Goal: Task Accomplishment & Management: Manage account settings

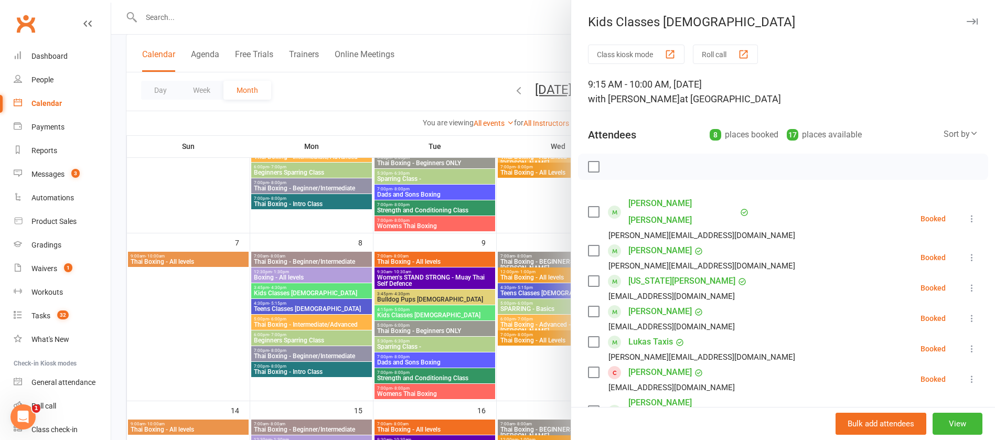
click at [512, 17] on div at bounding box center [553, 220] width 884 height 440
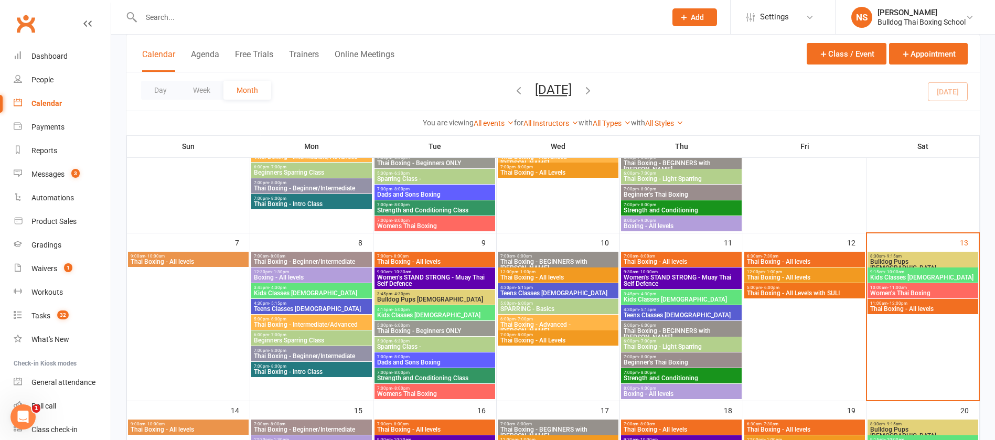
drag, startPoint x: 196, startPoint y: 19, endPoint x: 197, endPoint y: 1, distance: 17.9
click at [195, 13] on input "text" at bounding box center [398, 17] width 521 height 15
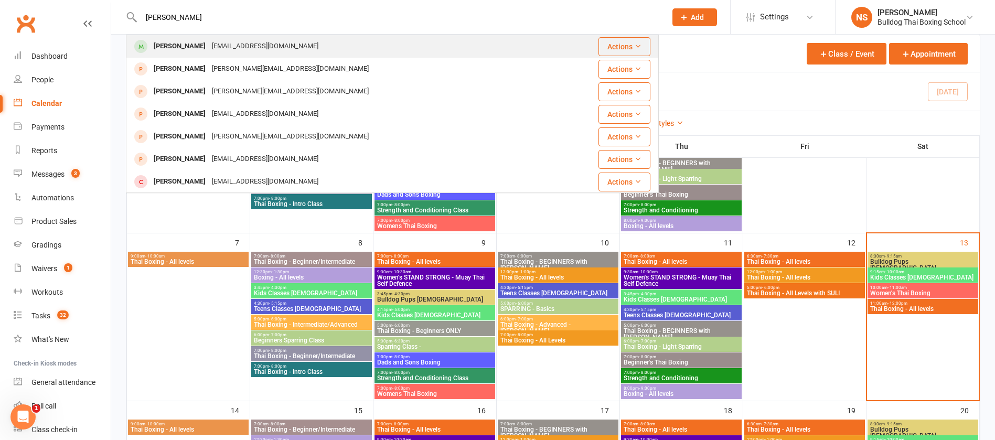
type input "[PERSON_NAME]"
click at [262, 48] on div "[EMAIL_ADDRESS][DOMAIN_NAME]" at bounding box center [265, 46] width 113 height 15
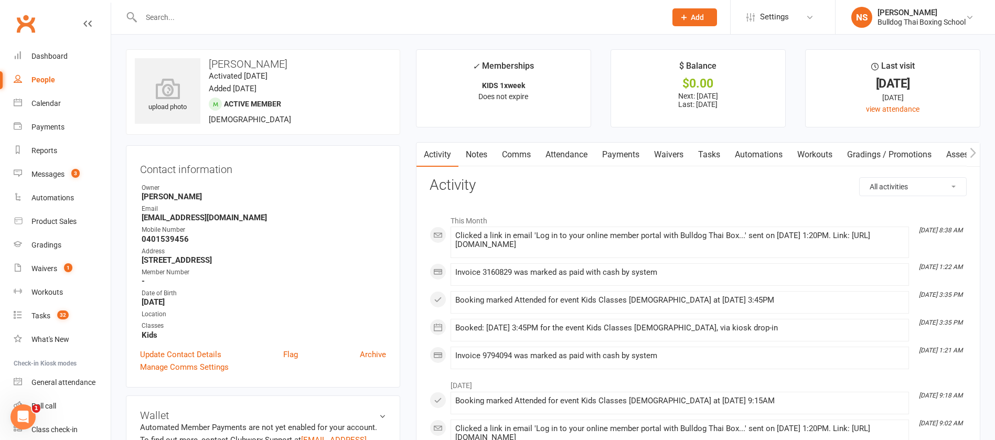
click at [570, 152] on link "Attendance" at bounding box center [566, 155] width 57 height 24
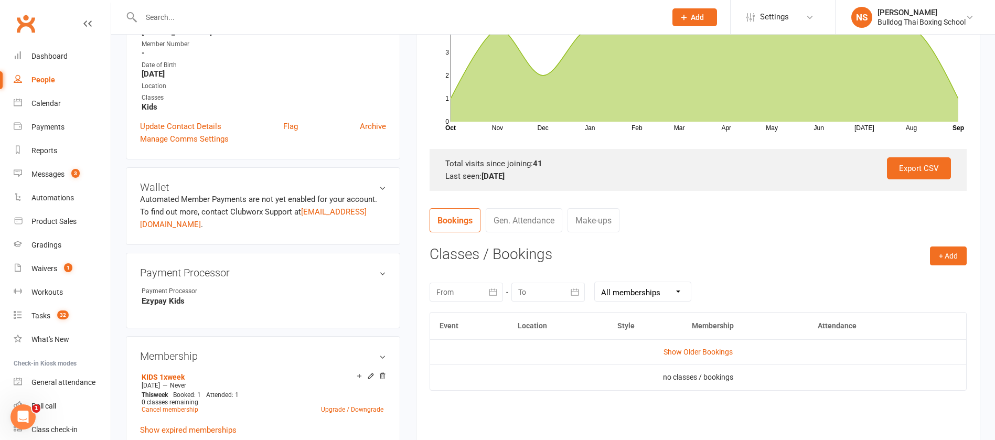
scroll to position [236, 0]
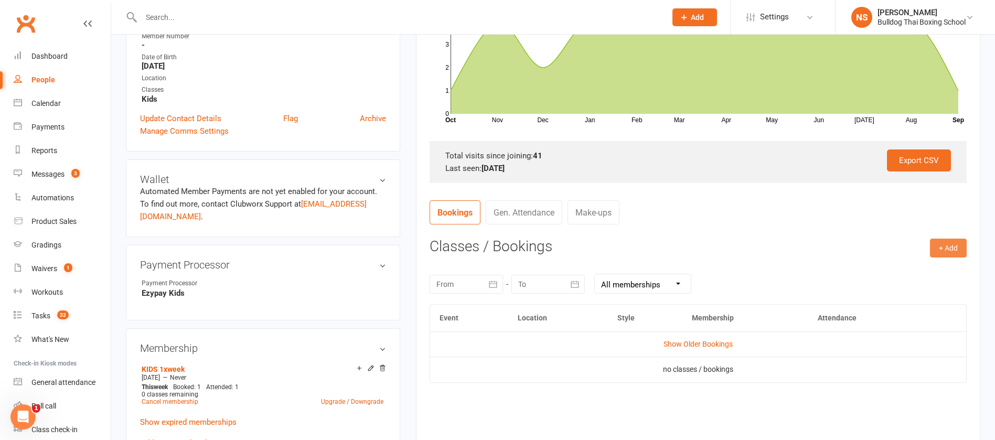
click at [943, 248] on button "+ Add" at bounding box center [948, 248] width 37 height 19
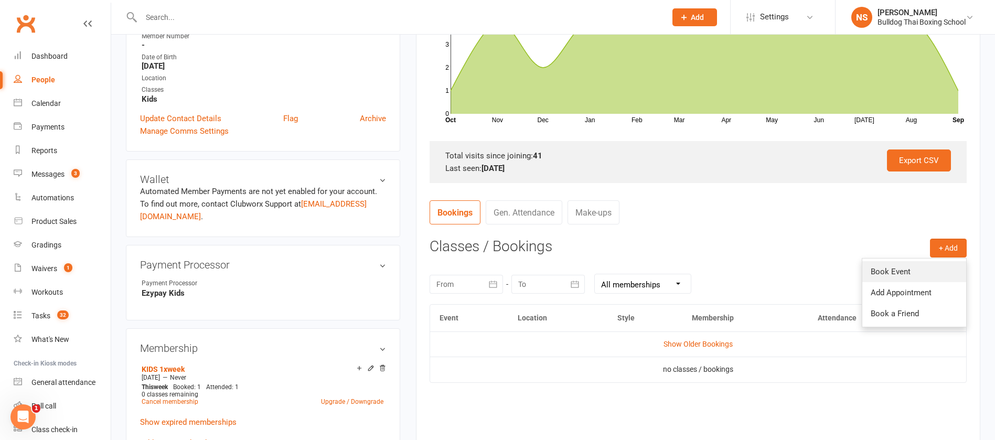
click at [938, 266] on link "Book Event" at bounding box center [915, 271] width 104 height 21
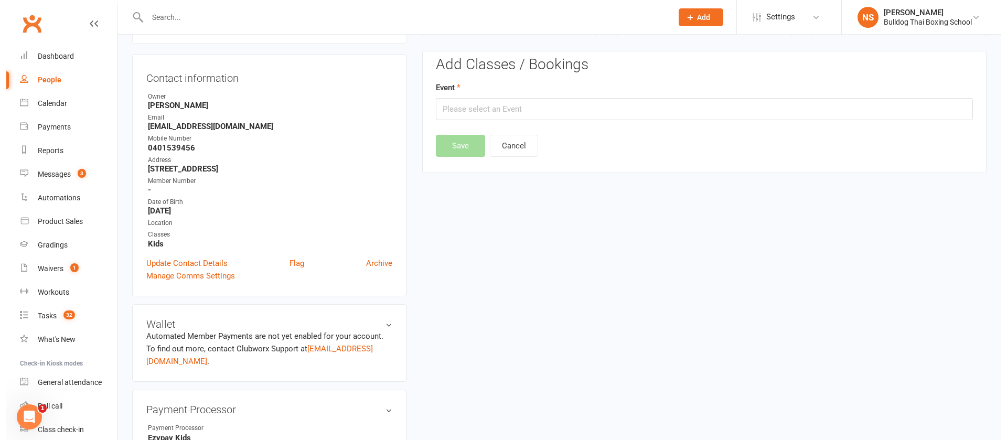
scroll to position [90, 0]
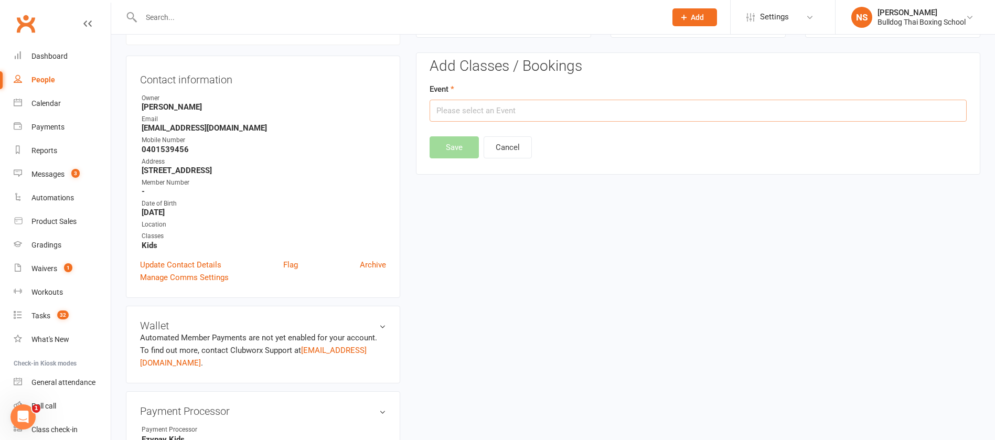
click at [463, 112] on input "text" at bounding box center [698, 111] width 537 height 22
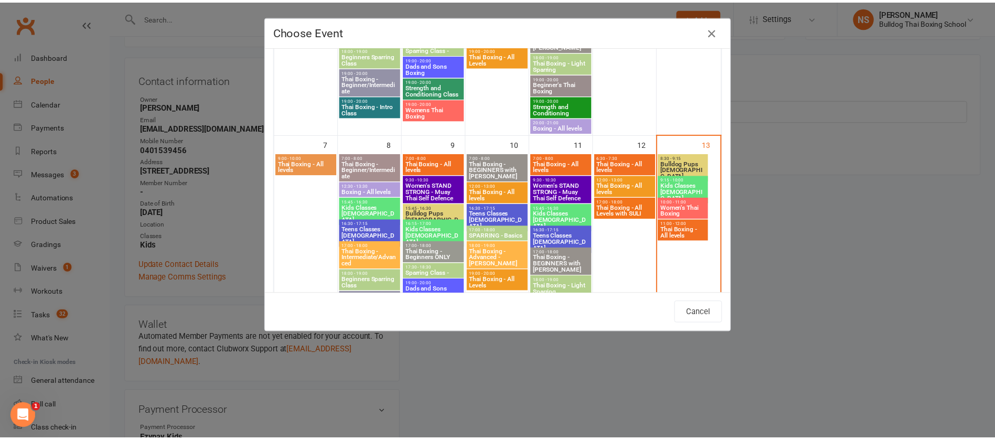
scroll to position [236, 0]
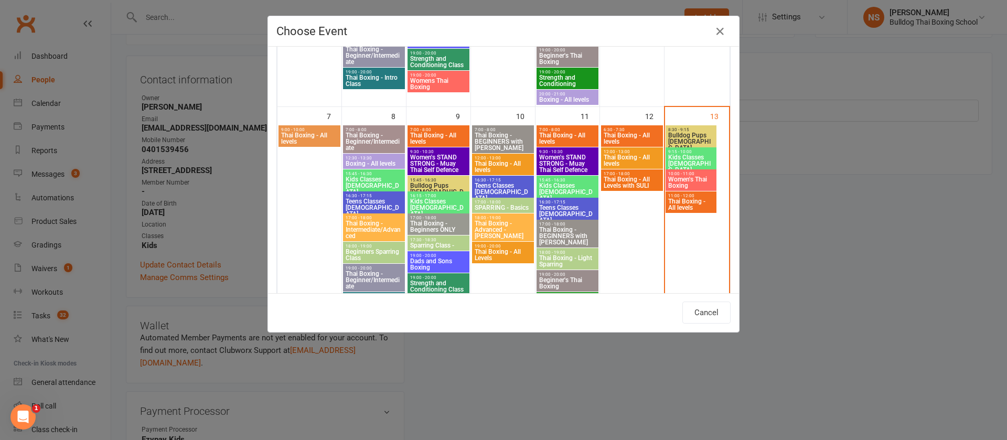
click at [684, 153] on span "9:15 - 10:00" at bounding box center [691, 152] width 47 height 5
type input "Kids Classes [DEMOGRAPHIC_DATA] - [DATE] 9:15:00 AM"
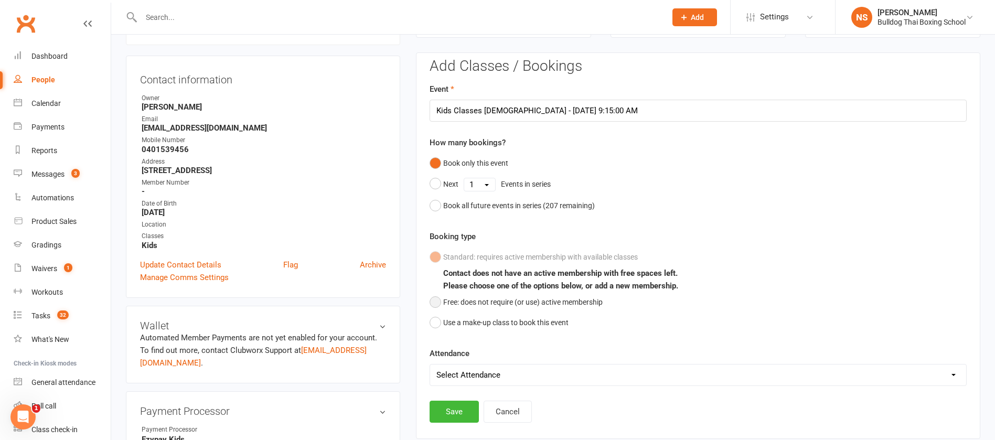
click at [434, 301] on button "Free: does not require (or use) active membership" at bounding box center [516, 302] width 173 height 20
click at [445, 412] on button "Save" at bounding box center [454, 412] width 49 height 22
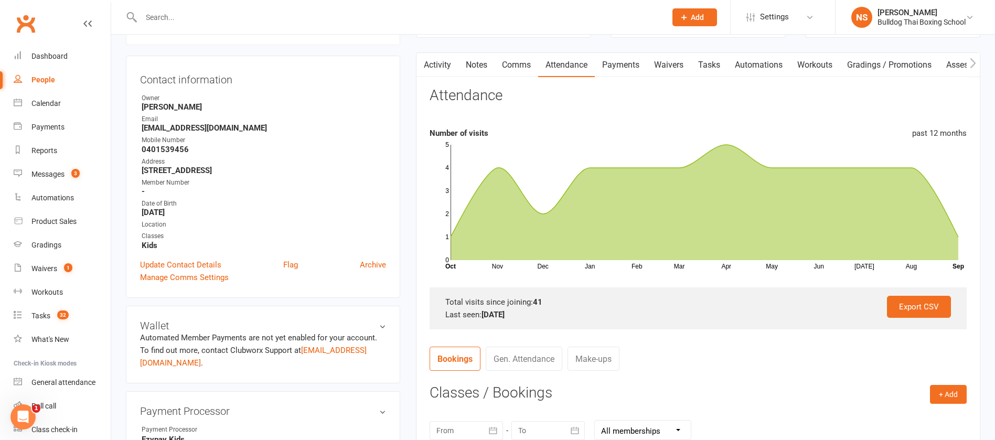
click at [167, 8] on div at bounding box center [392, 17] width 533 height 34
click at [167, 14] on input "text" at bounding box center [398, 17] width 521 height 15
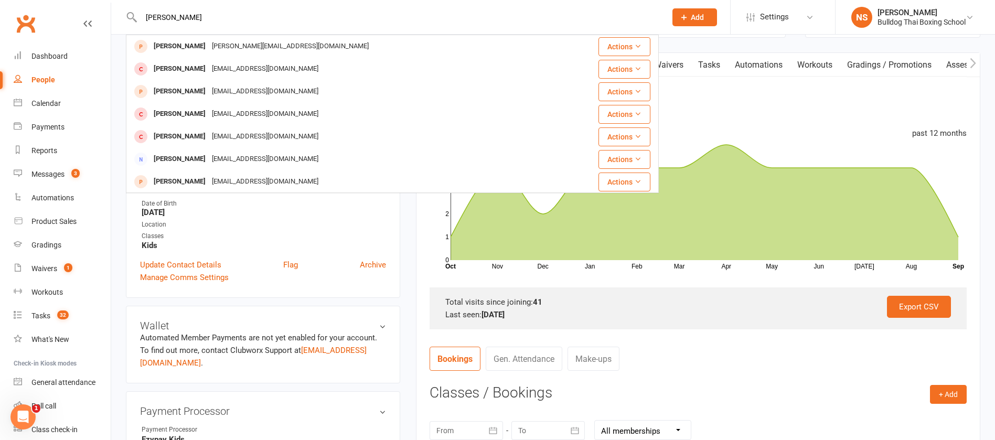
click at [401, 14] on input "[PERSON_NAME]" at bounding box center [398, 17] width 521 height 15
type input "[PERSON_NAME]"
drag, startPoint x: 199, startPoint y: 18, endPoint x: 131, endPoint y: 11, distance: 68.1
click at [136, 13] on div "[PERSON_NAME] [PERSON_NAME] [PERSON_NAME][EMAIL_ADDRESS][DOMAIN_NAME] Actions […" at bounding box center [392, 17] width 533 height 34
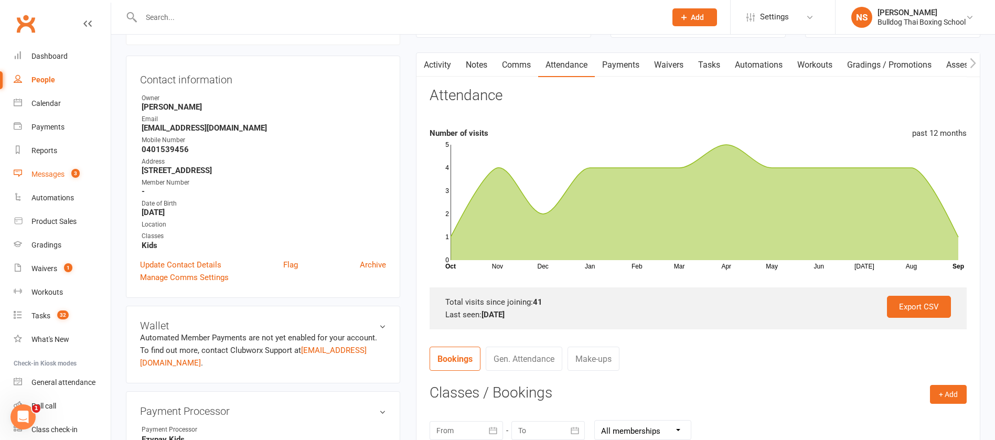
click at [42, 170] on div "Messages" at bounding box center [47, 174] width 33 height 8
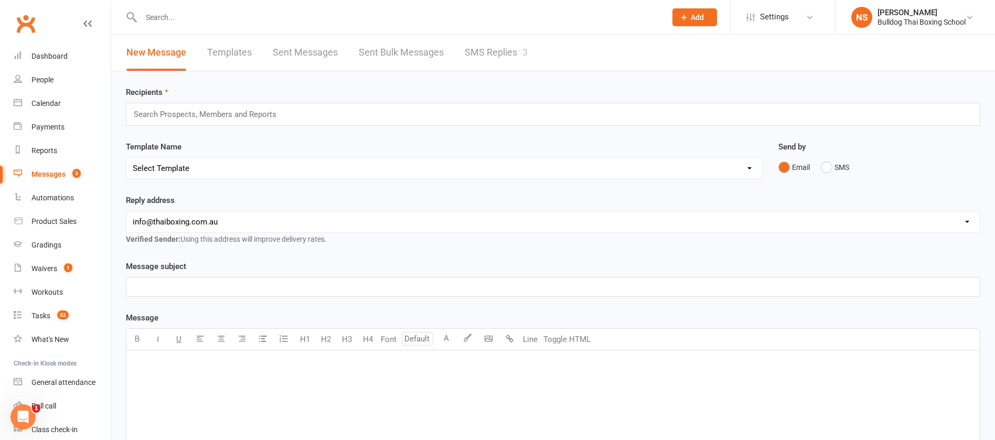
click at [491, 53] on link "SMS Replies 3" at bounding box center [496, 53] width 63 height 36
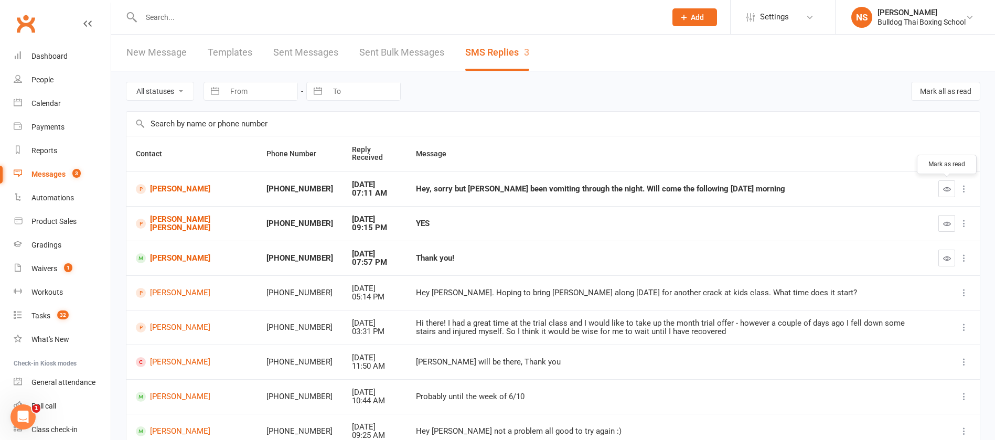
click at [950, 185] on icon "button" at bounding box center [947, 189] width 8 height 8
click at [172, 185] on link "[PERSON_NAME]" at bounding box center [192, 189] width 112 height 10
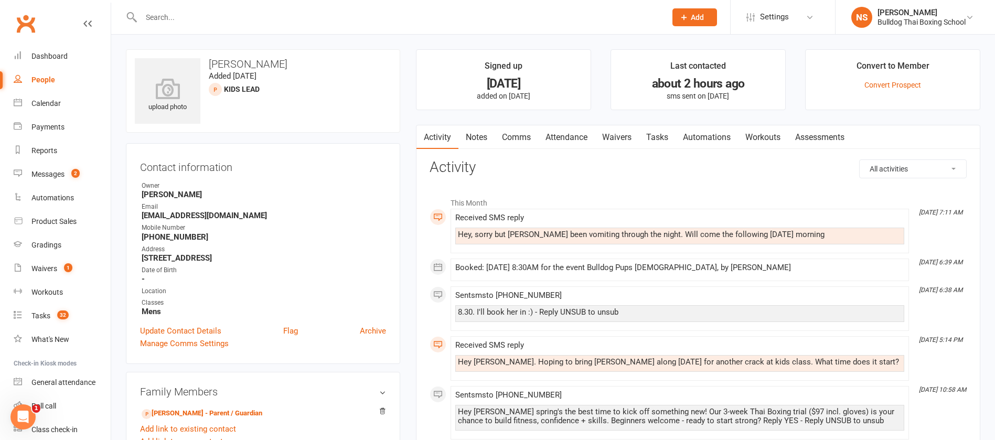
click at [579, 133] on link "Attendance" at bounding box center [566, 137] width 57 height 24
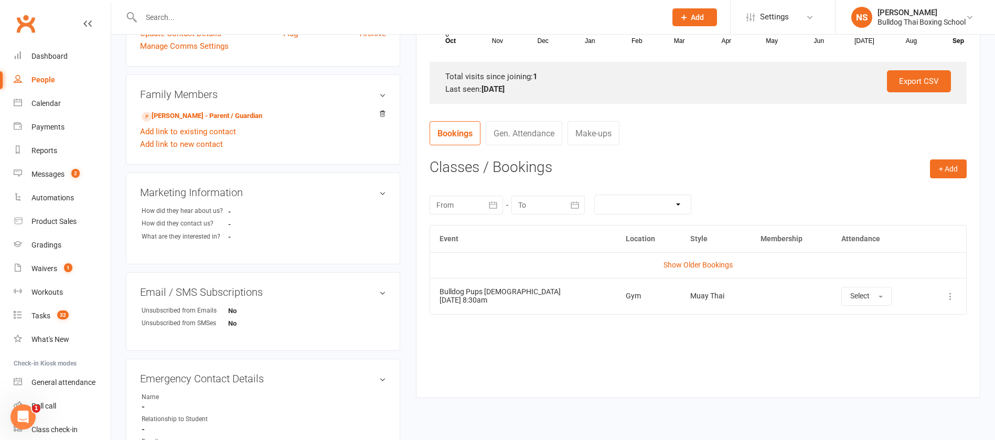
scroll to position [315, 0]
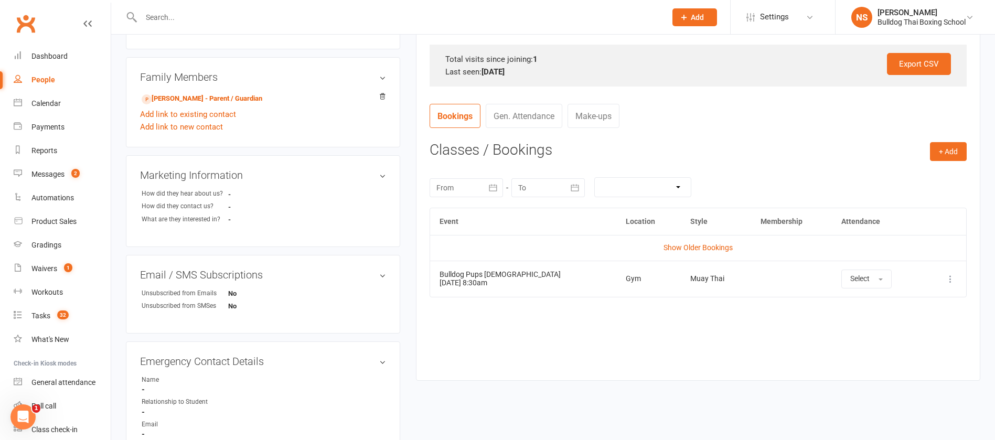
click at [951, 280] on icon at bounding box center [950, 279] width 10 height 10
click at [892, 340] on link "Remove booking" at bounding box center [905, 341] width 104 height 21
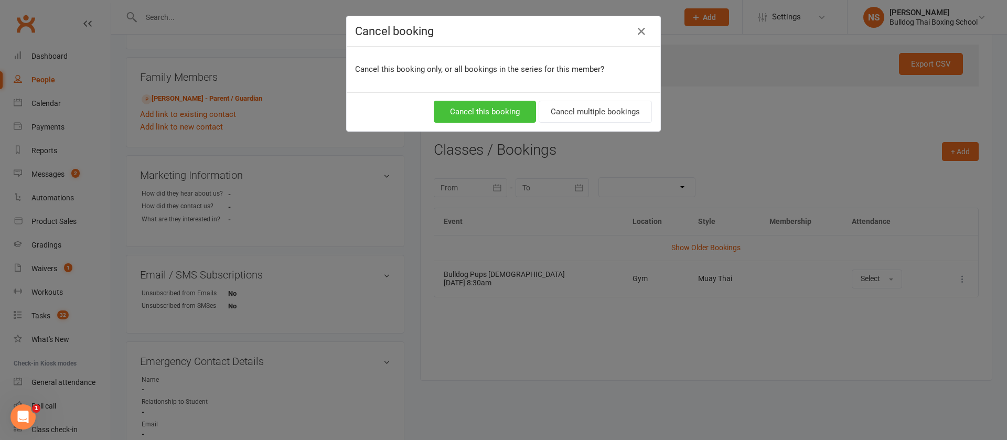
click at [491, 115] on button "Cancel this booking" at bounding box center [485, 112] width 102 height 22
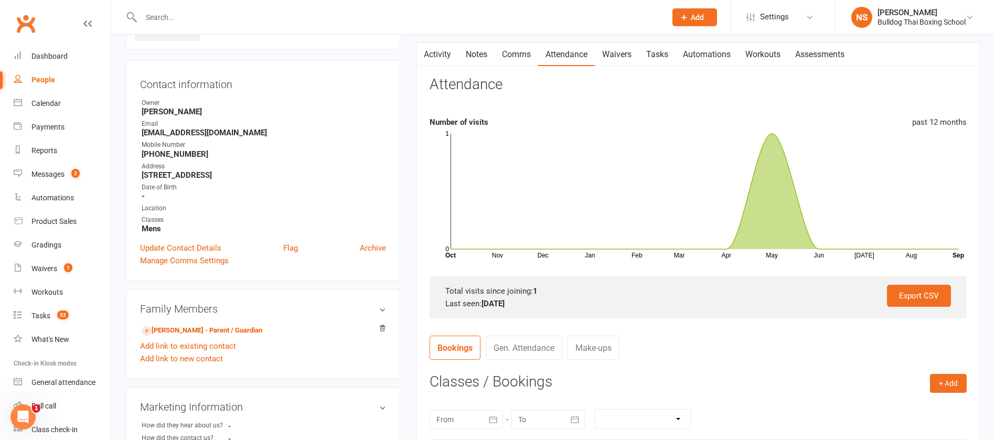
scroll to position [0, 0]
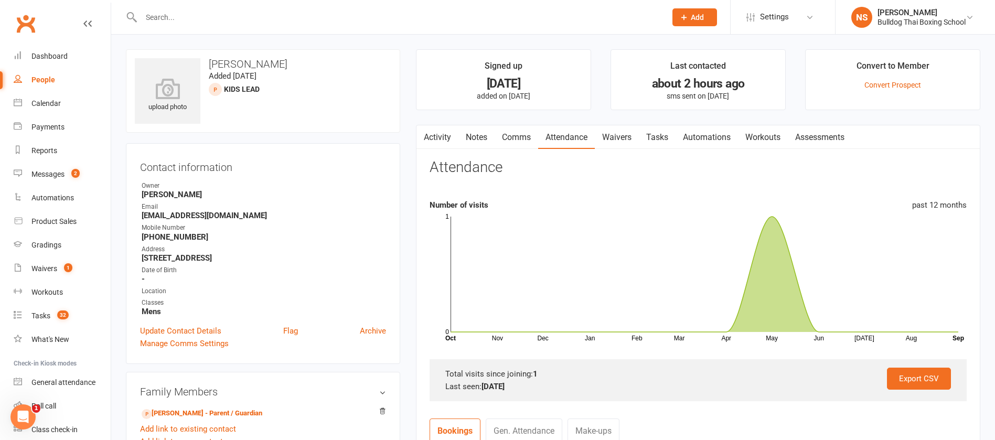
click at [525, 140] on link "Comms" at bounding box center [517, 137] width 44 height 24
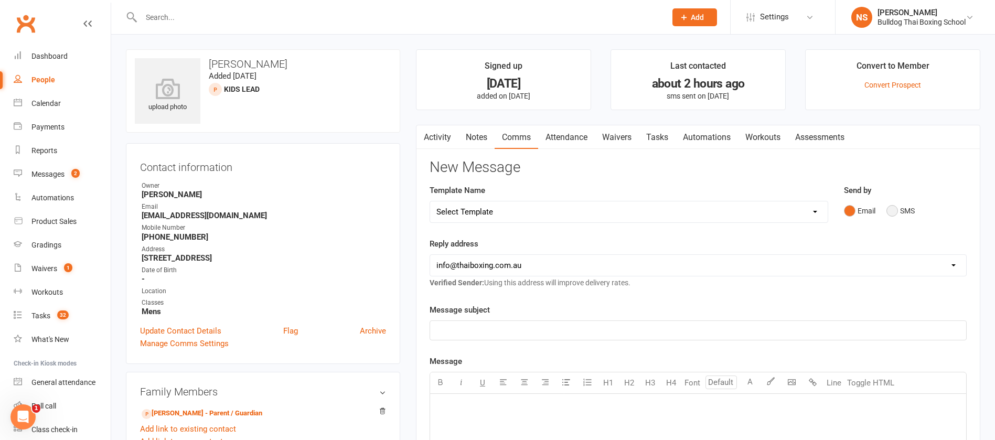
click at [892, 206] on button "SMS" at bounding box center [901, 211] width 28 height 20
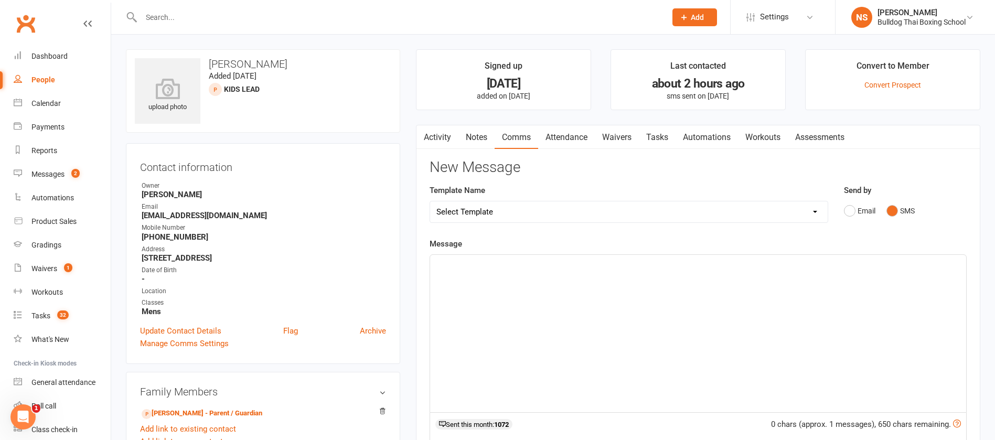
drag, startPoint x: 548, startPoint y: 275, endPoint x: 541, endPoint y: 272, distance: 7.5
click at [547, 275] on div "﻿" at bounding box center [698, 333] width 536 height 157
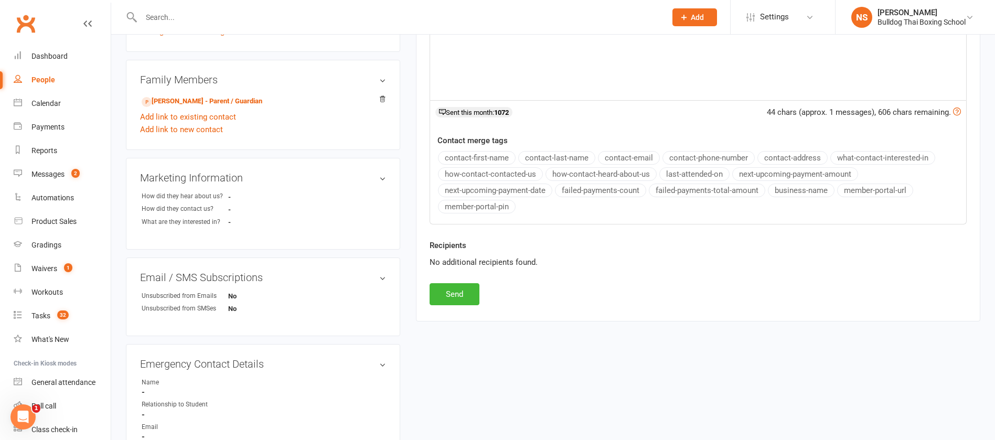
scroll to position [315, 0]
click at [451, 282] on button "Send" at bounding box center [455, 292] width 50 height 22
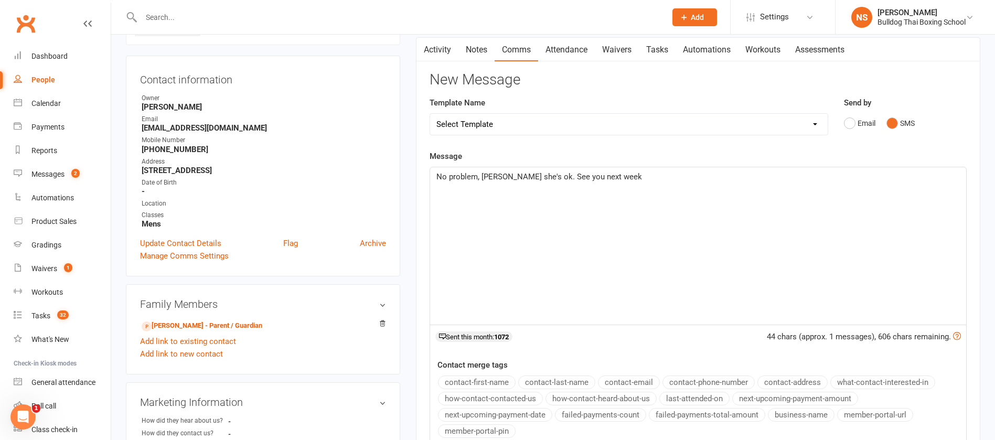
scroll to position [0, 0]
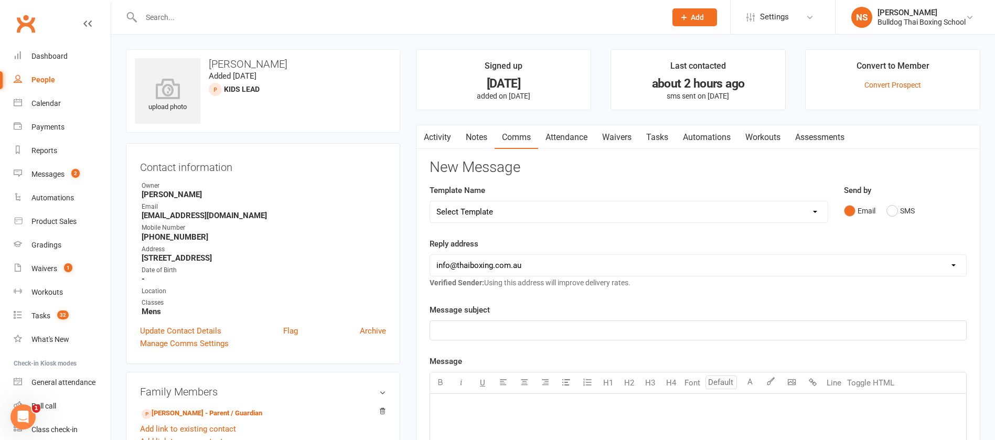
click at [183, 14] on input "text" at bounding box center [398, 17] width 521 height 15
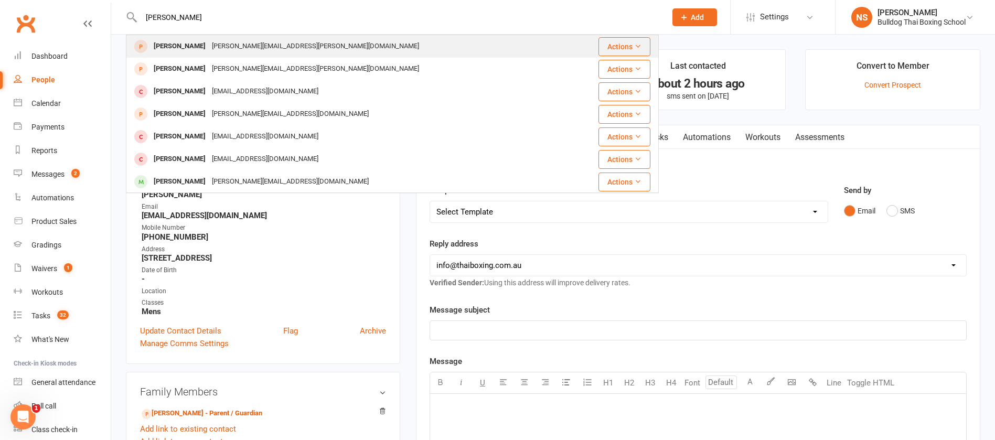
type input "[PERSON_NAME]"
click at [254, 48] on div "[PERSON_NAME][EMAIL_ADDRESS][PERSON_NAME][DOMAIN_NAME]" at bounding box center [316, 46] width 214 height 15
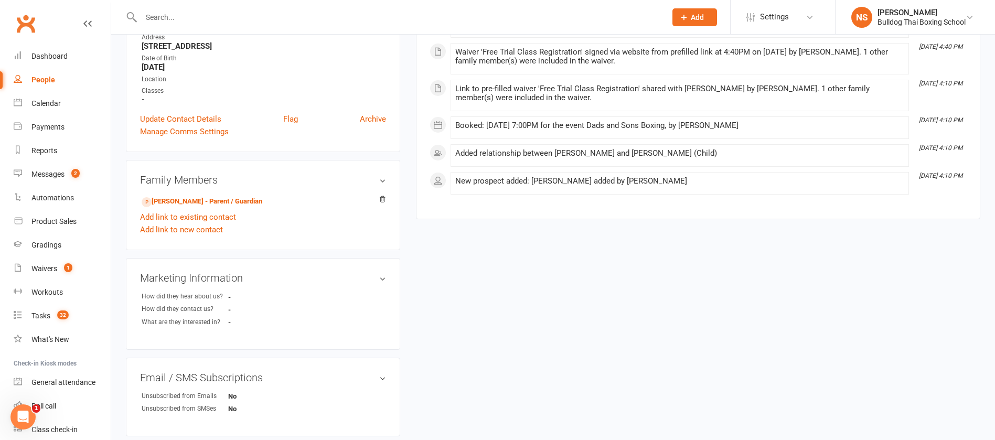
scroll to position [219, 0]
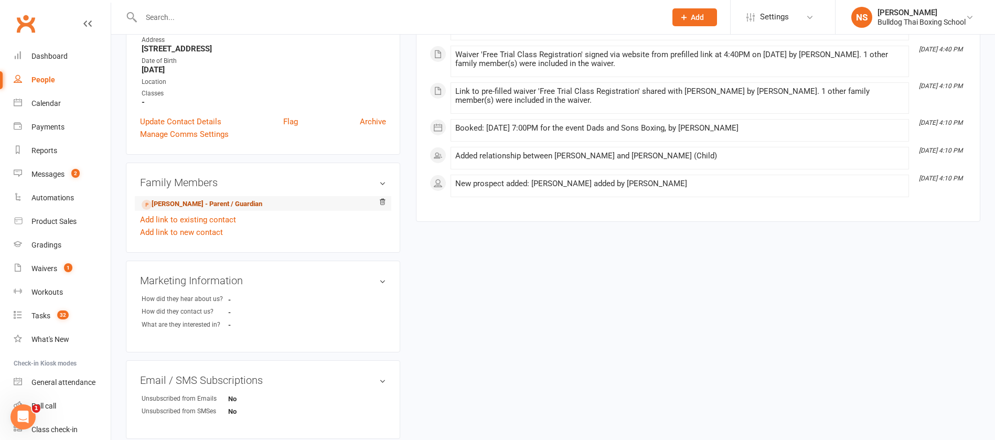
click at [217, 199] on link "[PERSON_NAME] - Parent / Guardian" at bounding box center [202, 204] width 121 height 11
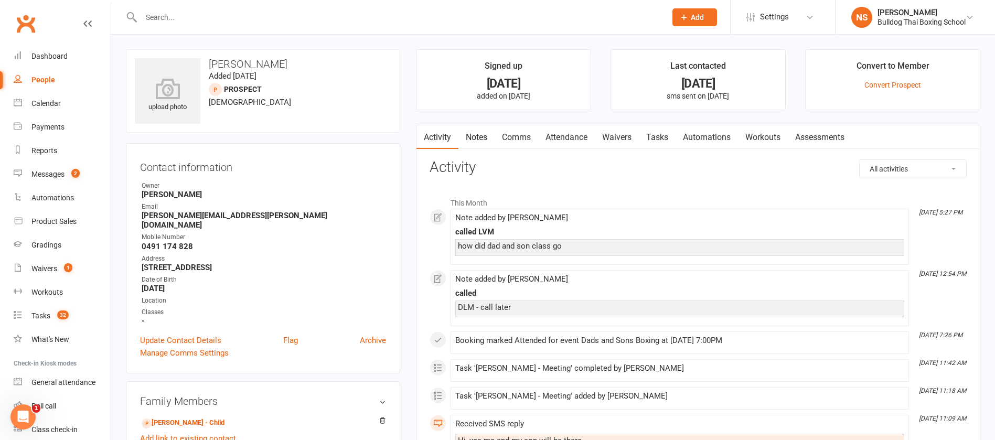
click at [515, 133] on link "Comms" at bounding box center [517, 137] width 44 height 24
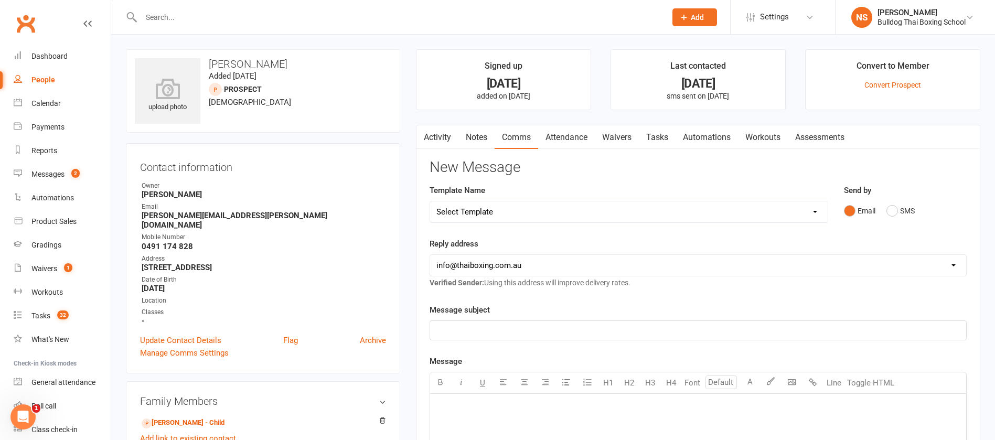
click at [508, 211] on select "Select Template [Email] Price Increase 28 Day Kick starter [SMS] 10 Pass Check …" at bounding box center [629, 211] width 398 height 21
select select "89"
click at [430, 201] on select "Select Template [Email] Price Increase 28 Day Kick starter [SMS] 10 Pass Check …" at bounding box center [629, 211] width 398 height 21
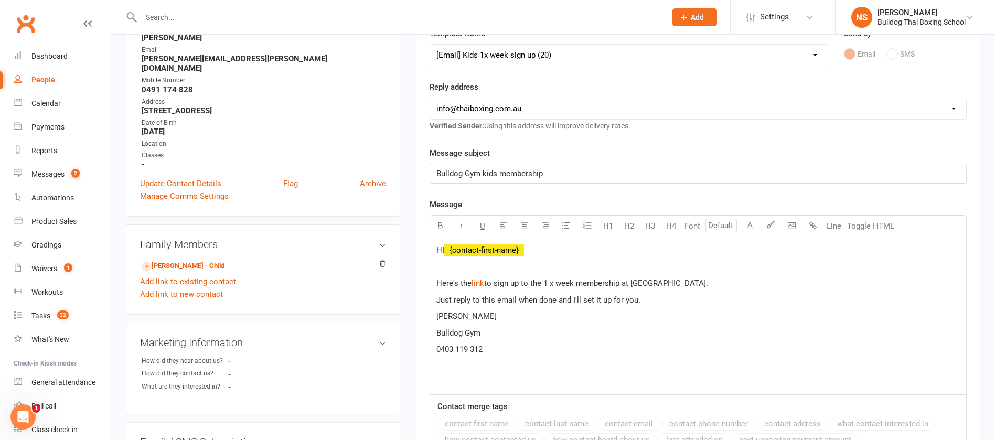
scroll to position [157, 0]
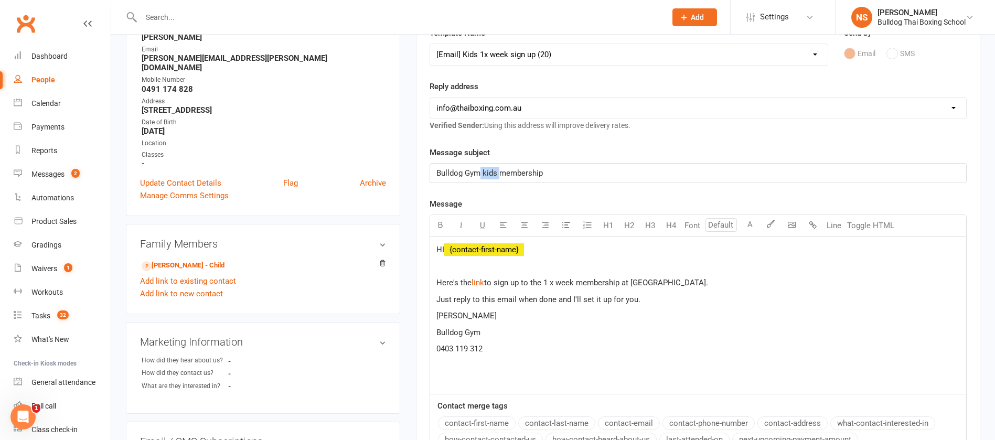
drag, startPoint x: 499, startPoint y: 174, endPoint x: 481, endPoint y: 173, distance: 18.9
click at [481, 173] on span "Bulldog Gym kids membership" at bounding box center [490, 172] width 107 height 9
click at [480, 171] on span "Bulldog GymDads and Sonsmembership" at bounding box center [507, 172] width 140 height 9
click at [535, 173] on span "Bulldog Gym Dads and Sonsmembership" at bounding box center [508, 172] width 142 height 9
click at [545, 172] on span "Bulldog Gym Dads and Sons membership" at bounding box center [509, 172] width 144 height 9
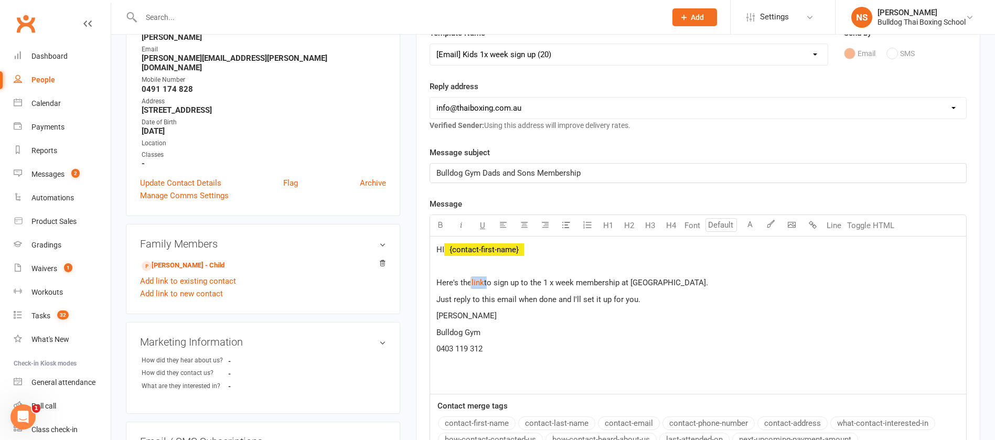
drag, startPoint x: 487, startPoint y: 283, endPoint x: 472, endPoint y: 278, distance: 16.4
click at [472, 279] on p "Here's the $ link $ to sign up to the 1 x week membership at [GEOGRAPHIC_DATA]." at bounding box center [699, 282] width 524 height 13
drag, startPoint x: 486, startPoint y: 284, endPoint x: 471, endPoint y: 284, distance: 15.7
click at [471, 284] on span "Here's the link to sign up to the 1 x week membership at [GEOGRAPHIC_DATA]." at bounding box center [575, 282] width 276 height 9
drag, startPoint x: 577, startPoint y: 285, endPoint x: 543, endPoint y: 276, distance: 35.2
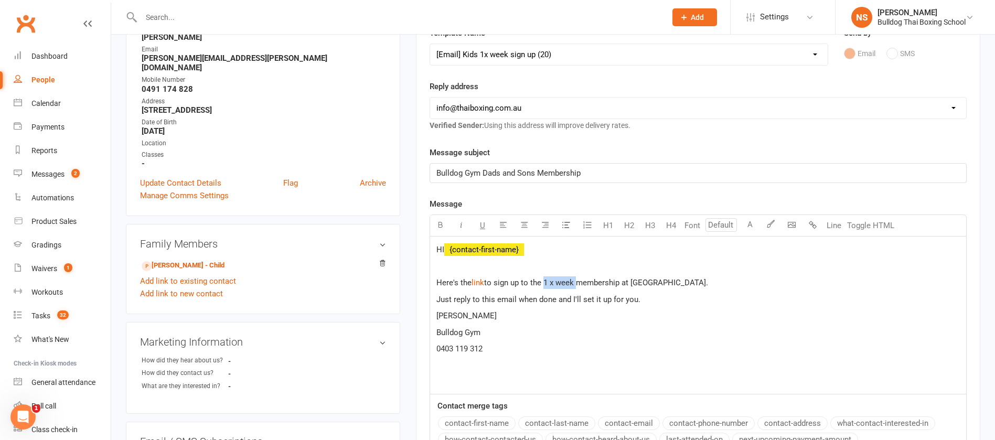
click at [544, 276] on p "Here's the $ link $ to sign up to the 1 x week membership at [GEOGRAPHIC_DATA]." at bounding box center [699, 282] width 524 height 13
click at [542, 281] on span "to sign up to theweekly dads and sons membership at [GEOGRAPHIC_DATA]." at bounding box center [618, 282] width 269 height 9
drag, startPoint x: 666, startPoint y: 283, endPoint x: 627, endPoint y: 283, distance: 39.3
click at [627, 283] on span "to sign up to the weekly dads and sons membership at [GEOGRAPHIC_DATA]." at bounding box center [619, 282] width 271 height 9
click at [653, 303] on p "Just reply to this email when done and I'll set it up for you." at bounding box center [699, 299] width 524 height 13
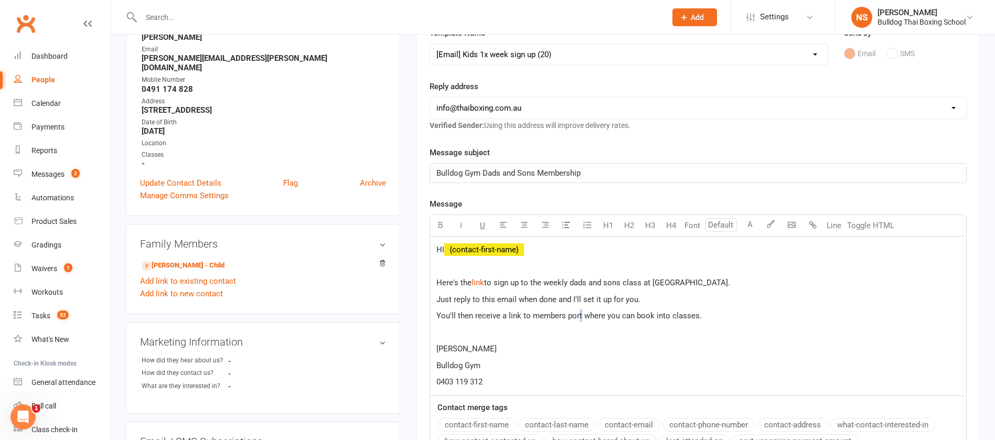
click at [579, 313] on span "You'll then receive a link to members port where you can book into classes." at bounding box center [569, 315] width 265 height 9
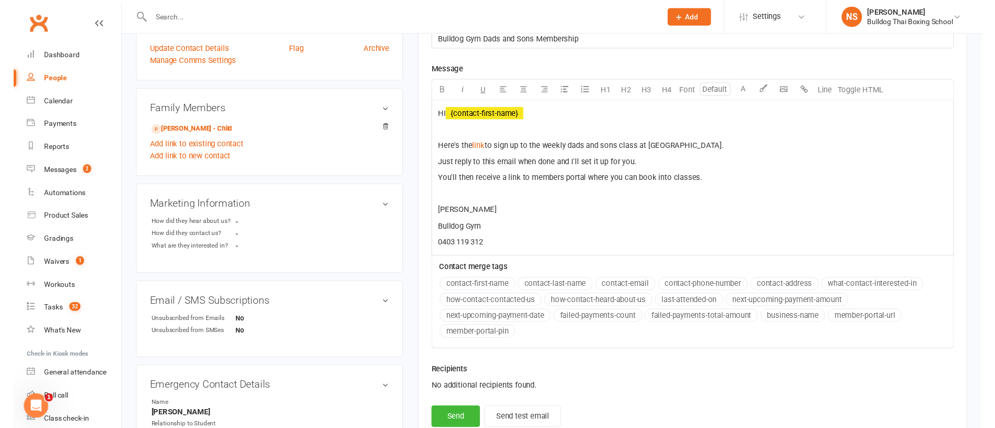
scroll to position [393, 0]
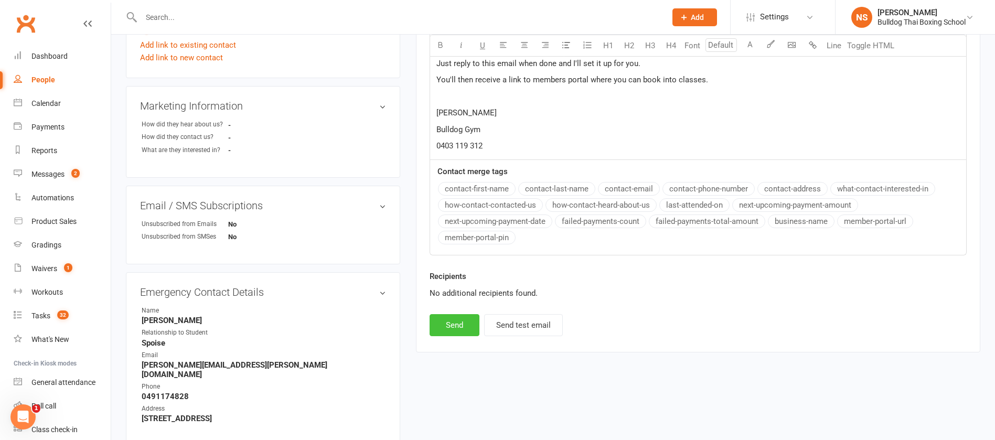
click at [462, 331] on button "Send" at bounding box center [455, 325] width 50 height 22
select select
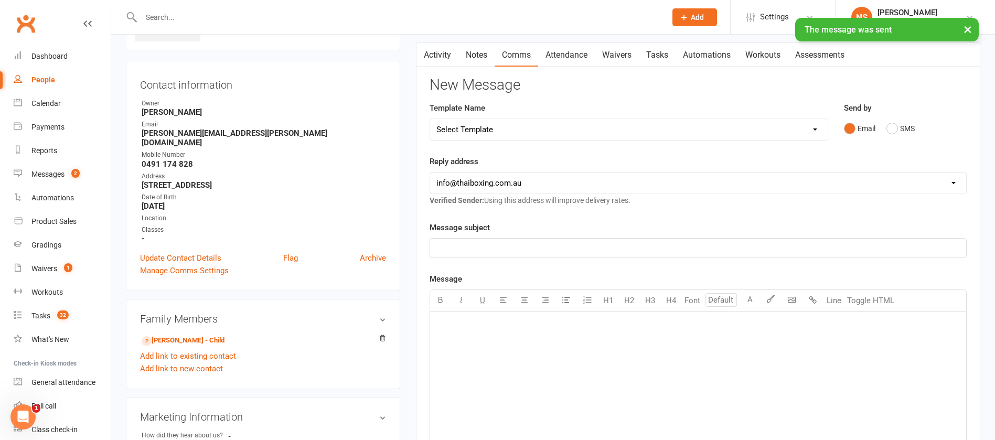
scroll to position [0, 0]
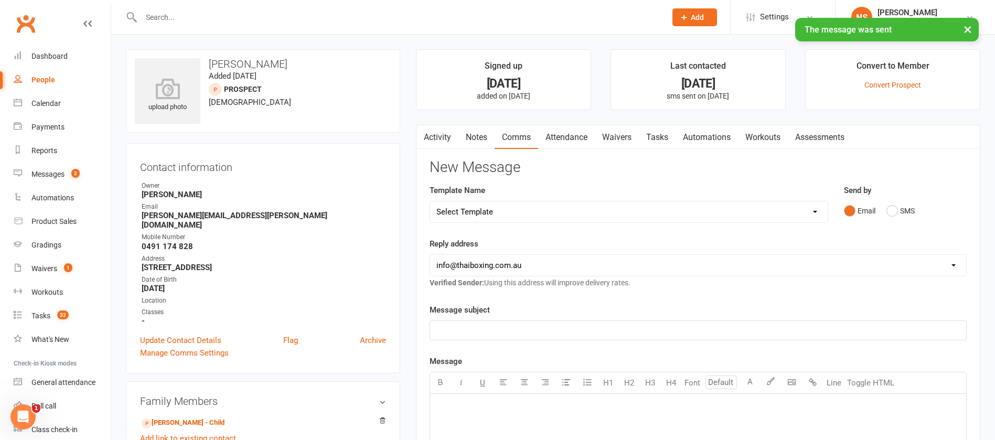
click at [657, 136] on link "Tasks" at bounding box center [657, 137] width 37 height 24
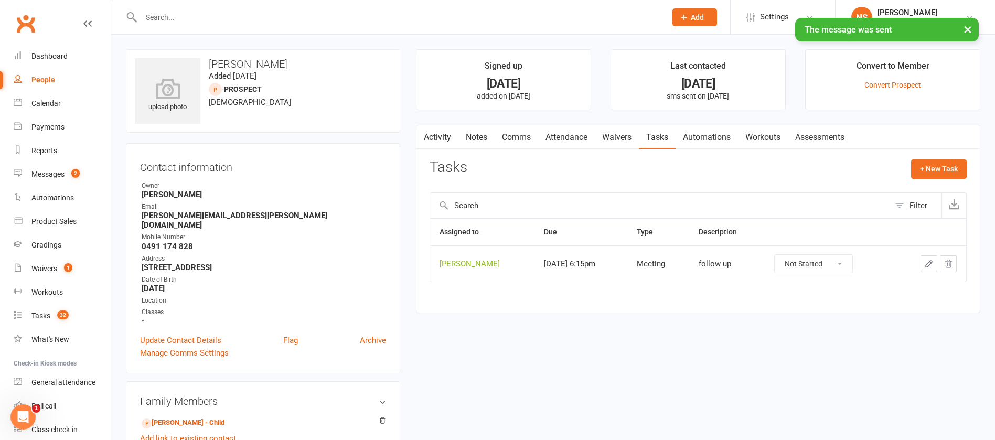
click at [927, 259] on icon "button" at bounding box center [928, 263] width 9 height 9
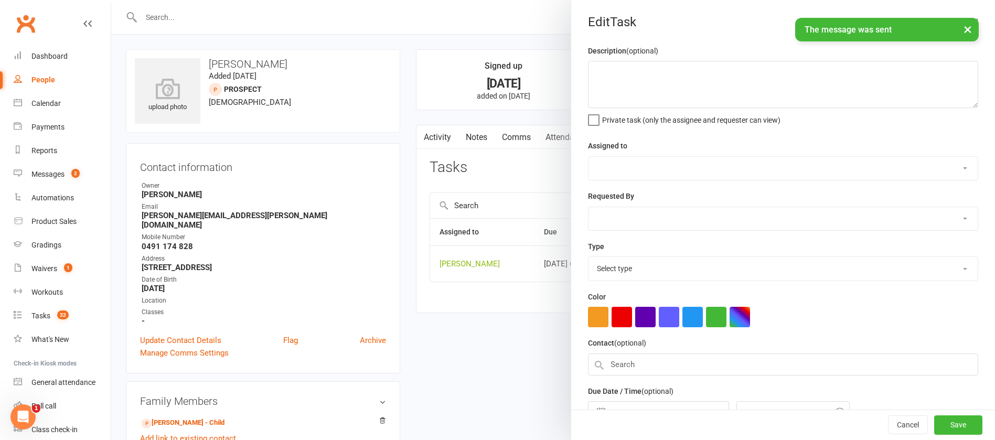
type textarea "follow up"
select select "12940"
type input "[DATE]"
type input "6:15pm"
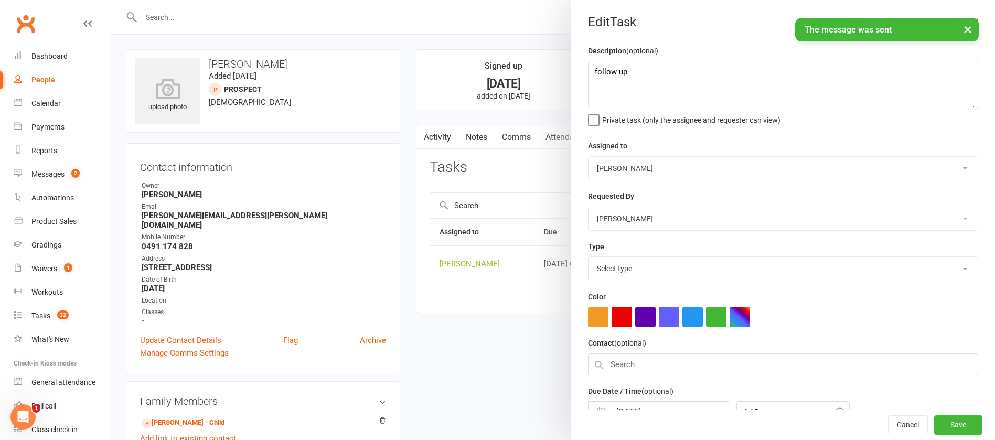
select select "12049"
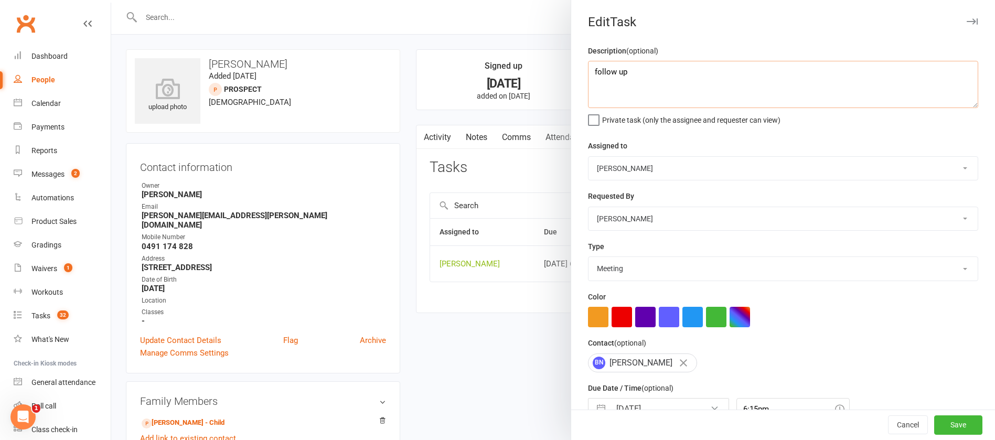
drag, startPoint x: 607, startPoint y: 72, endPoint x: 559, endPoint y: 66, distance: 47.6
click at [571, 67] on div "Edit Task Description (optional) follow up Private task (only the assignee and …" at bounding box center [783, 220] width 424 height 440
click at [612, 74] on textarea "check ayment" at bounding box center [783, 84] width 390 height 47
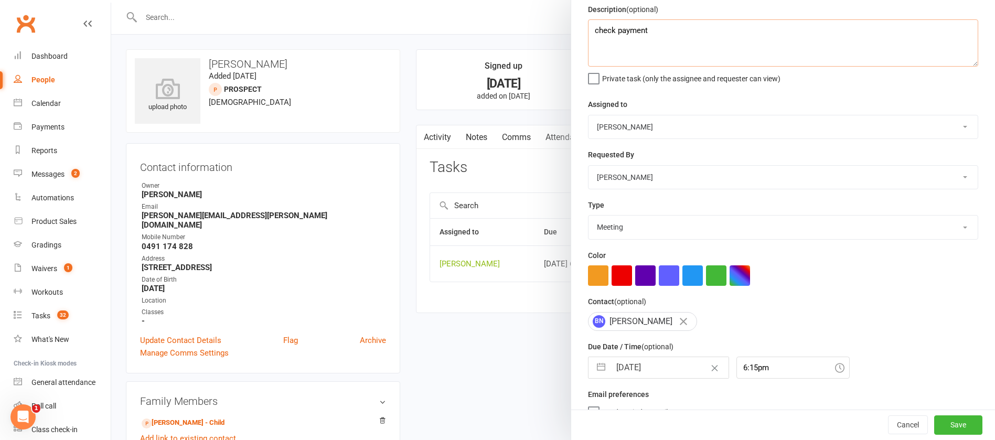
scroll to position [62, 0]
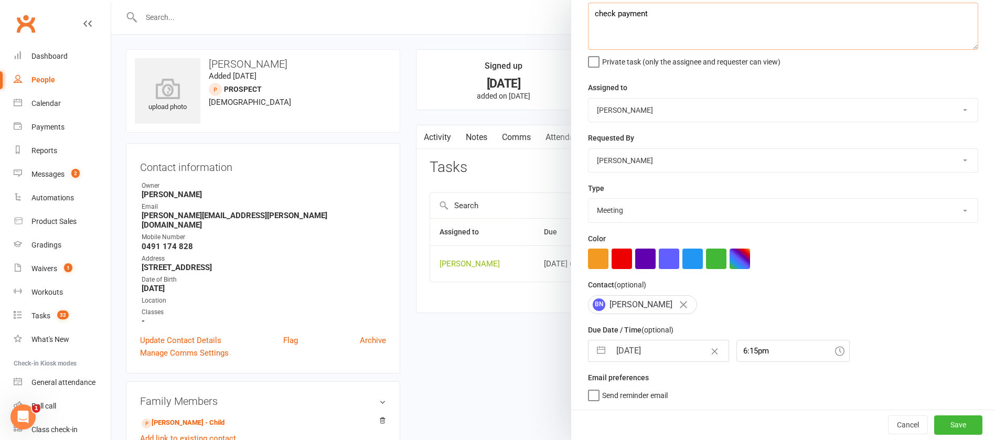
type textarea "check payment"
click at [667, 354] on input "[DATE]" at bounding box center [670, 351] width 118 height 21
select select "7"
select select "2025"
select select "8"
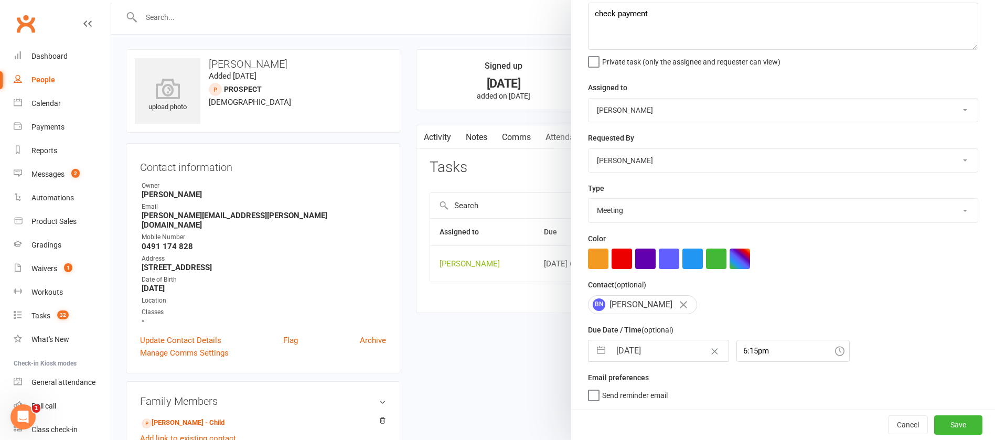
select select "2025"
select select "9"
select select "2025"
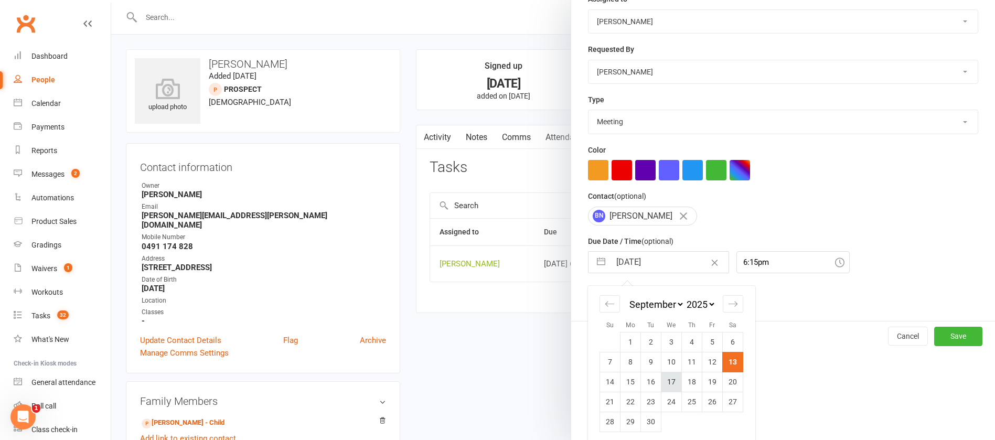
scroll to position [155, 0]
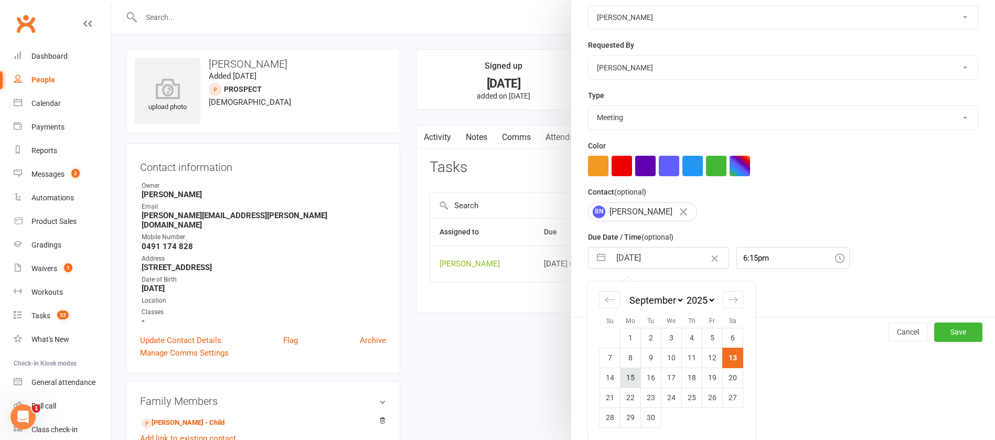
click at [625, 382] on td "15" at bounding box center [631, 378] width 20 height 20
type input "[DATE]"
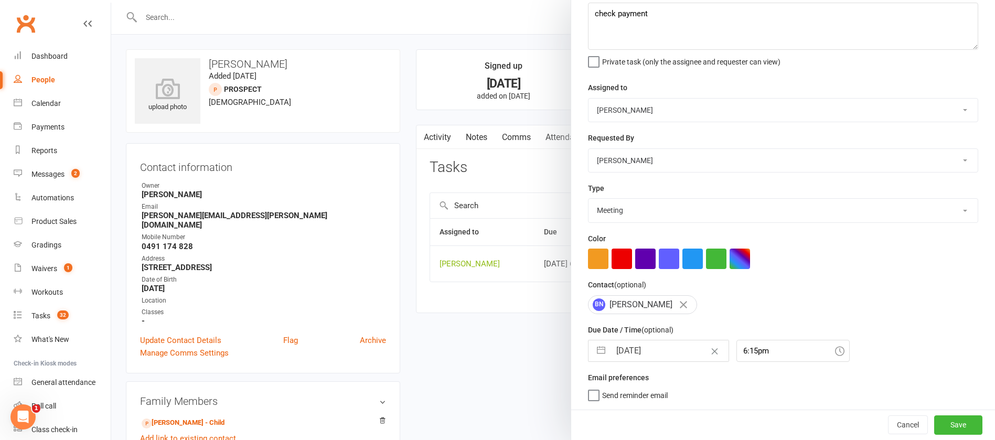
scroll to position [62, 0]
click at [934, 418] on button "Save" at bounding box center [958, 425] width 48 height 19
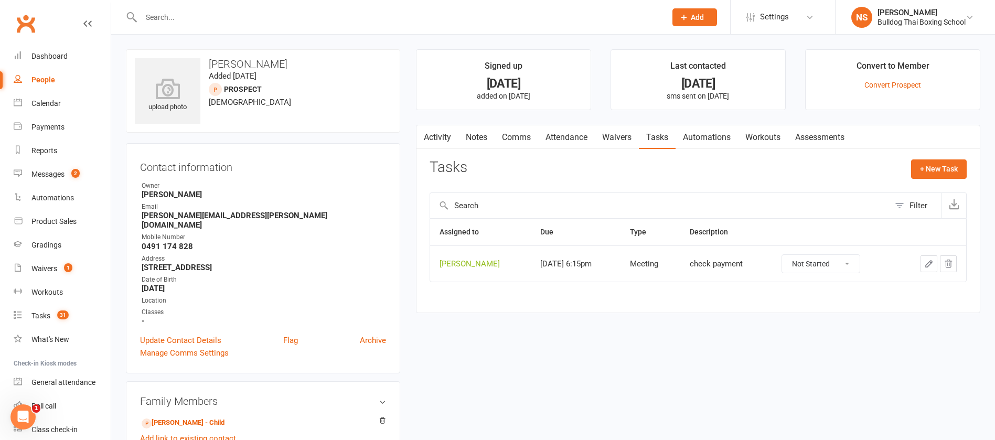
click at [482, 136] on link "Notes" at bounding box center [477, 137] width 36 height 24
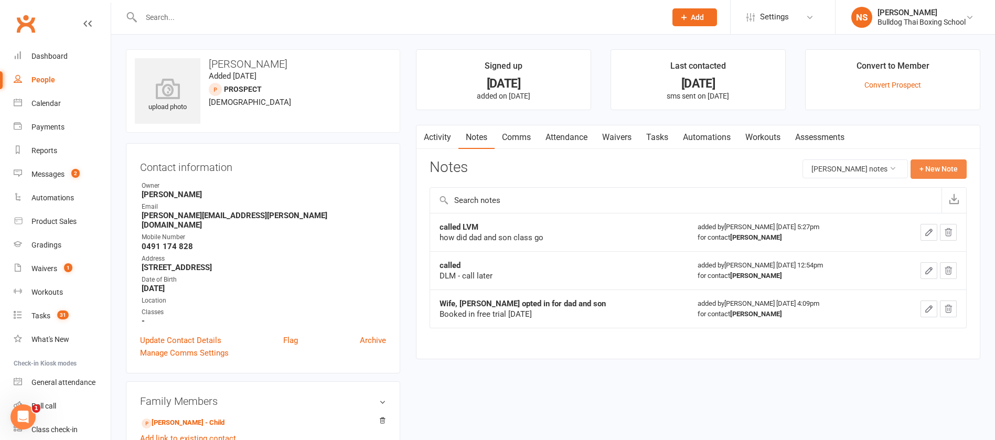
click at [942, 170] on button "+ New Note" at bounding box center [939, 168] width 56 height 19
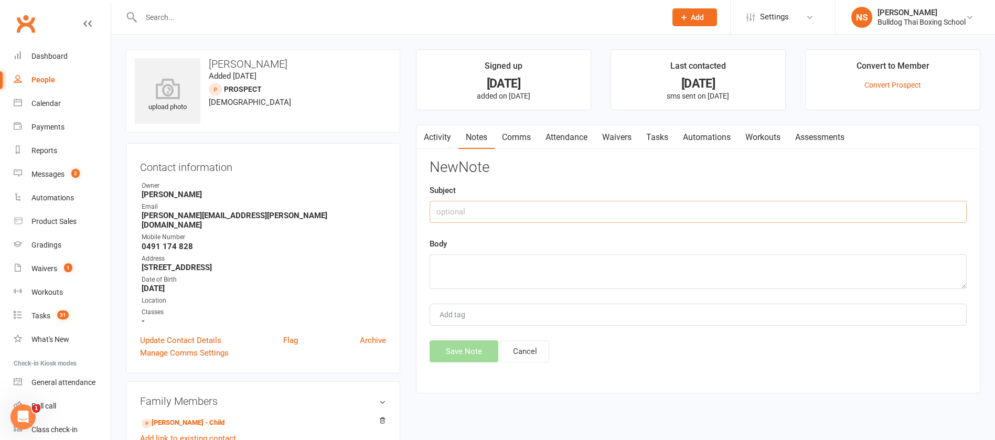
click at [553, 213] on input "text" at bounding box center [698, 212] width 537 height 22
type input "mum called back"
click at [455, 274] on textarea at bounding box center [698, 271] width 537 height 35
type textarea "Boys loved it and will sign up weekly mship"
click at [473, 354] on button "Save Note" at bounding box center [464, 352] width 69 height 22
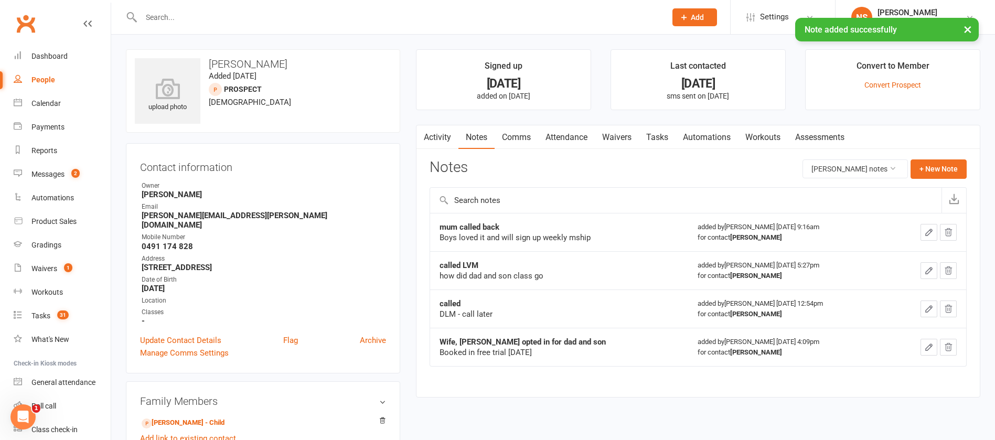
click at [659, 133] on link "Tasks" at bounding box center [657, 137] width 37 height 24
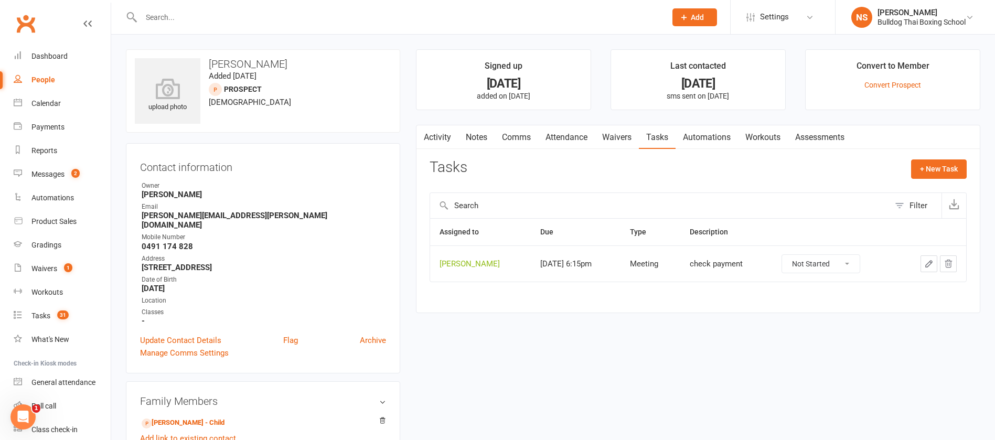
click at [181, 15] on input "text" at bounding box center [398, 17] width 521 height 15
click at [48, 175] on div "Messages" at bounding box center [47, 174] width 33 height 8
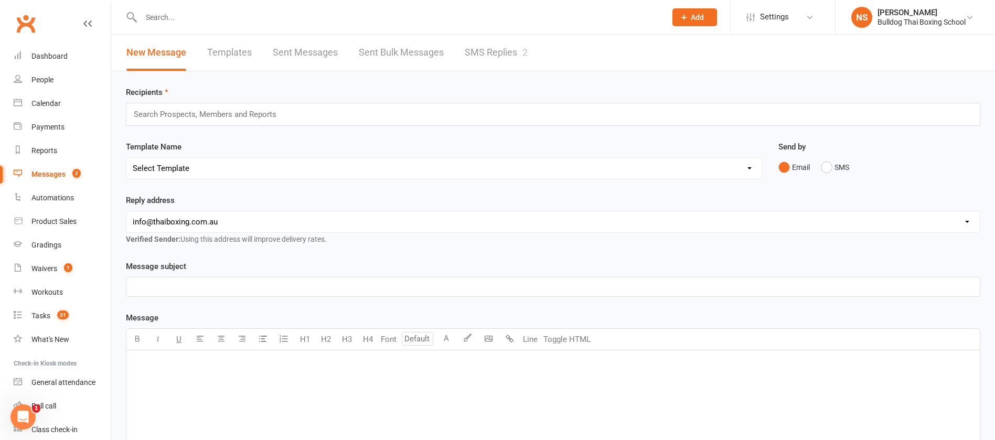
click at [495, 57] on link "SMS Replies 2" at bounding box center [496, 53] width 63 height 36
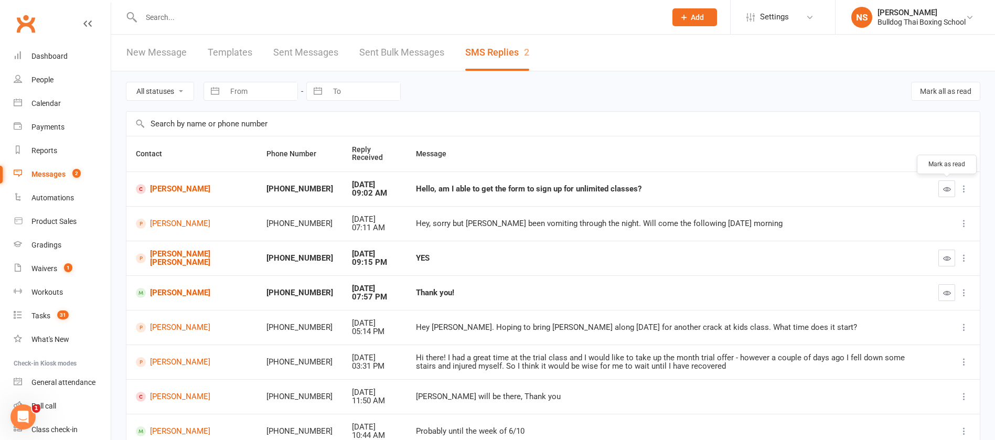
click at [942, 187] on button "button" at bounding box center [947, 188] width 17 height 17
click at [194, 190] on link "[PERSON_NAME]" at bounding box center [192, 189] width 112 height 10
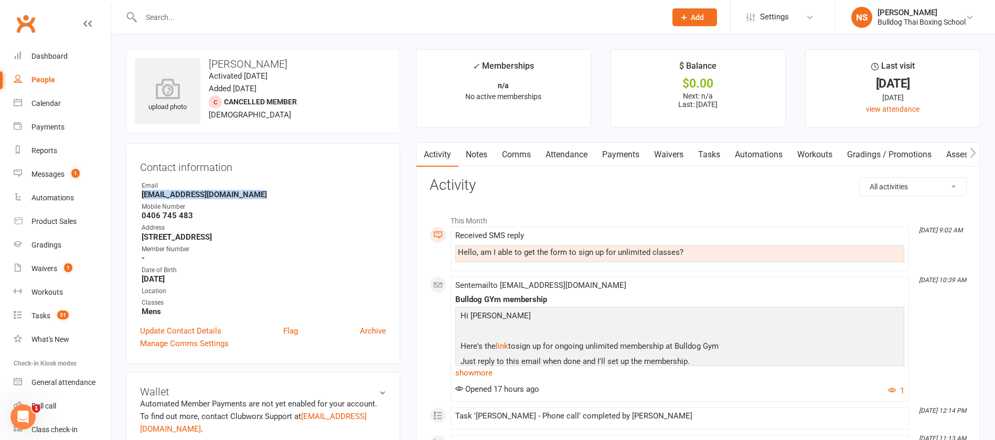
drag, startPoint x: 256, startPoint y: 193, endPoint x: 139, endPoint y: 197, distance: 117.1
click at [139, 197] on div "Contact information Owner Email [EMAIL_ADDRESS][DOMAIN_NAME] Mobile Number [PHO…" at bounding box center [263, 253] width 274 height 221
copy strong "[EMAIL_ADDRESS][DOMAIN_NAME]"
click at [522, 153] on link "Comms" at bounding box center [517, 155] width 44 height 24
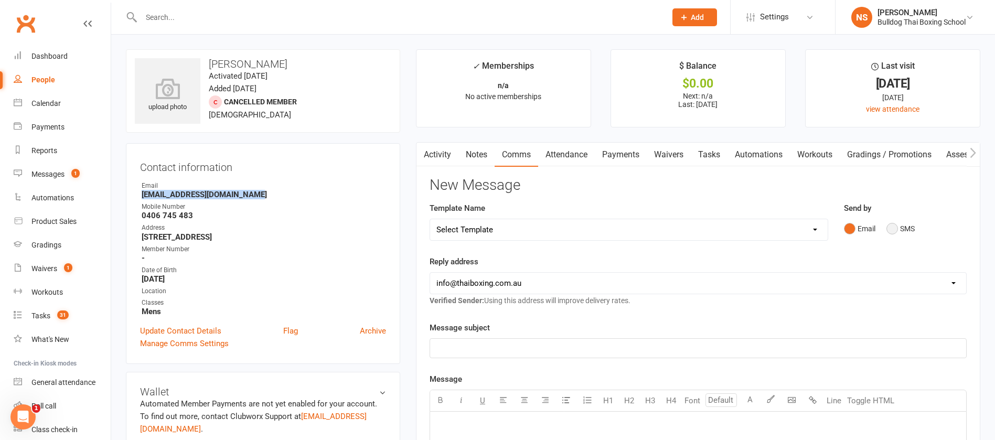
click at [896, 227] on button "SMS" at bounding box center [901, 229] width 28 height 20
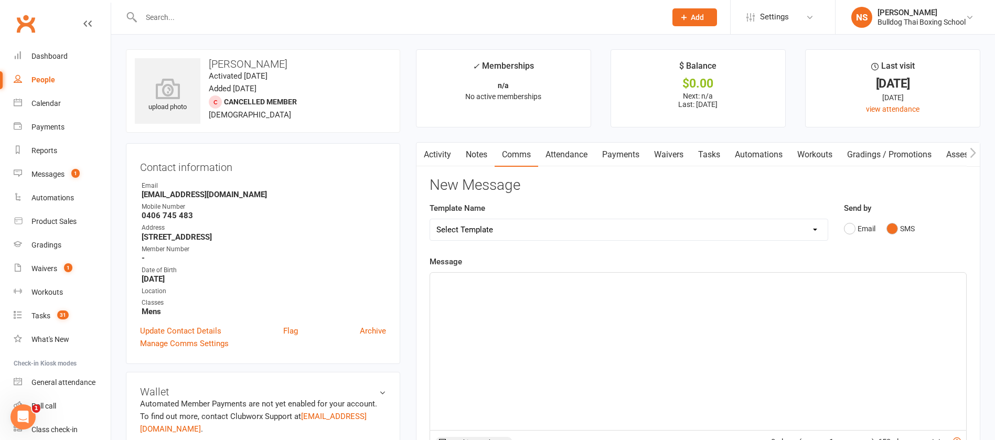
click at [504, 290] on div "﻿" at bounding box center [698, 351] width 536 height 157
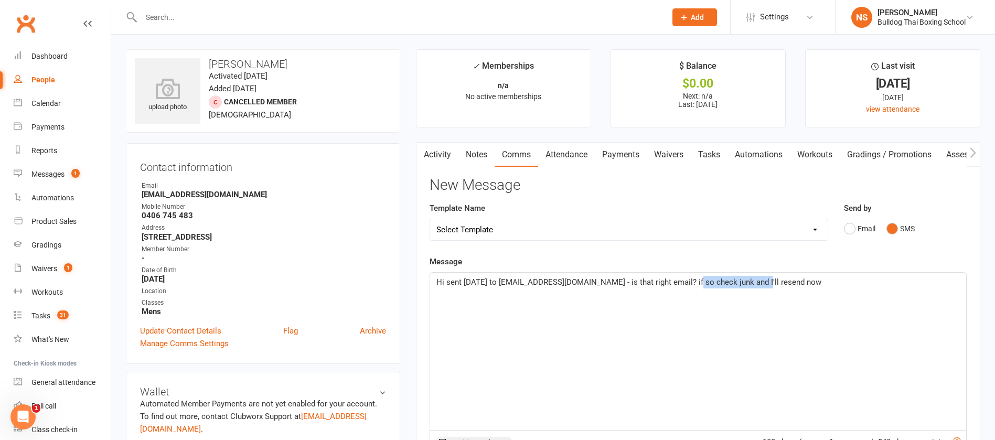
drag, startPoint x: 762, startPoint y: 282, endPoint x: 691, endPoint y: 275, distance: 70.6
click at [692, 278] on span "Hi sent [DATE] to [EMAIL_ADDRESS][DOMAIN_NAME] - is that right email? if so che…" at bounding box center [629, 282] width 385 height 9
click at [759, 280] on p "Hi sent [DATE] to [EMAIL_ADDRESS][DOMAIN_NAME] - is that right email? I'll rese…" at bounding box center [699, 282] width 524 height 13
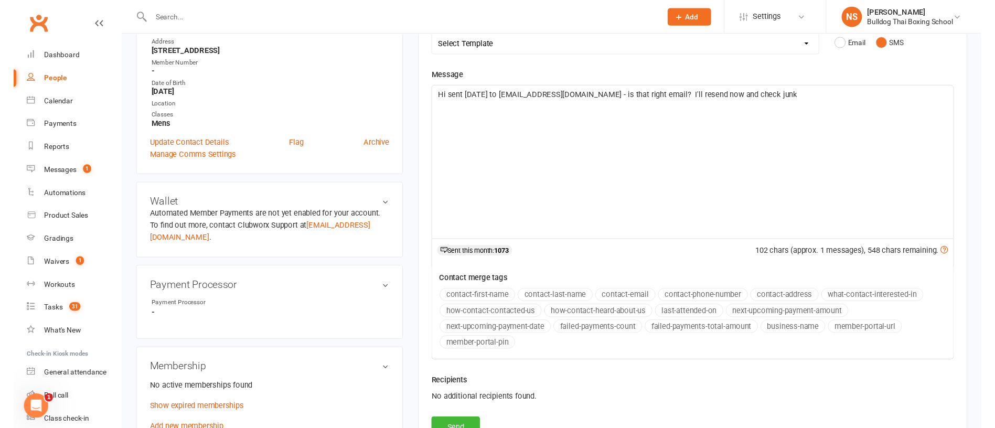
scroll to position [236, 0]
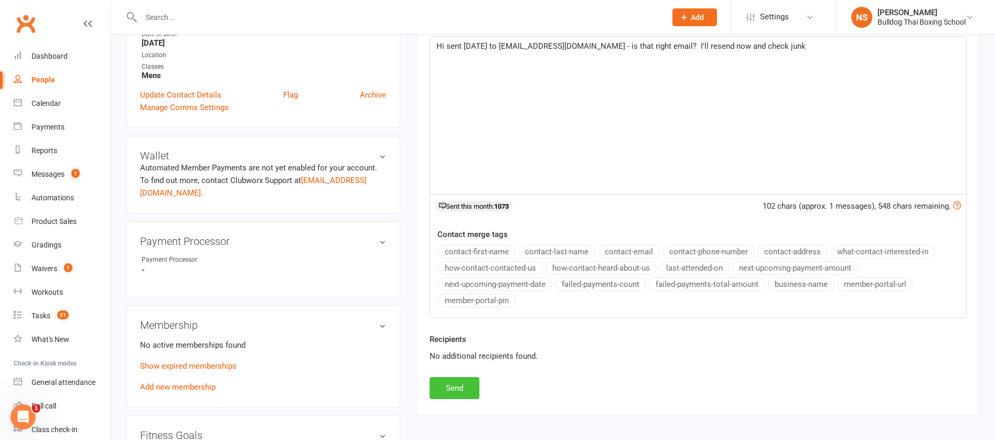
click at [460, 384] on button "Send" at bounding box center [455, 388] width 50 height 22
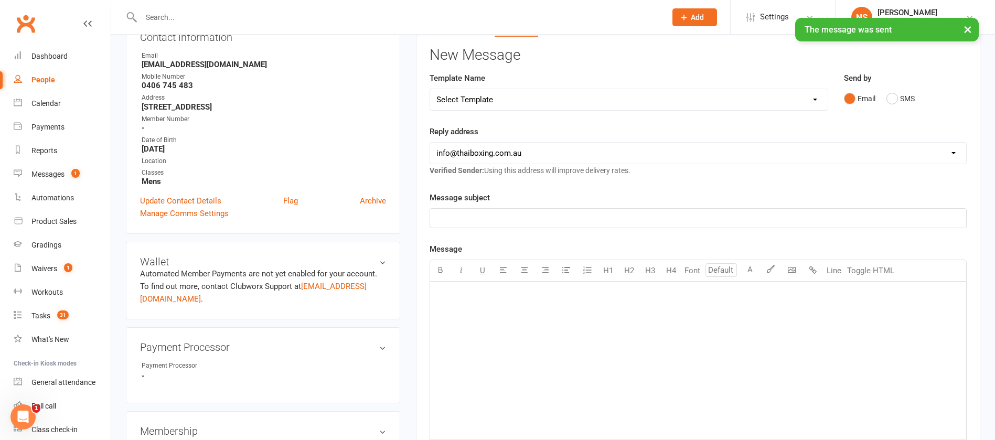
scroll to position [0, 0]
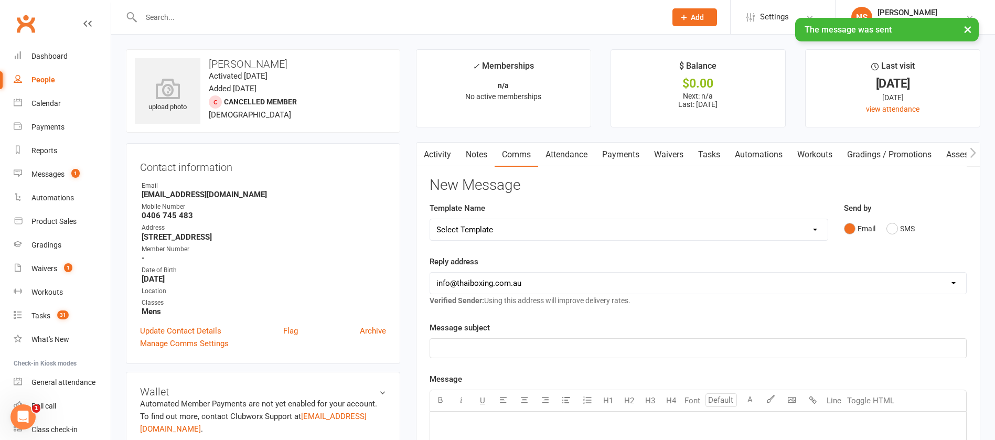
click at [562, 158] on link "Attendance" at bounding box center [566, 155] width 57 height 24
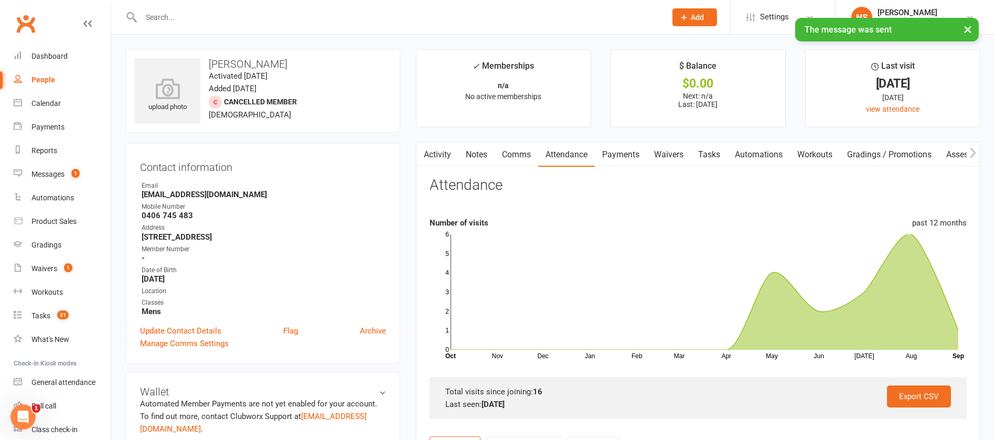
click at [519, 153] on link "Comms" at bounding box center [517, 155] width 44 height 24
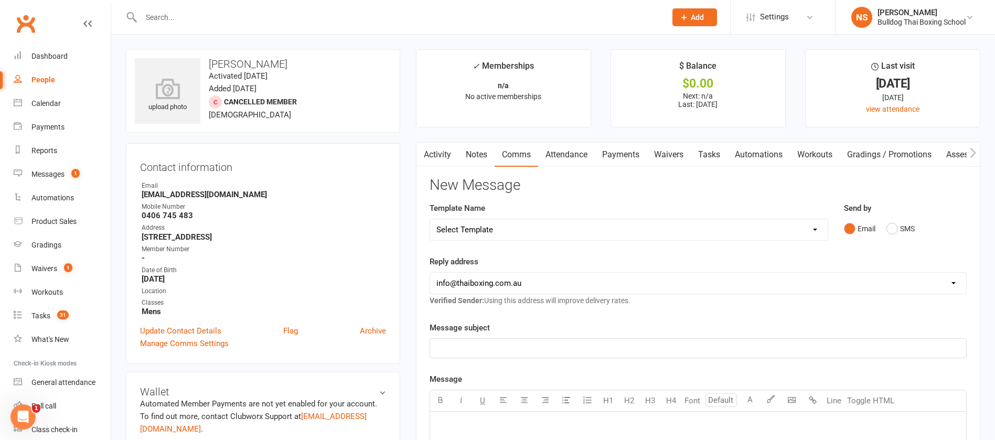
click at [779, 229] on select "Select Template [Email] Price Increase 28 Day Kick starter [SMS] 10 Pass Check …" at bounding box center [629, 229] width 398 height 21
select select "146"
click at [430, 219] on select "Select Template [Email] Price Increase 28 Day Kick starter [SMS] 10 Pass Check …" at bounding box center [629, 229] width 398 height 21
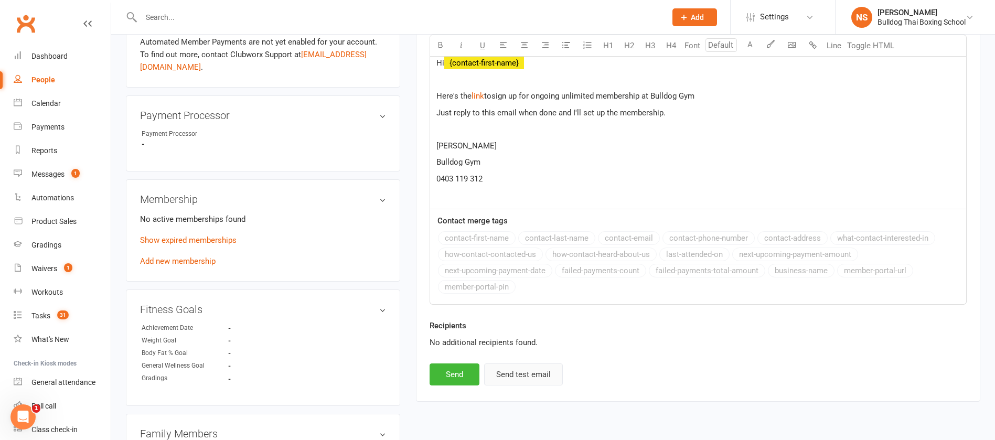
scroll to position [393, 0]
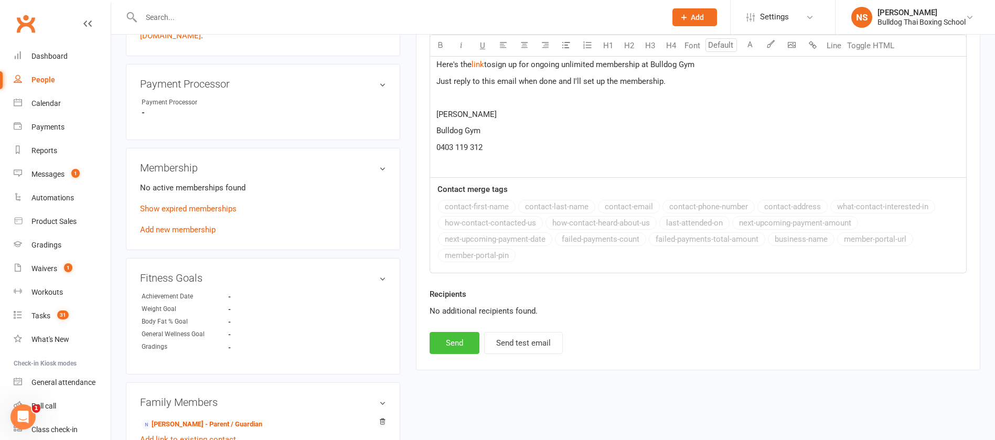
click at [440, 346] on button "Send" at bounding box center [455, 343] width 50 height 22
select select
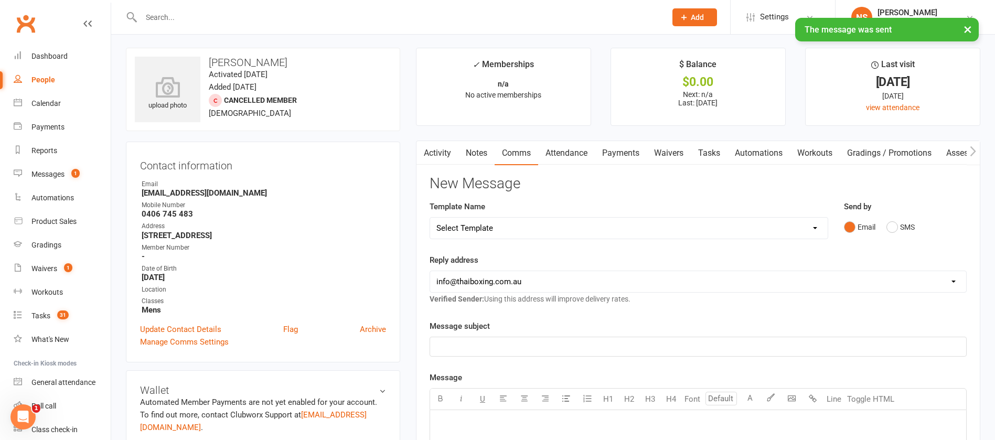
scroll to position [0, 0]
click at [49, 173] on div "Messages" at bounding box center [47, 174] width 33 height 8
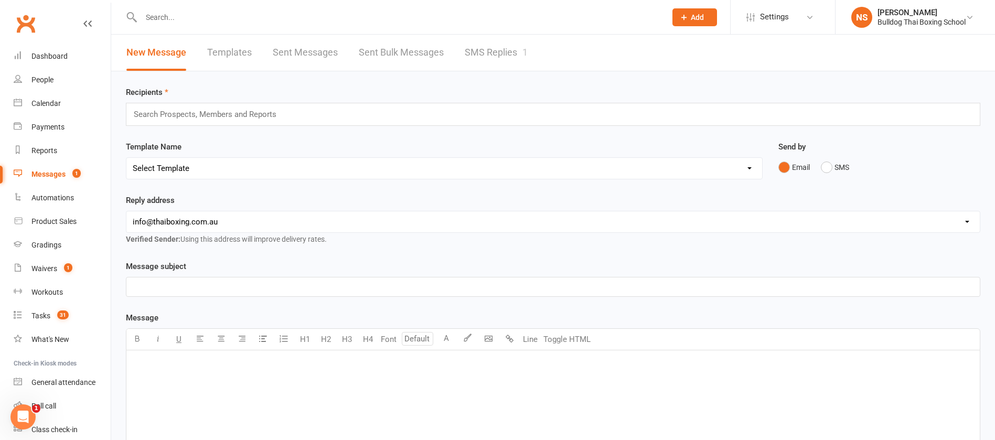
click at [497, 52] on link "SMS Replies 1" at bounding box center [496, 53] width 63 height 36
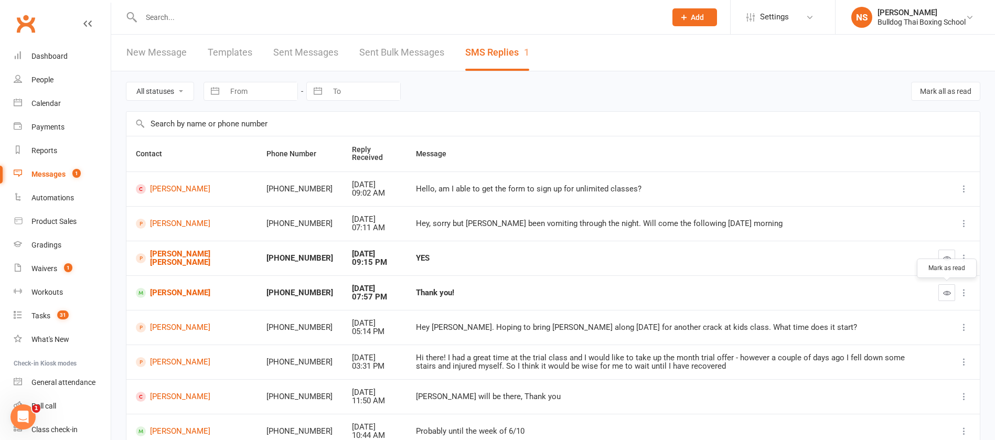
click at [947, 292] on icon "button" at bounding box center [947, 293] width 8 height 8
click at [167, 221] on link "[PERSON_NAME]" at bounding box center [192, 224] width 112 height 10
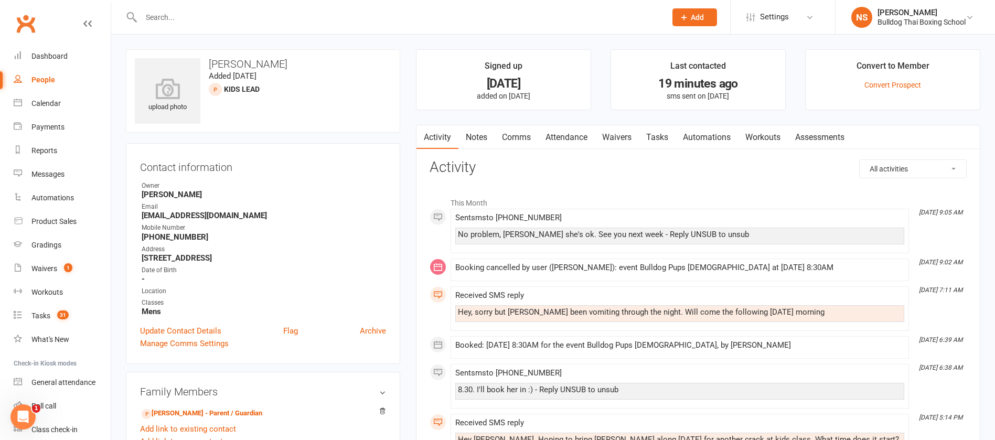
click at [668, 133] on link "Tasks" at bounding box center [657, 137] width 37 height 24
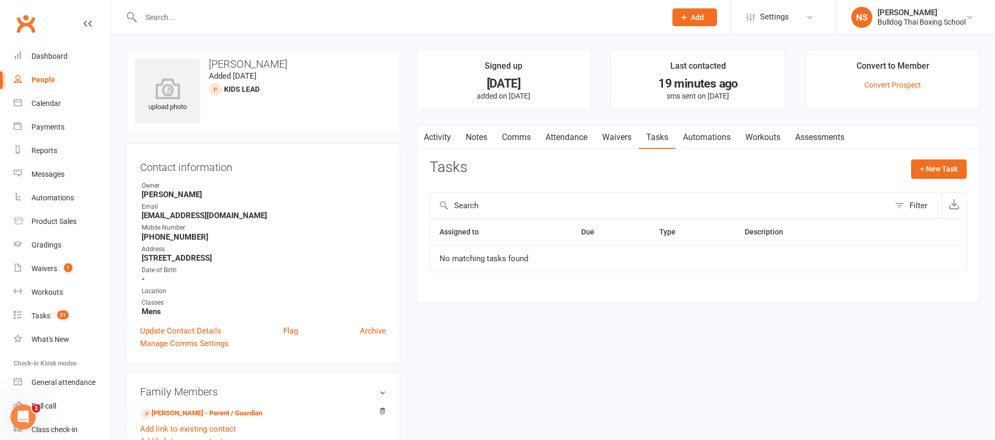
click at [568, 137] on link "Attendance" at bounding box center [566, 137] width 57 height 24
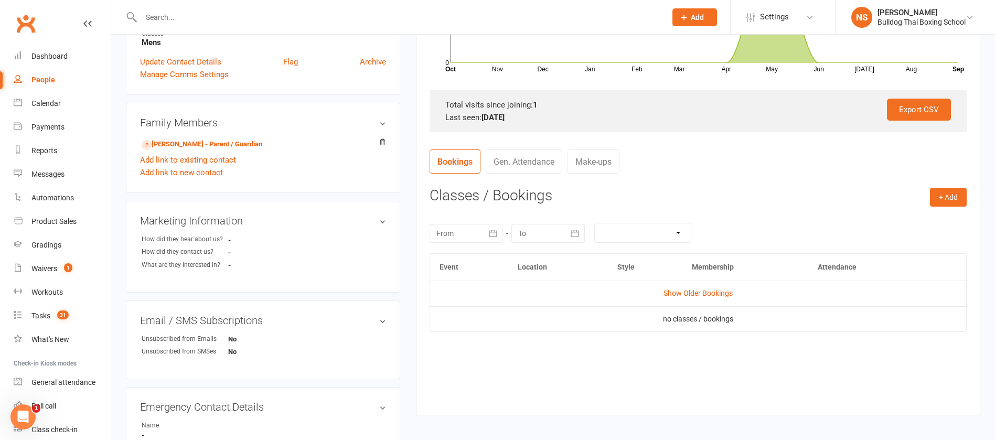
scroll to position [315, 0]
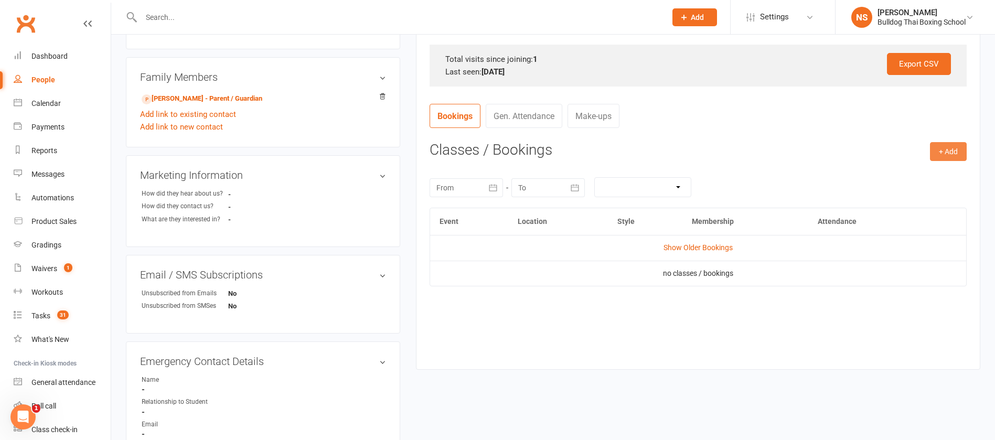
click at [953, 153] on button "+ Add" at bounding box center [948, 151] width 37 height 19
click at [913, 179] on link "Book Event" at bounding box center [915, 175] width 104 height 21
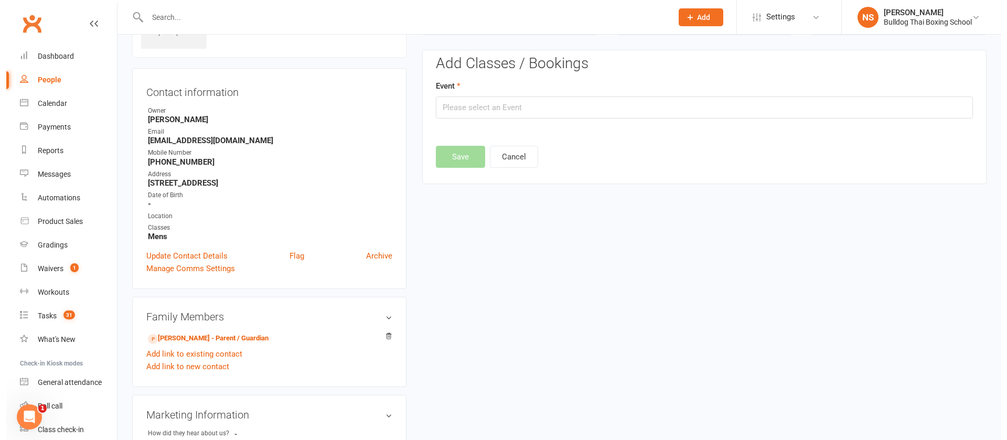
scroll to position [72, 0]
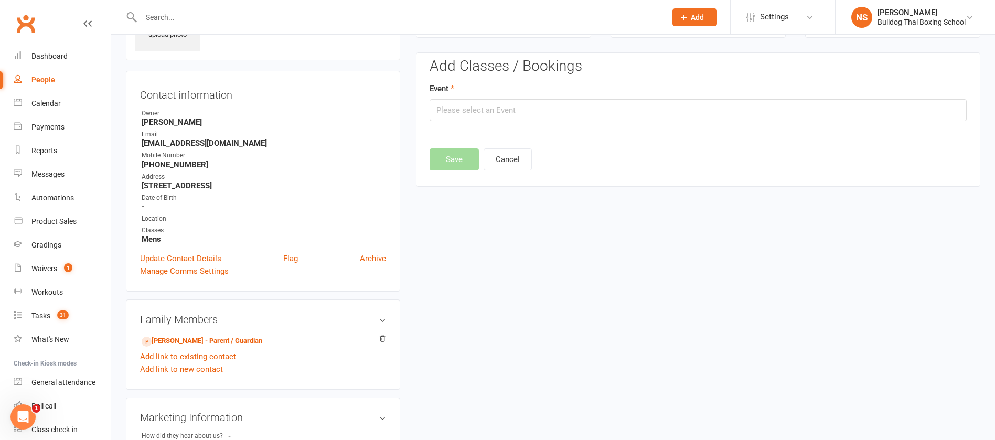
click at [468, 98] on div "Event" at bounding box center [698, 101] width 537 height 39
click at [470, 105] on input "text" at bounding box center [698, 110] width 537 height 22
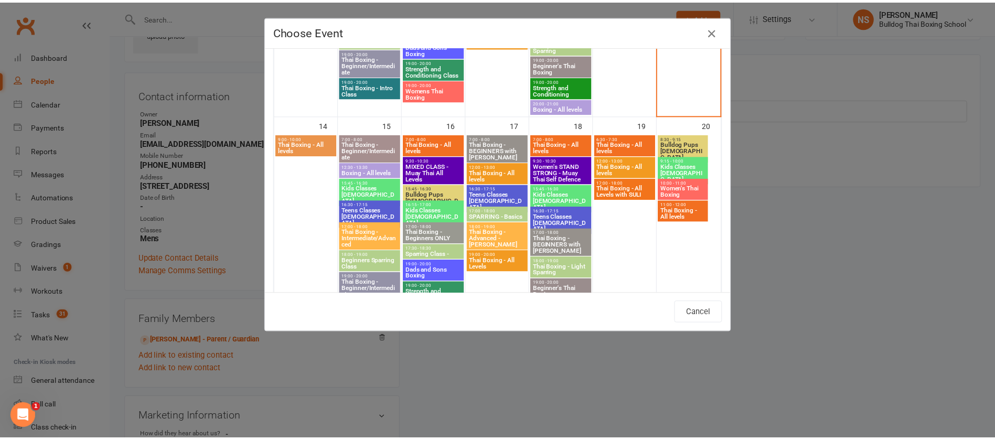
scroll to position [472, 0]
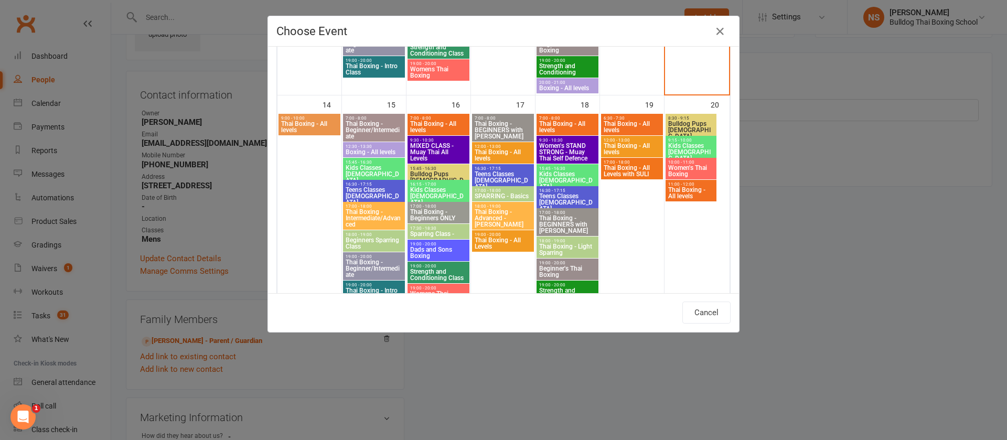
click at [678, 124] on span "Bulldog Pups [DEMOGRAPHIC_DATA]" at bounding box center [691, 130] width 47 height 19
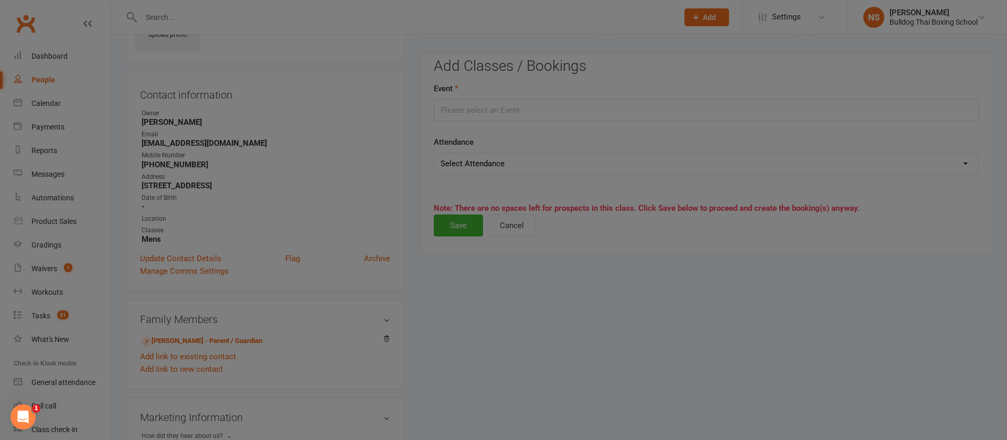
type input "Bulldog Pups [DEMOGRAPHIC_DATA] - [DATE] 8:30:00 AM"
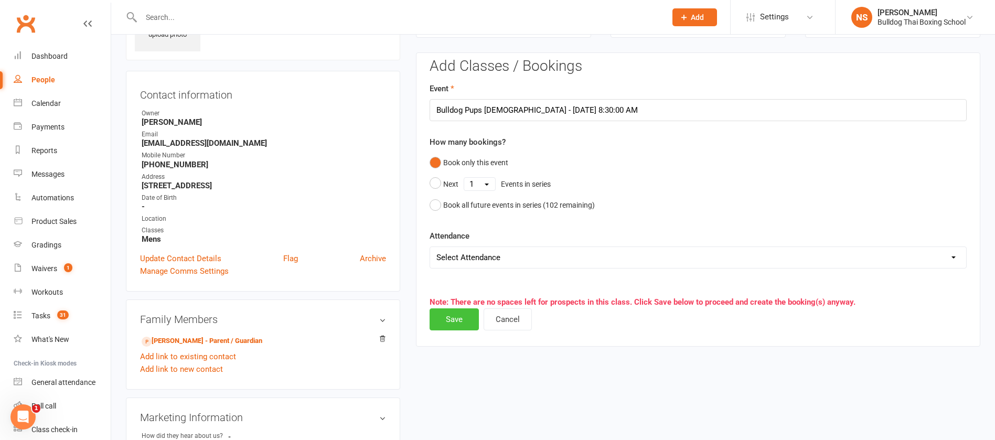
click at [447, 322] on button "Save" at bounding box center [454, 319] width 49 height 22
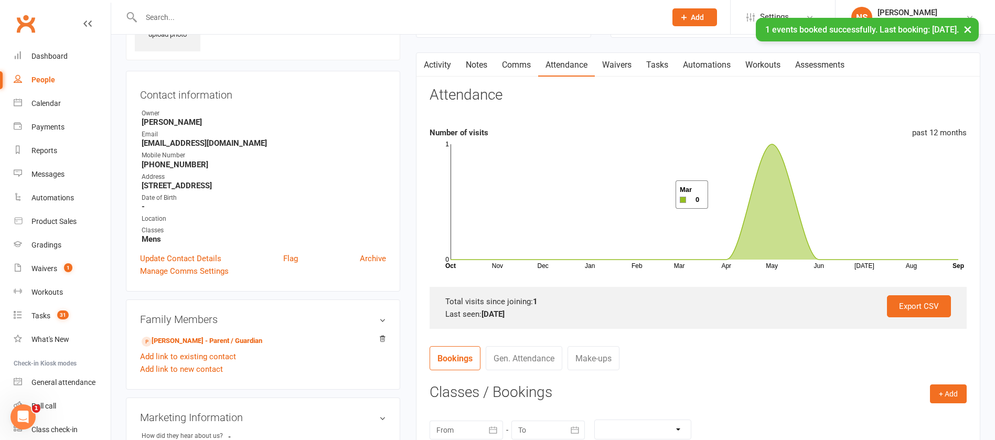
click at [658, 70] on link "Tasks" at bounding box center [657, 65] width 37 height 24
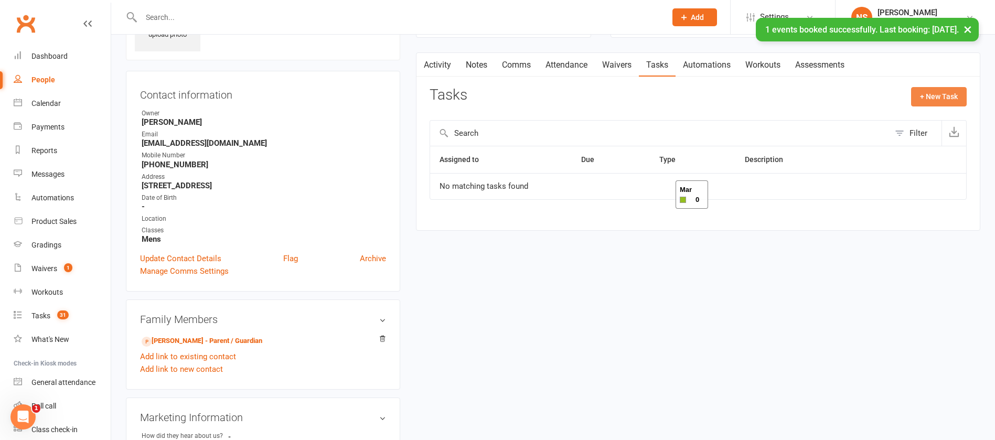
click at [937, 95] on button "+ New Task" at bounding box center [939, 96] width 56 height 19
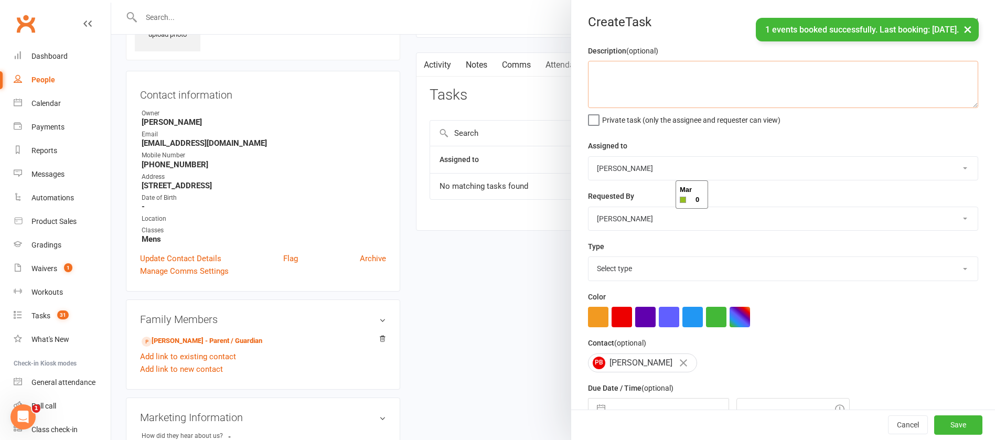
click at [646, 77] on textarea at bounding box center [783, 84] width 390 height 47
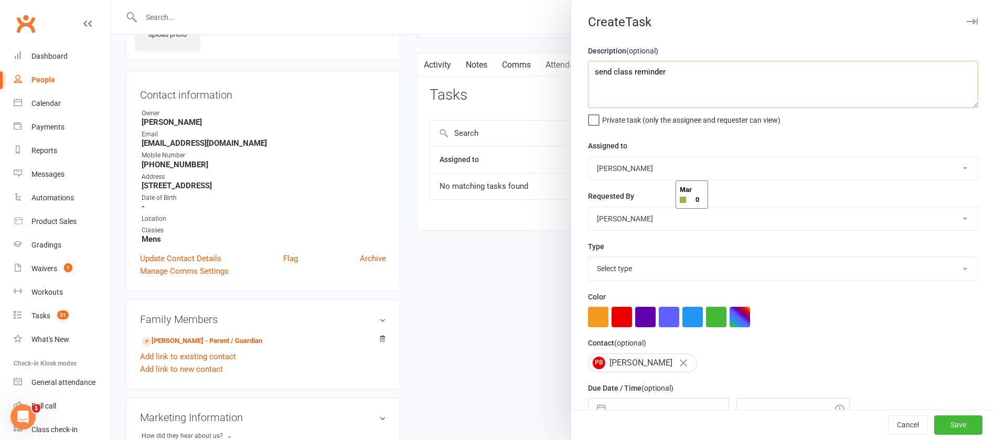
scroll to position [62, 0]
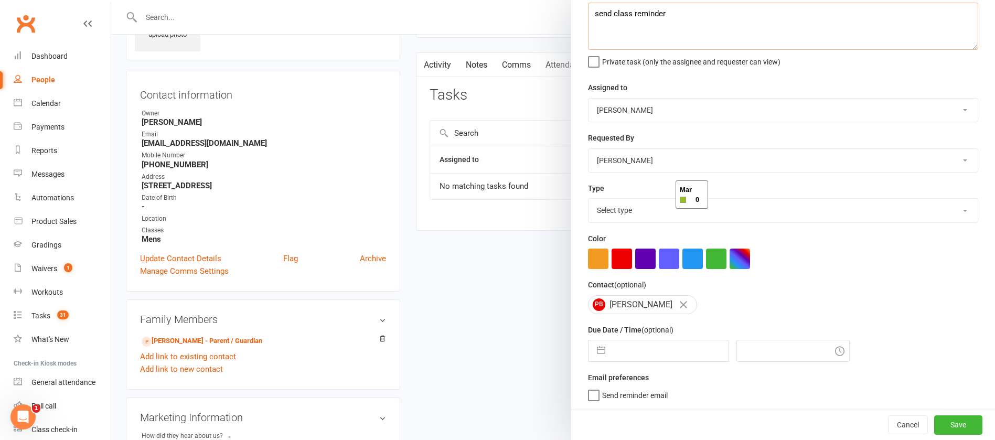
type textarea "send class reminder"
click at [623, 217] on select "Select type Action E-mail Meeting Phone call Text Add new task type" at bounding box center [783, 210] width 389 height 23
select select "13825"
click at [589, 199] on select "Select type Action E-mail Meeting Phone call Text Add new task type" at bounding box center [783, 210] width 389 height 23
click at [642, 352] on input "text" at bounding box center [670, 351] width 118 height 21
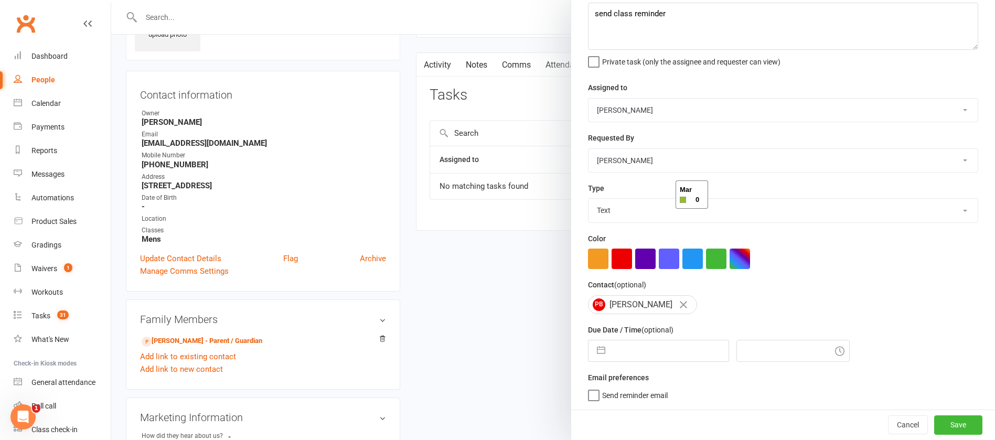
select select "7"
select select "2025"
select select "8"
select select "2025"
select select "9"
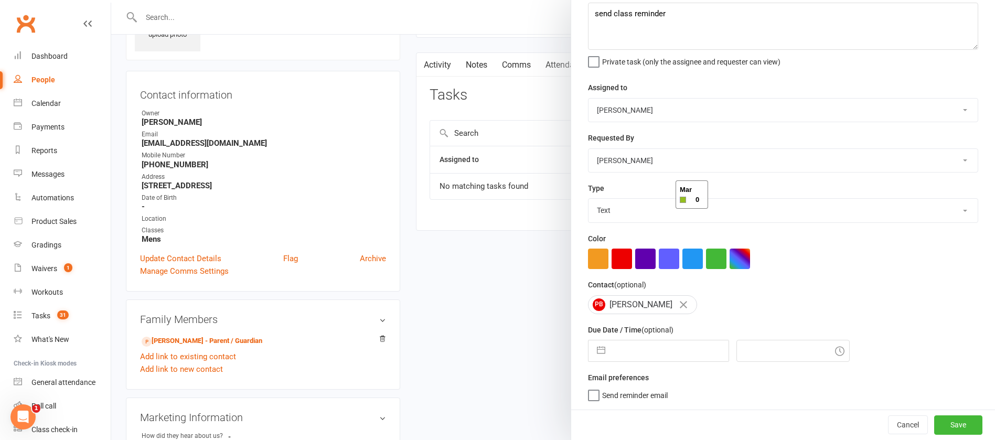
select select "2025"
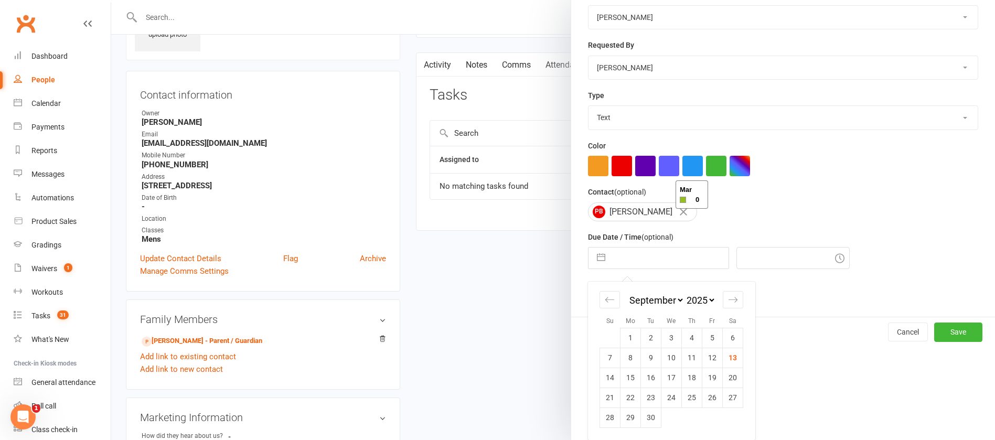
drag, startPoint x: 709, startPoint y: 376, endPoint x: 710, endPoint y: 381, distance: 5.3
click at [709, 378] on td "19" at bounding box center [713, 378] width 20 height 20
type input "[DATE]"
type input "9:30am"
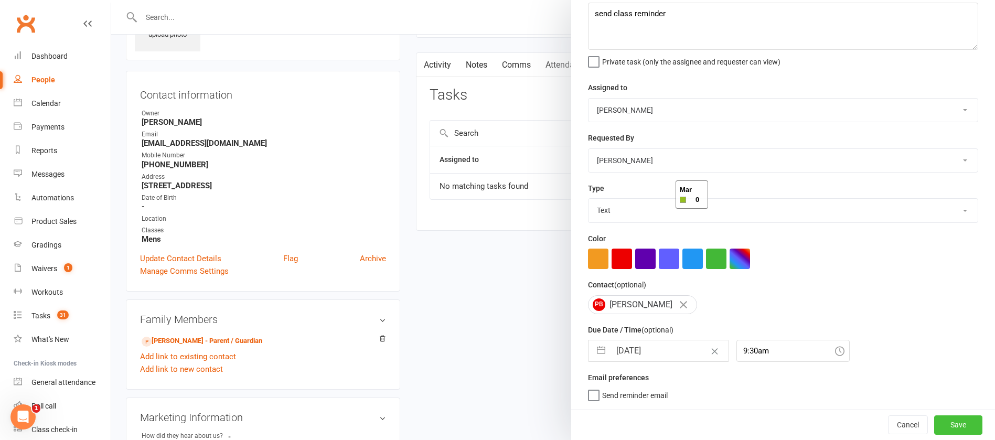
click at [943, 424] on button "Save" at bounding box center [958, 425] width 48 height 19
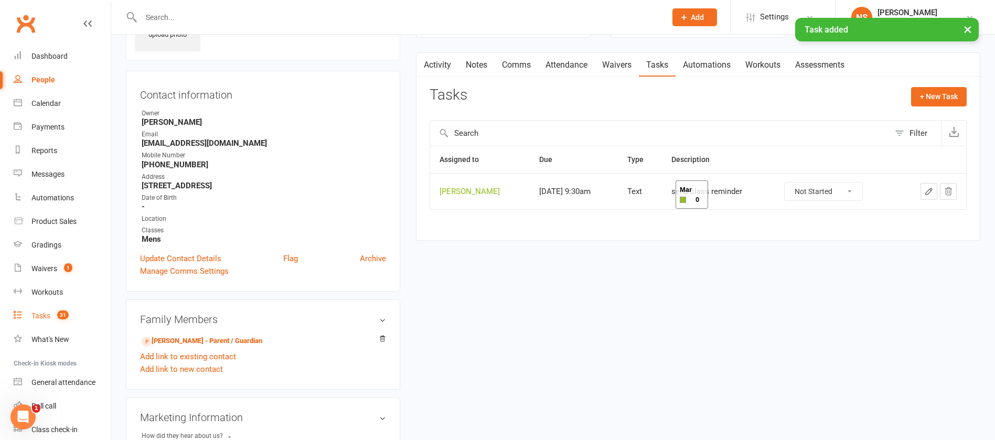
click at [39, 316] on div "Tasks" at bounding box center [40, 316] width 19 height 8
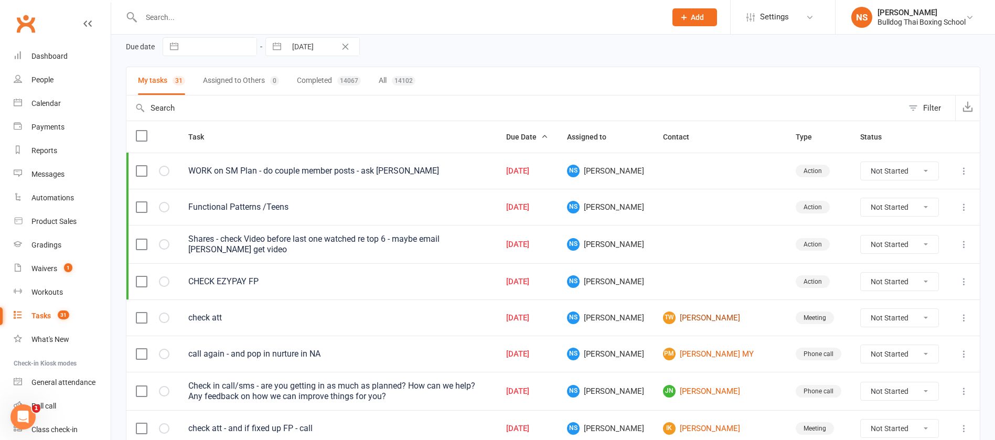
scroll to position [157, 0]
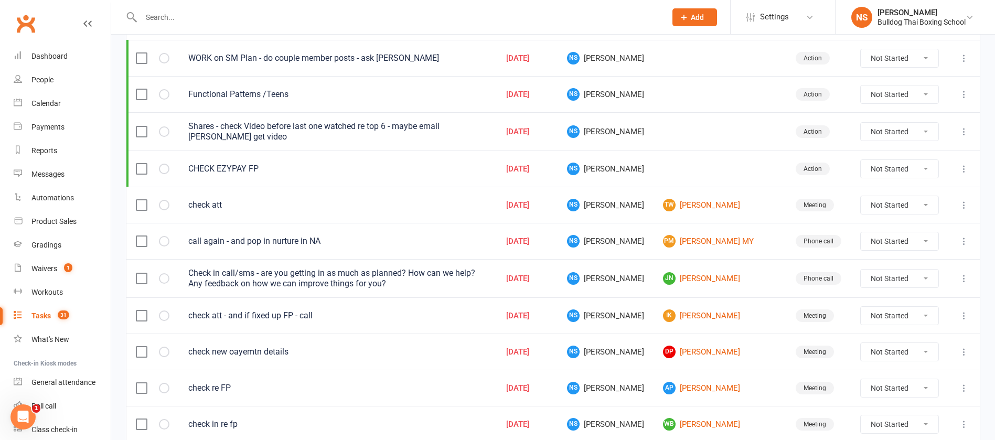
click at [709, 211] on td "TW [PERSON_NAME]" at bounding box center [720, 205] width 133 height 36
click at [707, 206] on link "TW [PERSON_NAME]" at bounding box center [720, 205] width 114 height 13
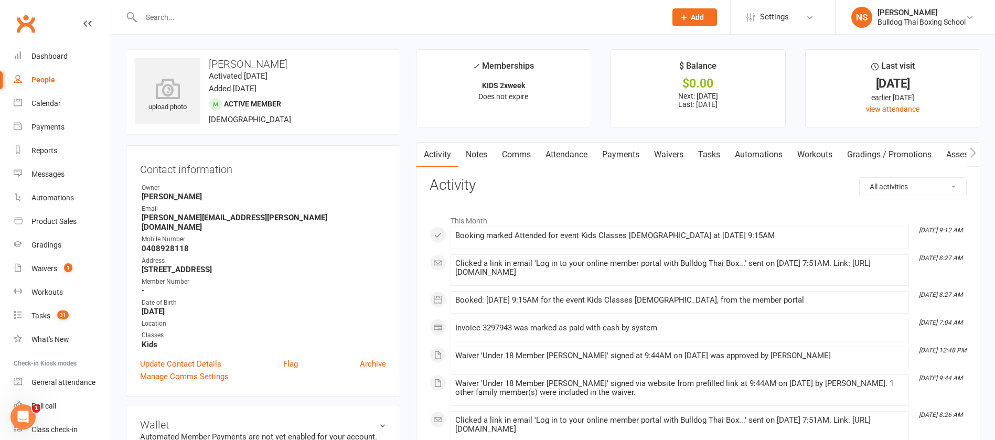
click at [715, 153] on link "Tasks" at bounding box center [709, 155] width 37 height 24
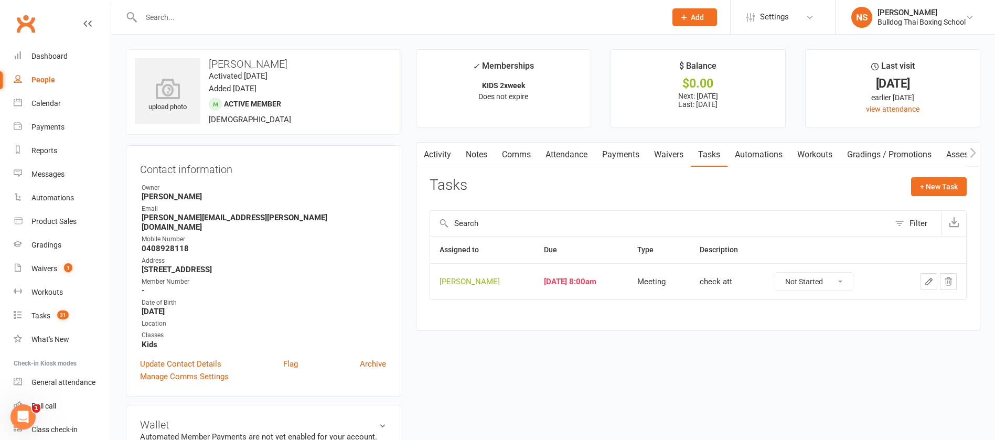
drag, startPoint x: 930, startPoint y: 280, endPoint x: 923, endPoint y: 278, distance: 7.8
click at [926, 279] on icon "button" at bounding box center [928, 281] width 9 height 9
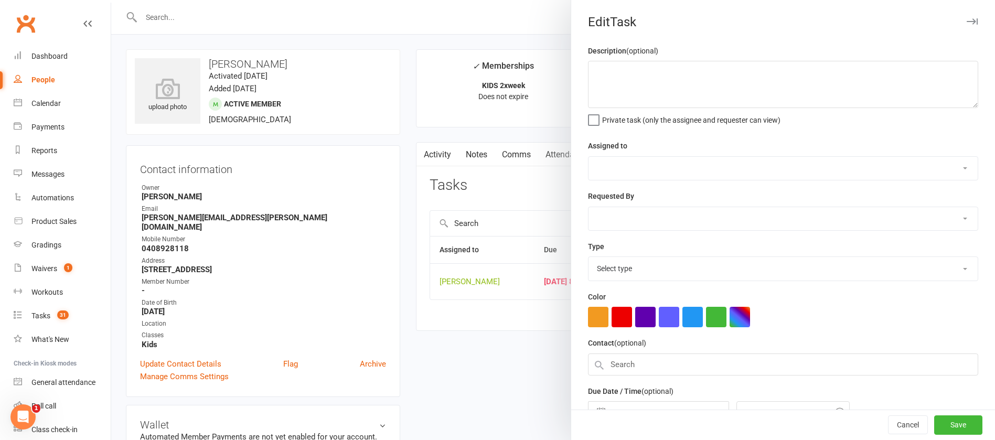
type textarea "check att"
select select "12940"
type input "[DATE]"
type input "8:00am"
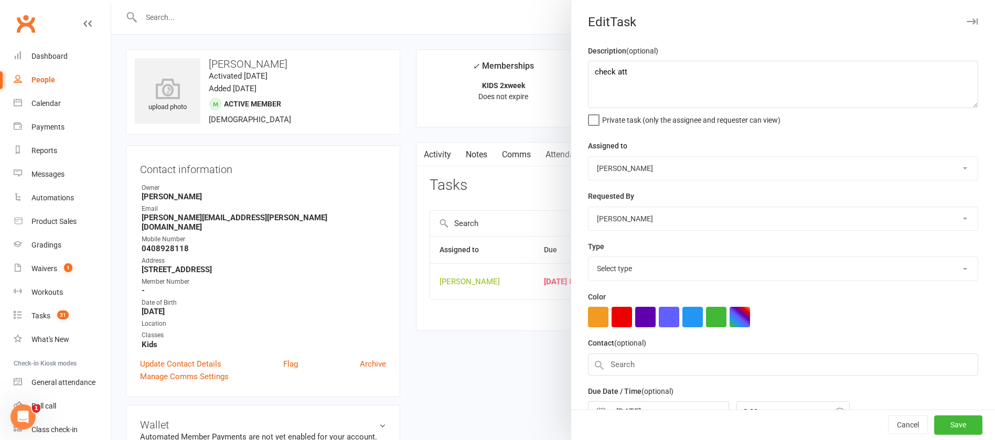
select select "12049"
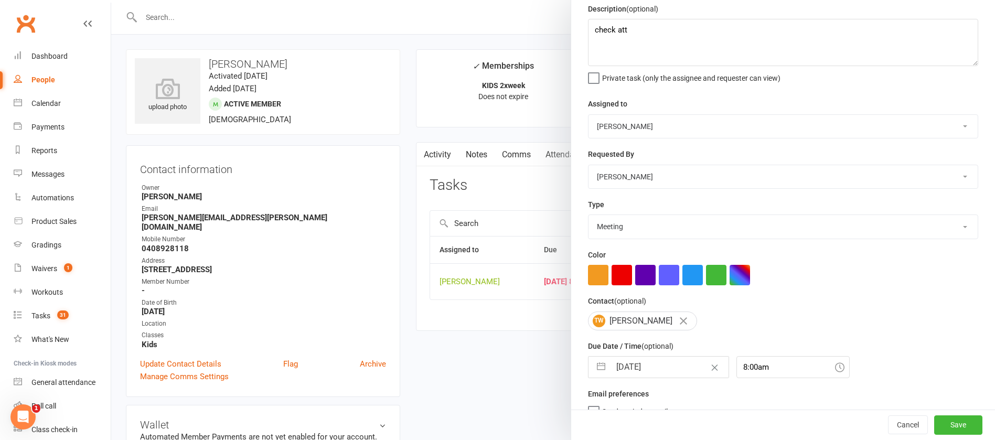
scroll to position [62, 0]
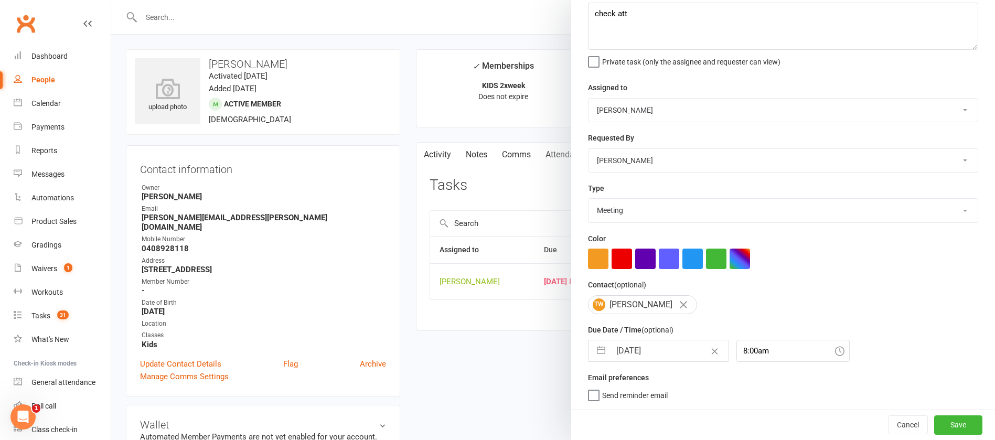
click at [665, 348] on input "[DATE]" at bounding box center [670, 351] width 118 height 21
select select "7"
select select "2025"
select select "8"
select select "2025"
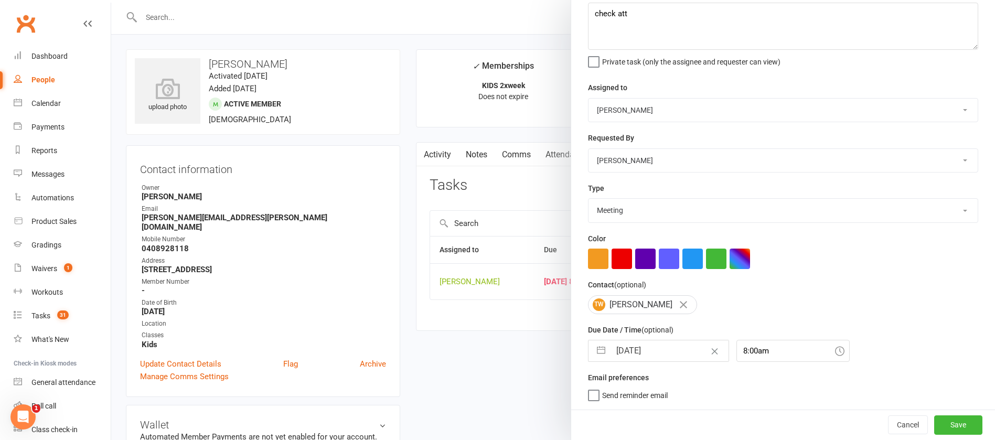
select select "9"
select select "2025"
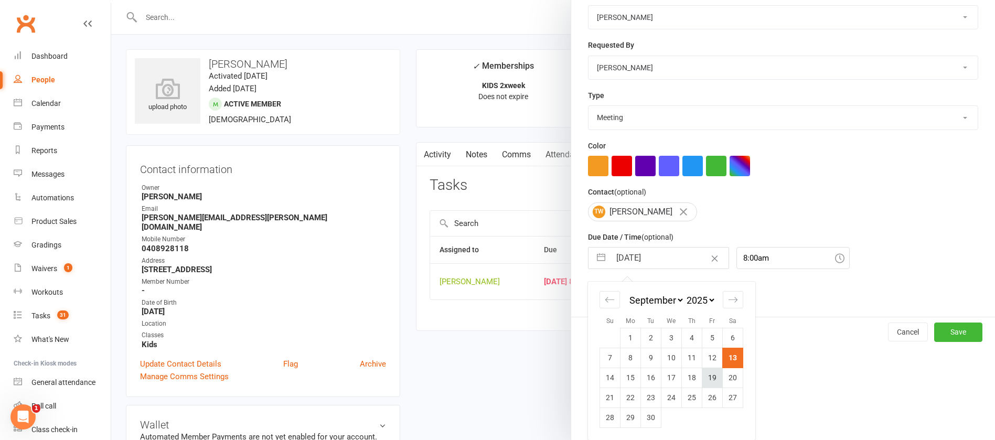
click at [705, 375] on td "19" at bounding box center [713, 378] width 20 height 20
type input "[DATE]"
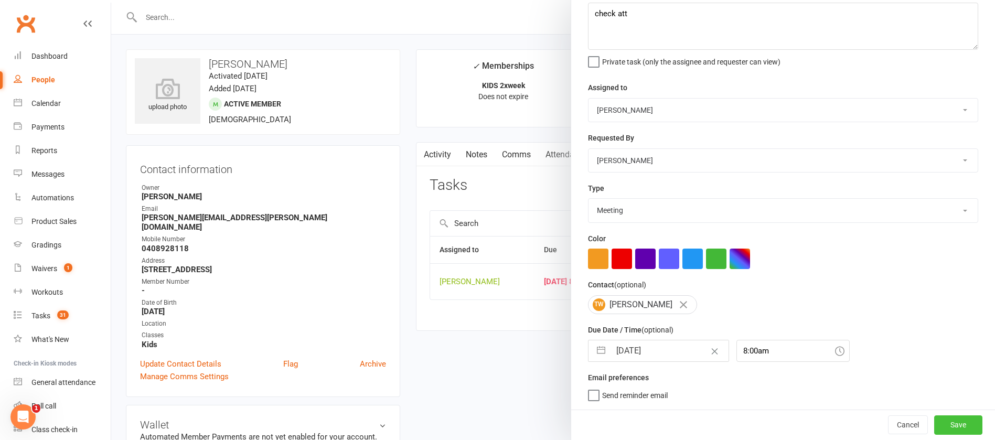
click at [934, 421] on button "Save" at bounding box center [958, 425] width 48 height 19
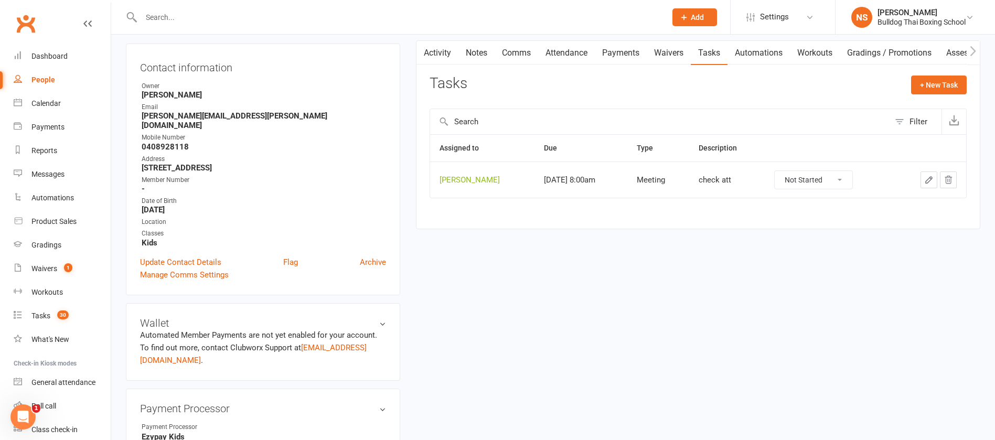
scroll to position [157, 0]
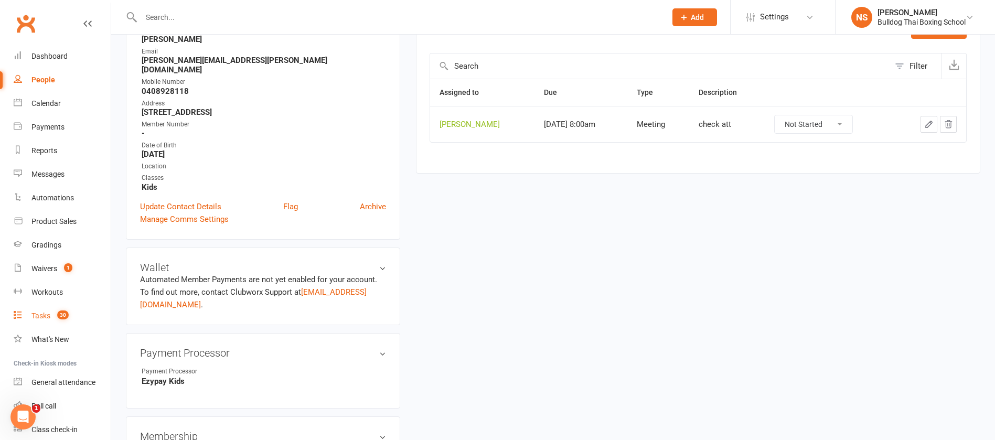
click at [41, 313] on div "Tasks" at bounding box center [40, 316] width 19 height 8
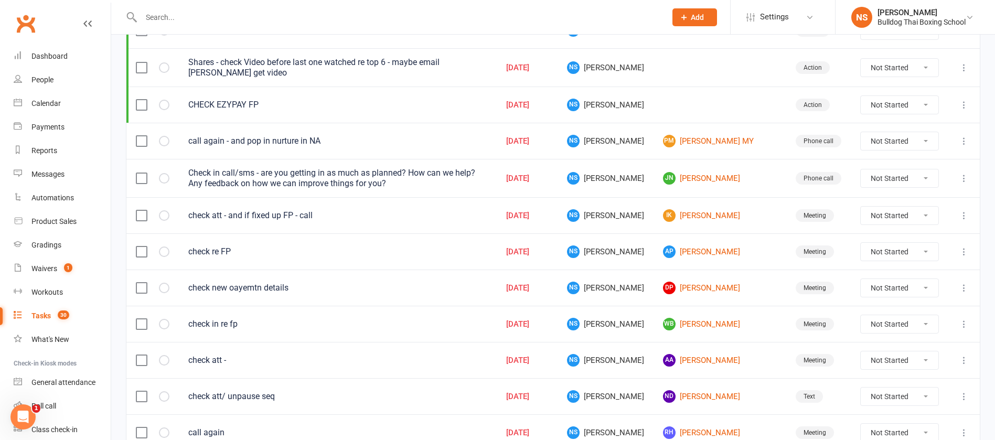
scroll to position [236, 0]
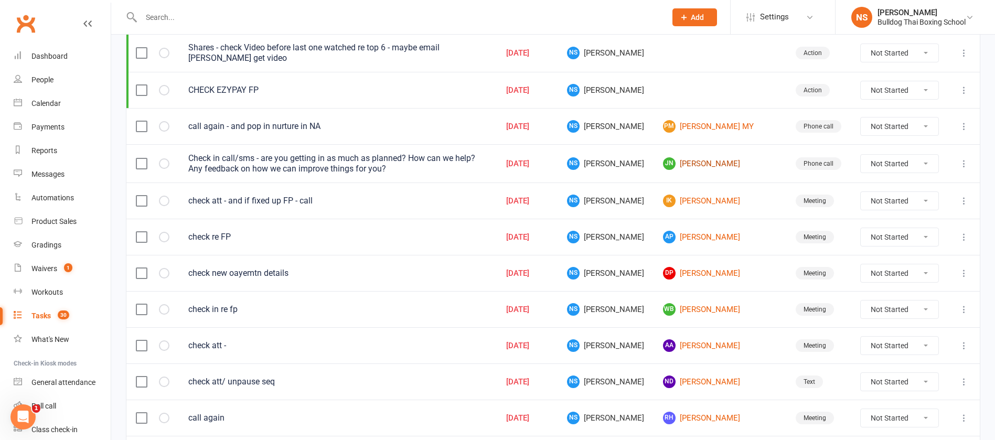
click at [712, 164] on link "JN [PERSON_NAME]" at bounding box center [720, 163] width 114 height 13
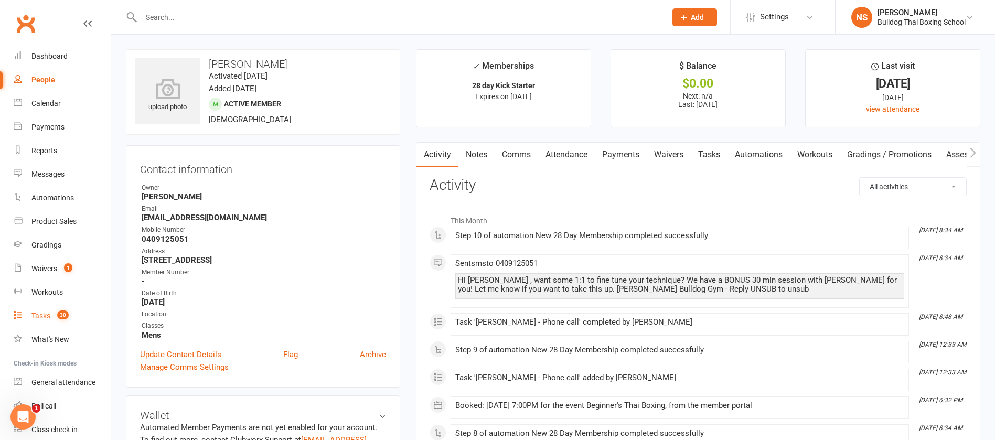
click at [37, 314] on div "Tasks" at bounding box center [40, 316] width 19 height 8
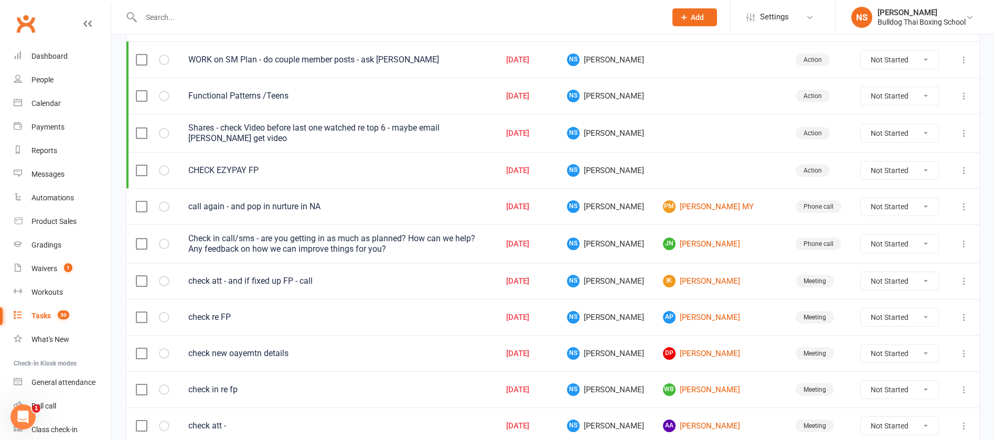
scroll to position [157, 0]
click at [704, 317] on link "AP [PERSON_NAME]" at bounding box center [720, 316] width 114 height 13
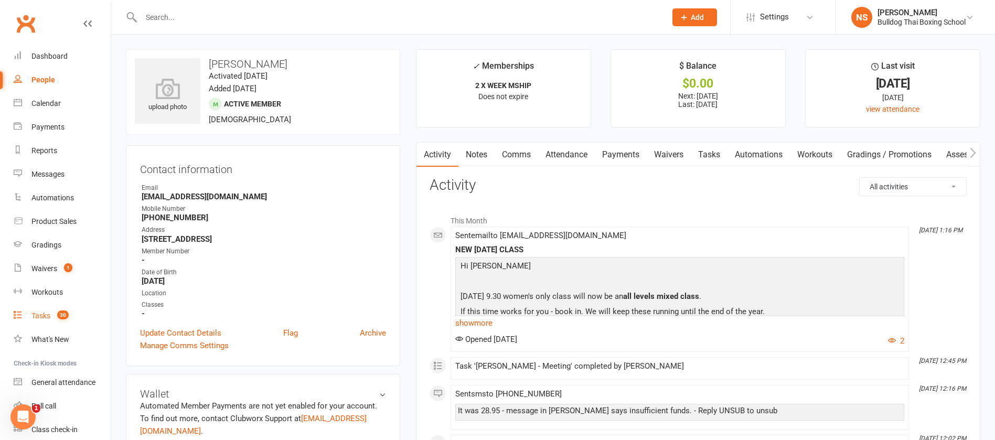
click at [42, 312] on div "Tasks" at bounding box center [40, 316] width 19 height 8
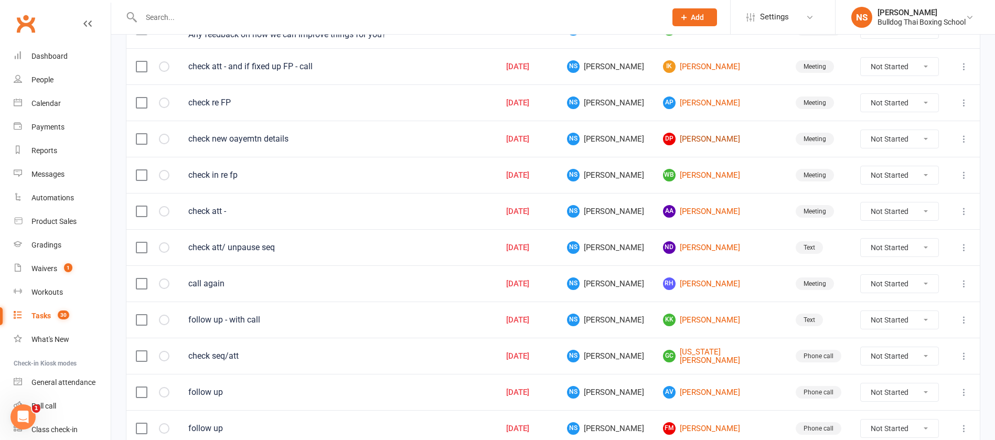
scroll to position [472, 0]
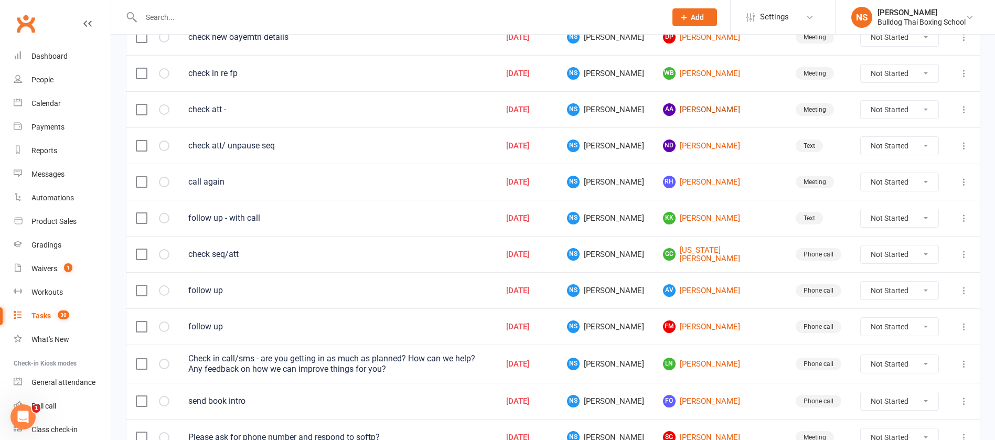
click at [717, 110] on link "AA [PERSON_NAME]" at bounding box center [720, 109] width 114 height 13
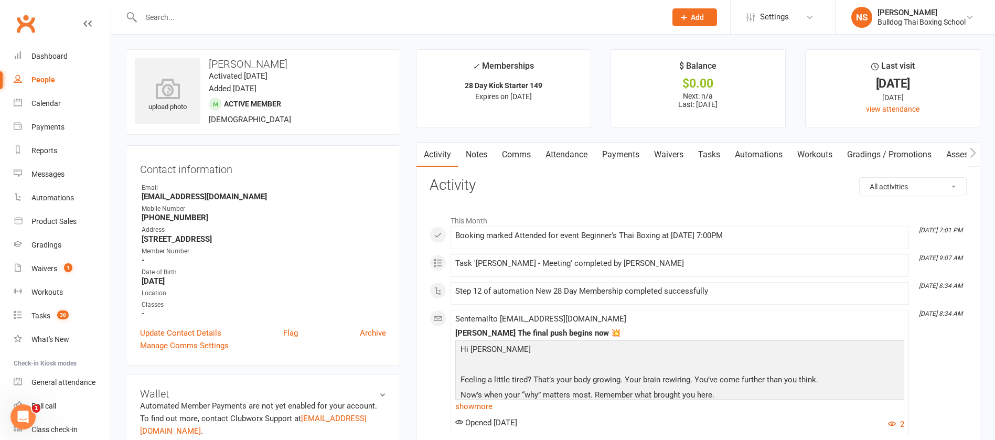
click at [705, 155] on link "Tasks" at bounding box center [709, 155] width 37 height 24
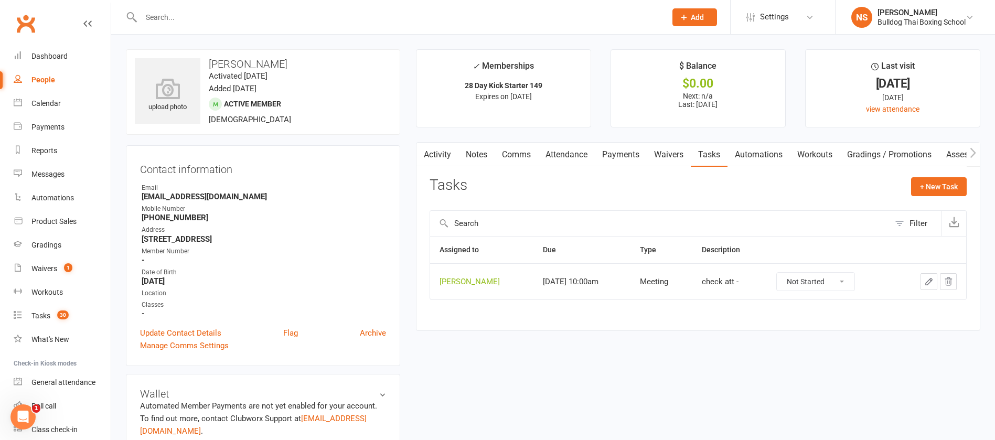
click at [929, 281] on icon "button" at bounding box center [928, 281] width 9 height 9
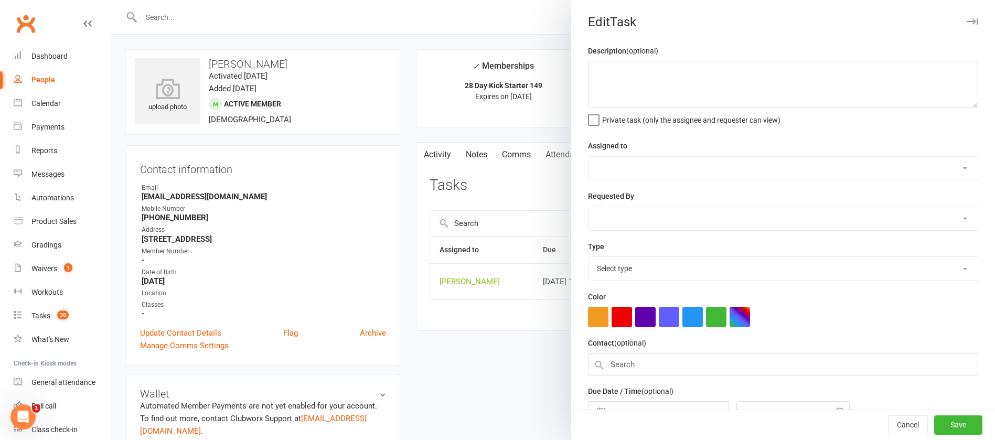
type textarea "check att -"
select select "12940"
select select "45795"
type input "[DATE]"
type input "10:00am"
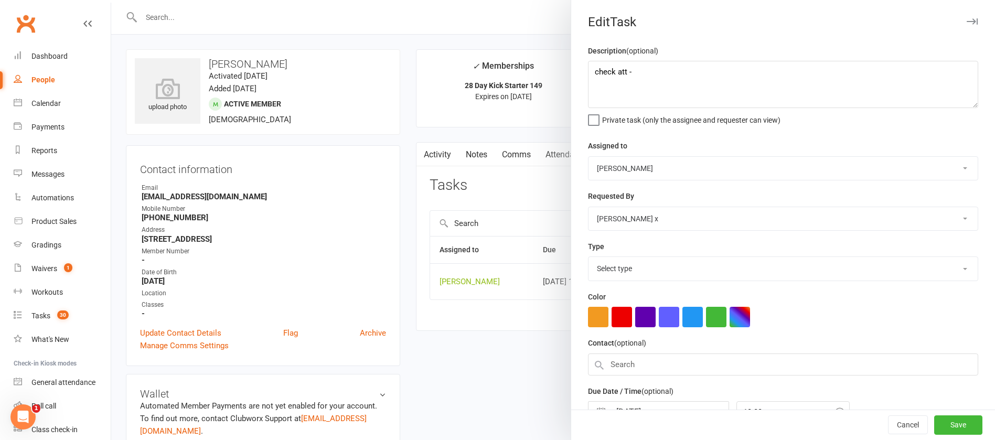
select select "12049"
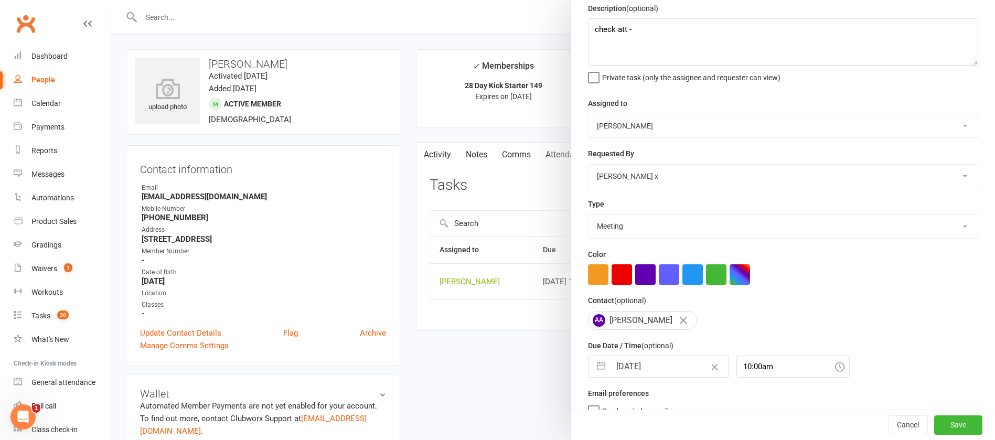
scroll to position [62, 0]
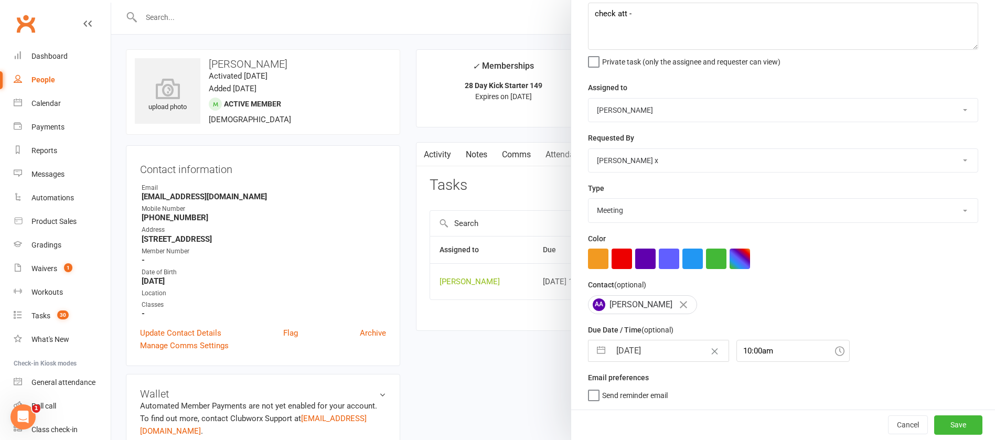
select select "7"
select select "2025"
select select "8"
select select "2025"
select select "9"
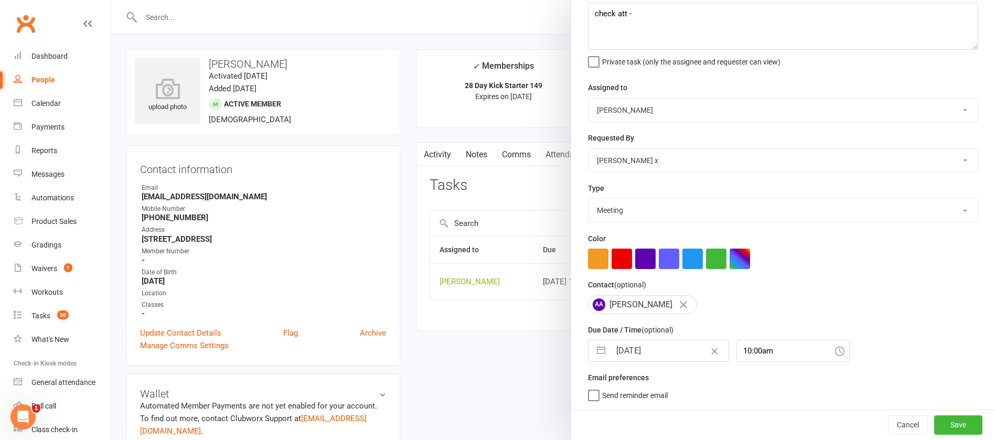
select select "2025"
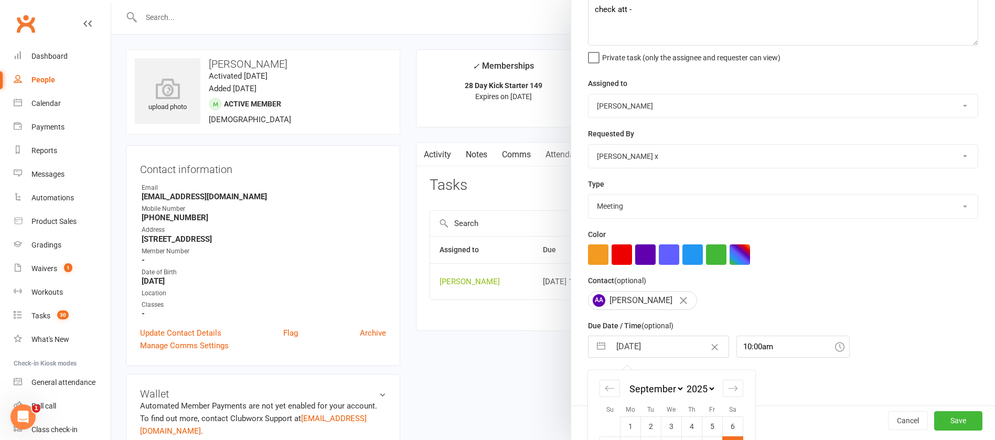
click at [666, 349] on input "[DATE]" at bounding box center [670, 346] width 118 height 21
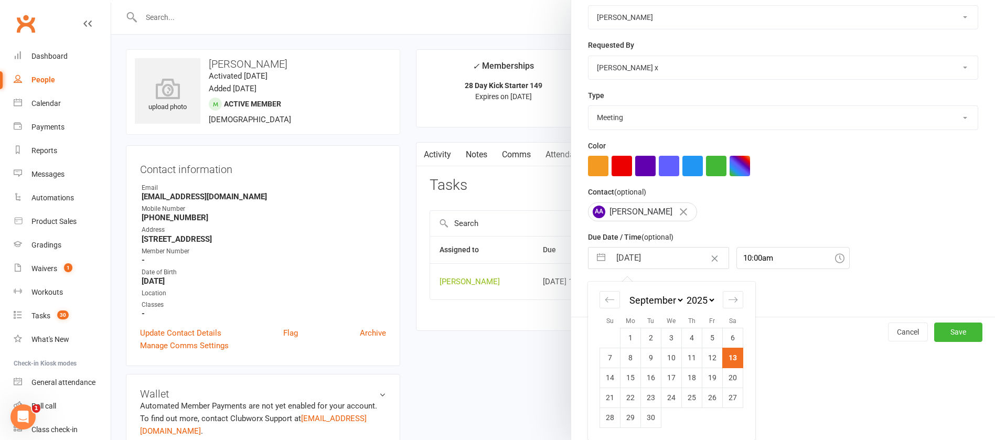
scroll to position [155, 0]
click at [704, 377] on td "19" at bounding box center [713, 378] width 20 height 20
type input "[DATE]"
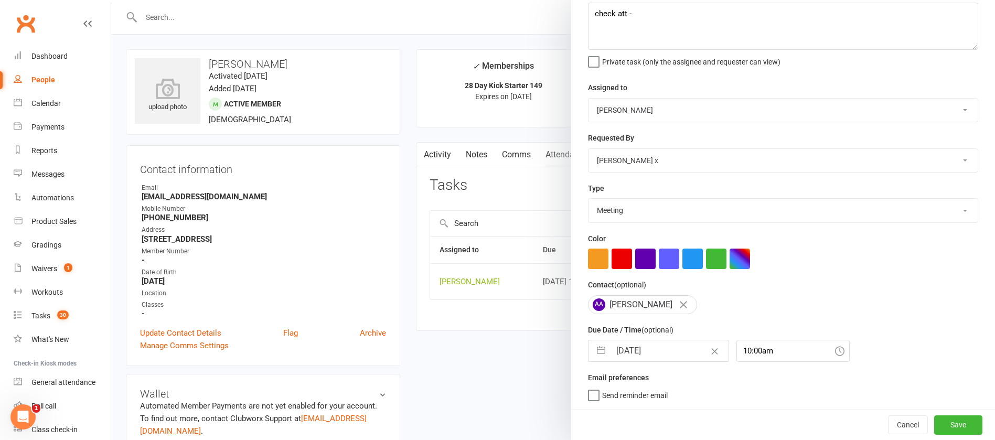
scroll to position [62, 0]
click at [941, 421] on button "Save" at bounding box center [958, 425] width 48 height 19
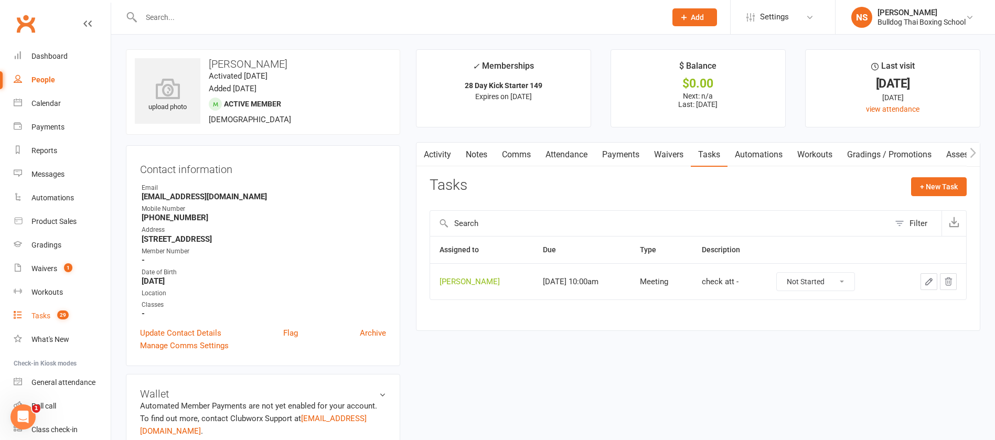
click at [40, 314] on div "Tasks" at bounding box center [40, 316] width 19 height 8
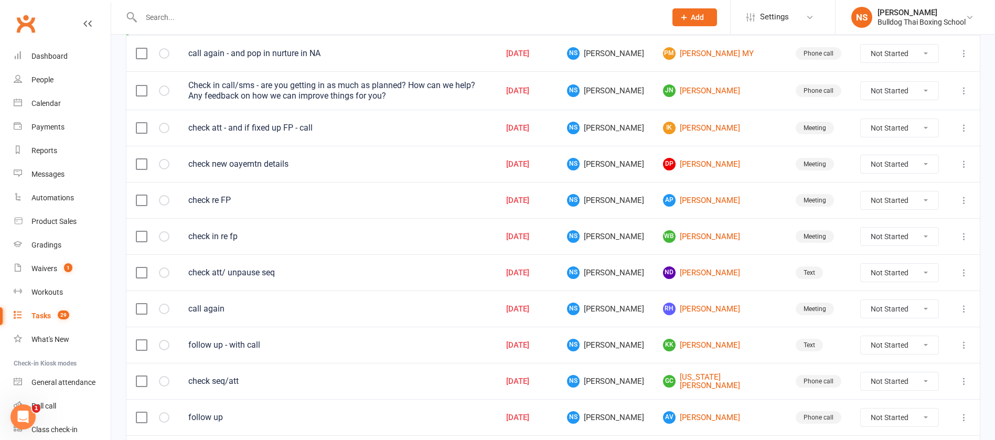
scroll to position [315, 0]
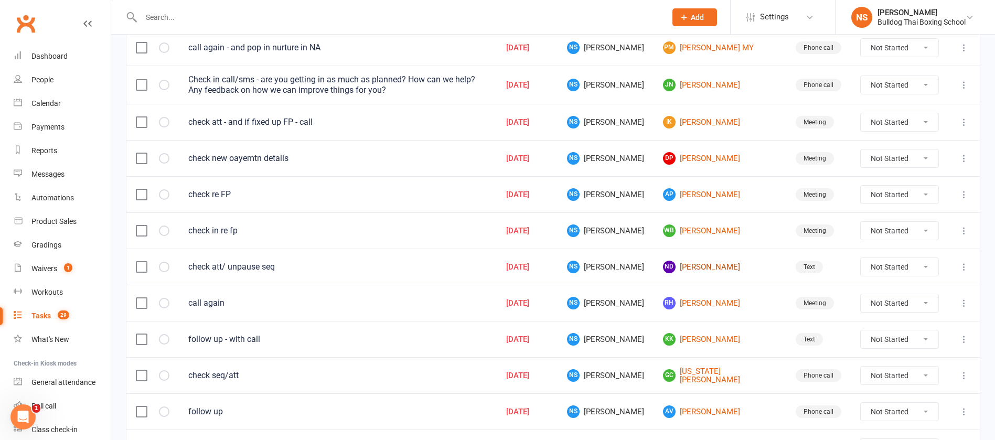
click at [707, 267] on link "ND [PERSON_NAME]" at bounding box center [720, 267] width 114 height 13
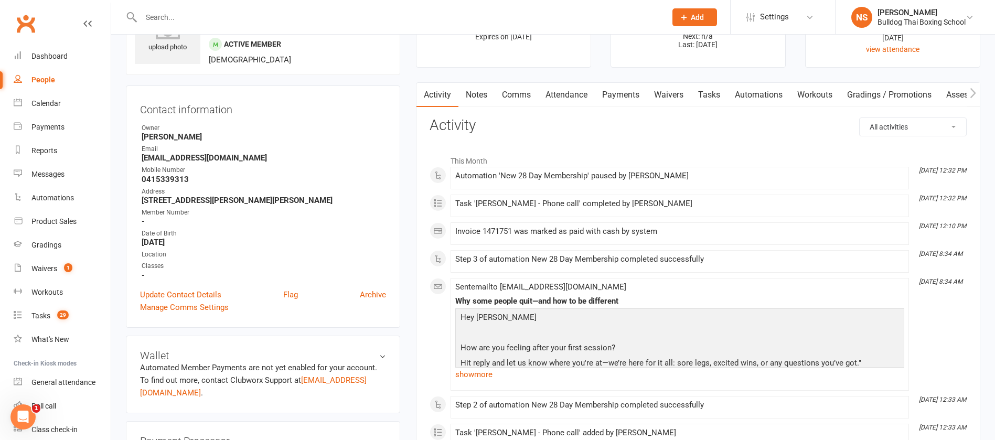
scroll to position [157, 0]
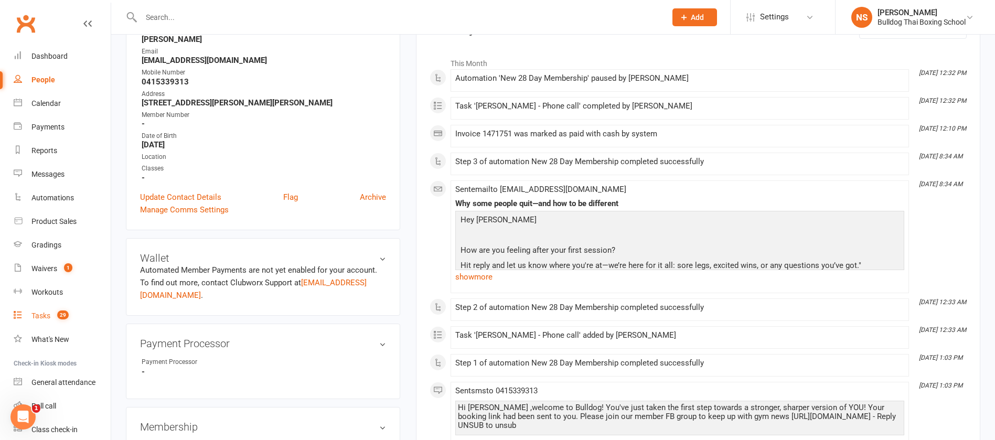
click at [40, 313] on div "Tasks" at bounding box center [40, 316] width 19 height 8
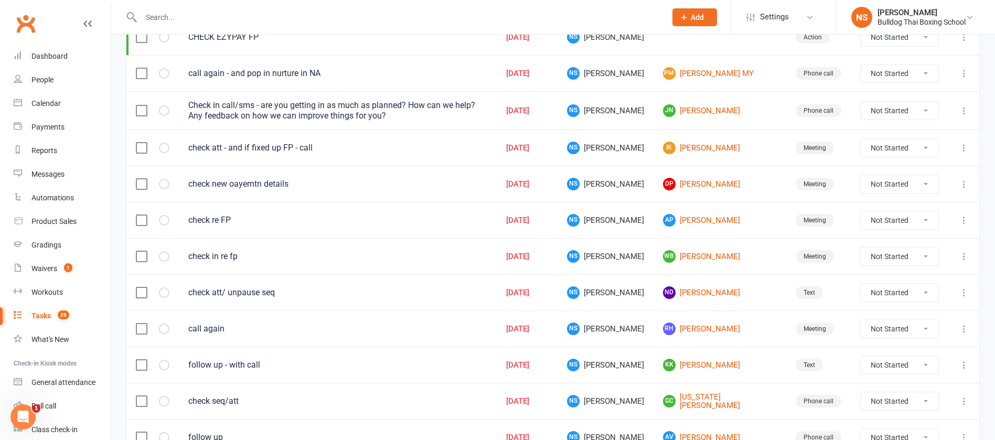
scroll to position [315, 0]
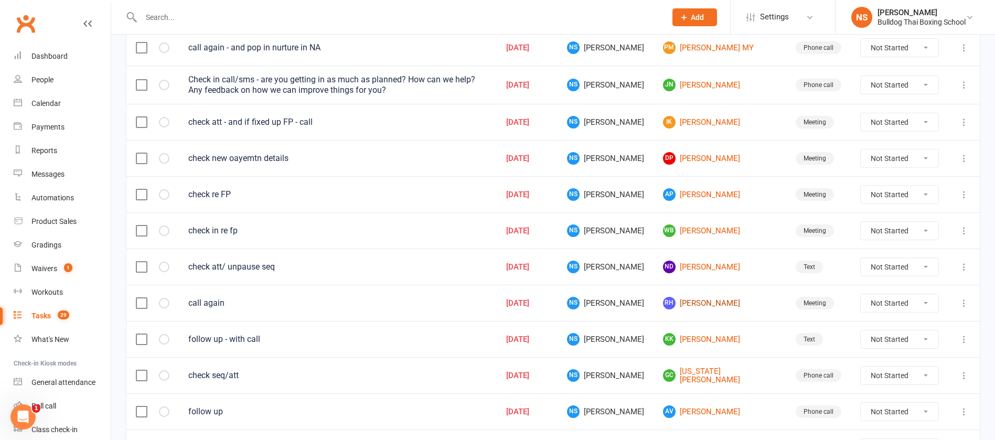
click at [726, 302] on link "RH [PERSON_NAME]" at bounding box center [720, 303] width 114 height 13
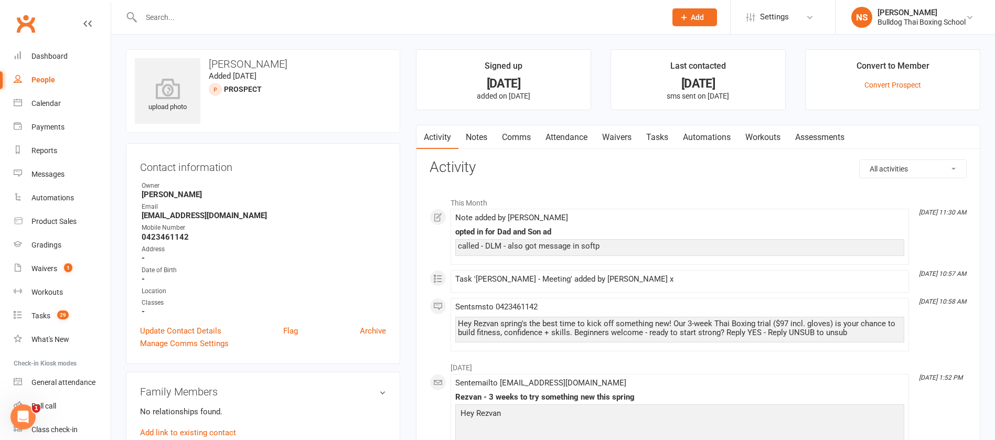
click at [478, 139] on link "Notes" at bounding box center [477, 137] width 36 height 24
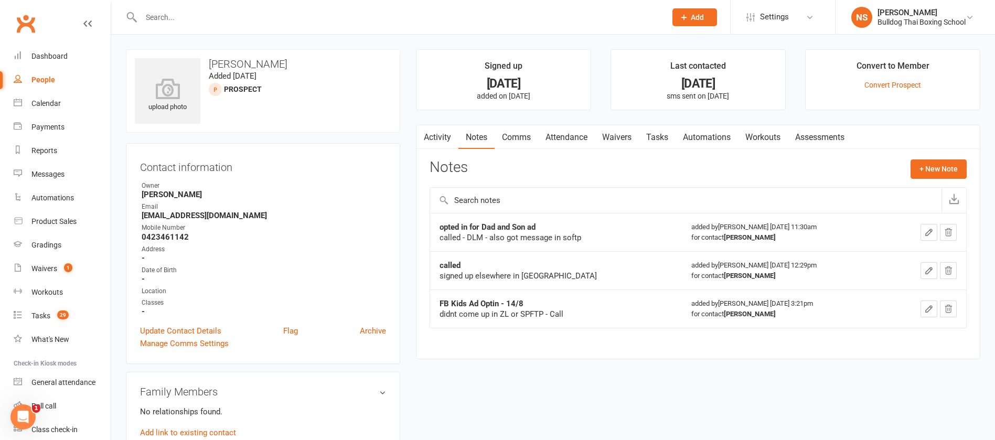
click at [935, 229] on button "button" at bounding box center [929, 232] width 17 height 17
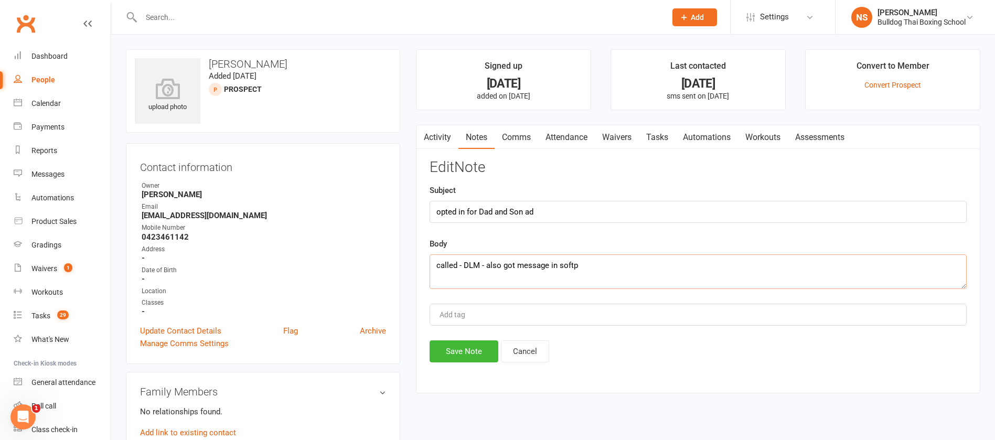
click at [626, 273] on textarea "called - DLM - also got message in softp" at bounding box center [698, 271] width 537 height 35
type textarea "called - DLM - also got message in softp CALLED back - just looking, not intere…"
click at [490, 353] on button "Save Note" at bounding box center [464, 352] width 69 height 22
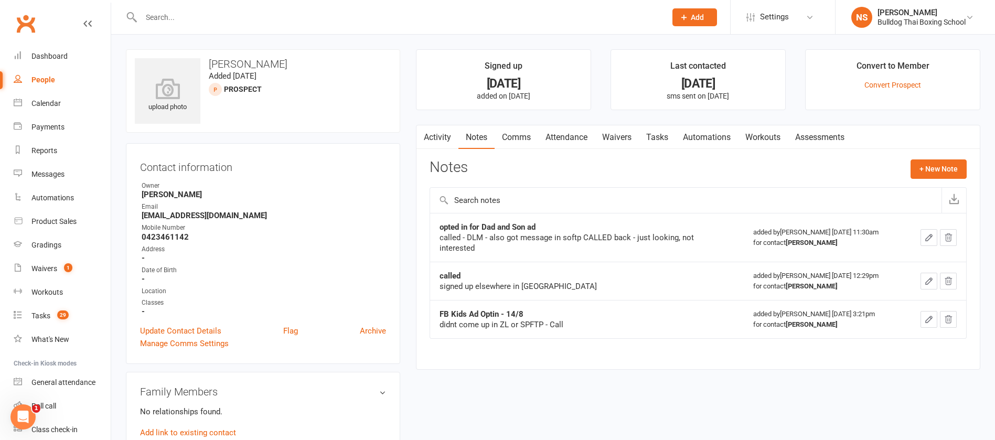
click at [658, 134] on link "Tasks" at bounding box center [657, 137] width 37 height 24
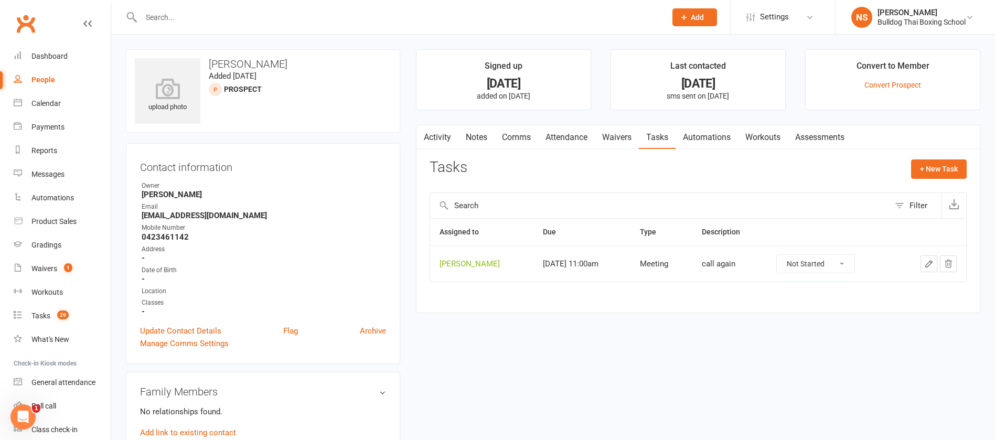
click at [836, 262] on select "Not Started In Progress Waiting Complete" at bounding box center [816, 264] width 78 height 18
click at [777, 255] on select "Not Started In Progress Waiting Complete" at bounding box center [816, 264] width 78 height 18
select select "unstarted"
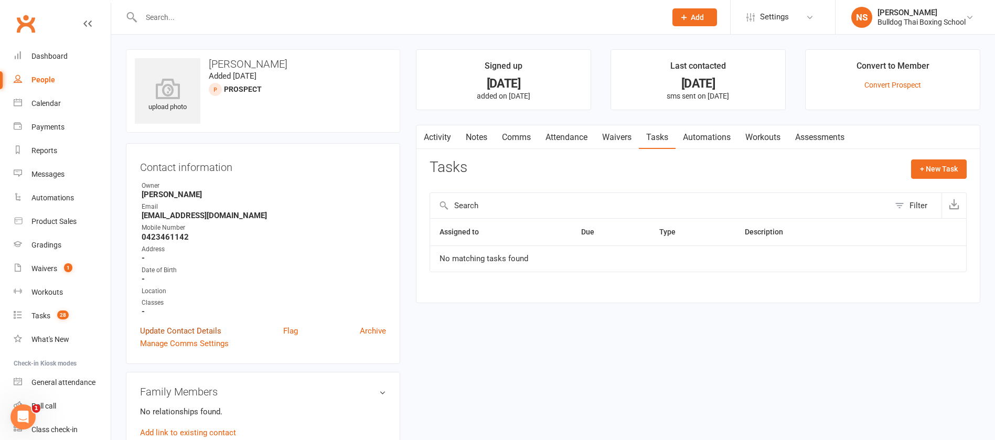
click at [184, 326] on link "Update Contact Details" at bounding box center [180, 331] width 81 height 13
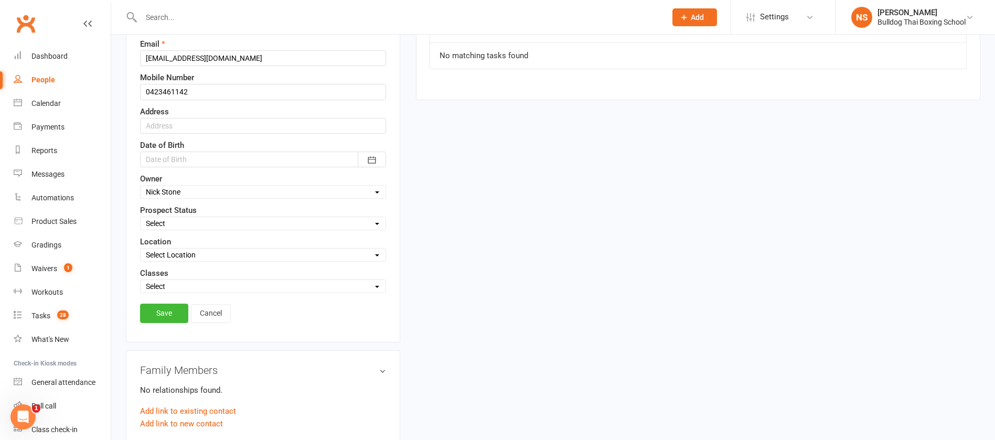
scroll to position [207, 0]
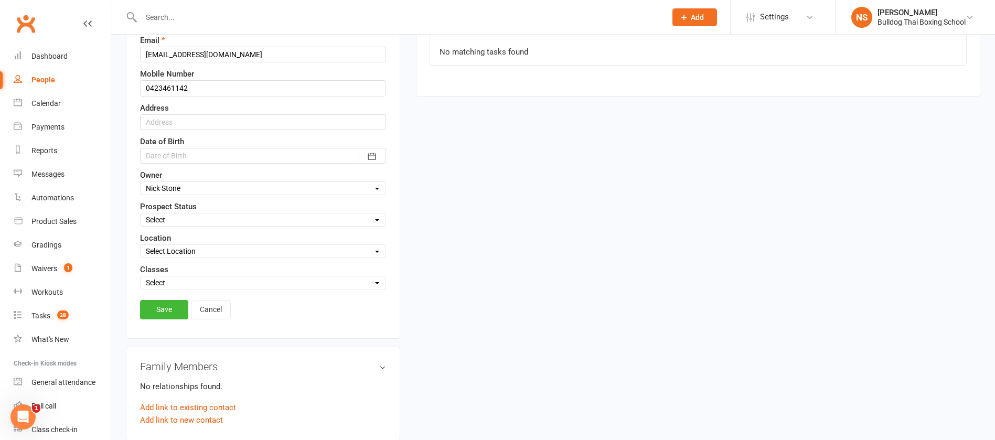
click at [178, 220] on select "Select Initial Contact Follow-up Call Follow-up Email Almost Ready Not Ready No…" at bounding box center [263, 220] width 245 height 12
select select "KIDS LEAD"
click at [141, 215] on select "Select Initial Contact Follow-up Call Follow-up Email Almost Ready Not Ready No…" at bounding box center [263, 220] width 245 height 12
drag, startPoint x: 163, startPoint y: 304, endPoint x: 164, endPoint y: 310, distance: 5.8
click at [164, 310] on link "Save" at bounding box center [164, 309] width 48 height 19
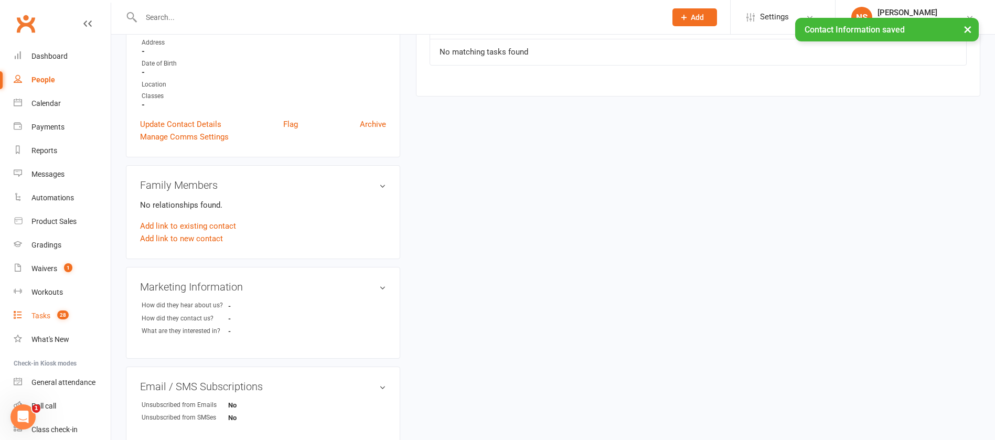
click at [42, 316] on div "Tasks" at bounding box center [40, 316] width 19 height 8
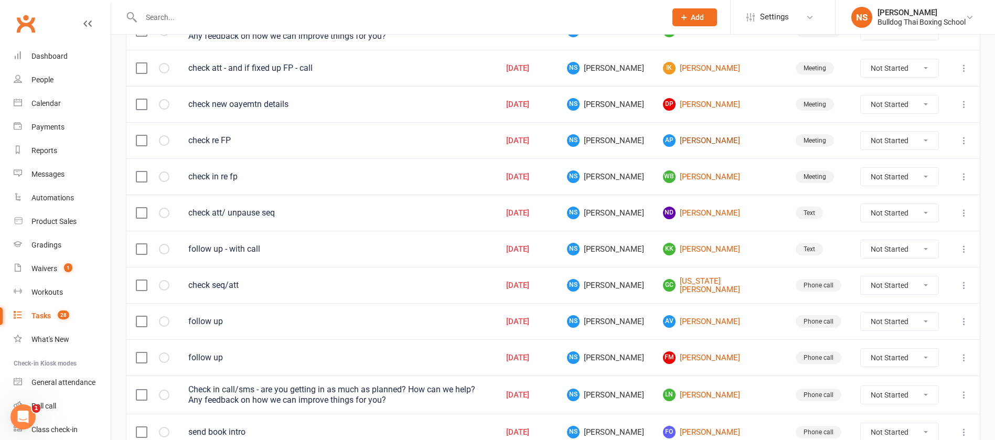
scroll to position [393, 0]
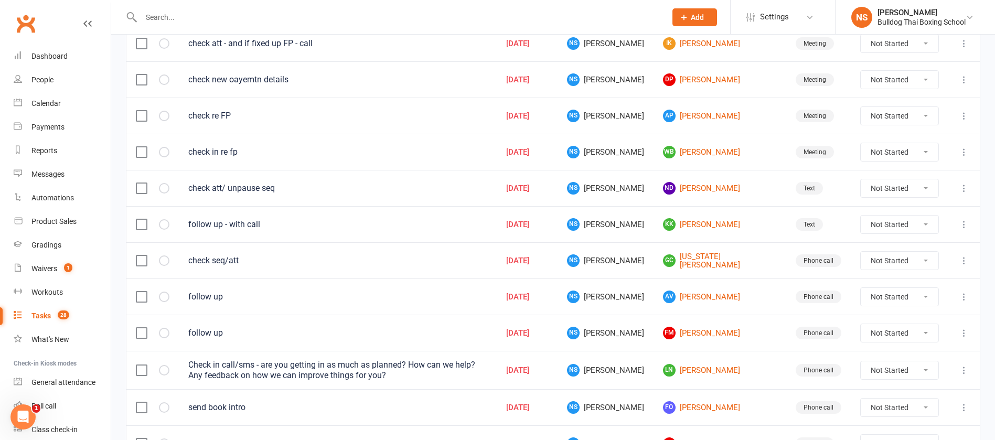
click at [962, 225] on icon at bounding box center [964, 224] width 10 height 10
click at [885, 265] on link "Edit" at bounding box center [906, 265] width 104 height 21
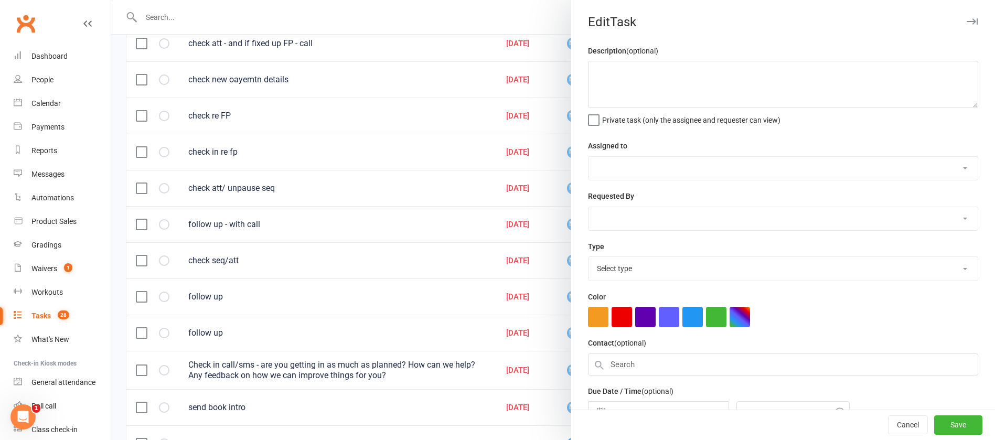
type textarea "follow up - with call"
select select "12940"
select select "45795"
type input "[DATE]"
type input "11:15am"
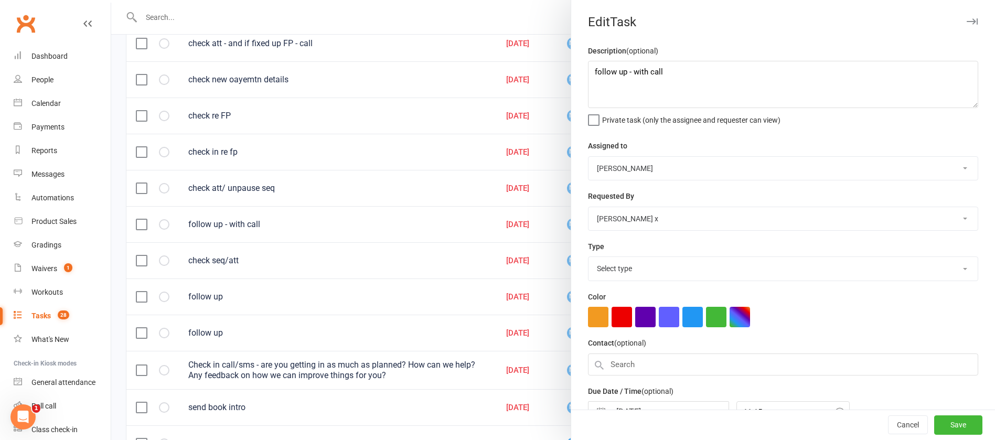
select select "13825"
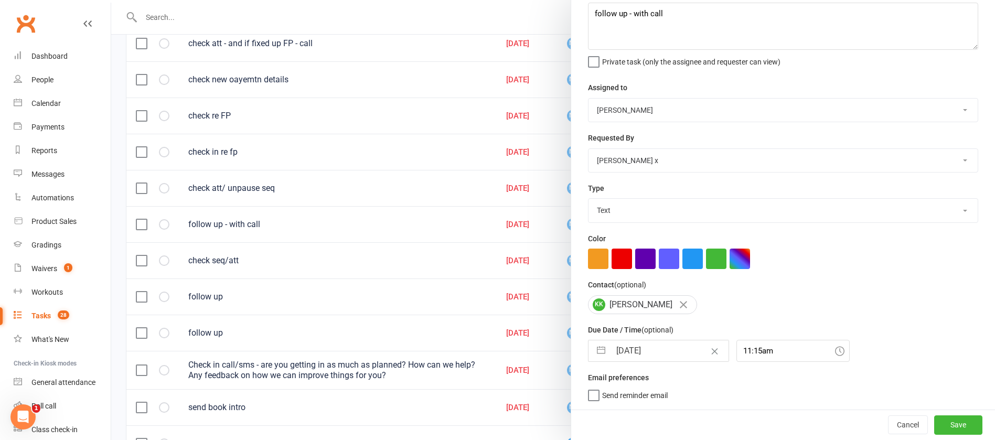
click at [641, 350] on input "[DATE]" at bounding box center [670, 351] width 118 height 21
select select "7"
select select "2025"
select select "8"
select select "2025"
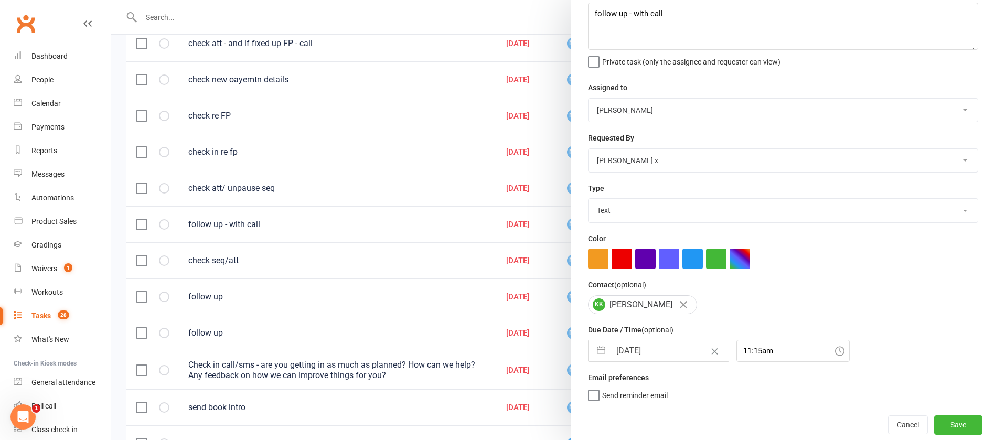
select select "9"
select select "2025"
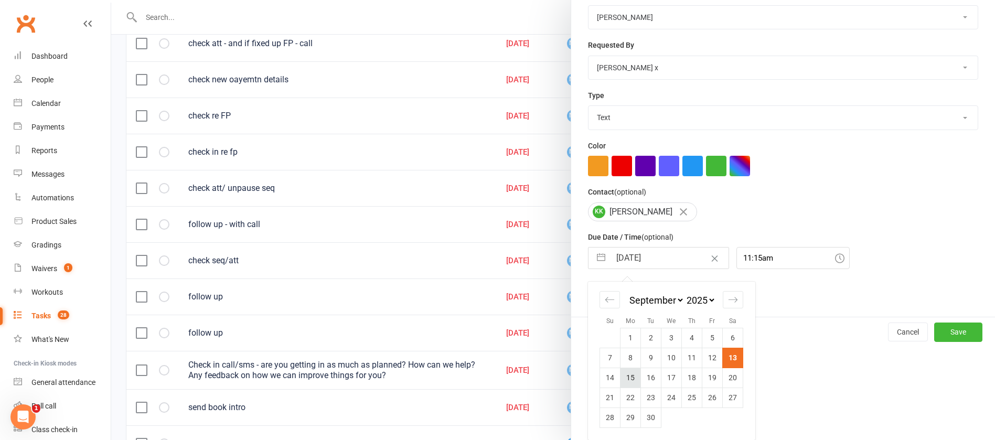
click at [625, 378] on td "15" at bounding box center [631, 378] width 20 height 20
type input "[DATE]"
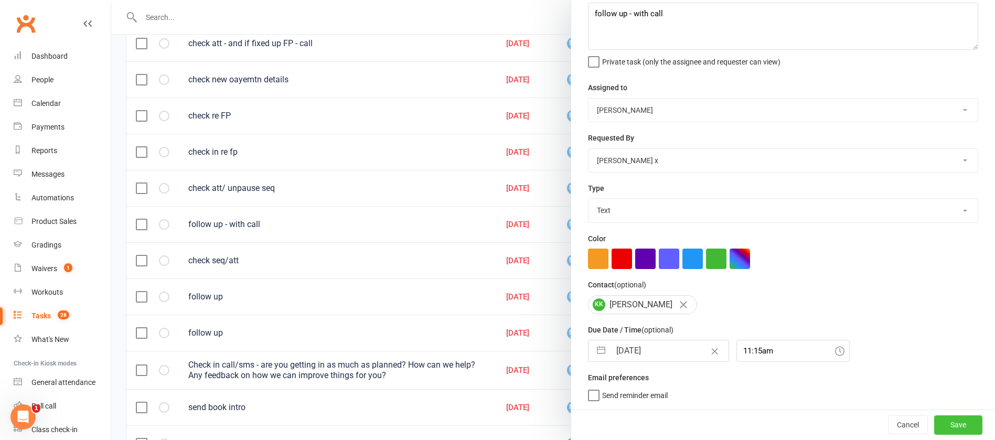
click at [937, 419] on button "Save" at bounding box center [958, 425] width 48 height 19
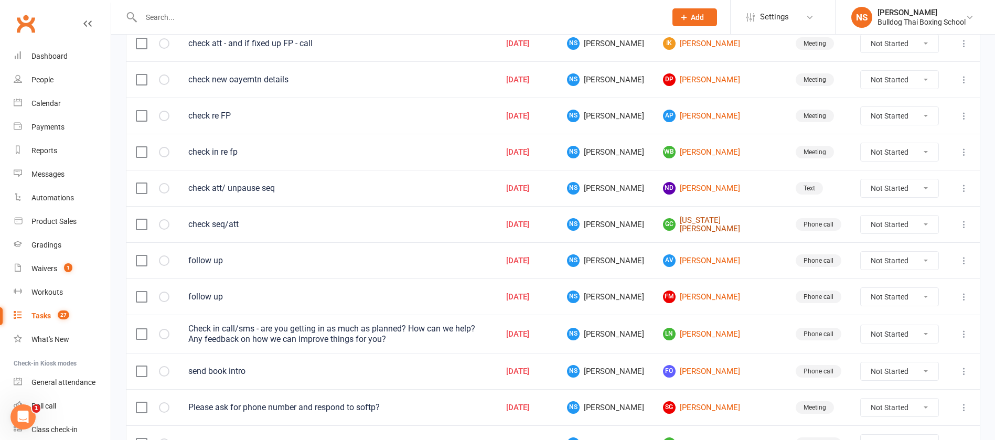
click at [701, 230] on link "GC [US_STATE][PERSON_NAME]" at bounding box center [720, 224] width 114 height 17
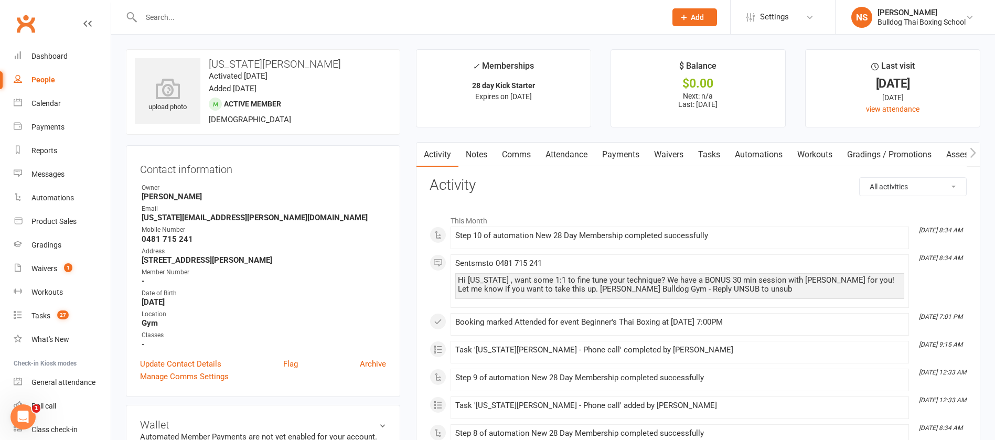
click at [710, 153] on link "Tasks" at bounding box center [709, 155] width 37 height 24
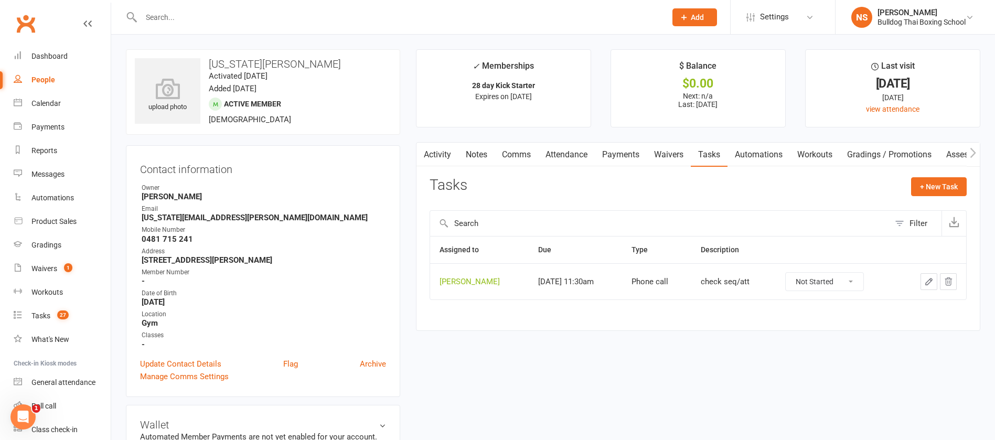
click at [926, 279] on icon "button" at bounding box center [928, 281] width 9 height 9
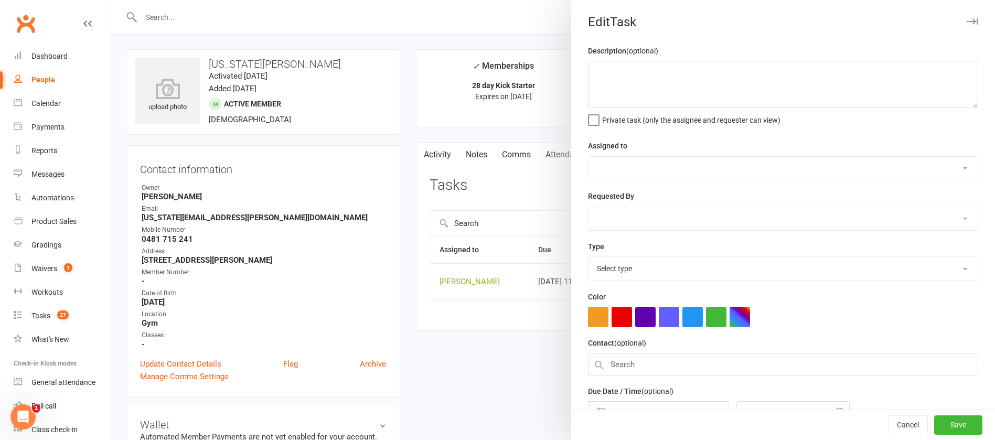
type textarea "check seq/att"
select select "12940"
select select "45795"
type input "[DATE]"
type input "11:30am"
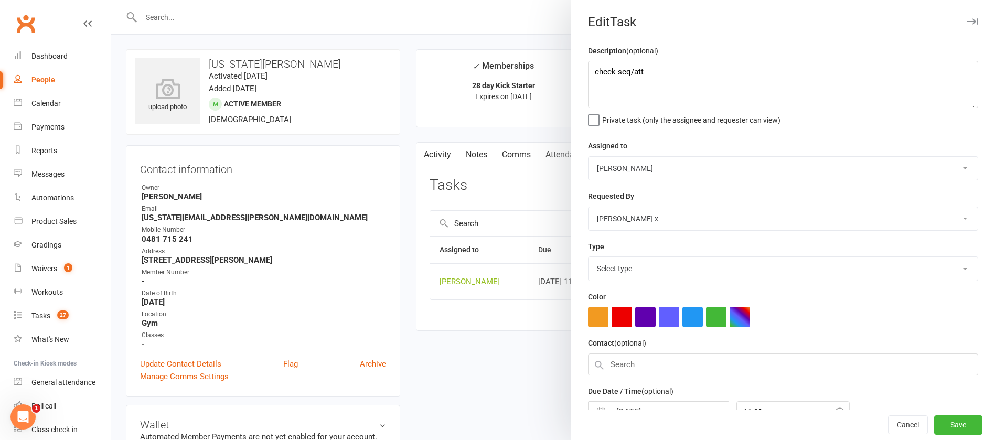
select select "12048"
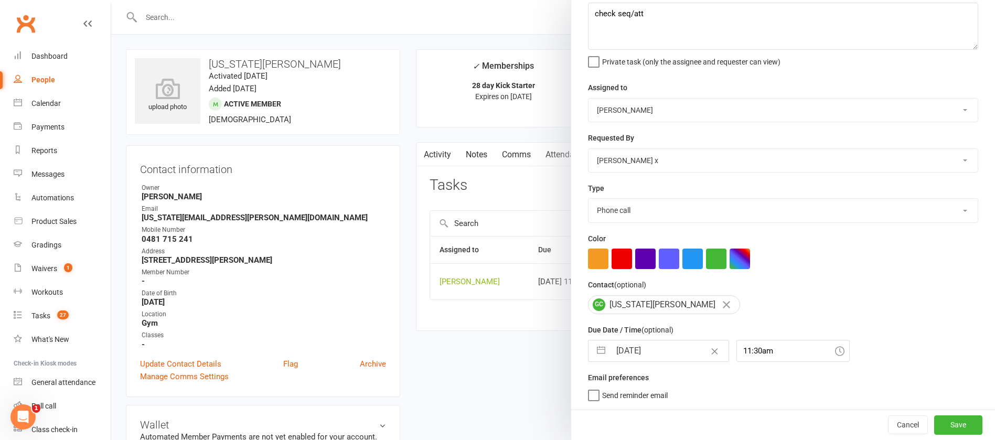
select select "7"
select select "2025"
select select "8"
select select "2025"
select select "9"
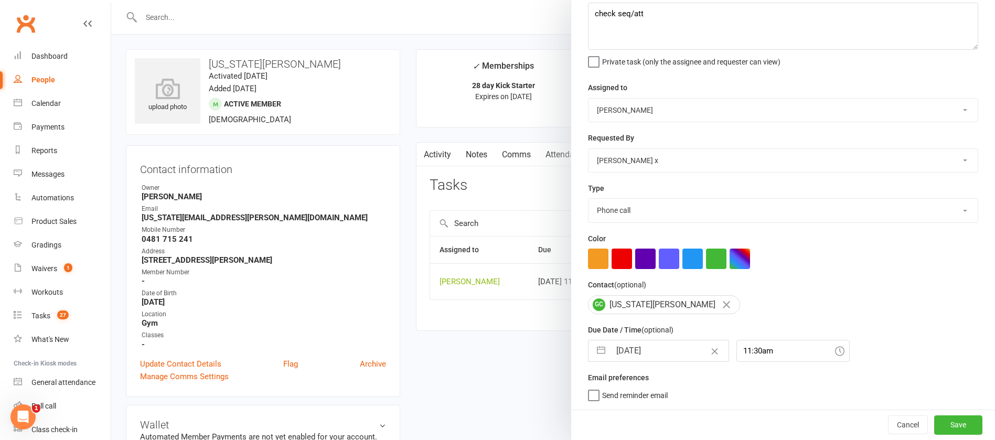
select select "2025"
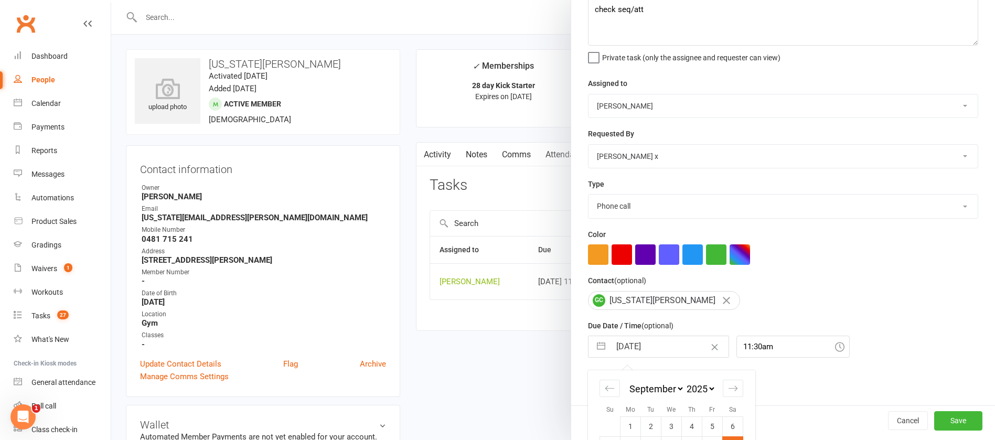
click at [664, 345] on input "[DATE]" at bounding box center [670, 346] width 118 height 21
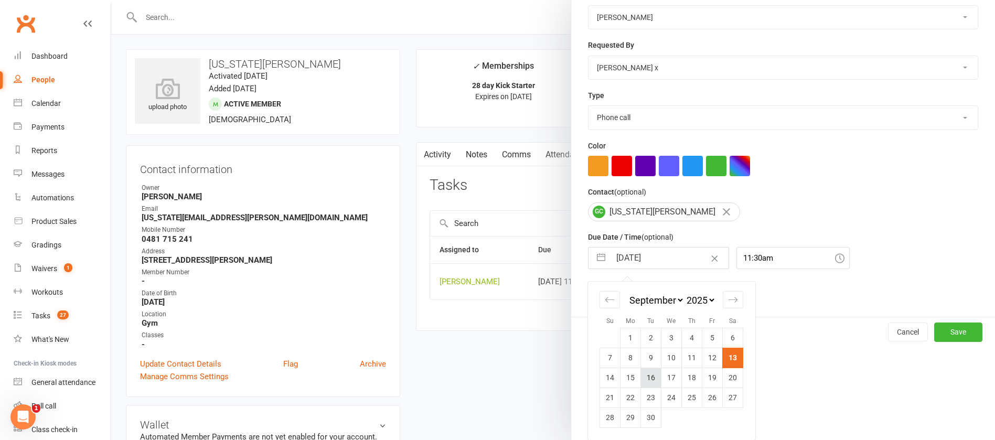
click at [646, 376] on td "16" at bounding box center [651, 378] width 20 height 20
type input "[DATE]"
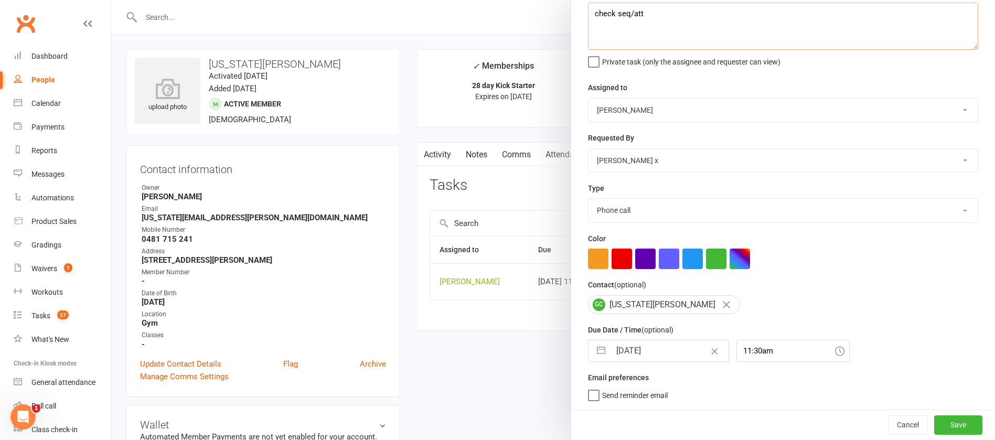
click at [650, 15] on textarea "check seq/att" at bounding box center [783, 26] width 390 height 47
type textarea "check seq/att - book 1;1"
click at [934, 422] on button "Save" at bounding box center [958, 425] width 48 height 19
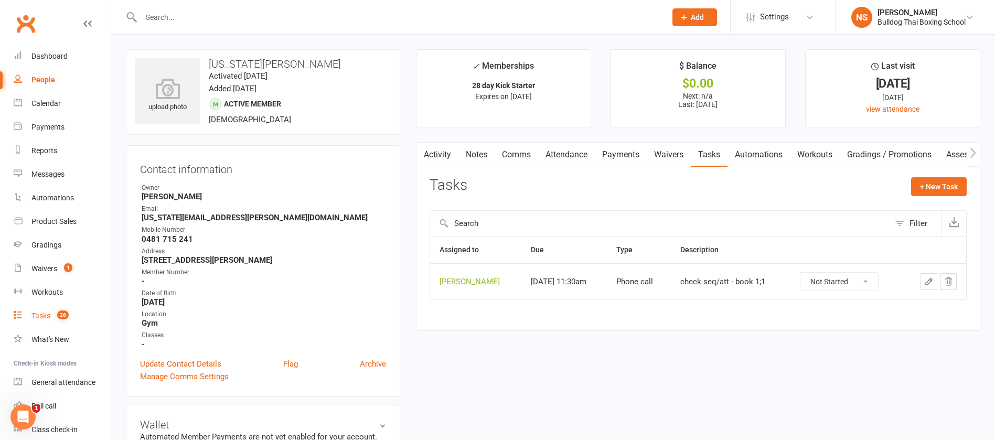
click at [42, 314] on div "Tasks" at bounding box center [40, 316] width 19 height 8
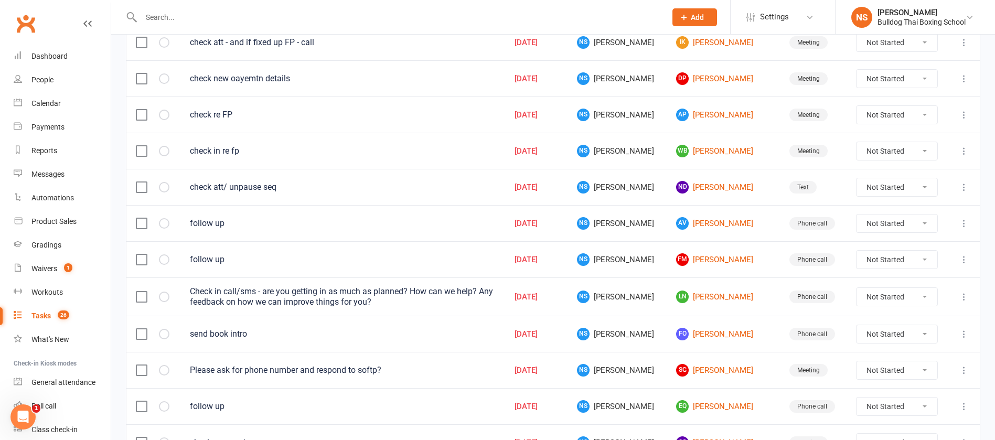
scroll to position [393, 0]
click at [697, 296] on link "LN [PERSON_NAME]" at bounding box center [723, 298] width 94 height 13
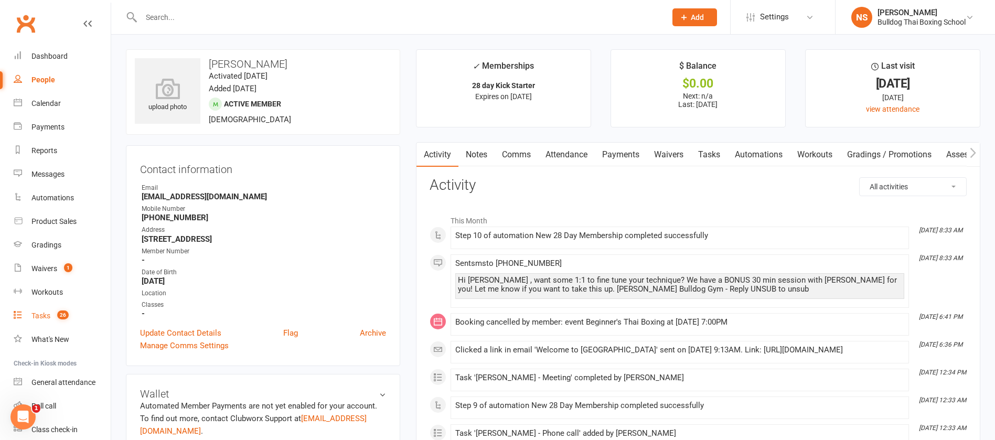
click at [43, 312] on div "Tasks" at bounding box center [40, 316] width 19 height 8
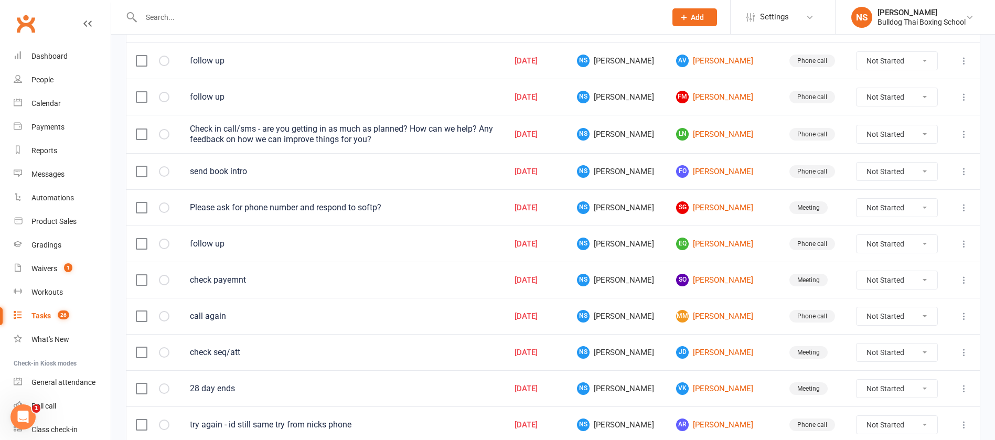
scroll to position [551, 0]
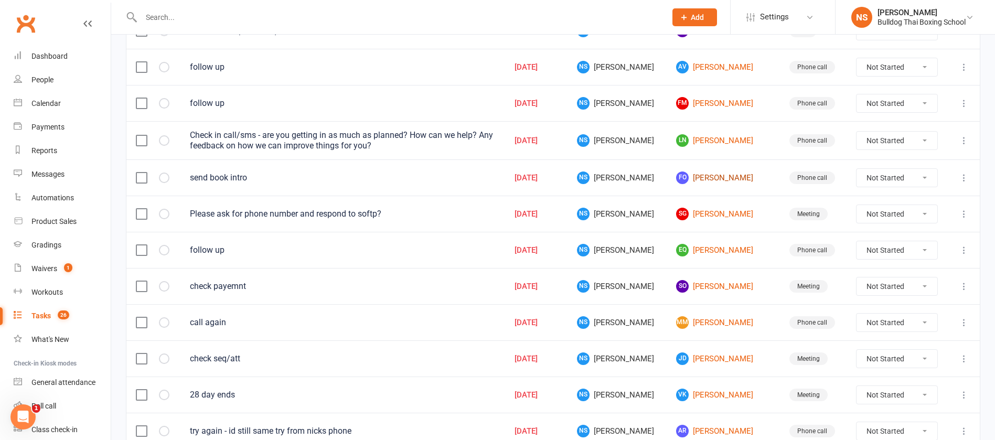
click at [701, 179] on link "FO [PERSON_NAME]" at bounding box center [723, 178] width 94 height 13
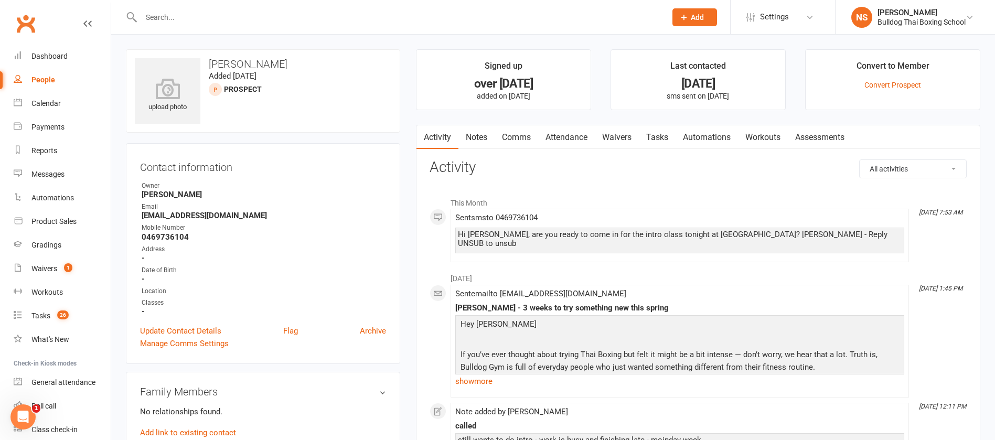
click at [517, 132] on link "Comms" at bounding box center [517, 137] width 44 height 24
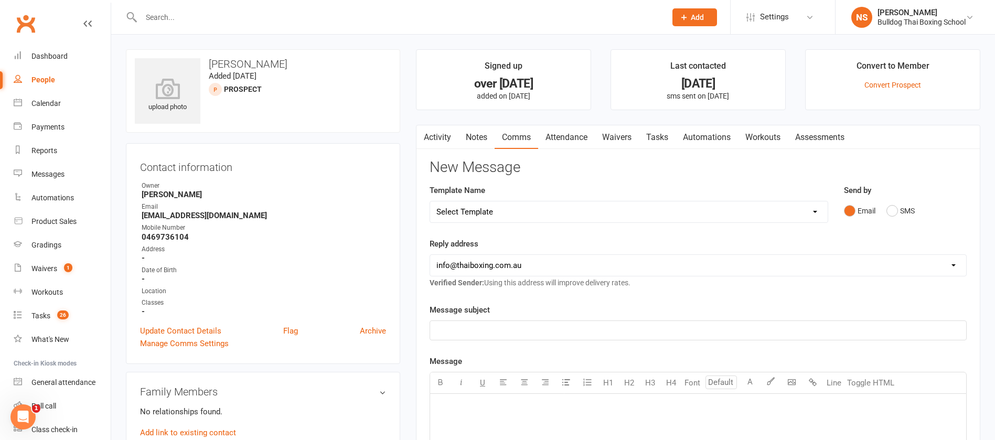
click at [528, 209] on select "Select Template [Email] Price Increase 28 Day Kick starter [SMS] 10 Pass Check …" at bounding box center [629, 211] width 398 height 21
select select "49"
click at [430, 201] on select "Select Template [Email] Price Increase 28 Day Kick starter [SMS] 10 Pass Check …" at bounding box center [629, 211] width 398 height 21
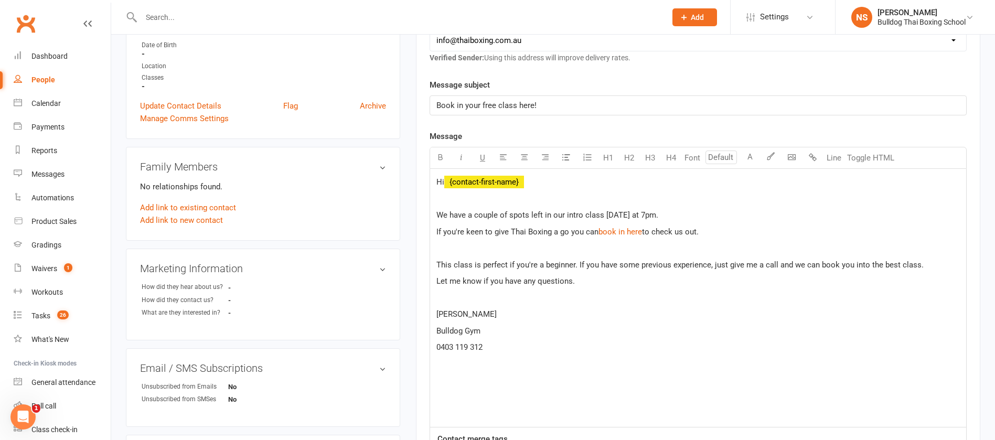
scroll to position [236, 0]
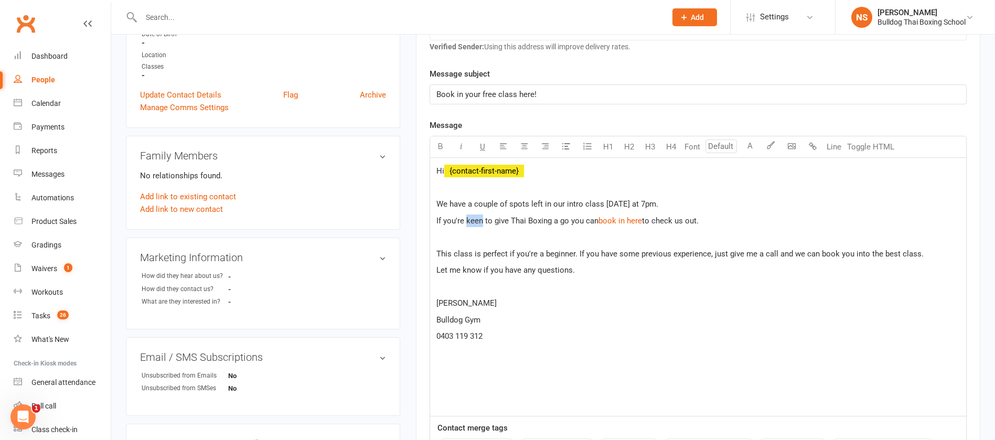
drag, startPoint x: 481, startPoint y: 220, endPoint x: 466, endPoint y: 214, distance: 16.0
click at [466, 219] on span "If you're keen to give Thai Boxing a go you can" at bounding box center [518, 220] width 162 height 9
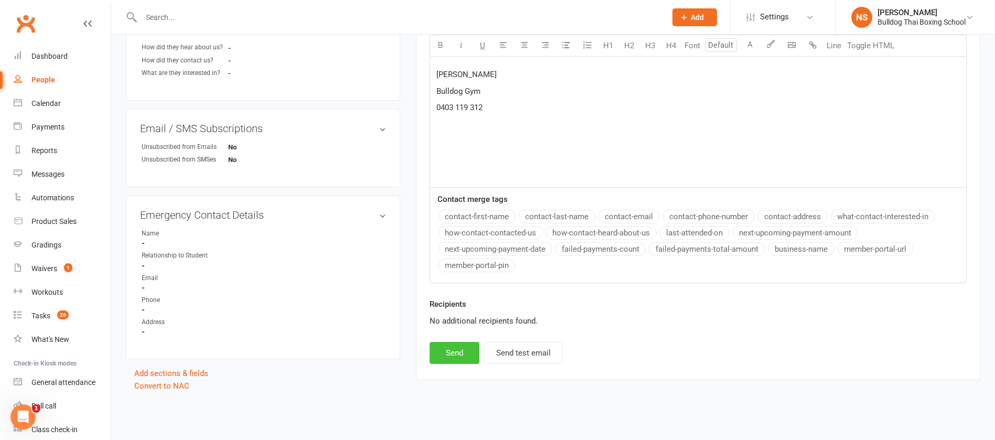
scroll to position [472, 0]
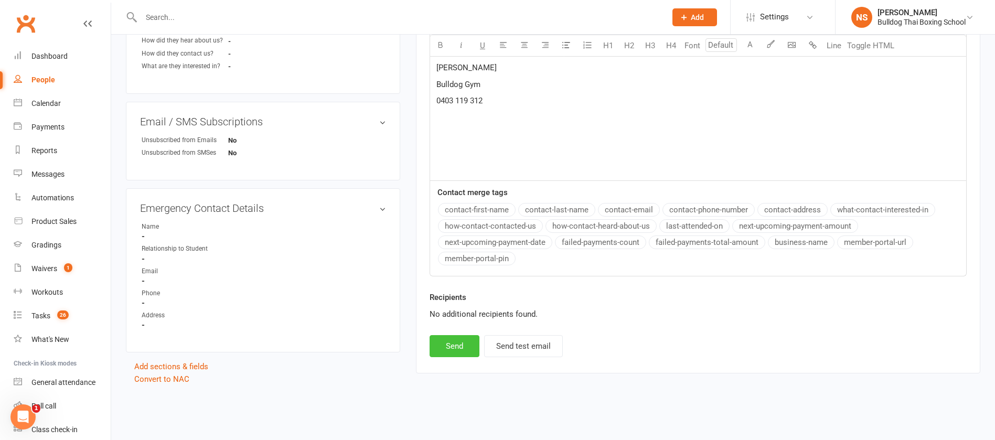
click at [450, 339] on button "Send" at bounding box center [455, 346] width 50 height 22
select select
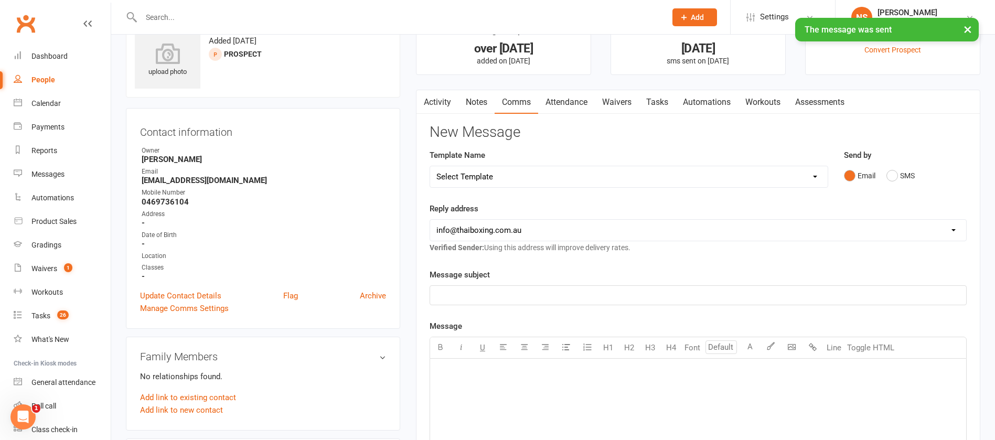
scroll to position [0, 0]
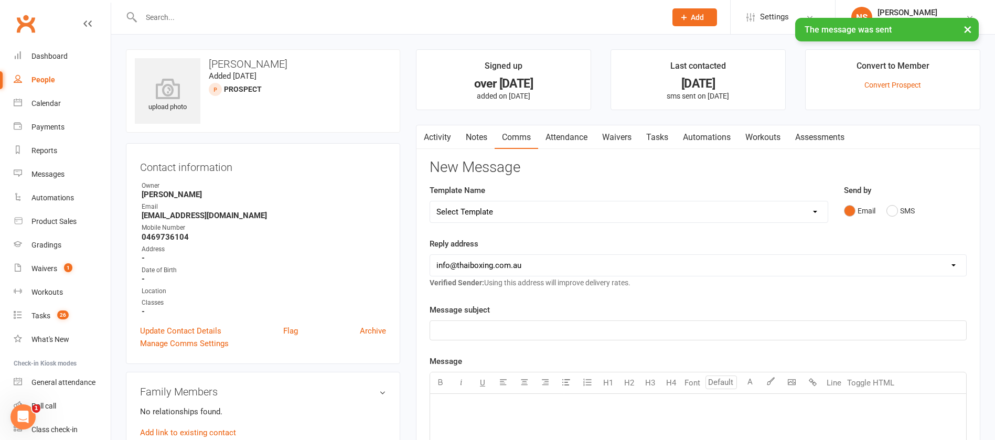
click at [659, 136] on link "Tasks" at bounding box center [657, 137] width 37 height 24
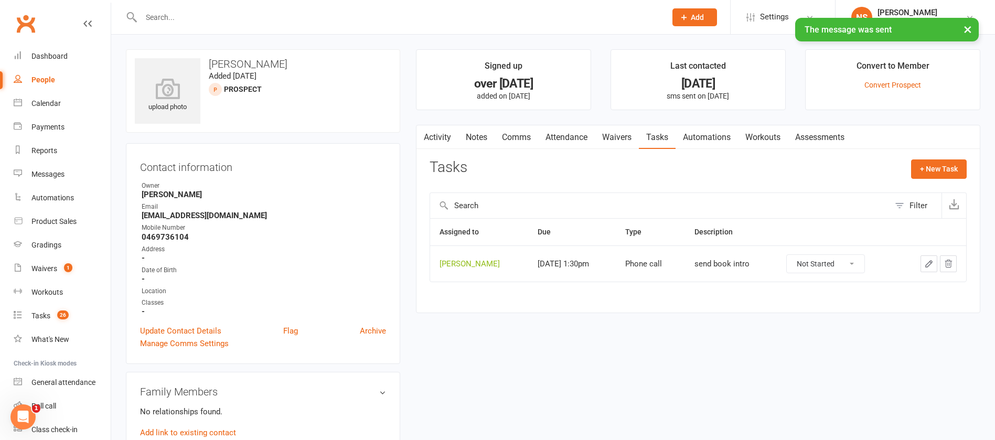
click at [928, 259] on icon "button" at bounding box center [928, 263] width 9 height 9
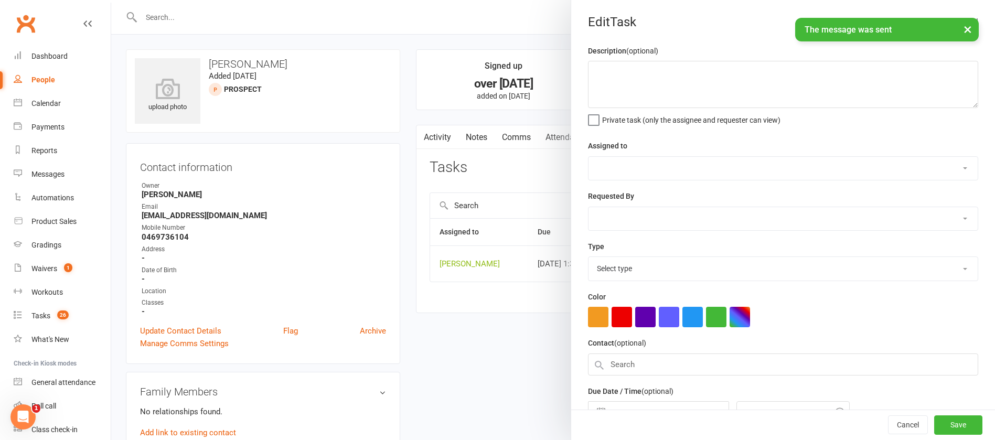
type textarea "send book intro"
select select "12940"
type input "[DATE]"
type input "1:30pm"
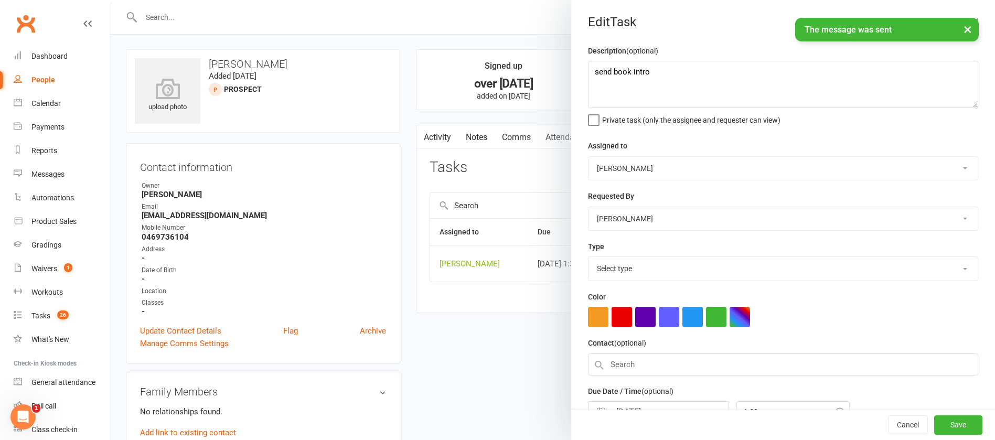
select select "12048"
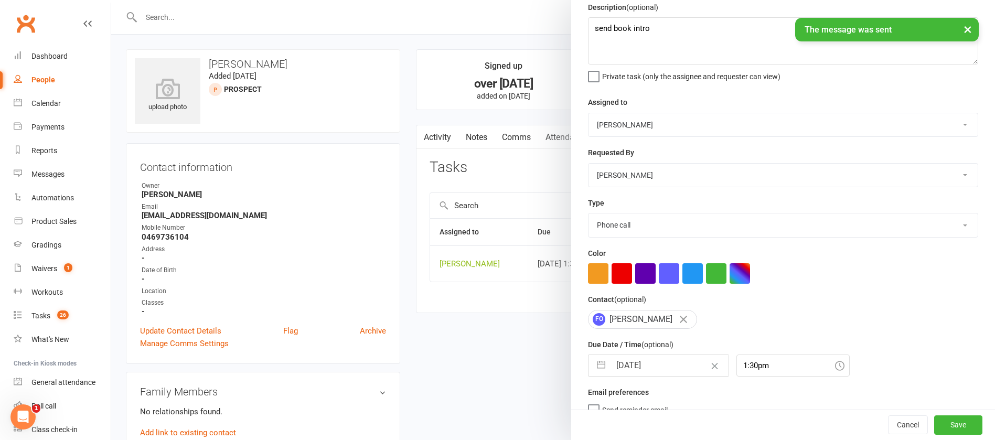
scroll to position [62, 0]
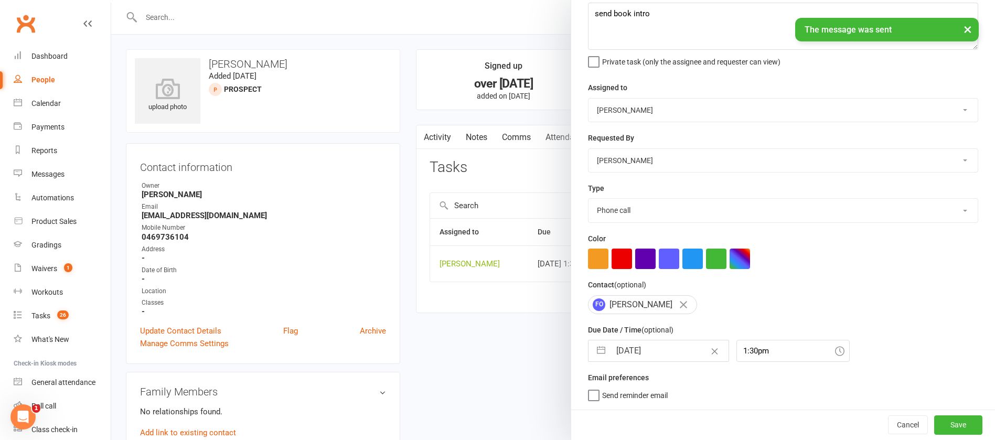
select select "7"
select select "2025"
select select "8"
select select "2025"
select select "9"
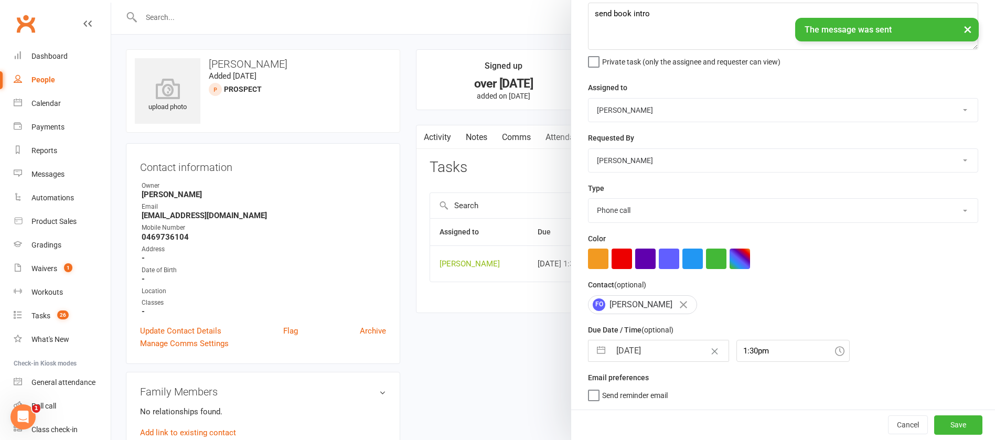
select select "2025"
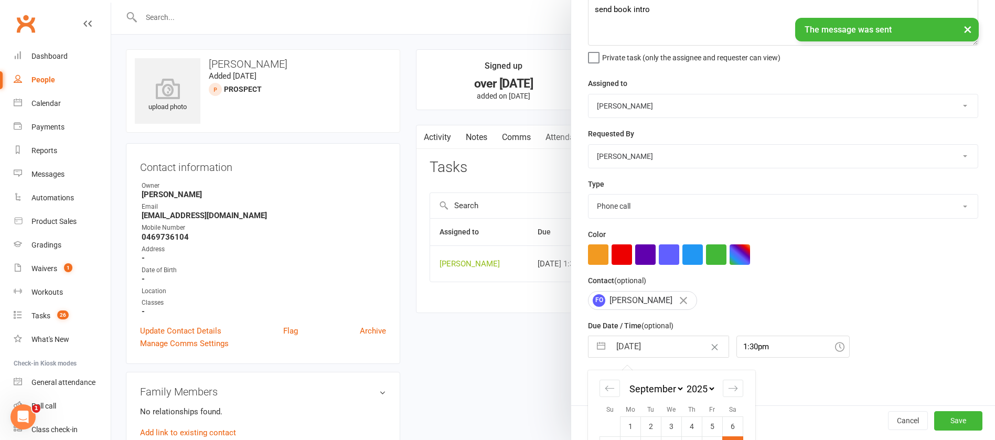
click at [662, 350] on input "[DATE]" at bounding box center [670, 346] width 118 height 21
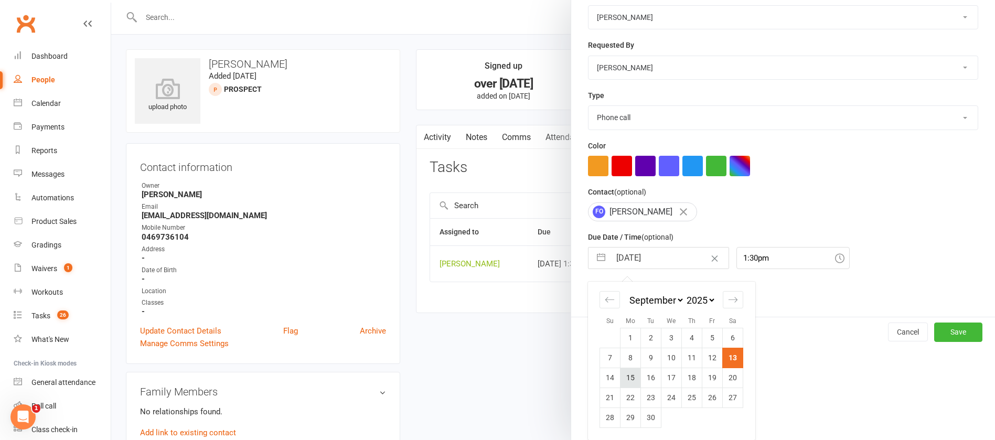
click at [621, 377] on td "15" at bounding box center [631, 378] width 20 height 20
type input "[DATE]"
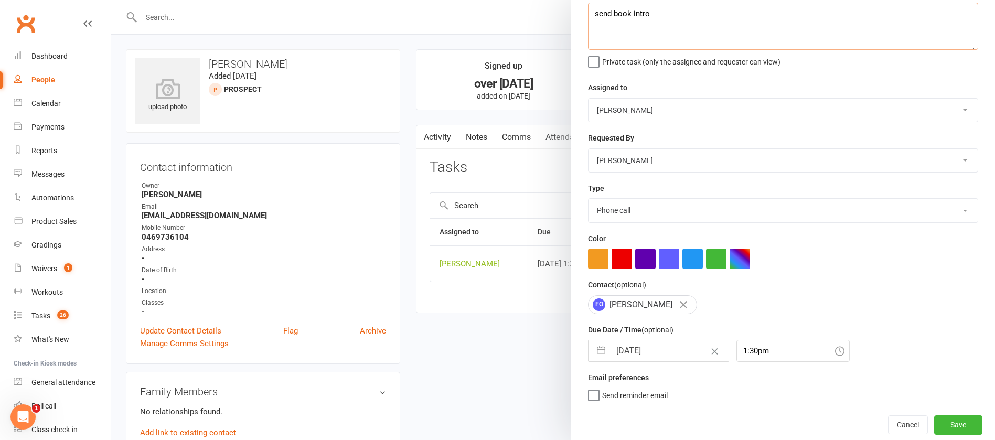
click at [647, 9] on textarea "send book intro" at bounding box center [783, 26] width 390 height 47
type textarea "send book intro sms"
click at [934, 428] on button "Save" at bounding box center [958, 425] width 48 height 19
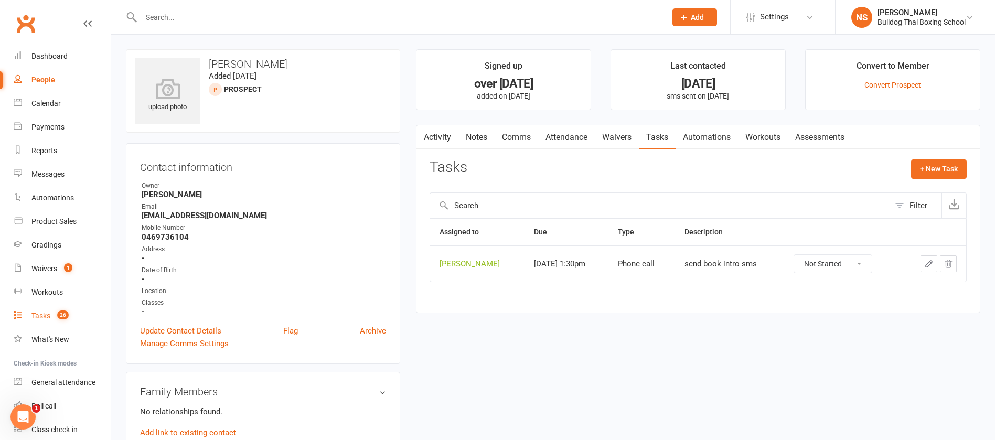
click at [41, 315] on div "Tasks" at bounding box center [40, 316] width 19 height 8
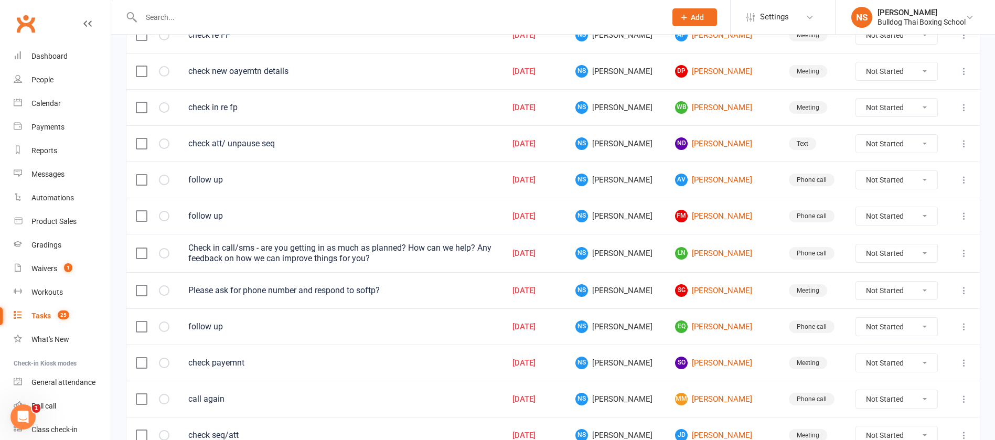
scroll to position [472, 0]
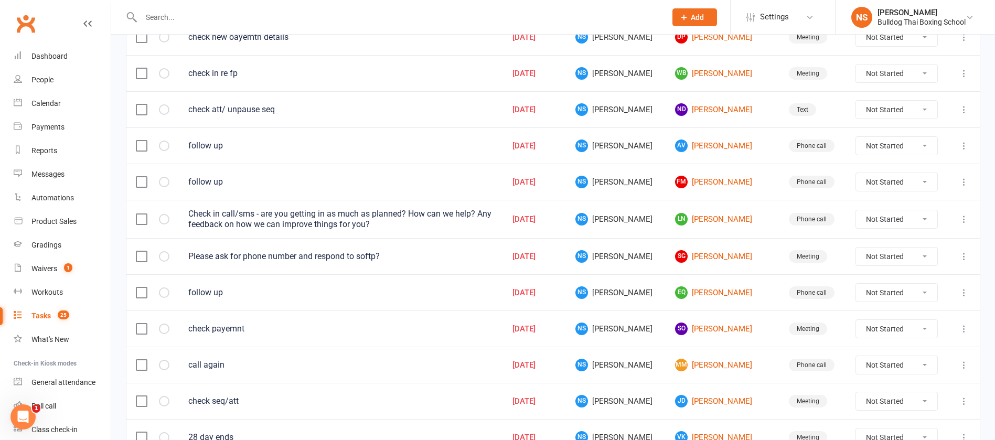
click at [40, 317] on div "Tasks" at bounding box center [40, 316] width 19 height 8
click at [724, 254] on link "[PERSON_NAME] Gully" at bounding box center [722, 256] width 95 height 13
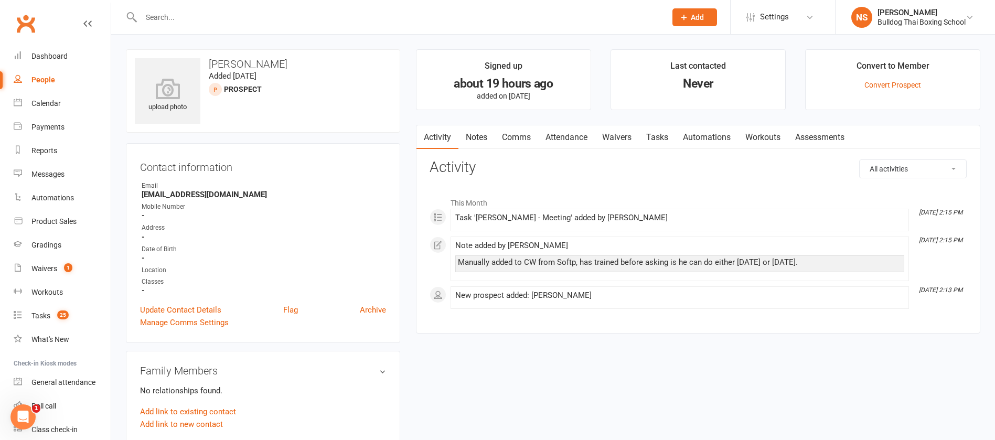
click at [627, 133] on link "Waivers" at bounding box center [617, 137] width 44 height 24
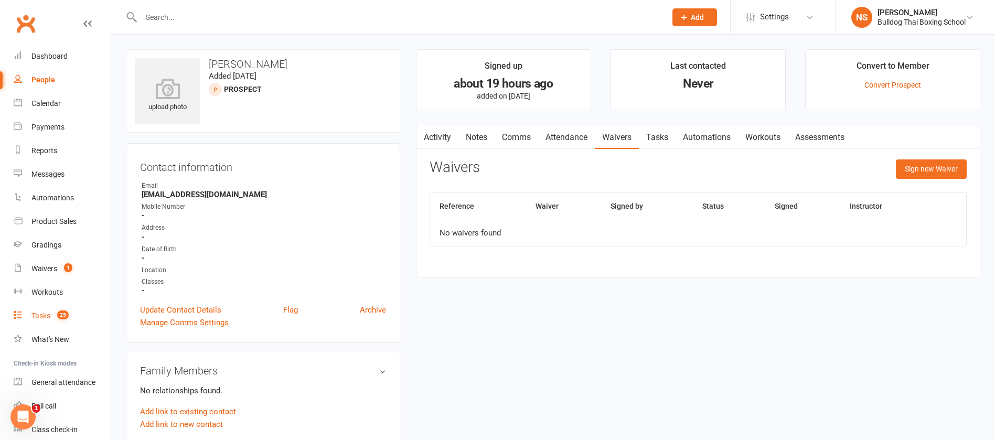
click at [37, 318] on div "Tasks" at bounding box center [40, 316] width 19 height 8
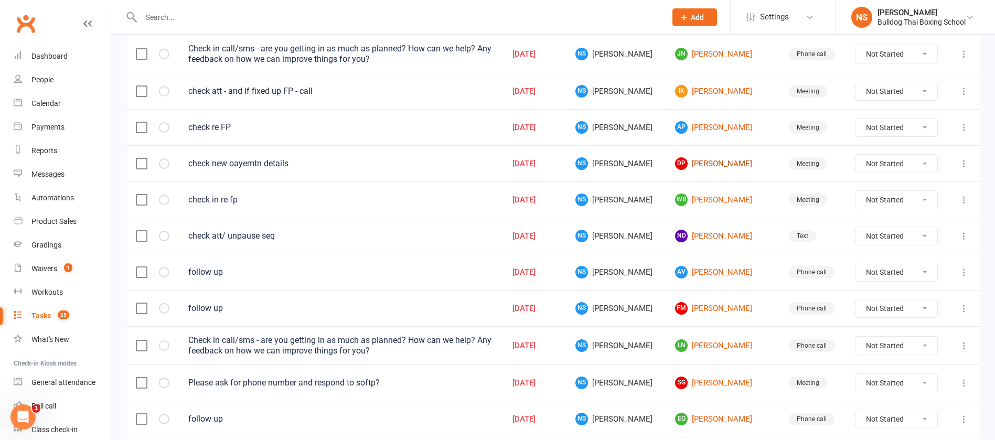
scroll to position [393, 0]
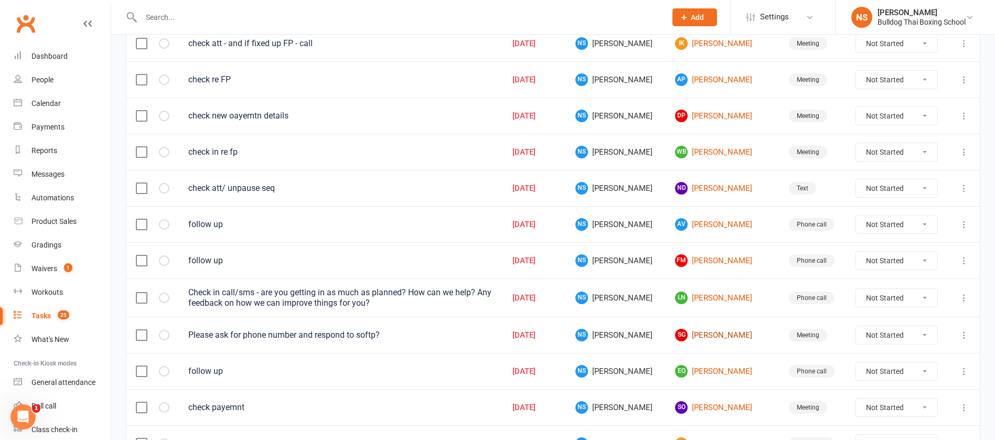
click at [708, 336] on link "[PERSON_NAME] Gully" at bounding box center [722, 335] width 95 height 13
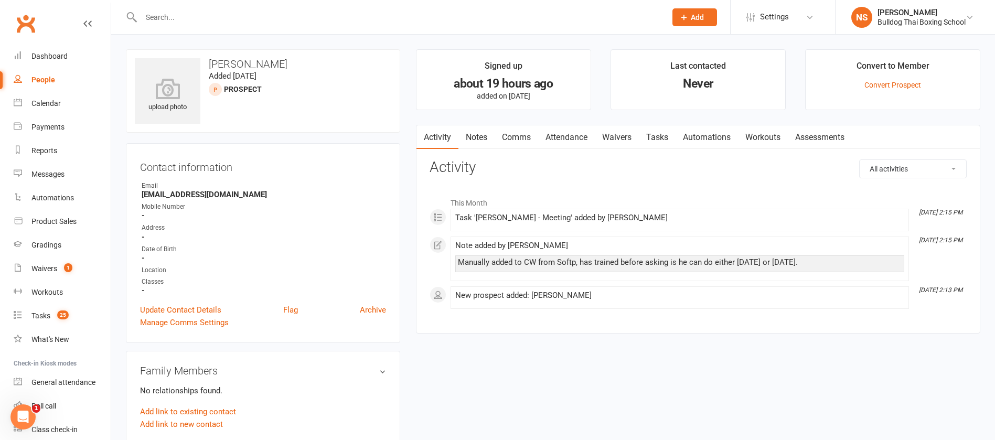
click at [621, 141] on link "Waivers" at bounding box center [617, 137] width 44 height 24
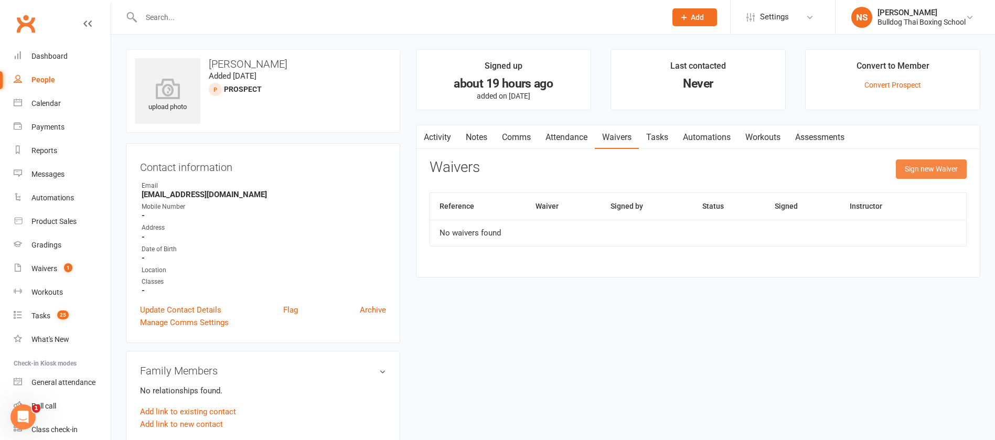
click at [934, 166] on button "Sign new Waiver" at bounding box center [931, 168] width 71 height 19
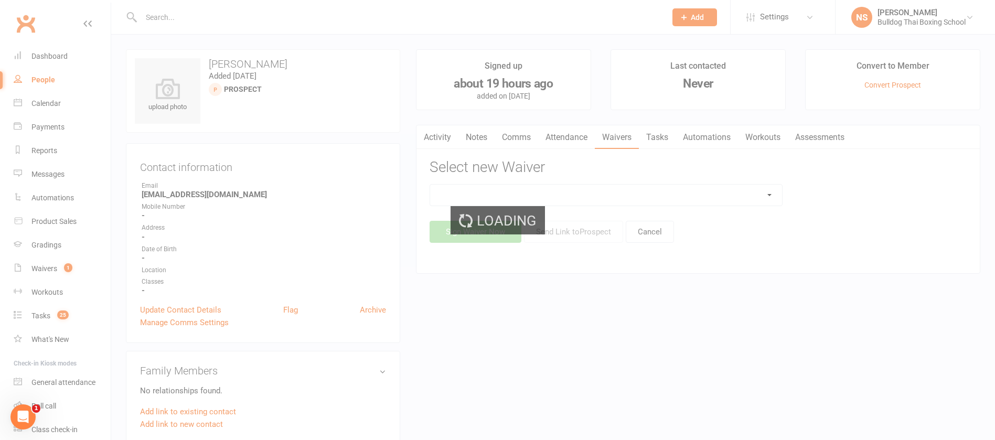
click at [690, 195] on div "Loading" at bounding box center [497, 220] width 995 height 440
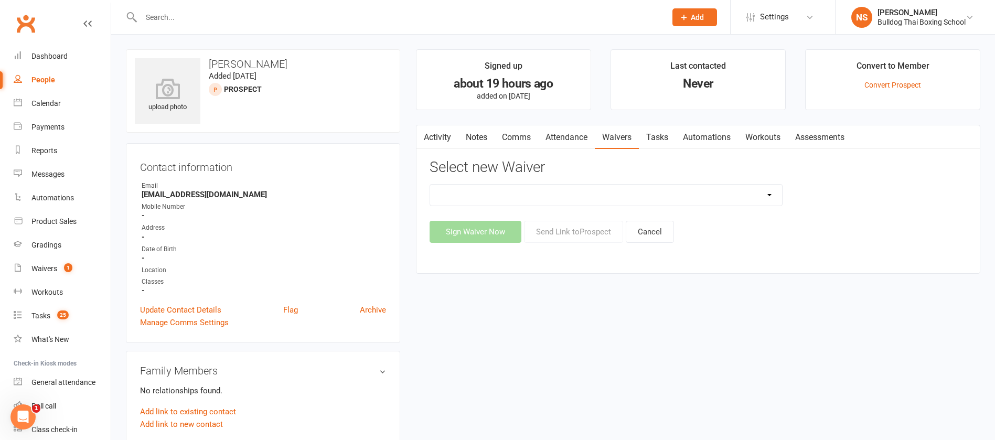
click at [715, 195] on select "12 Month Contract 14 Day Kick Off 21 Day Kick Starter 28 Day 99 and RO 35 28 Da…" at bounding box center [606, 195] width 352 height 21
select select "1375"
click at [430, 185] on select "12 Month Contract 14 Day Kick Off 21 Day Kick Starter 28 Day 99 and RO 35 28 Da…" at bounding box center [606, 195] width 352 height 21
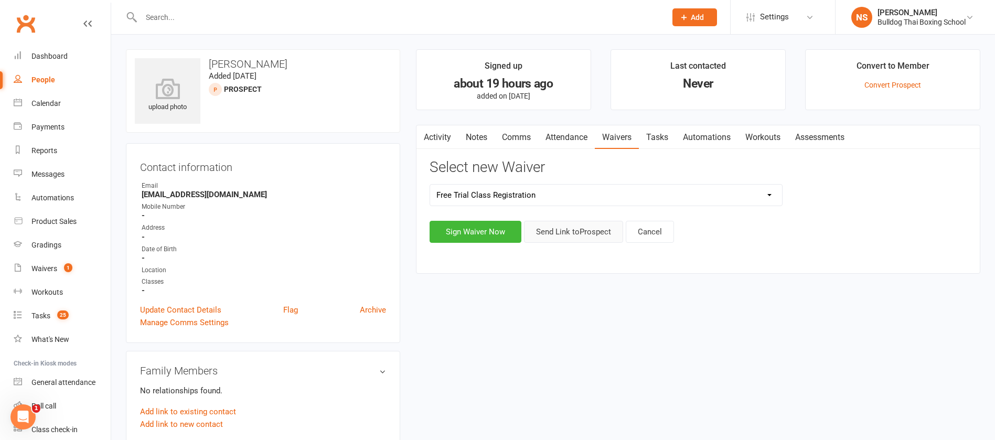
click at [556, 229] on button "Send Link to [GEOGRAPHIC_DATA]" at bounding box center [573, 232] width 99 height 22
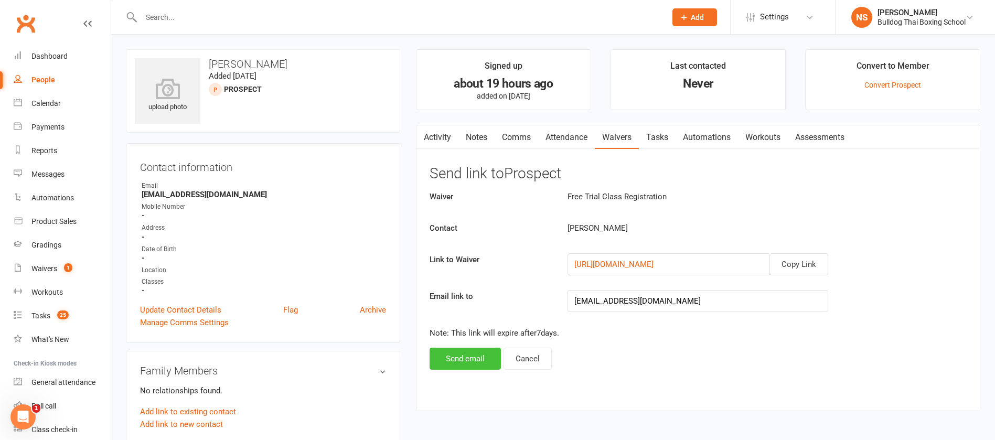
click at [467, 363] on button "Send email" at bounding box center [465, 359] width 71 height 22
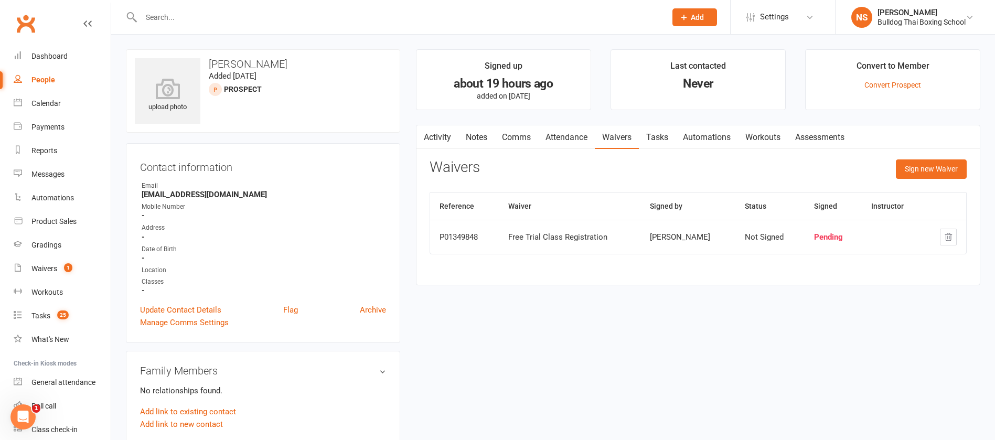
click at [510, 134] on link "Comms" at bounding box center [517, 137] width 44 height 24
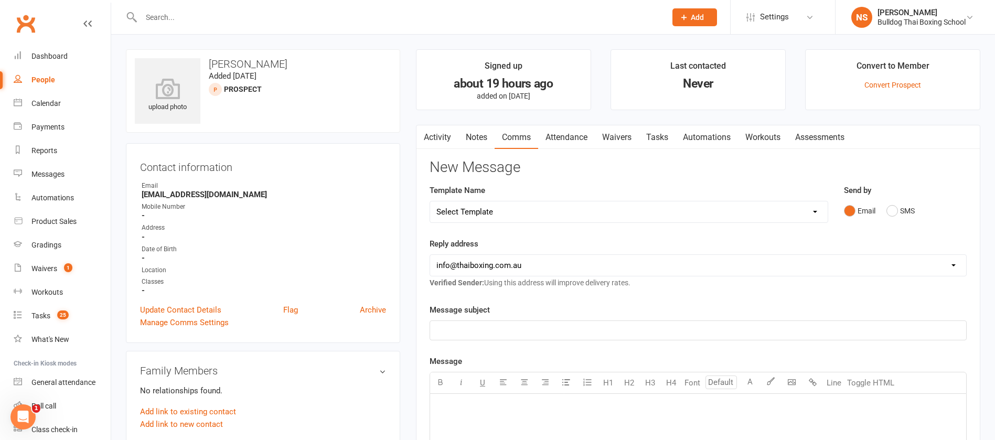
click at [503, 210] on select "Select Template [Email] Price Increase 28 Day Kick starter [SMS] 10 Pass Check …" at bounding box center [629, 211] width 398 height 21
click at [541, 236] on div "Template Name Select Template [Email] Price Increase 28 Day Kick starter [SMS] …" at bounding box center [629, 211] width 414 height 54
click at [504, 333] on p "﻿" at bounding box center [699, 330] width 524 height 13
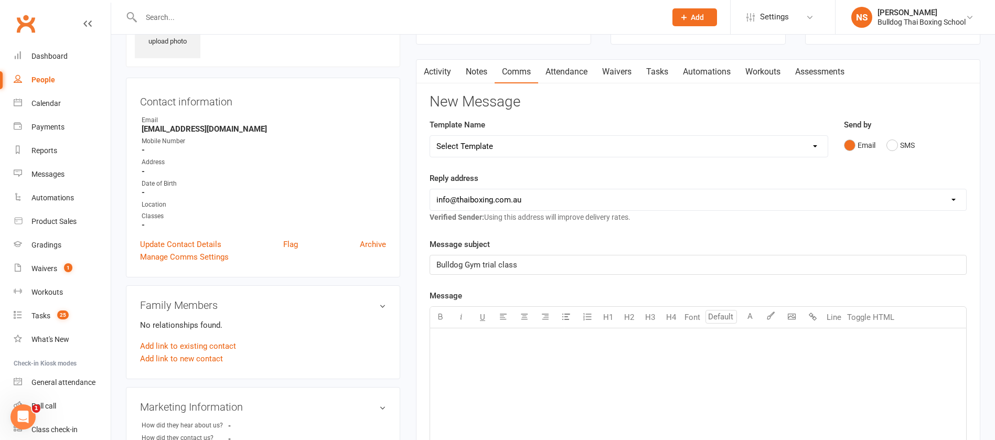
scroll to position [157, 0]
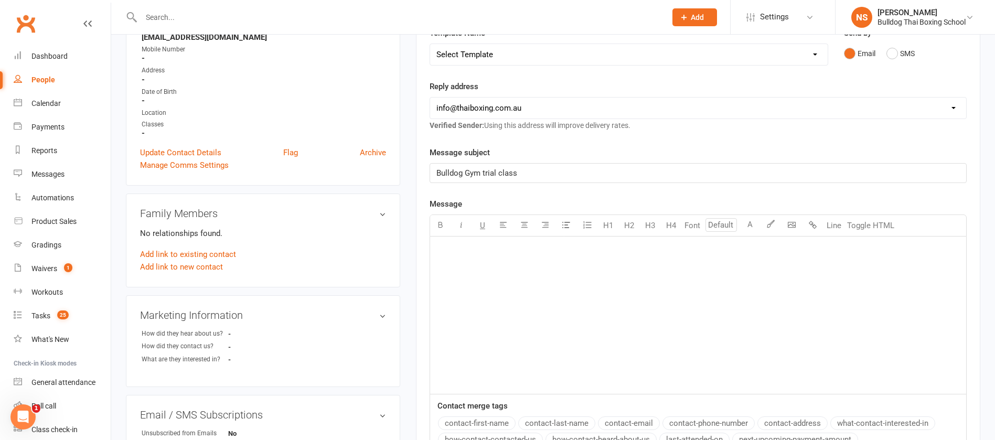
click at [453, 254] on p "﻿" at bounding box center [699, 249] width 524 height 13
click at [587, 264] on span "If you want a lunchtime class we can do Fri. [DATE] we have 7am, 9.30am or 5pm.…" at bounding box center [636, 266] width 398 height 9
click at [612, 262] on span "If you want a lunchtime class we can do Fri at 12. [DATE] we have 7am, 9.30am o…" at bounding box center [645, 266] width 417 height 9
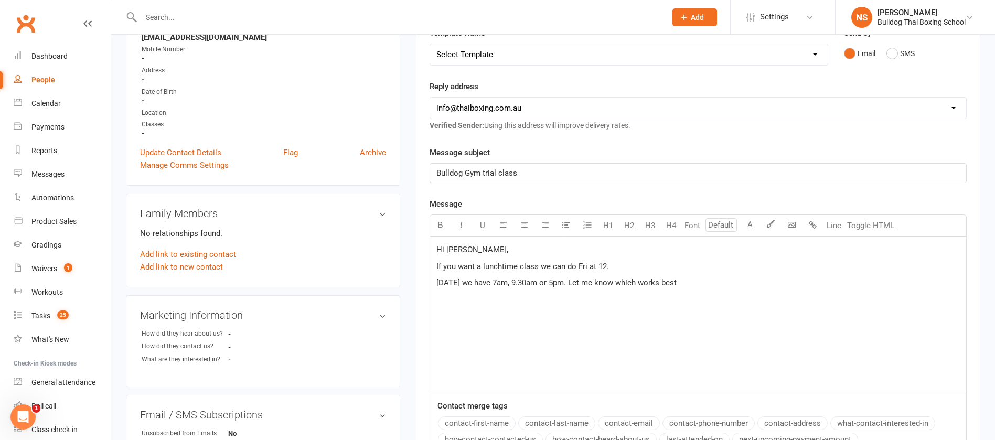
click at [691, 283] on p "[DATE] we have 7am, 9.30am or 5pm. Let me know which works best" at bounding box center [699, 282] width 524 height 13
click at [500, 252] on p "Hi [PERSON_NAME]," at bounding box center [699, 249] width 524 height 13
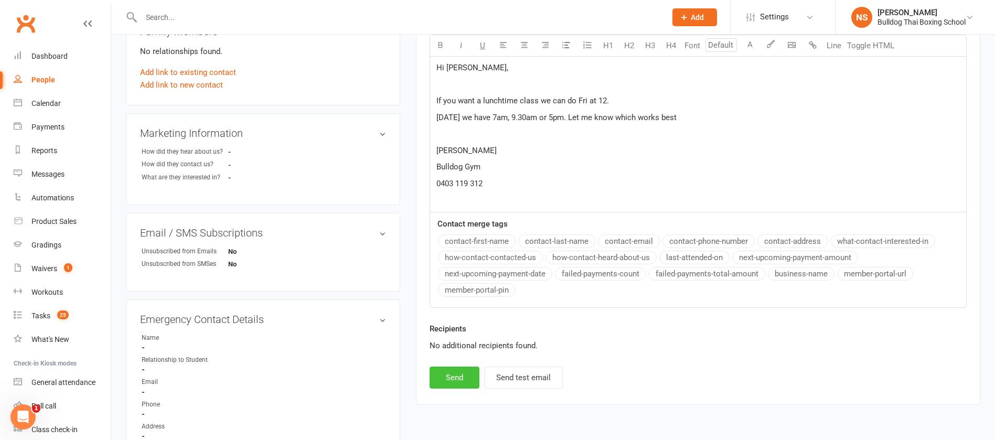
scroll to position [393, 0]
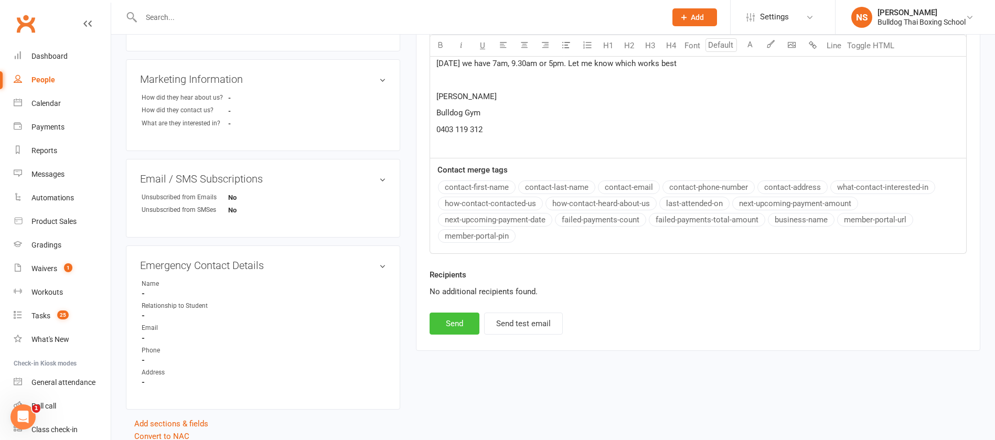
click at [455, 321] on button "Send" at bounding box center [455, 324] width 50 height 22
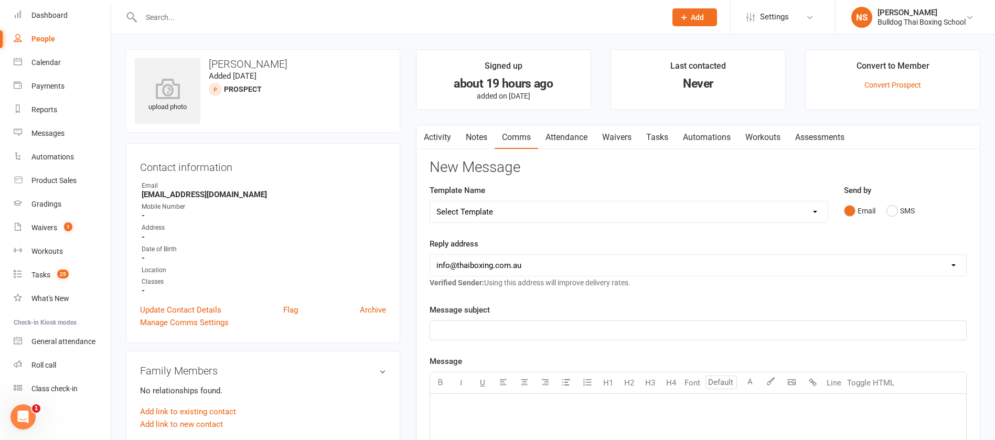
scroll to position [0, 0]
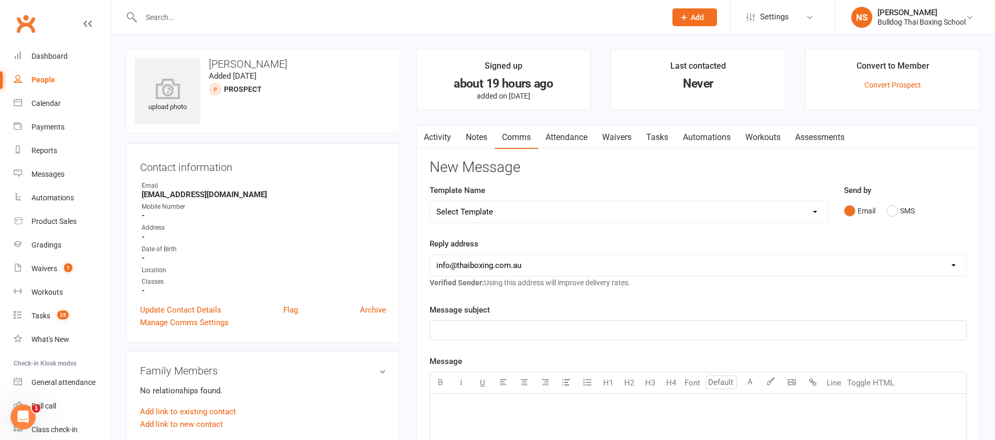
click at [661, 139] on link "Tasks" at bounding box center [657, 137] width 37 height 24
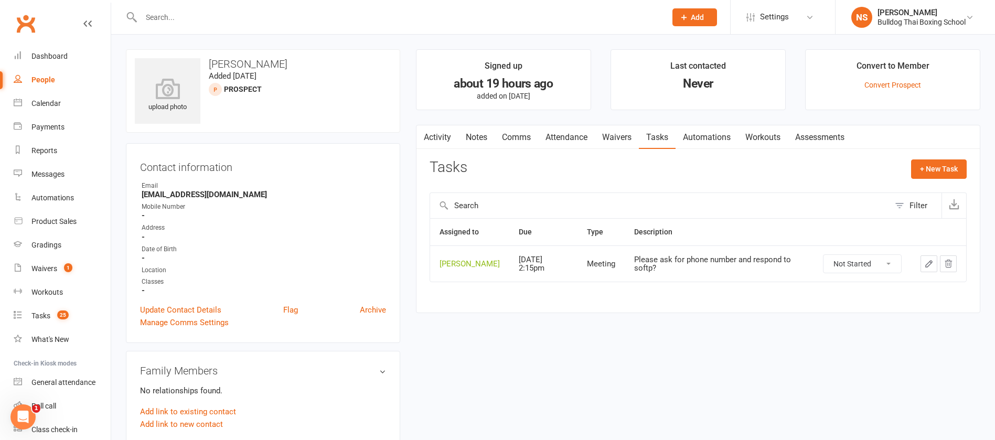
click at [926, 268] on icon "button" at bounding box center [928, 263] width 9 height 9
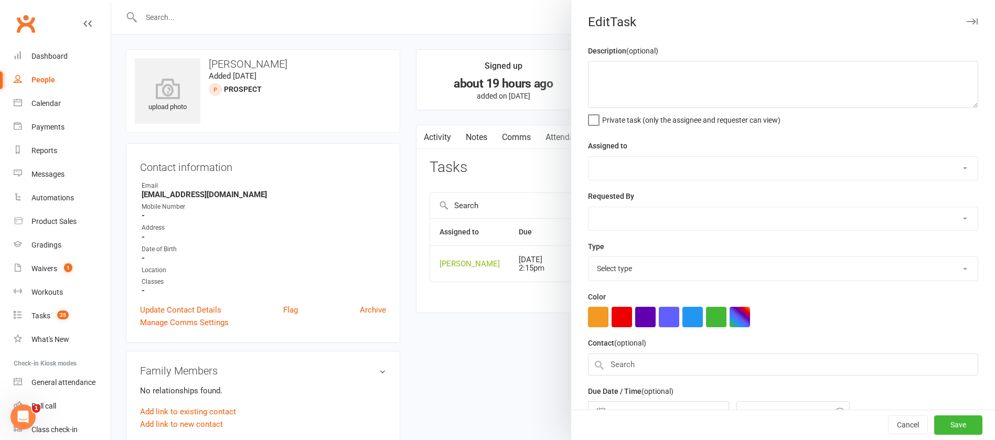
type textarea "Please ask for phone number and respond to softp?"
select select "12940"
select select "45795"
type input "[DATE]"
type input "2:15pm"
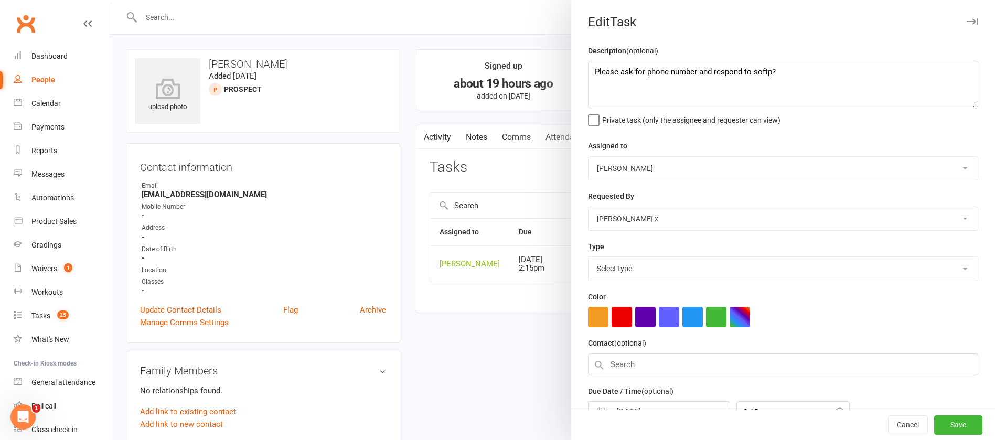
select select "12049"
drag, startPoint x: 780, startPoint y: 73, endPoint x: 545, endPoint y: 68, distance: 234.6
click at [111, 0] on react-component "Edit Task Description (optional) Please ask for phone number and respond to sof…" at bounding box center [111, 0] width 0 height 0
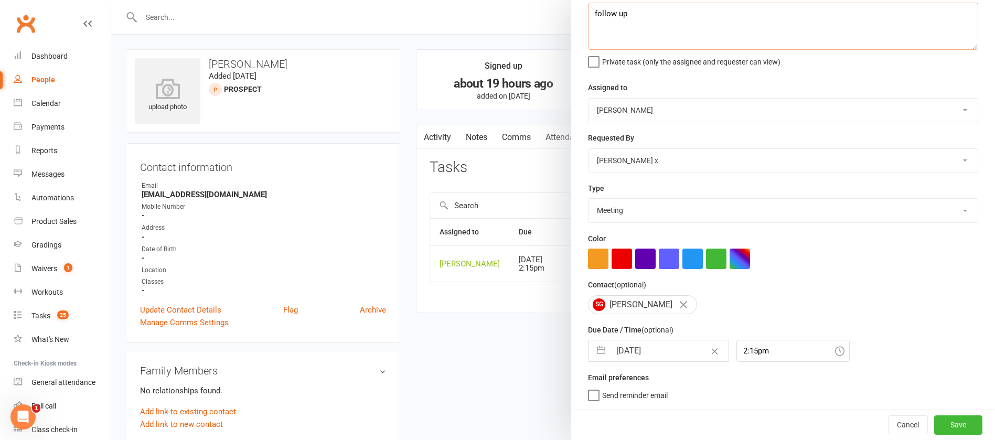
type textarea "follow up"
select select "7"
select select "2025"
select select "8"
select select "2025"
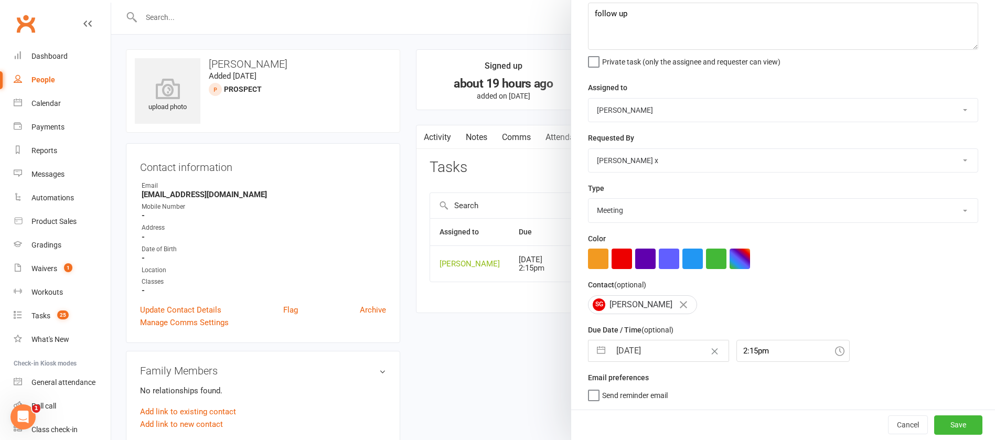
select select "9"
select select "2025"
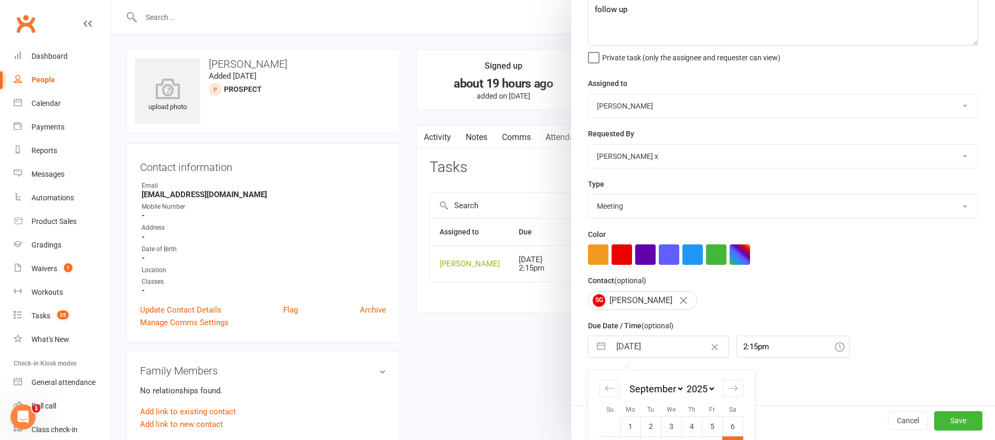
click at [658, 342] on input "[DATE]" at bounding box center [670, 346] width 118 height 21
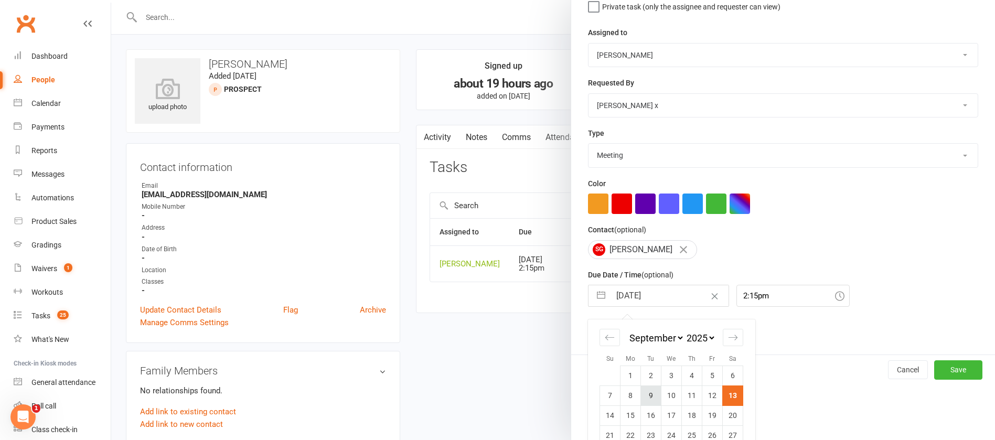
scroll to position [155, 0]
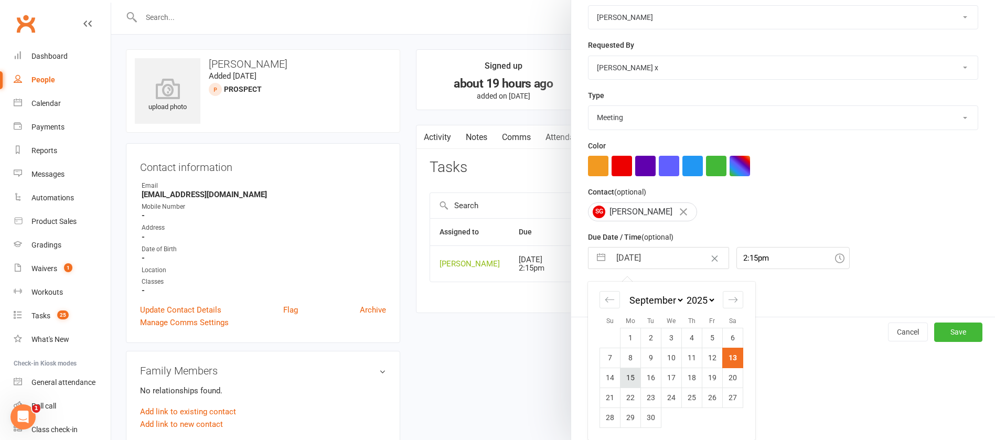
click at [630, 377] on td "15" at bounding box center [631, 378] width 20 height 20
type input "[DATE]"
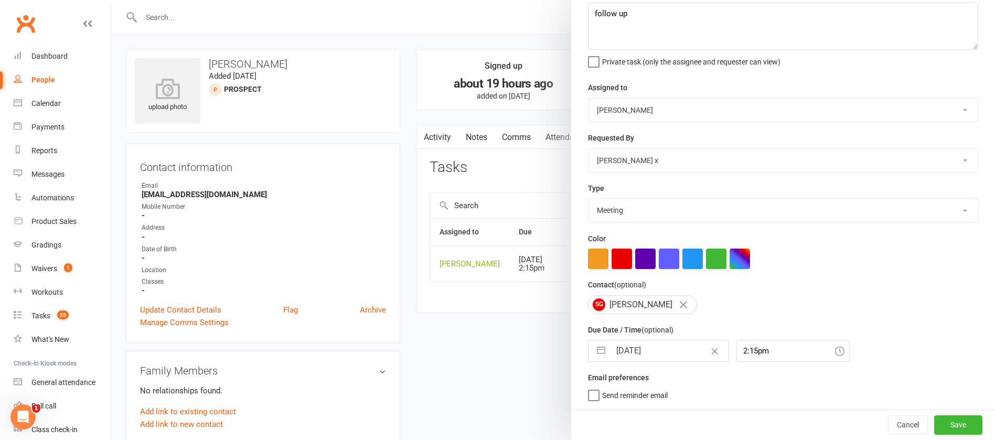
scroll to position [62, 0]
click at [934, 422] on button "Save" at bounding box center [958, 425] width 48 height 19
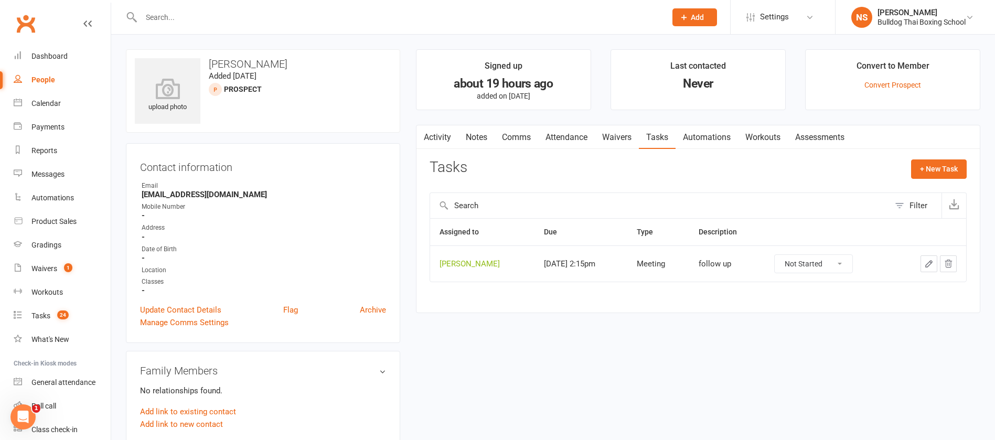
click at [482, 134] on link "Notes" at bounding box center [477, 137] width 36 height 24
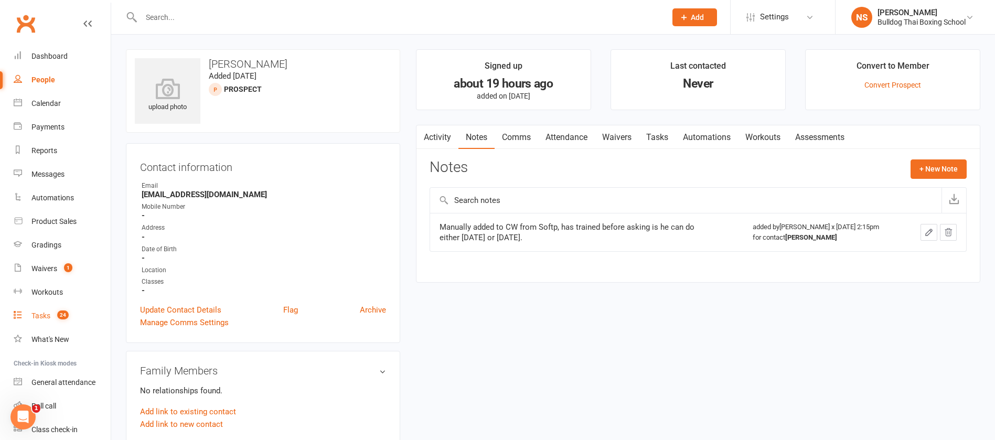
click at [44, 314] on div "Tasks" at bounding box center [40, 316] width 19 height 8
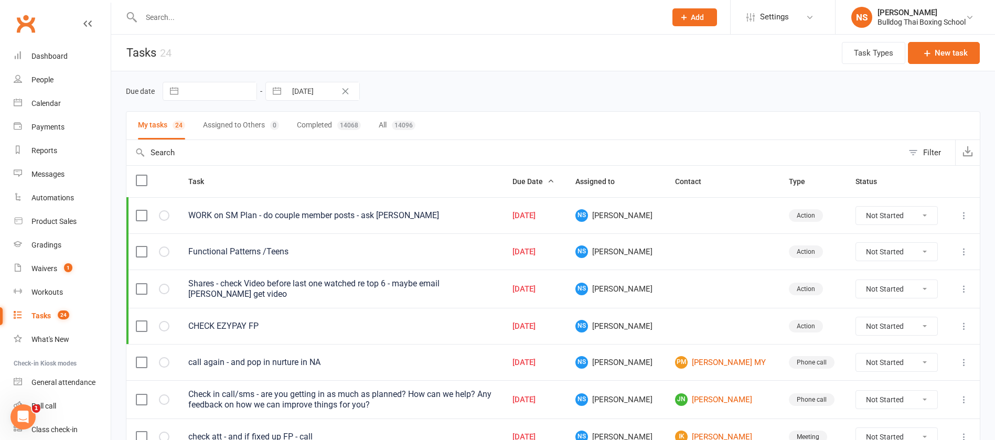
click at [196, 86] on input "text" at bounding box center [220, 91] width 73 height 18
select select "7"
select select "2025"
select select "8"
select select "2025"
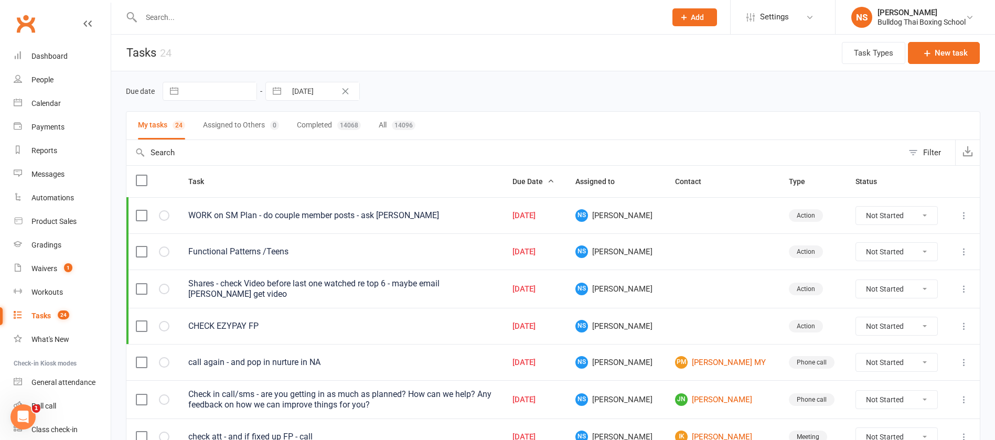
select select "9"
select select "2025"
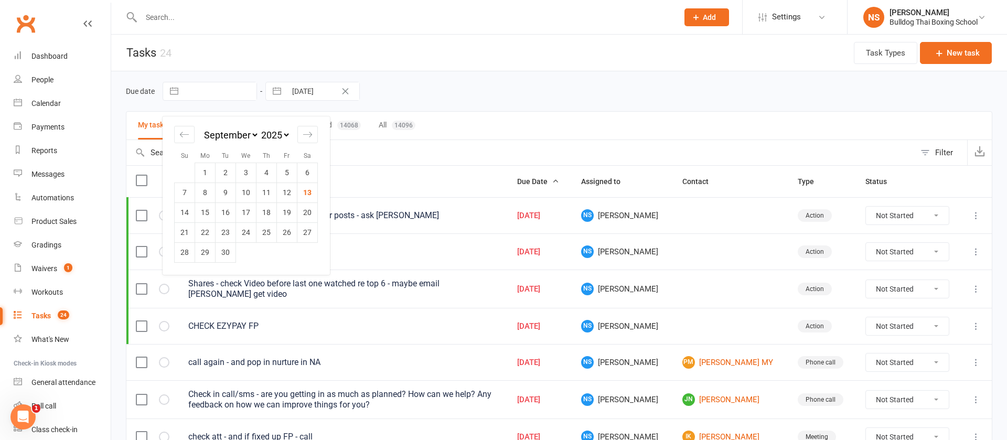
click at [310, 192] on td "13" at bounding box center [307, 193] width 20 height 20
type input "[DATE]"
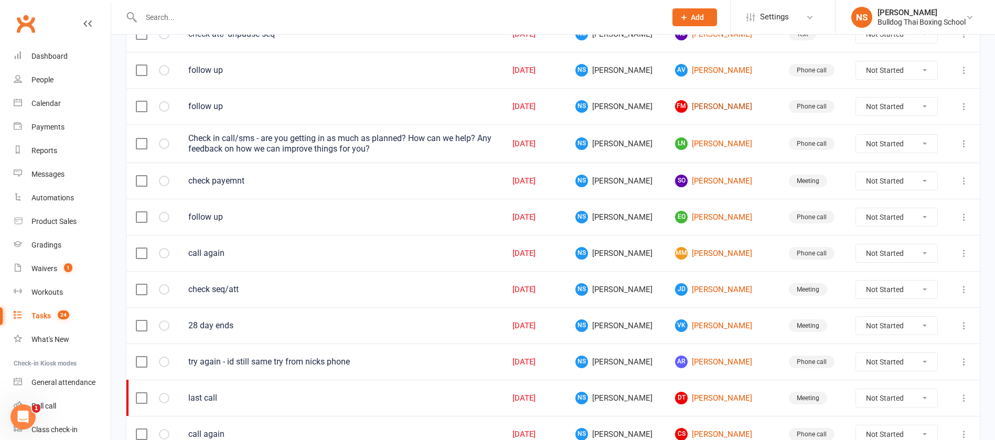
scroll to position [472, 0]
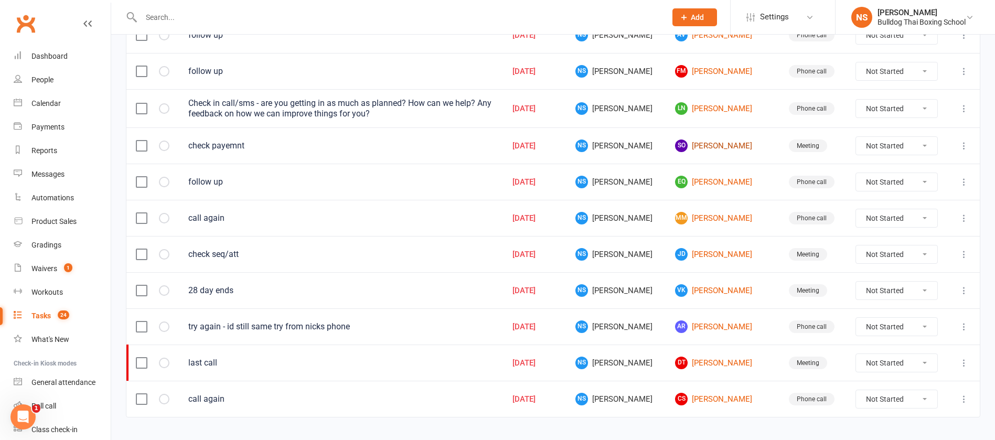
click at [711, 146] on link "SO [PERSON_NAME]" at bounding box center [722, 146] width 95 height 13
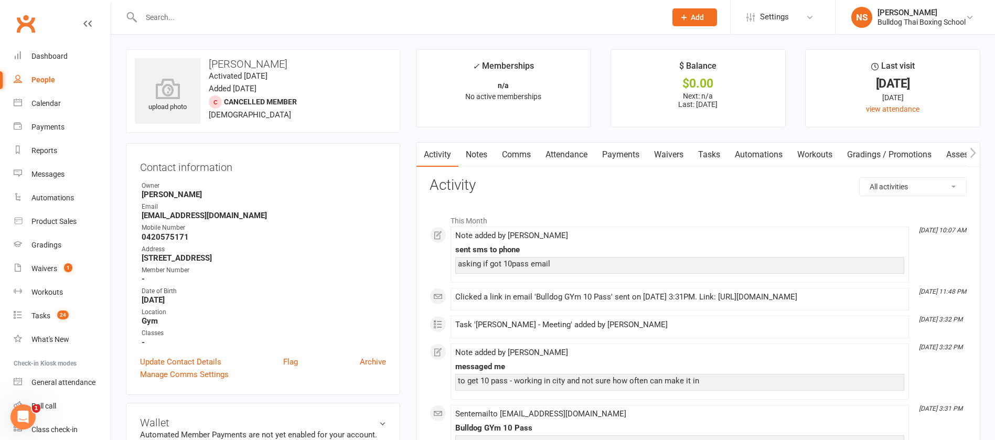
click at [481, 152] on link "Notes" at bounding box center [477, 155] width 36 height 24
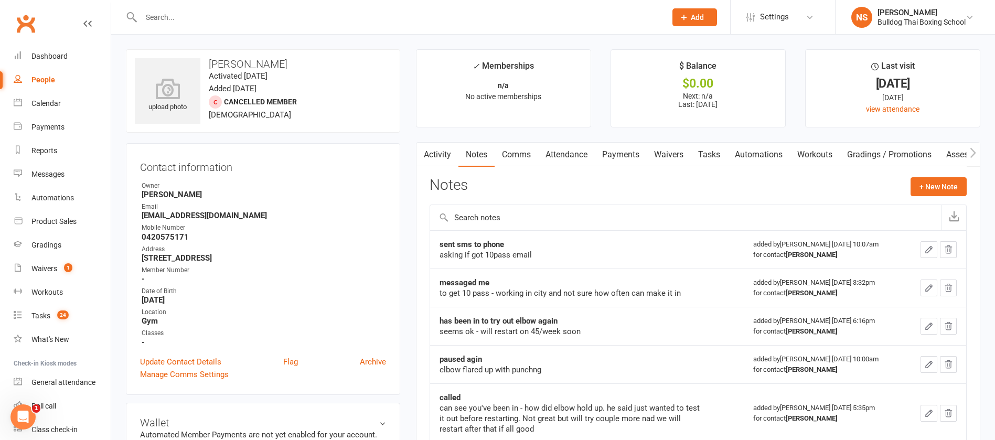
click at [926, 245] on icon "button" at bounding box center [928, 249] width 9 height 9
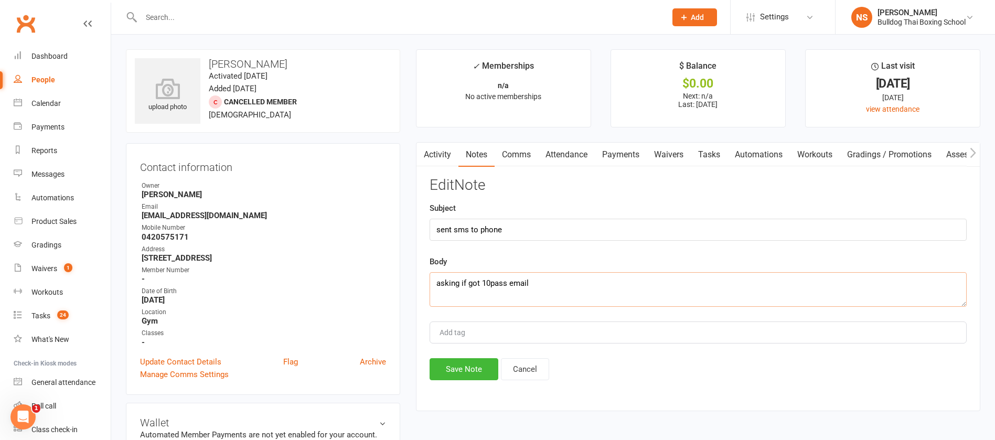
click at [594, 288] on textarea "asking if got 10pass email" at bounding box center [698, 289] width 537 height 35
type textarea "asking if got 10pass email REPLIED will sign up in next week or so and let me k…"
click at [463, 368] on button "Save Note" at bounding box center [464, 369] width 69 height 22
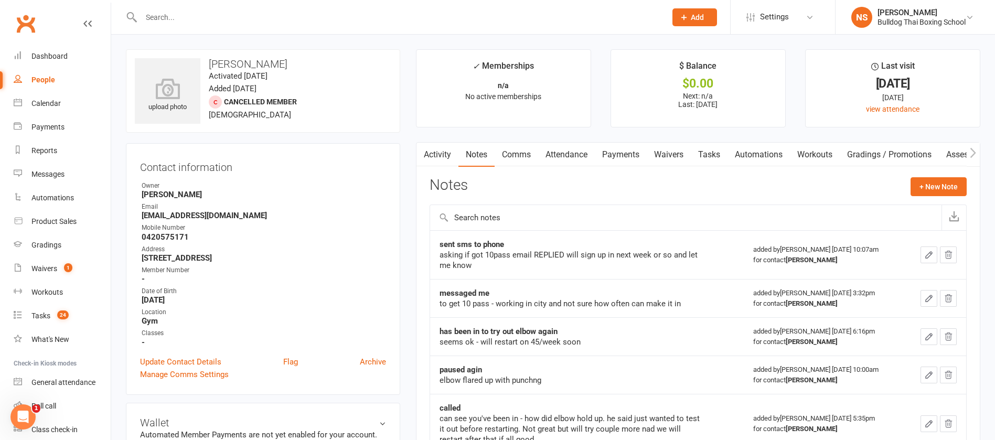
click at [706, 159] on link "Tasks" at bounding box center [709, 155] width 37 height 24
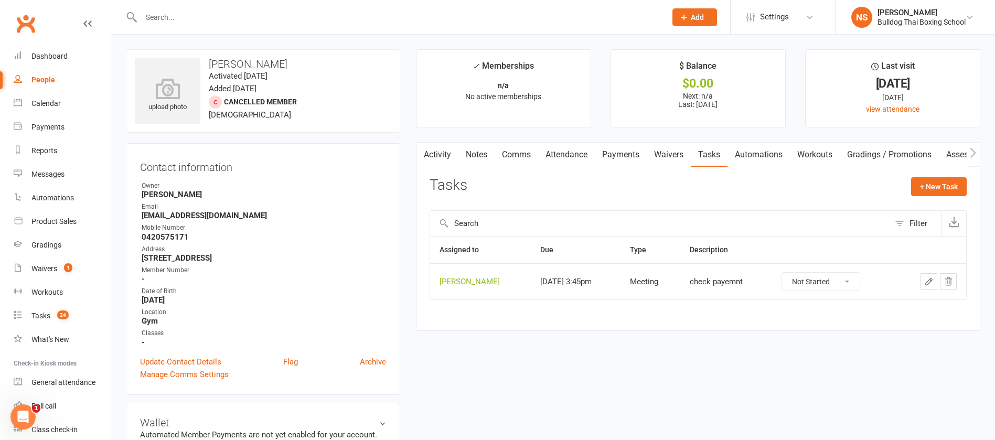
click at [927, 282] on icon "button" at bounding box center [928, 281] width 9 height 9
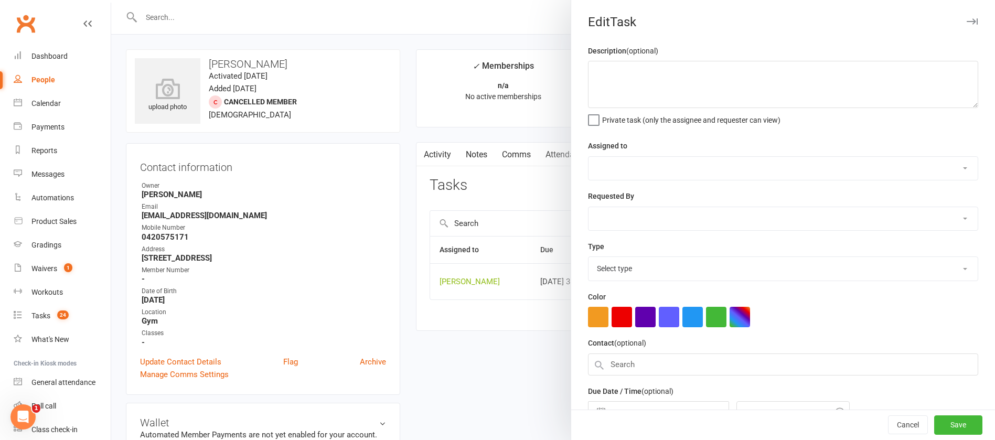
type textarea "check payemnt"
select select "12940"
type input "[DATE]"
type input "3:45pm"
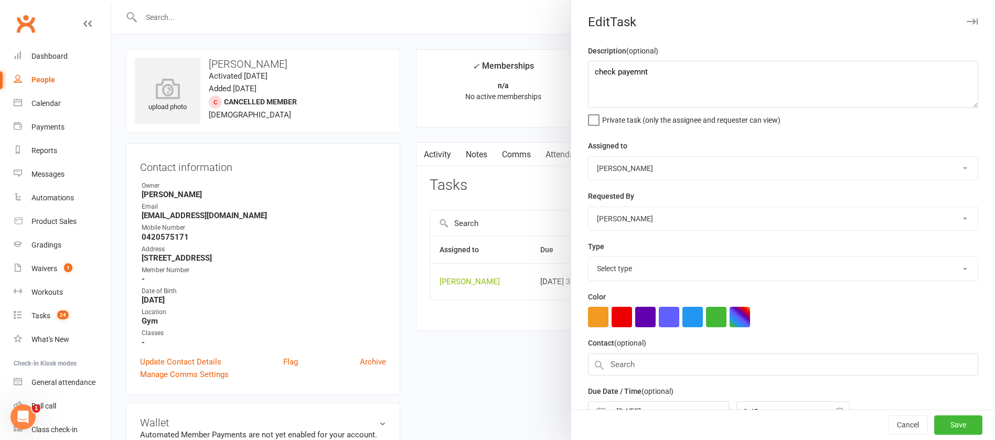
select select "12049"
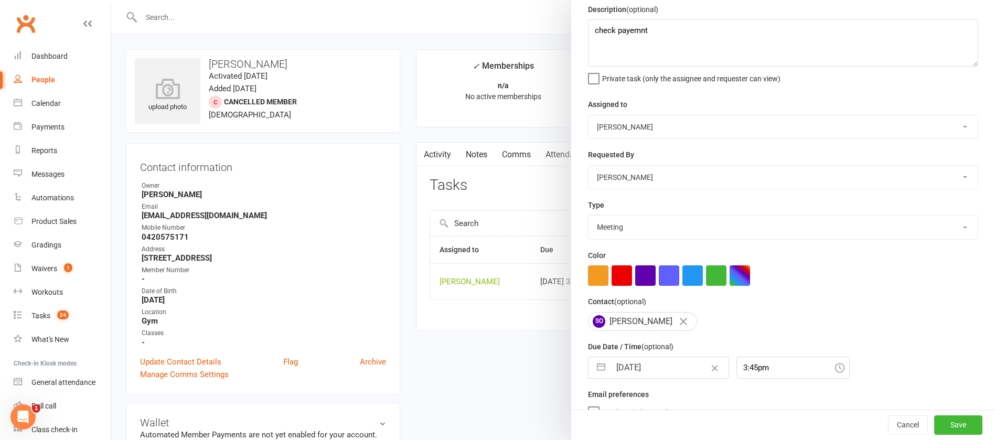
scroll to position [62, 0]
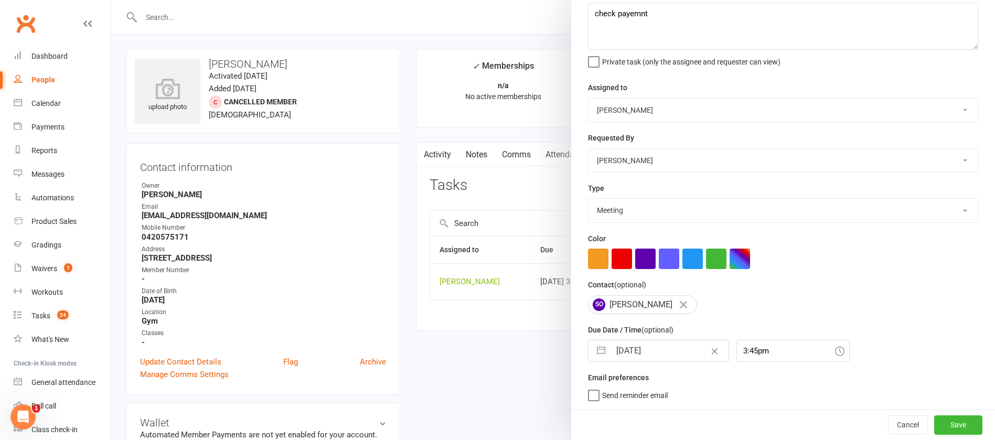
click at [675, 344] on input "[DATE]" at bounding box center [670, 351] width 118 height 21
select select "7"
select select "2025"
select select "8"
select select "2025"
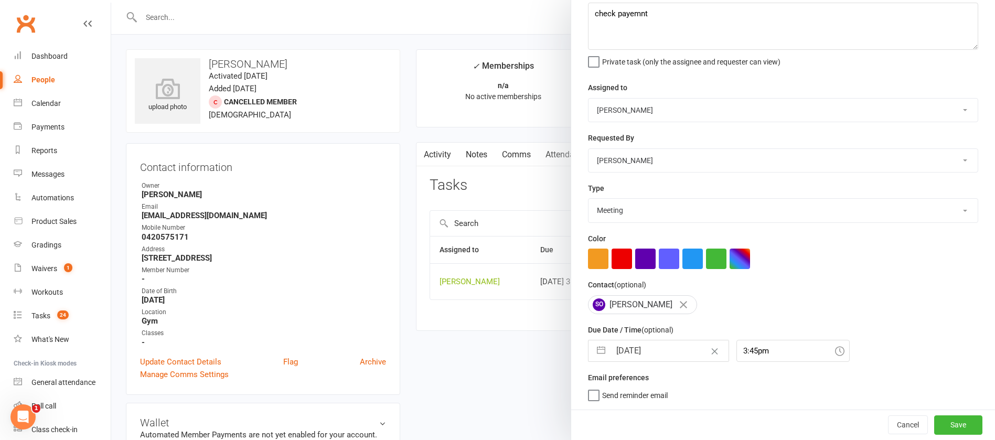
select select "9"
select select "2025"
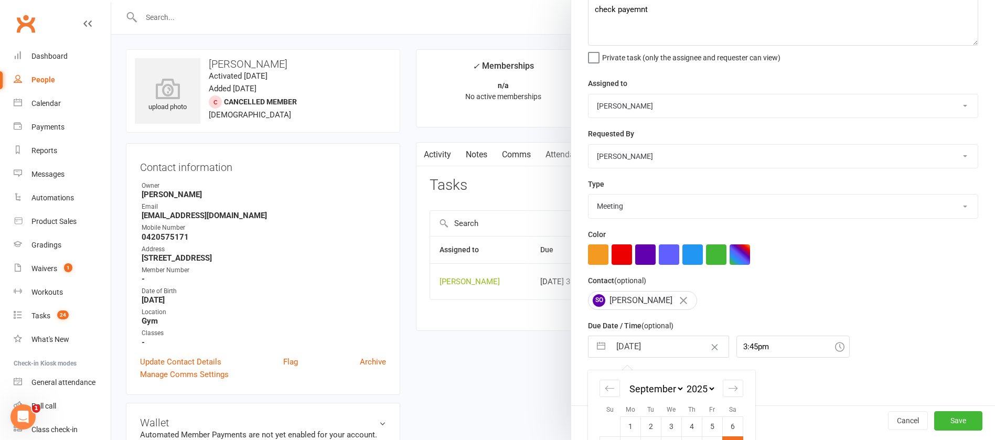
scroll to position [155, 0]
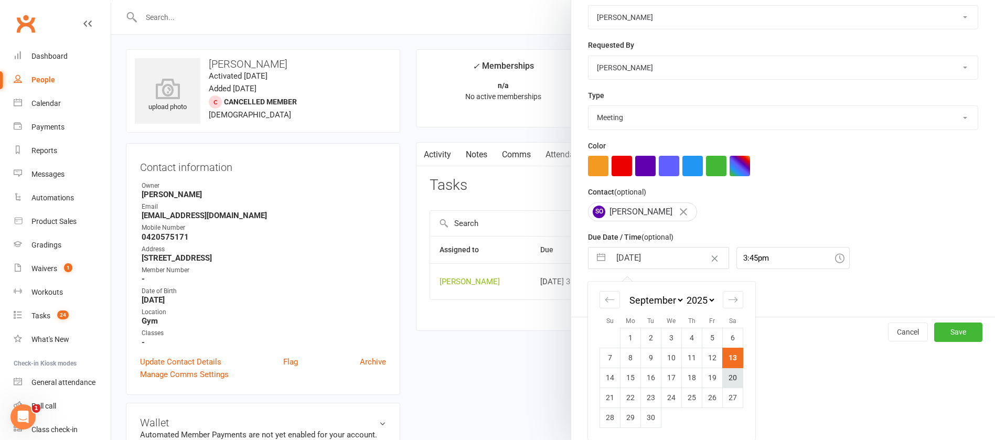
click at [725, 379] on td "20" at bounding box center [733, 378] width 20 height 20
type input "[DATE]"
drag, startPoint x: 725, startPoint y: 379, endPoint x: 739, endPoint y: 385, distance: 15.8
click at [726, 307] on div "Email preferences Send reminder email" at bounding box center [783, 293] width 390 height 29
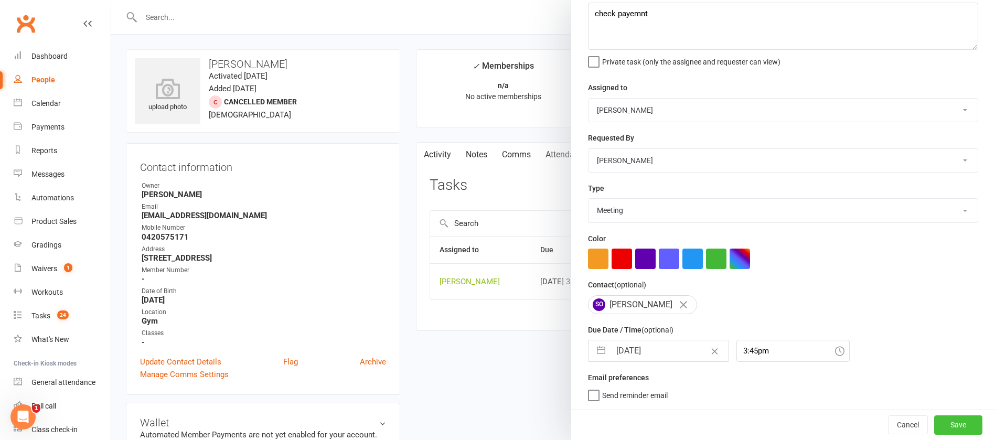
click at [934, 425] on button "Save" at bounding box center [958, 425] width 48 height 19
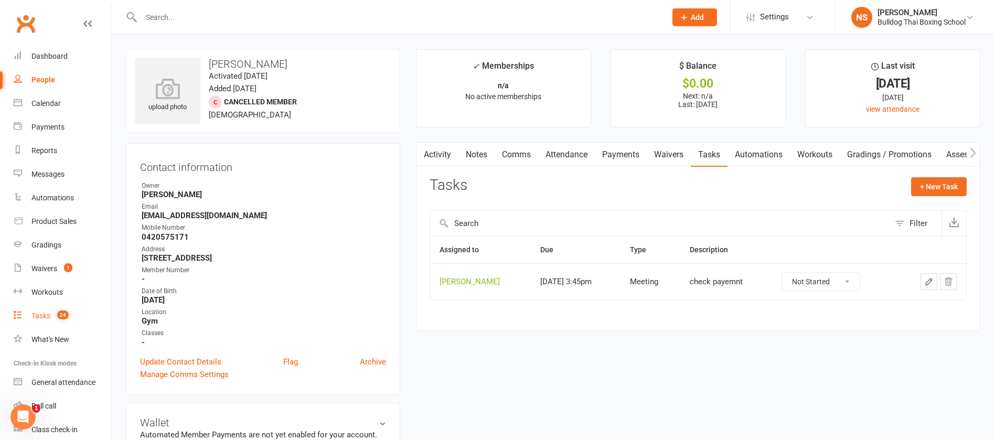
click at [38, 312] on div "Tasks" at bounding box center [40, 316] width 19 height 8
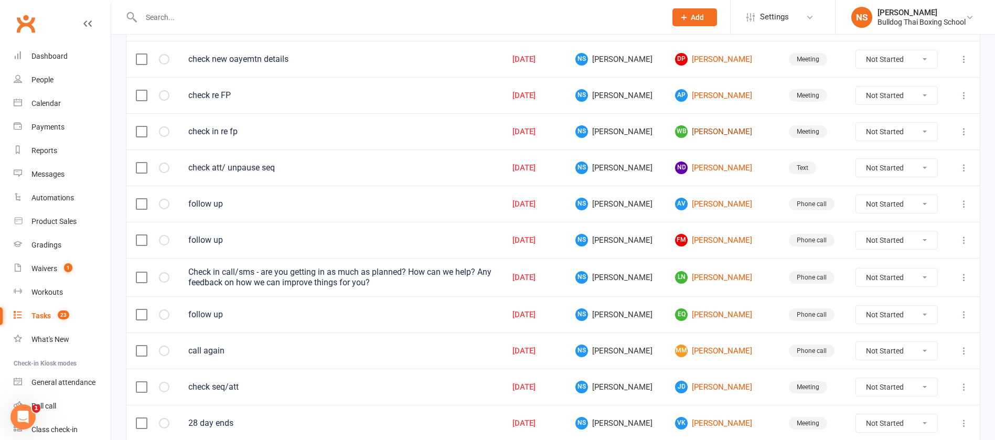
scroll to position [393, 0]
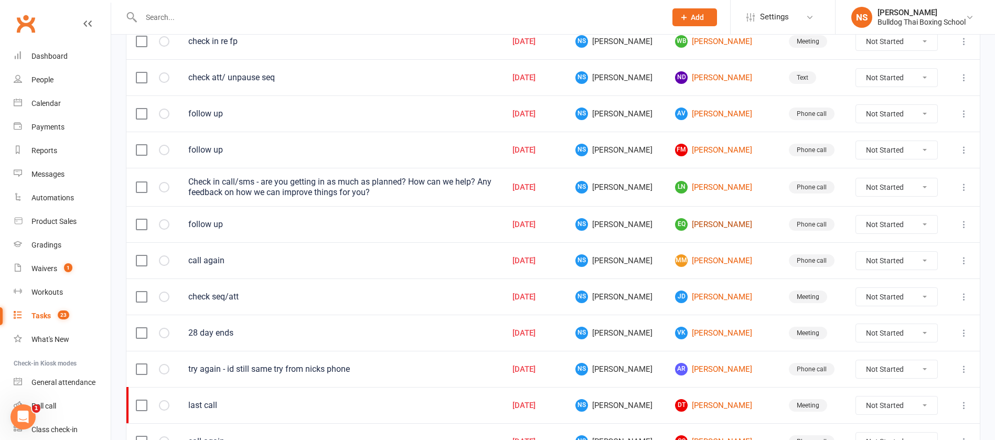
click at [700, 225] on link "EQ [PERSON_NAME]" at bounding box center [722, 224] width 95 height 13
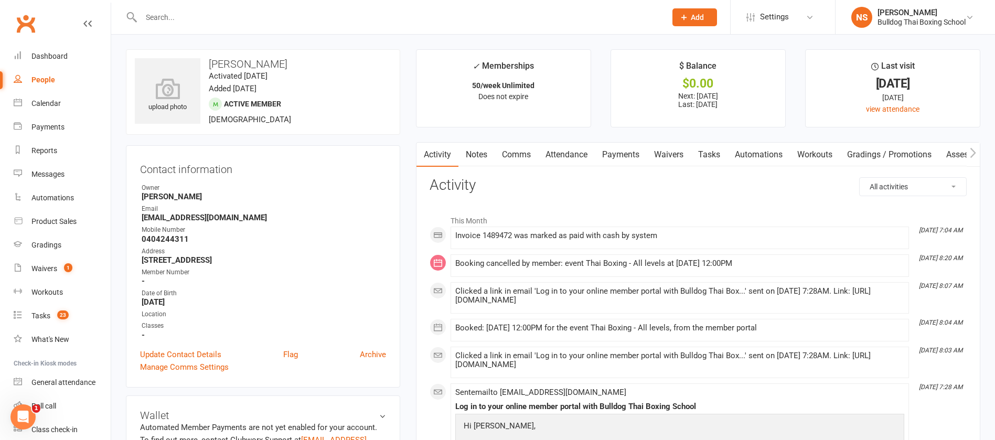
click at [479, 152] on link "Notes" at bounding box center [477, 155] width 36 height 24
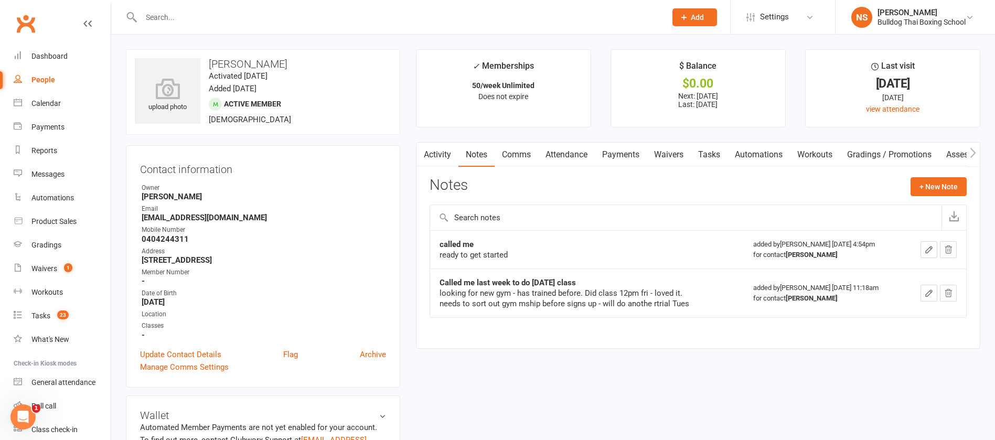
click at [708, 153] on link "Tasks" at bounding box center [709, 155] width 37 height 24
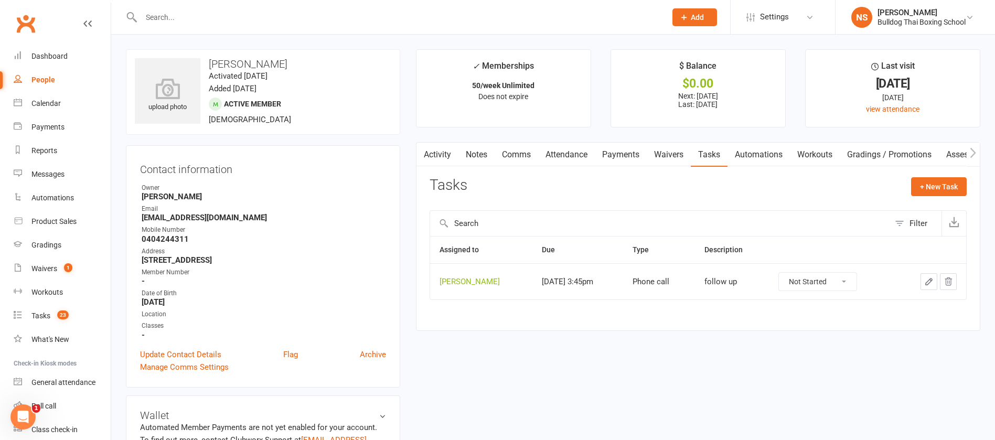
click at [926, 281] on icon "button" at bounding box center [928, 281] width 9 height 9
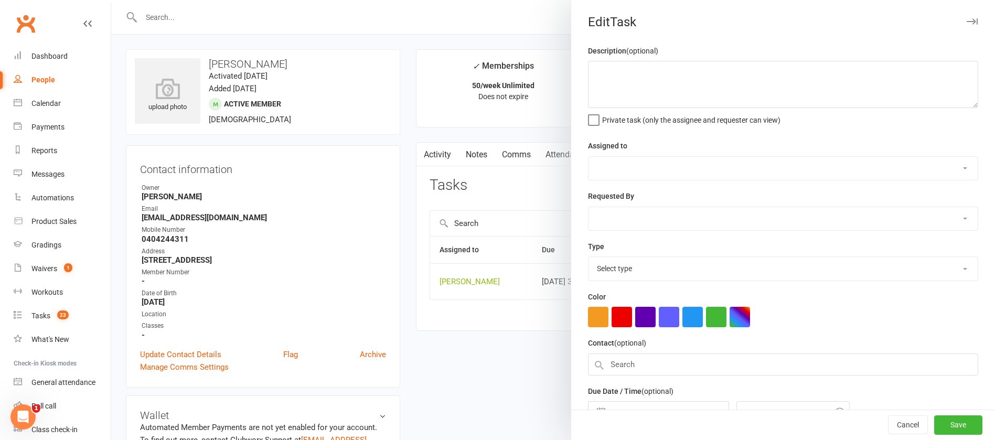
type textarea "follow up"
select select "12940"
type input "[DATE]"
type input "3:45pm"
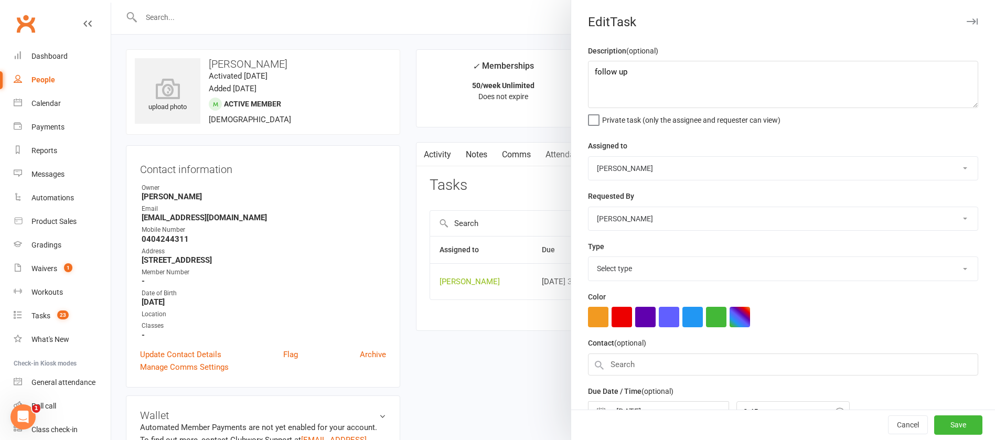
select select "12048"
drag, startPoint x: 648, startPoint y: 77, endPoint x: 511, endPoint y: 48, distance: 139.9
click at [111, 0] on react-component "Edit Task Description (optional) follow up Private task (only the assignee and …" at bounding box center [111, 0] width 0 height 0
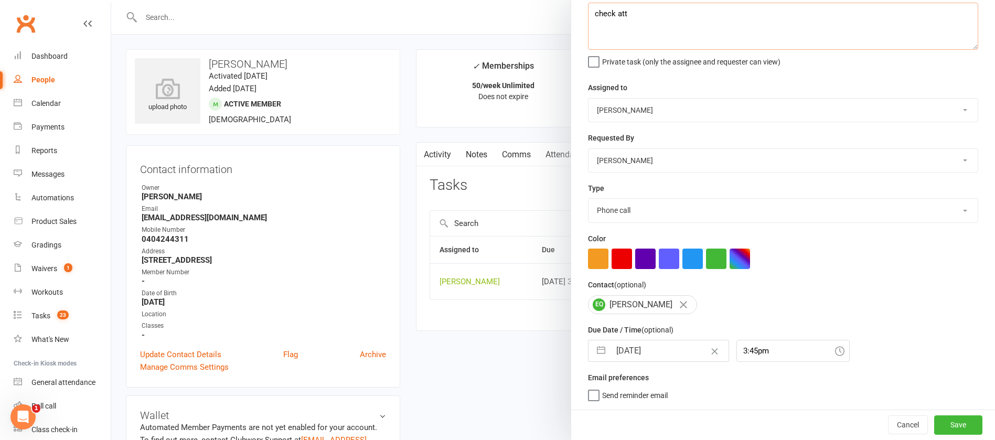
type textarea "check att"
click at [668, 343] on input "[DATE]" at bounding box center [670, 351] width 118 height 21
select select "7"
select select "2025"
select select "8"
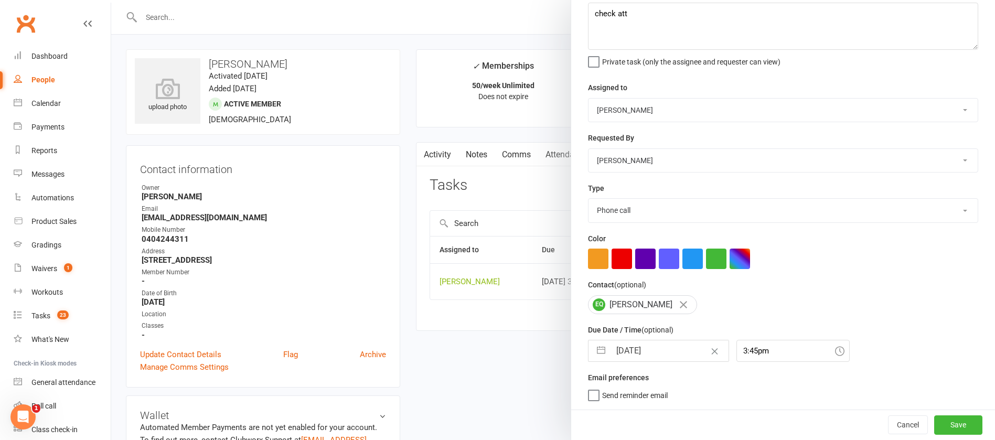
select select "2025"
select select "9"
select select "2025"
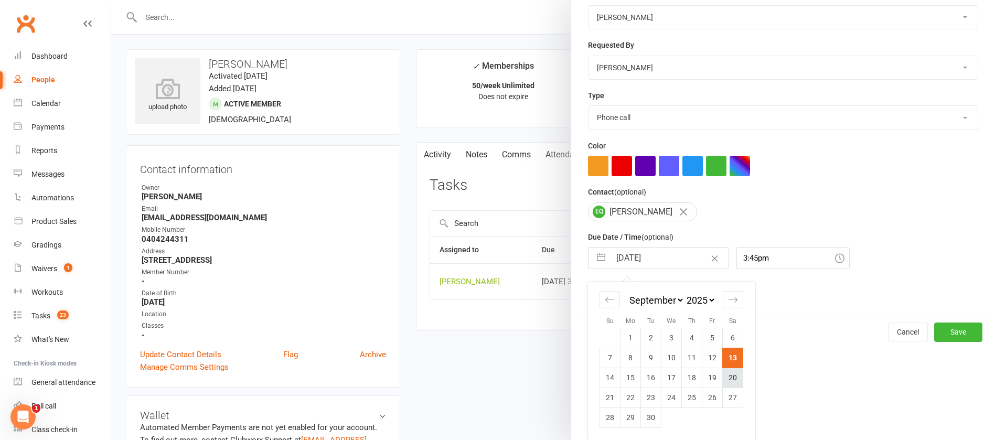
click at [723, 376] on td "20" at bounding box center [733, 378] width 20 height 20
type input "[DATE]"
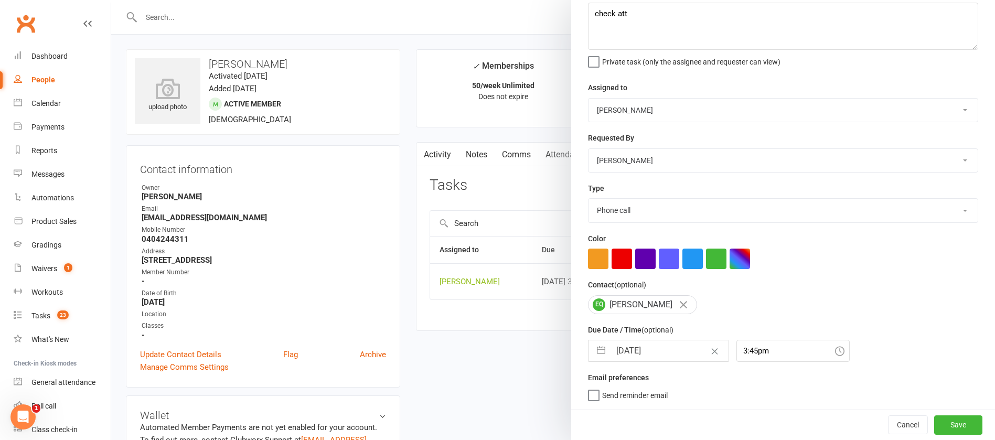
scroll to position [62, 0]
click at [934, 420] on button "Save" at bounding box center [958, 425] width 48 height 19
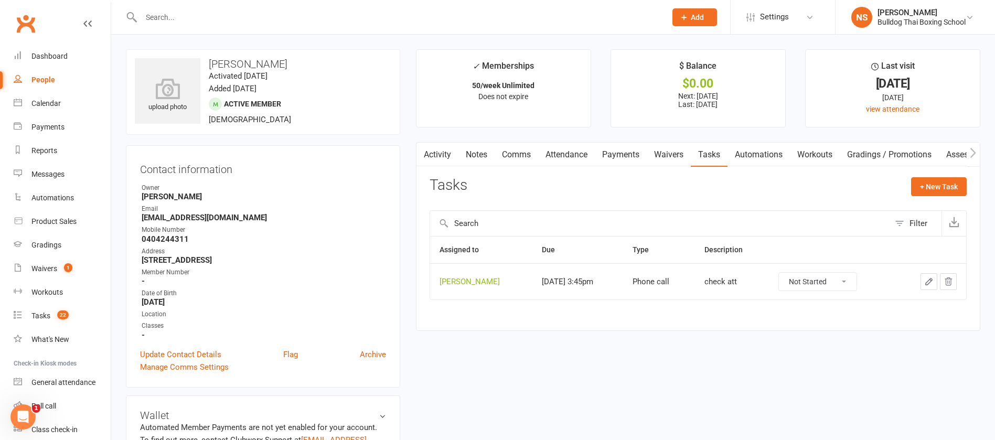
click at [479, 154] on link "Notes" at bounding box center [477, 155] width 36 height 24
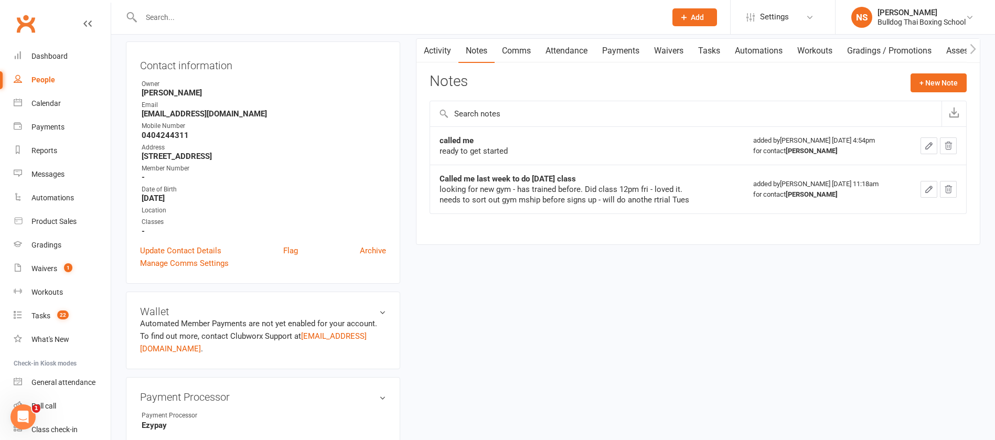
scroll to position [79, 0]
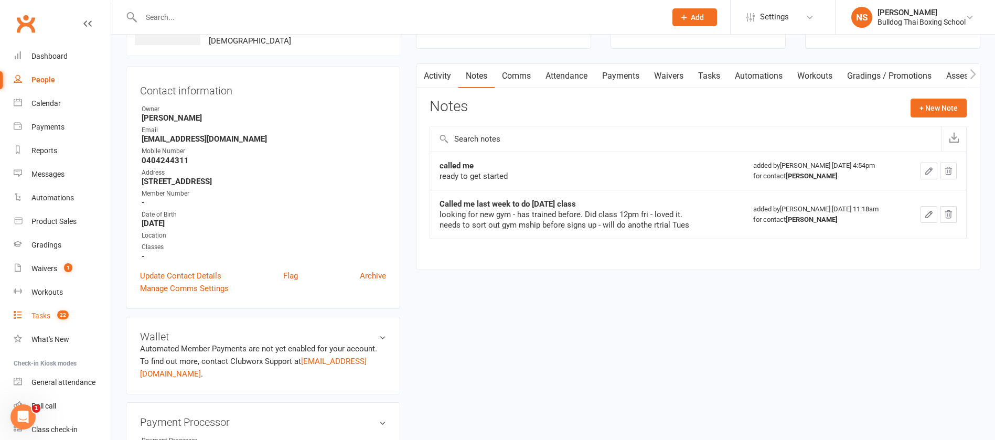
click at [38, 316] on div "Tasks" at bounding box center [40, 316] width 19 height 8
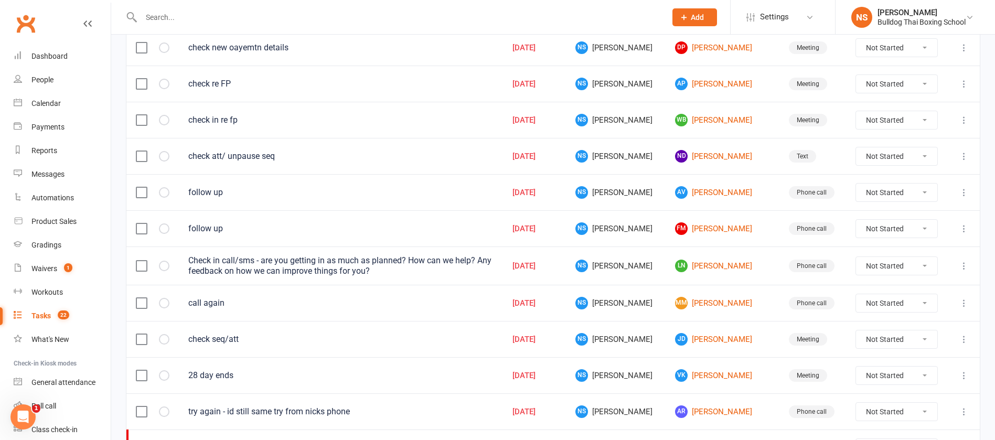
scroll to position [393, 0]
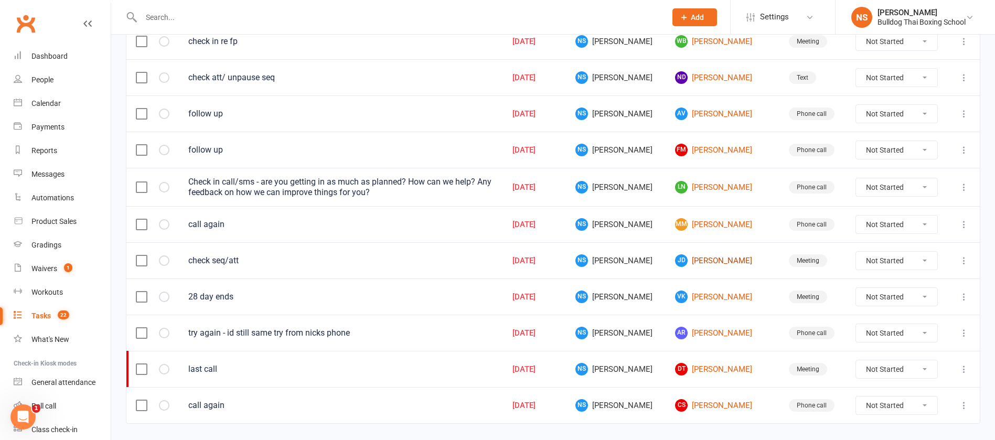
click at [708, 262] on link "[PERSON_NAME] [PERSON_NAME]" at bounding box center [722, 260] width 95 height 13
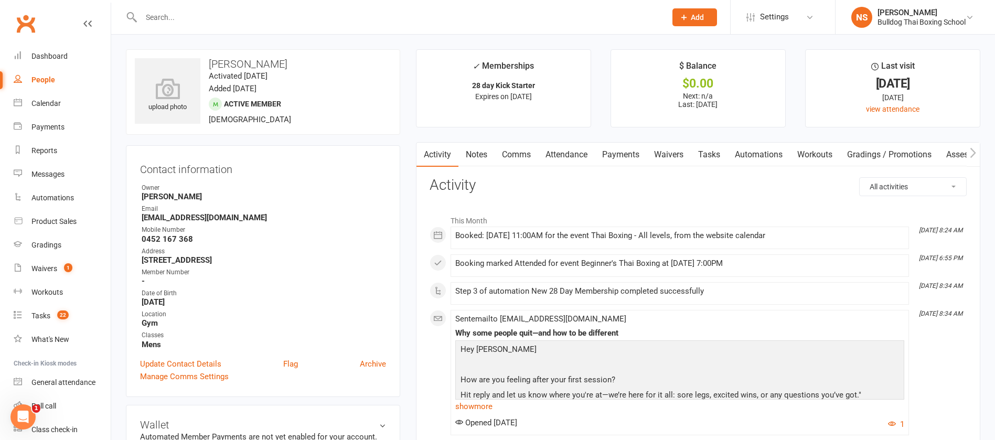
click at [704, 153] on link "Tasks" at bounding box center [709, 155] width 37 height 24
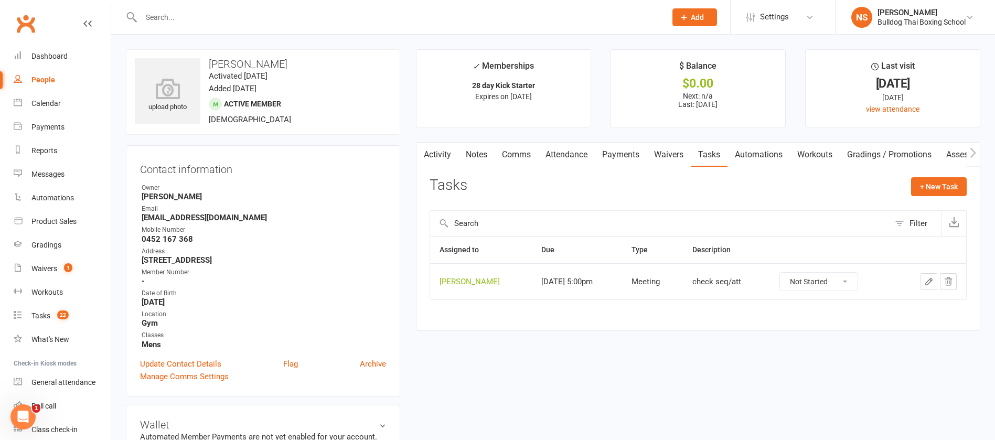
click at [925, 284] on icon "button" at bounding box center [928, 281] width 9 height 9
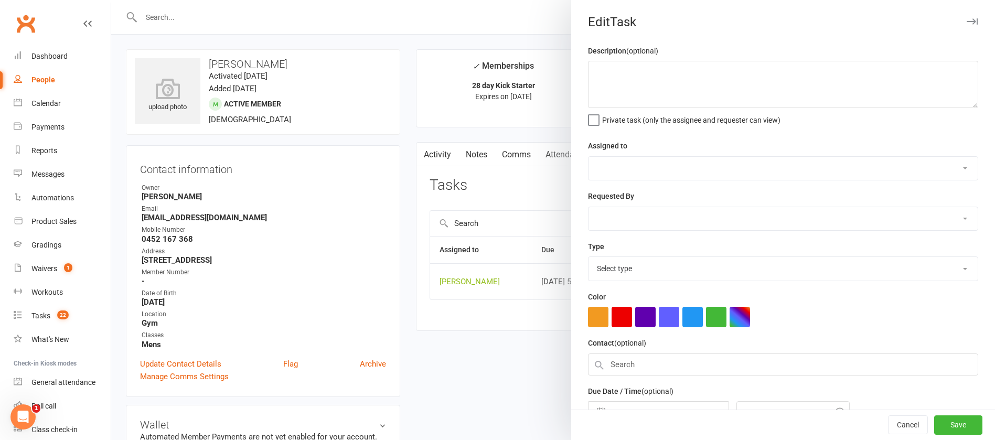
type textarea "check seq/att"
select select "12940"
select select "45795"
type input "[DATE]"
type input "5:00pm"
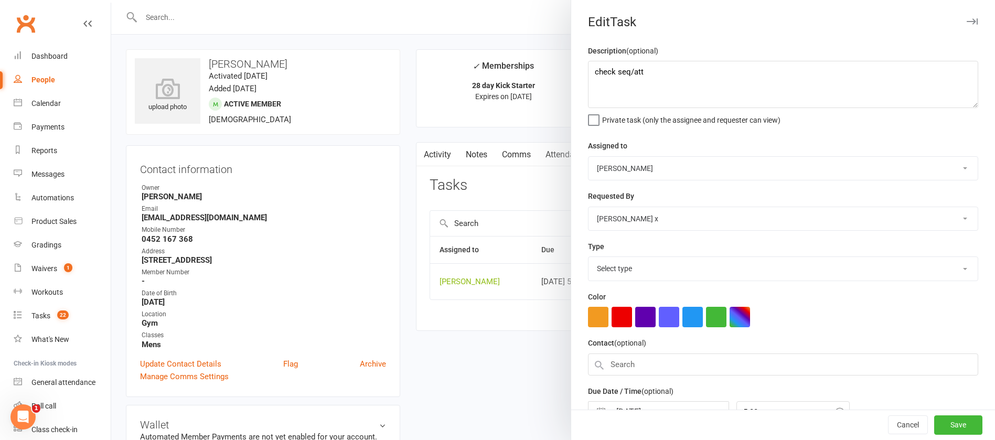
select select "12049"
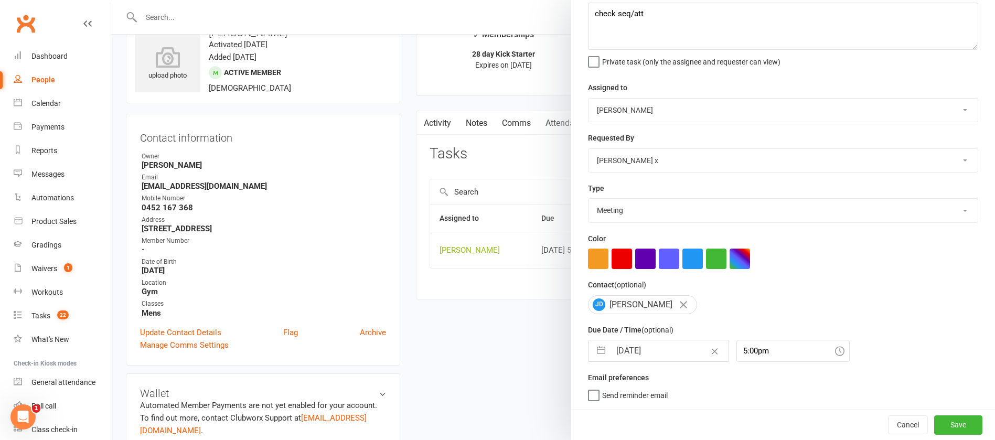
scroll to position [79, 0]
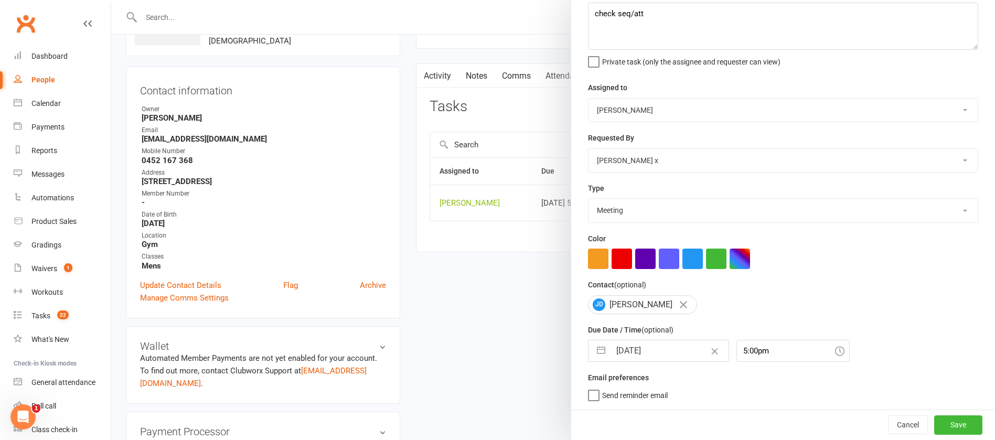
click at [666, 344] on input "[DATE]" at bounding box center [670, 351] width 118 height 21
select select "7"
select select "2025"
select select "8"
select select "2025"
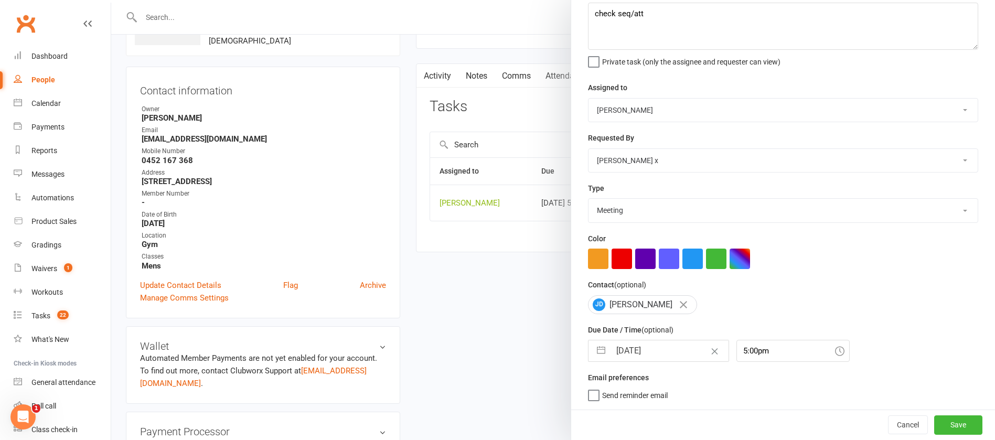
select select "9"
select select "2025"
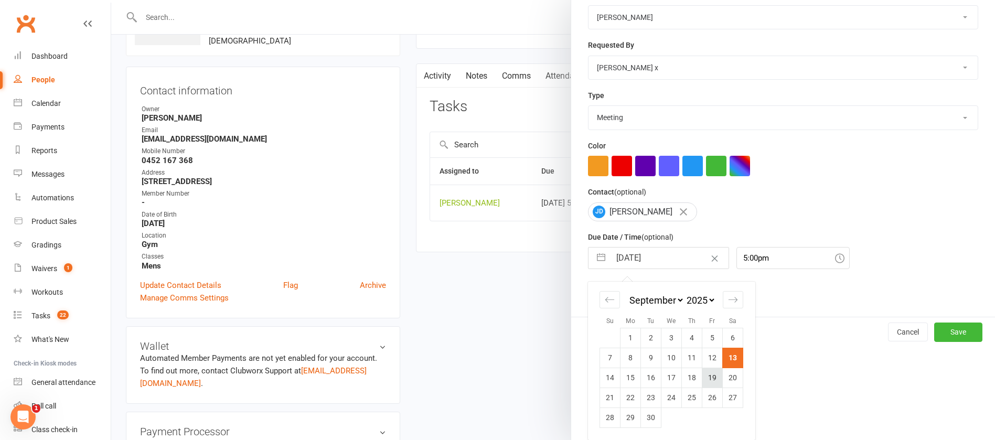
click at [703, 378] on td "19" at bounding box center [713, 378] width 20 height 20
type input "[DATE]"
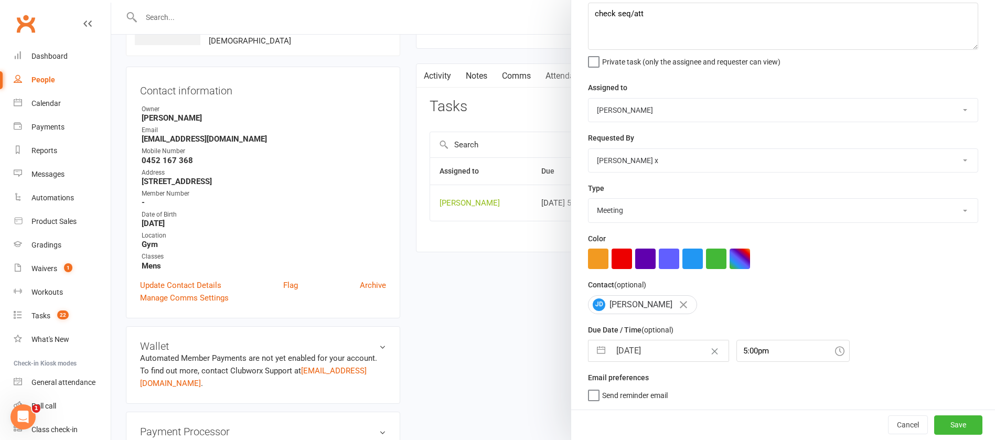
scroll to position [62, 0]
drag, startPoint x: 939, startPoint y: 423, endPoint x: 934, endPoint y: 419, distance: 6.4
click at [939, 422] on button "Save" at bounding box center [958, 425] width 48 height 19
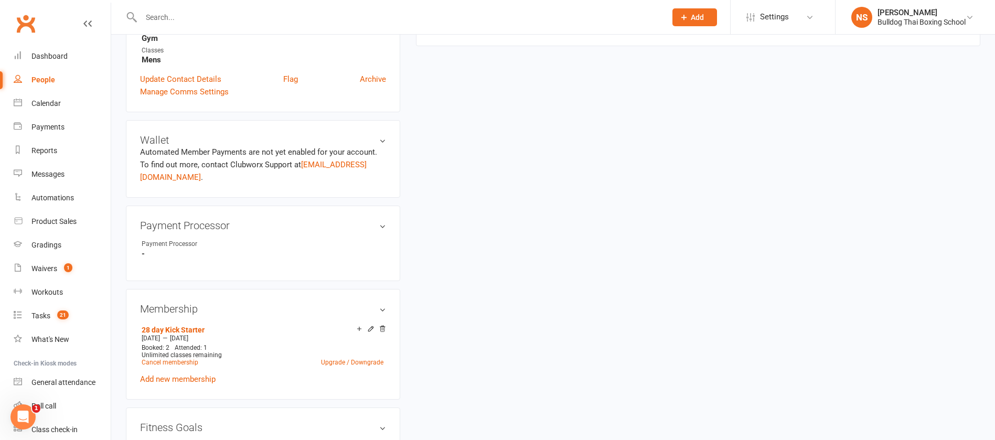
scroll to position [315, 0]
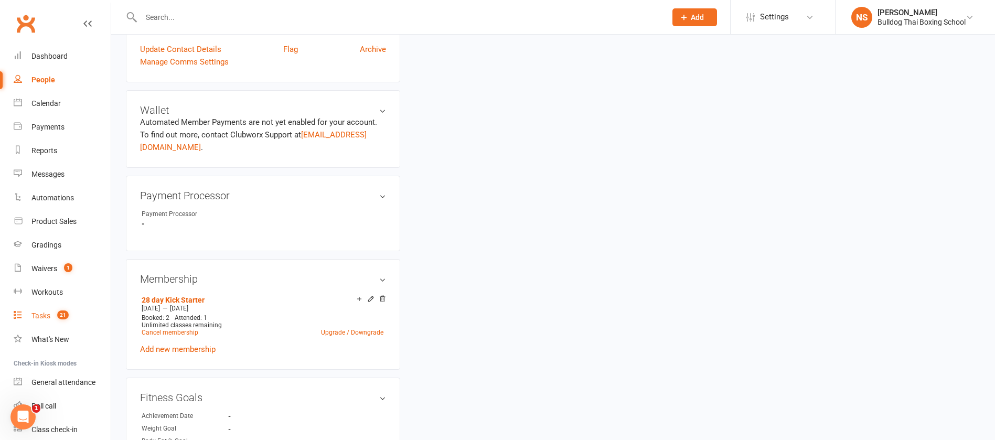
click at [46, 317] on div "Tasks" at bounding box center [40, 316] width 19 height 8
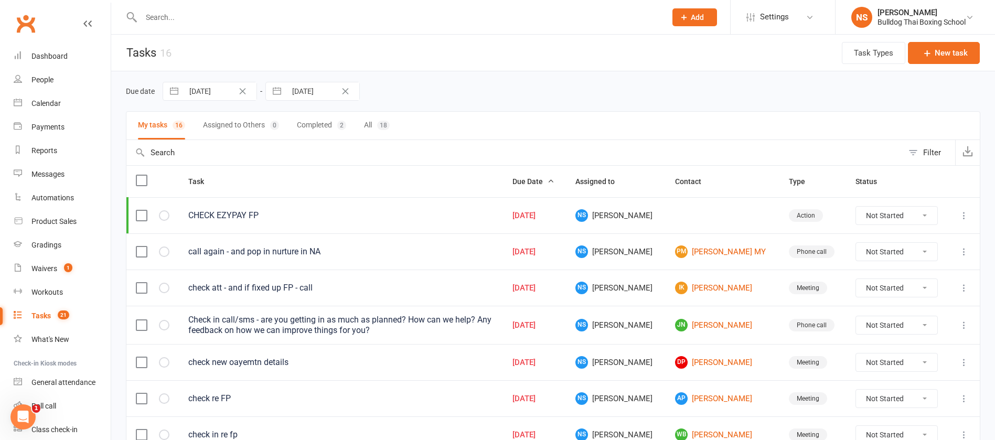
click at [228, 18] on input "text" at bounding box center [398, 17] width 521 height 15
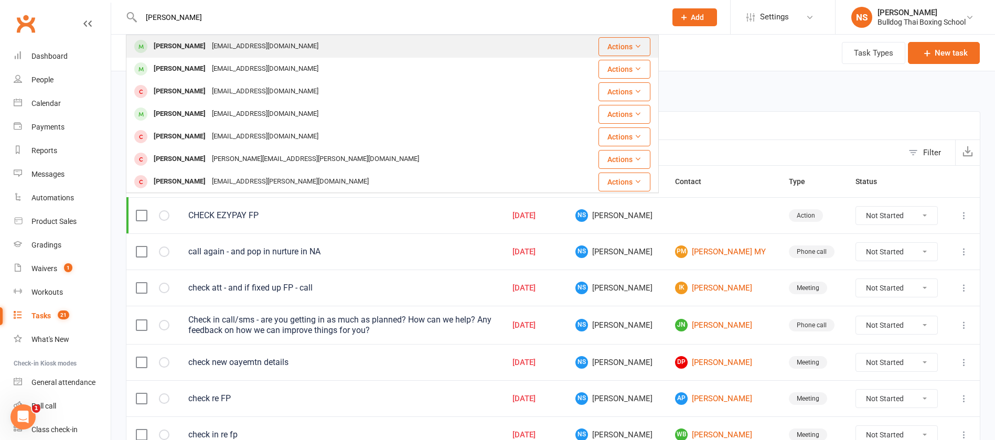
type input "[PERSON_NAME]"
click at [189, 46] on div "[PERSON_NAME]" at bounding box center [180, 46] width 58 height 15
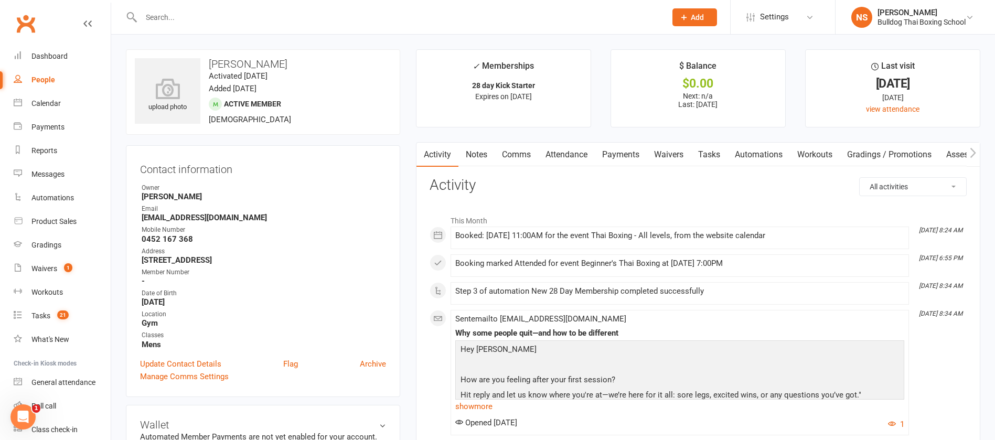
click at [754, 156] on link "Automations" at bounding box center [759, 155] width 62 height 24
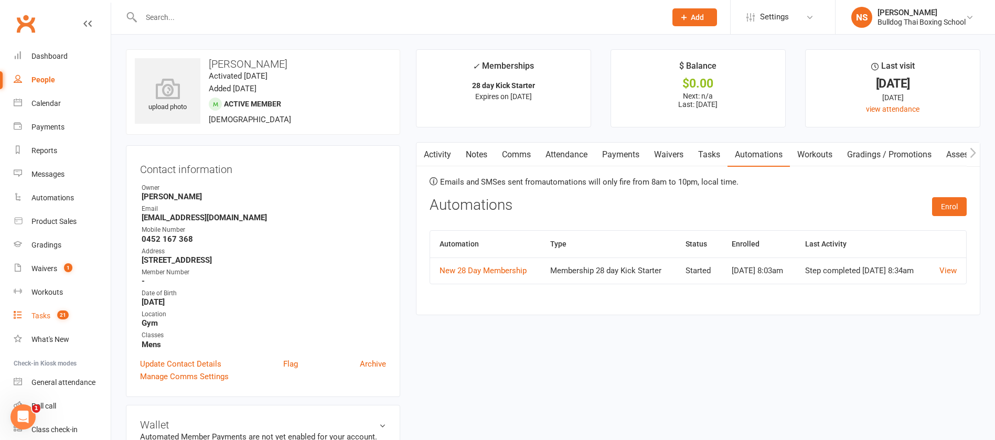
click at [39, 314] on div "Tasks" at bounding box center [40, 316] width 19 height 8
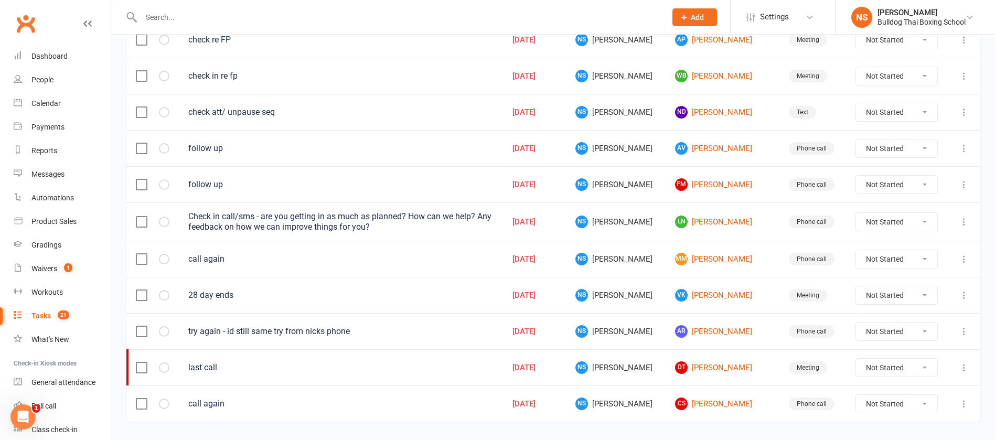
scroll to position [385, 0]
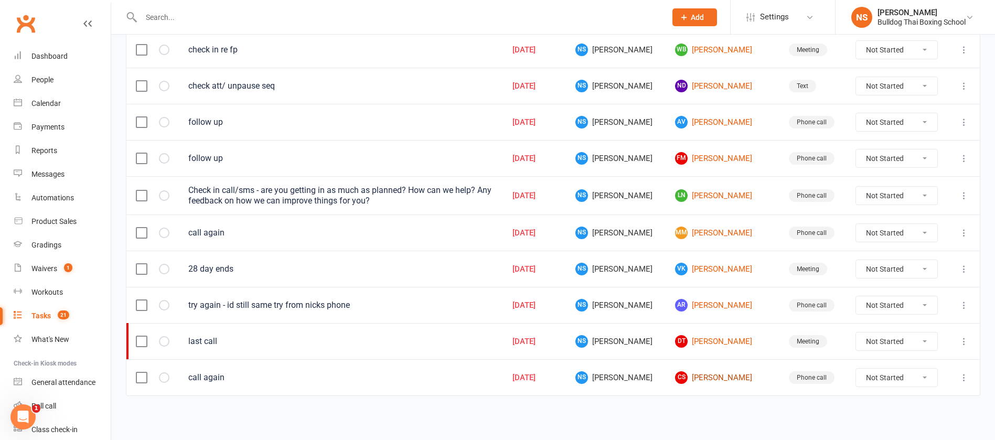
click at [710, 377] on link "CS [PERSON_NAME]" at bounding box center [722, 377] width 95 height 13
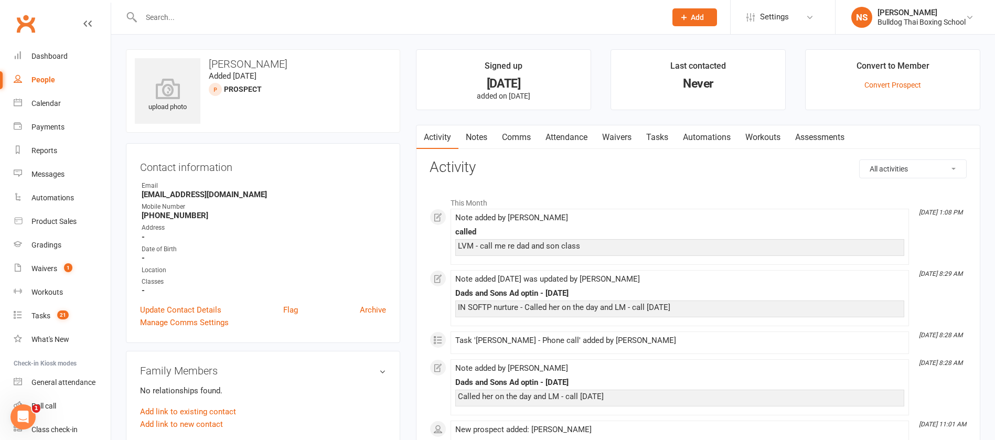
click at [511, 135] on link "Comms" at bounding box center [517, 137] width 44 height 24
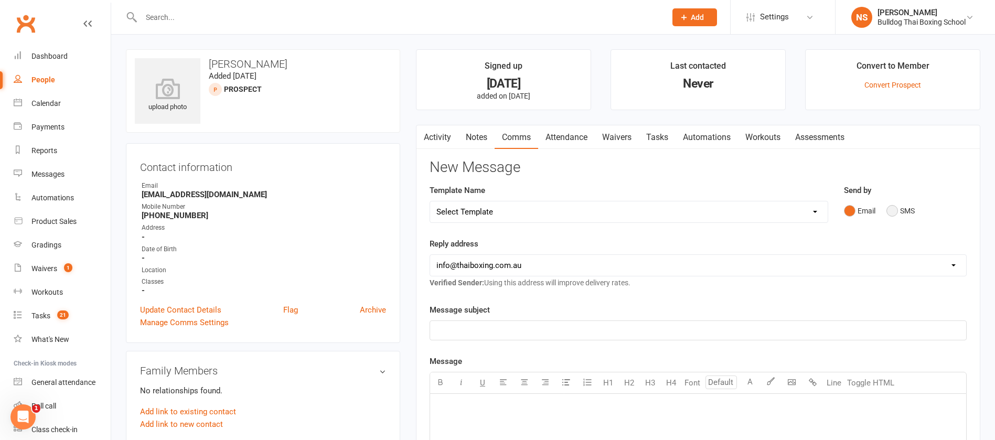
click at [892, 211] on button "SMS" at bounding box center [901, 211] width 28 height 20
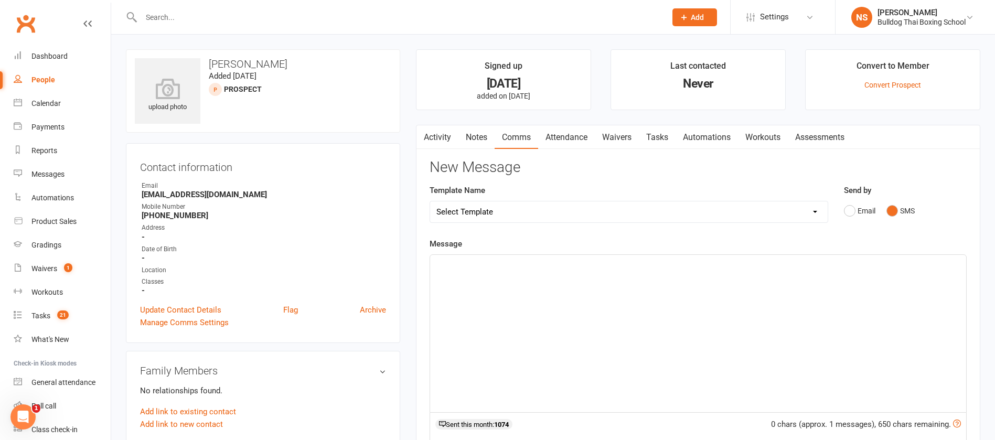
drag, startPoint x: 516, startPoint y: 277, endPoint x: 529, endPoint y: 239, distance: 40.3
click at [516, 272] on div "﻿" at bounding box center [698, 333] width 536 height 157
click at [664, 137] on link "Tasks" at bounding box center [657, 137] width 37 height 24
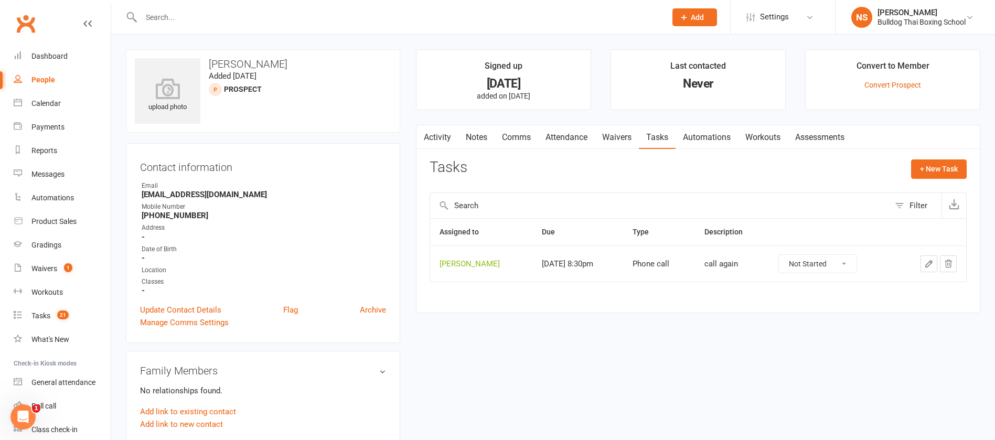
click at [928, 262] on icon "button" at bounding box center [928, 263] width 9 height 9
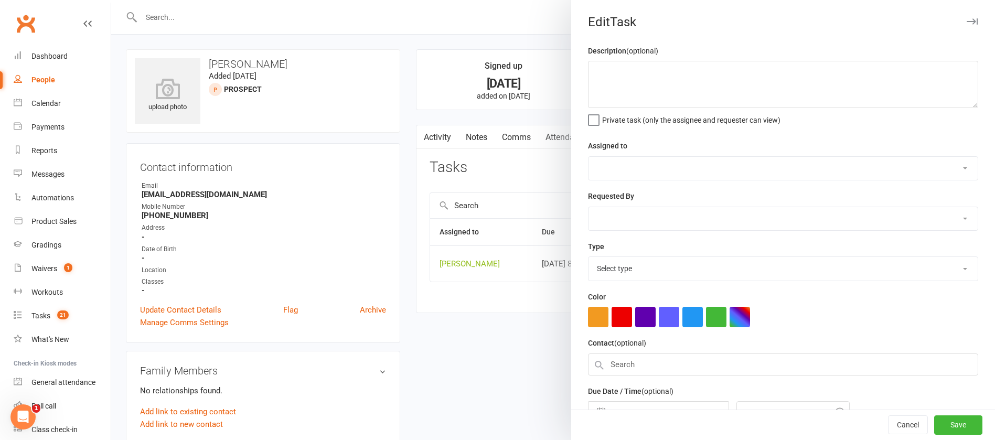
type textarea "call again"
select select "12940"
type input "[DATE]"
type input "8:30pm"
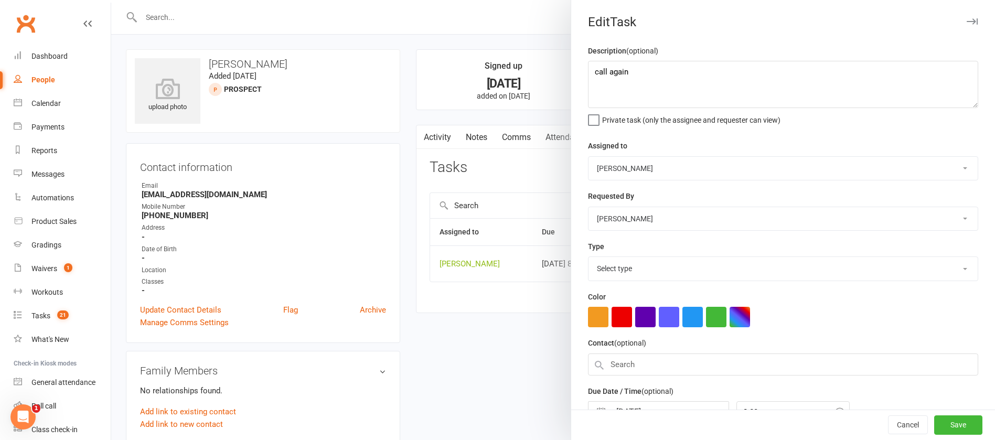
select select "12048"
drag, startPoint x: 663, startPoint y: 86, endPoint x: 534, endPoint y: 62, distance: 131.2
click at [111, 0] on react-component "Edit Task Description (optional) call again Private task (only the assignee and…" at bounding box center [111, 0] width 0 height 0
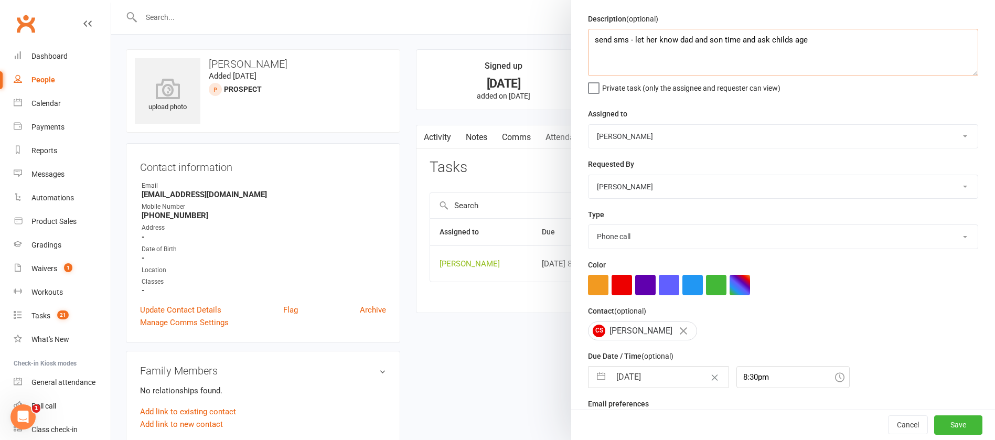
scroll to position [62, 0]
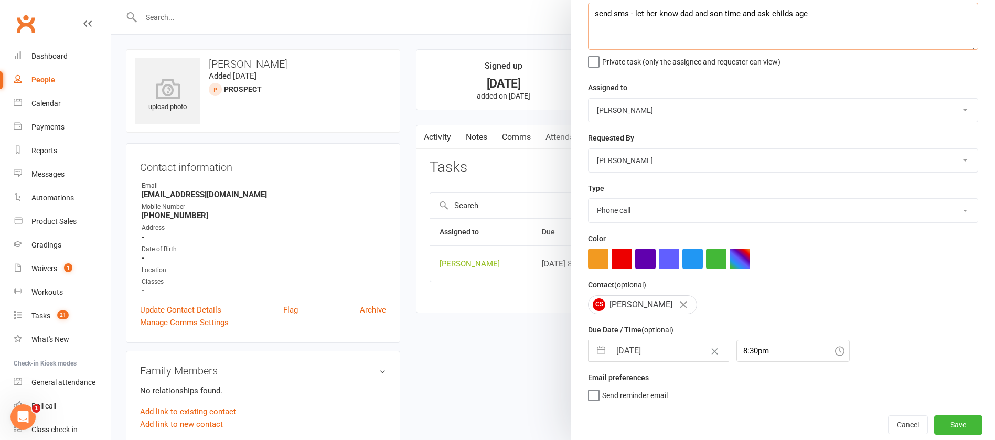
type textarea "send sms - let her know dad and son time and ask childs age"
drag, startPoint x: 644, startPoint y: 203, endPoint x: 641, endPoint y: 207, distance: 5.6
click at [644, 202] on select "Action E-mail Meeting Phone call Text Add new task type" at bounding box center [783, 210] width 389 height 23
select select "13825"
click at [589, 199] on select "Action E-mail Meeting Phone call Text Add new task type" at bounding box center [783, 210] width 389 height 23
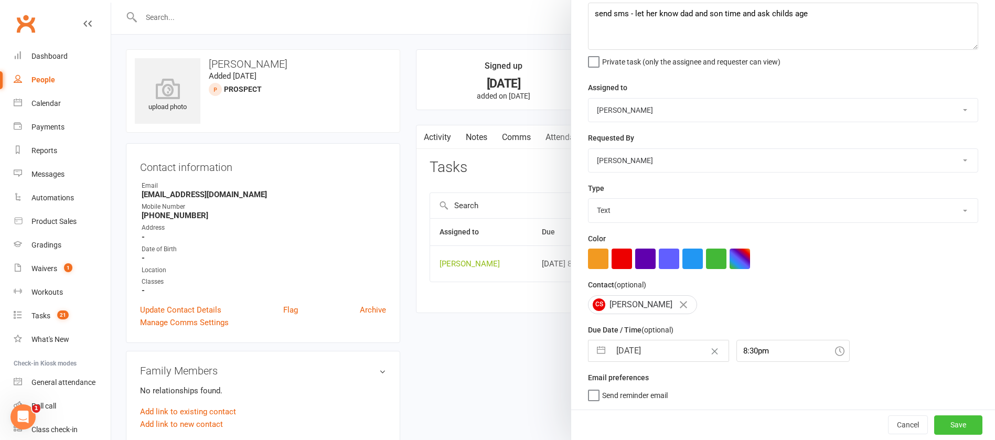
click at [939, 421] on button "Save" at bounding box center [958, 425] width 48 height 19
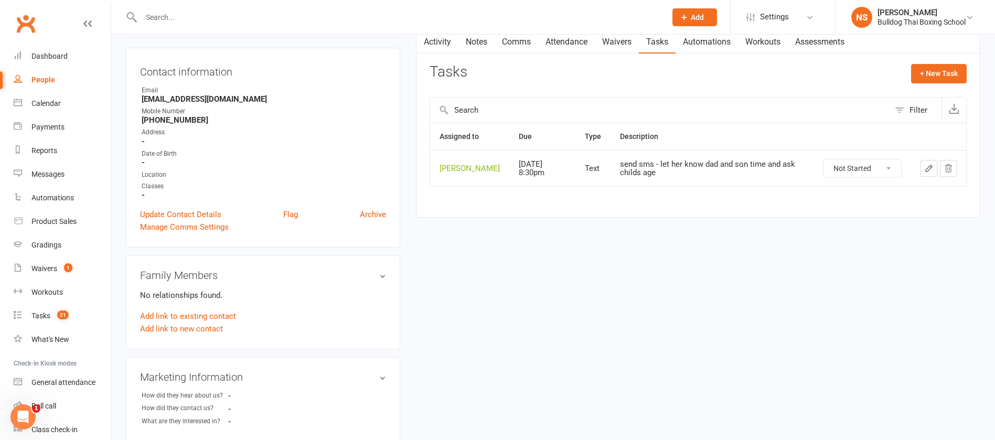
scroll to position [0, 0]
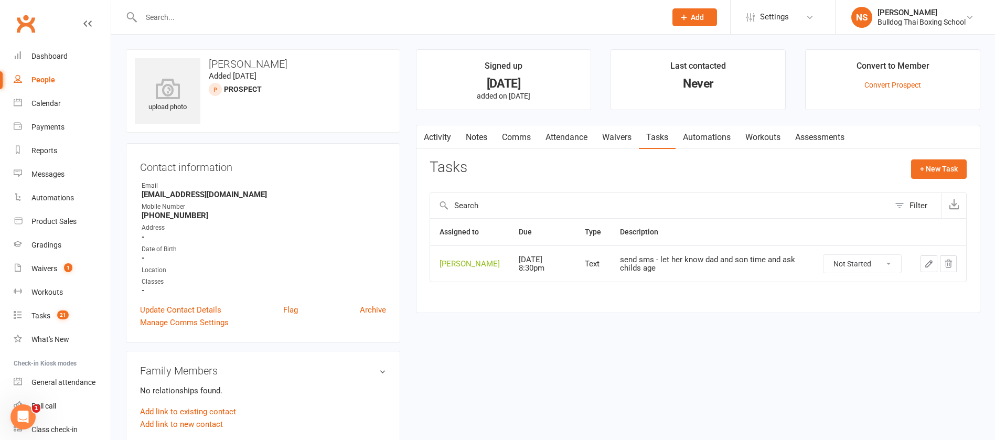
click at [930, 269] on icon "button" at bounding box center [928, 263] width 9 height 9
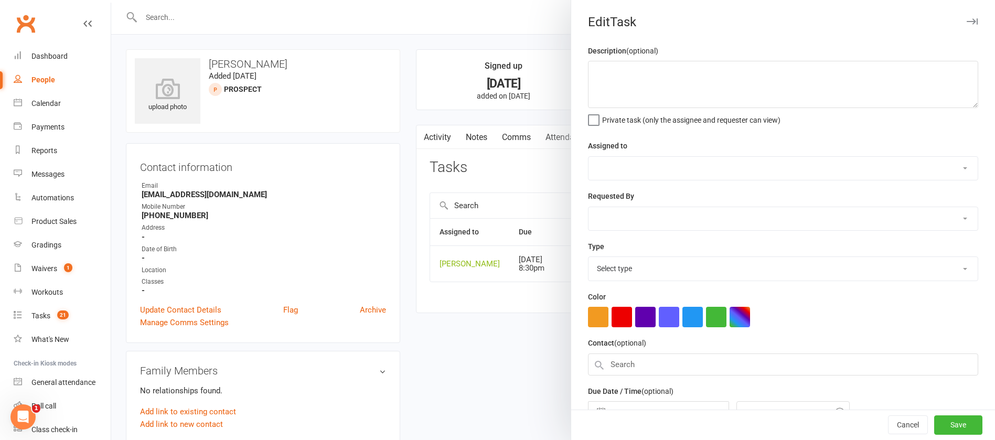
type textarea "send sms - let her know dad and son time and ask childs age"
select select "12940"
type input "[DATE]"
type input "8:30pm"
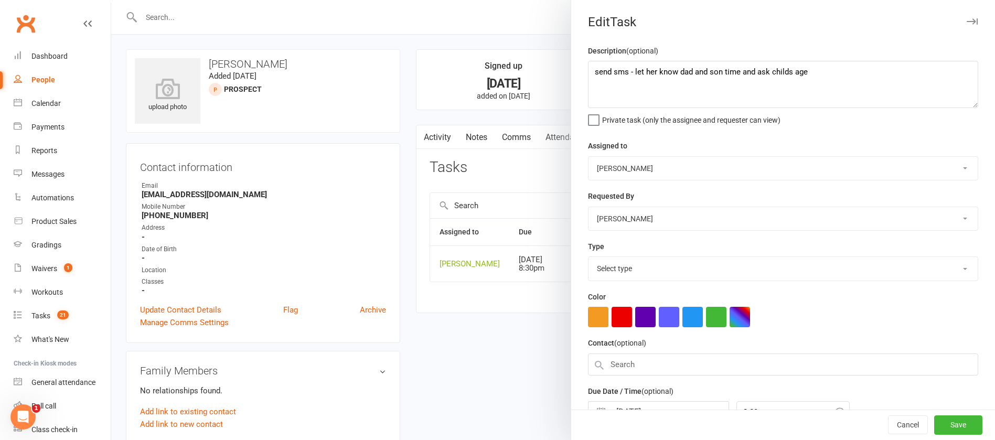
select select "13825"
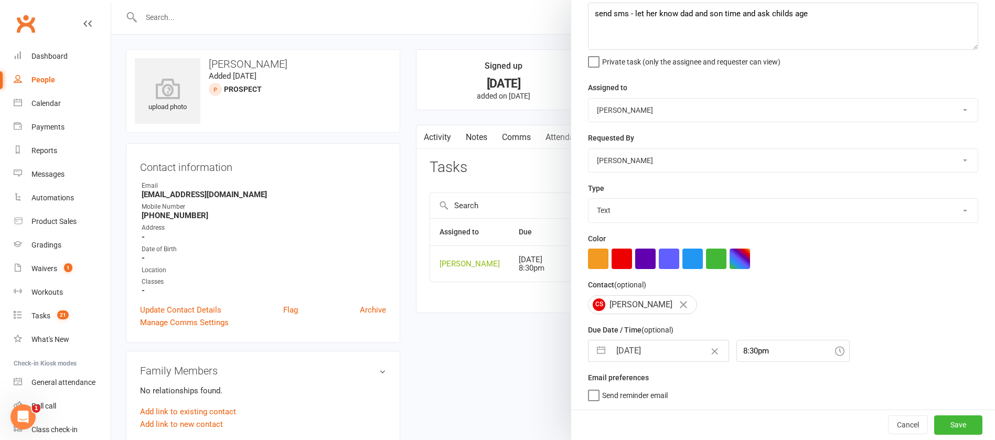
click at [664, 349] on input "[DATE]" at bounding box center [670, 351] width 118 height 21
select select "7"
select select "2025"
select select "8"
select select "2025"
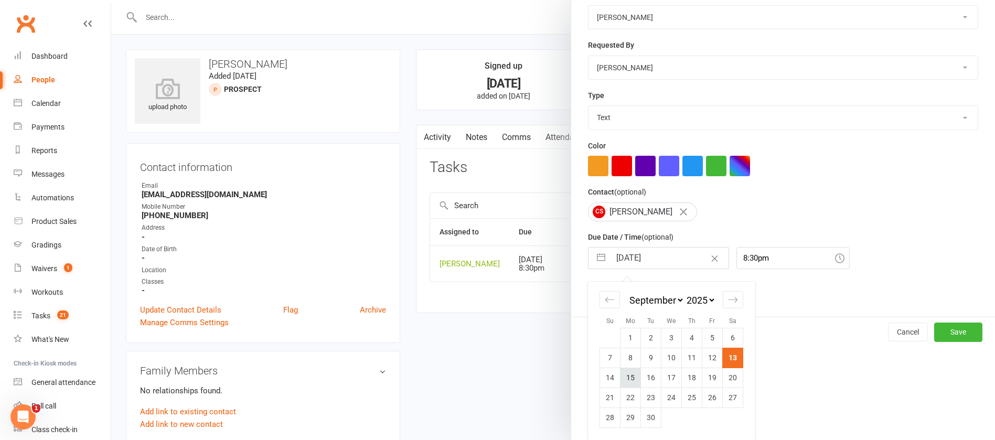
click at [621, 377] on td "15" at bounding box center [631, 378] width 20 height 20
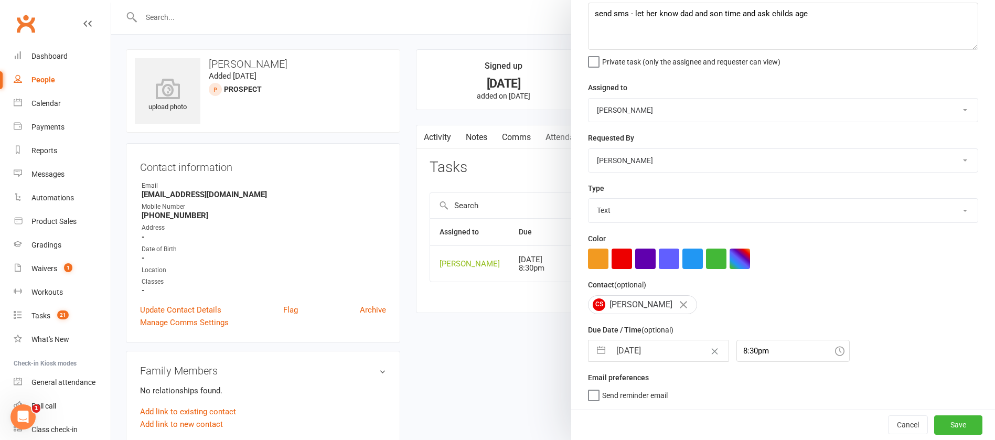
scroll to position [62, 0]
click at [942, 424] on button "Save" at bounding box center [958, 425] width 48 height 19
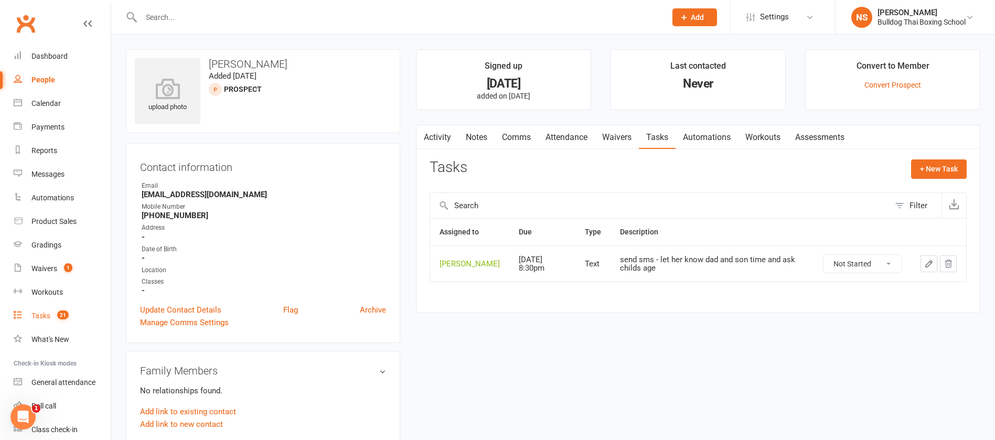
click at [51, 317] on link "Tasks 21" at bounding box center [62, 316] width 97 height 24
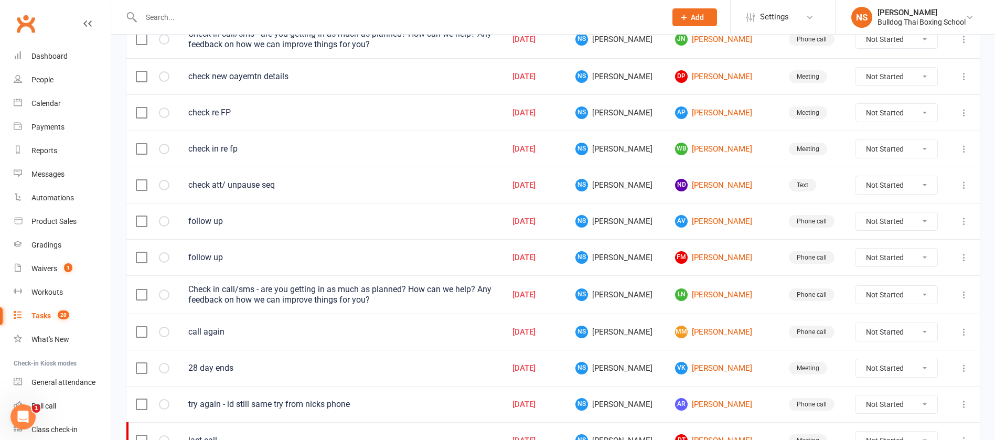
scroll to position [349, 0]
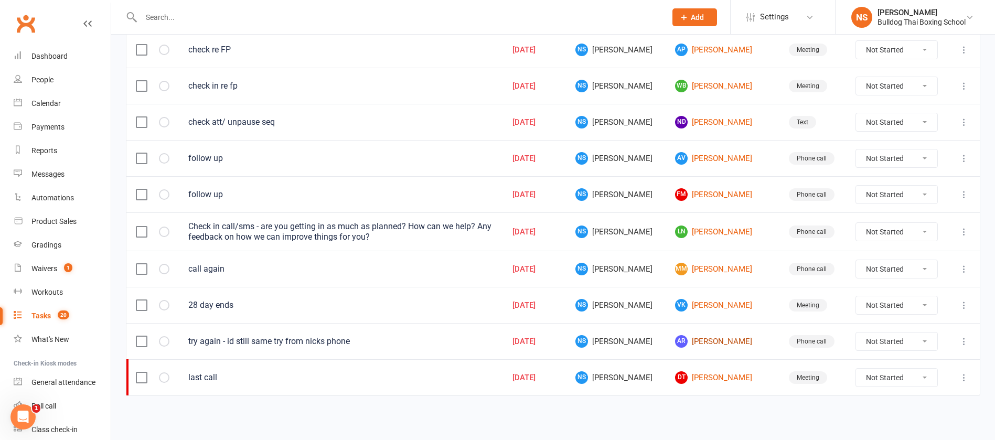
click at [705, 342] on link "AR [PERSON_NAME]" at bounding box center [722, 341] width 95 height 13
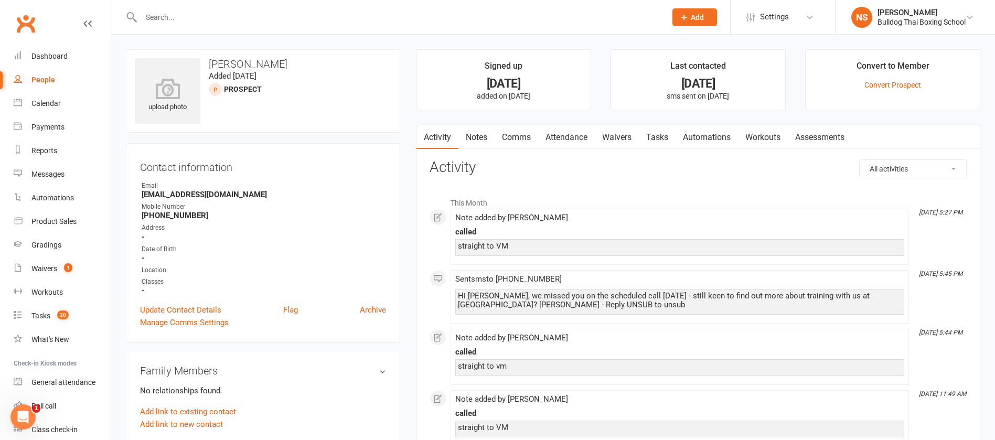
click at [477, 135] on link "Notes" at bounding box center [477, 137] width 36 height 24
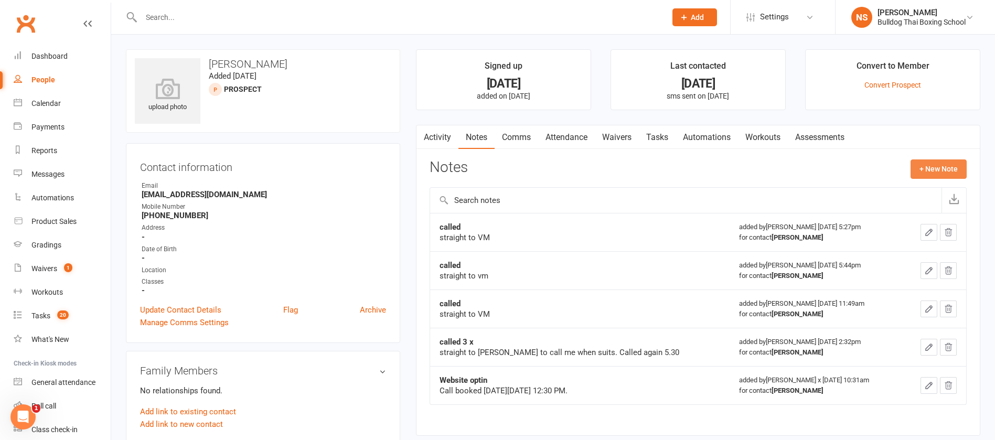
click at [929, 161] on button "+ New Note" at bounding box center [939, 168] width 56 height 19
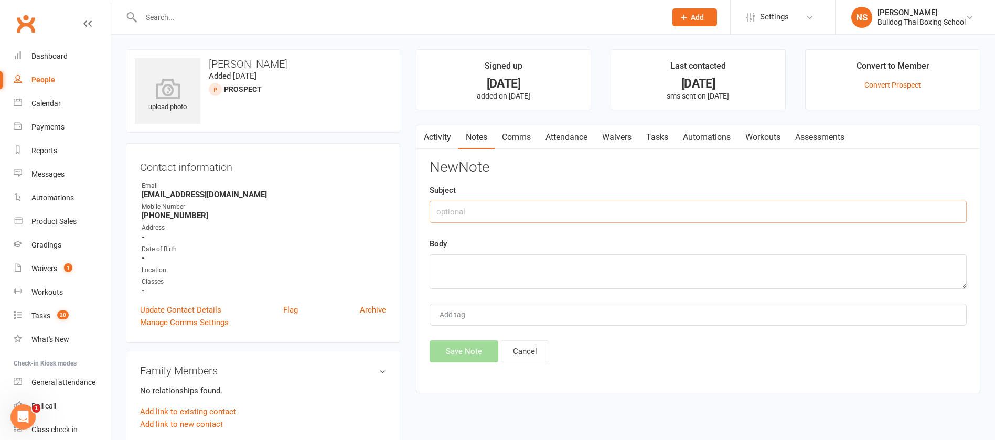
drag, startPoint x: 515, startPoint y: 211, endPoint x: 519, endPoint y: 190, distance: 20.9
click at [515, 209] on input "text" at bounding box center [698, 212] width 537 height 22
click at [480, 268] on textarea at bounding box center [698, 271] width 537 height 35
drag, startPoint x: 476, startPoint y: 349, endPoint x: 473, endPoint y: 327, distance: 22.3
click at [475, 344] on button "Save Note" at bounding box center [464, 352] width 69 height 22
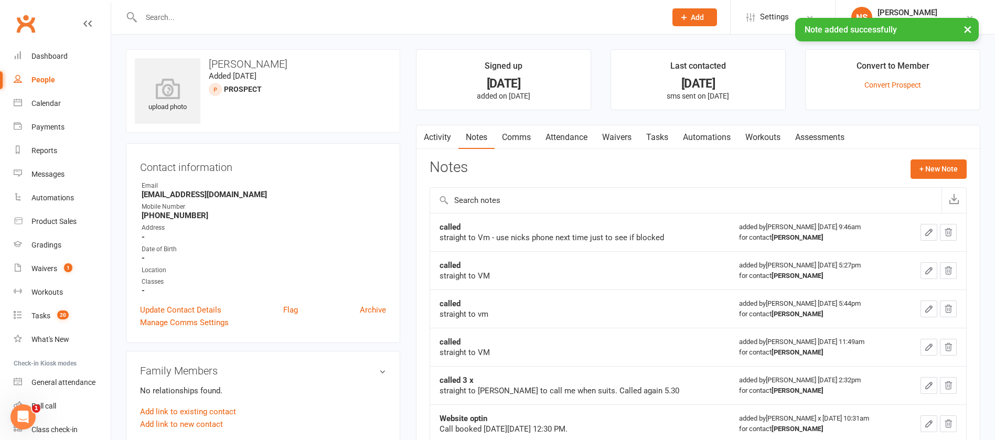
click at [667, 135] on link "Tasks" at bounding box center [657, 137] width 37 height 24
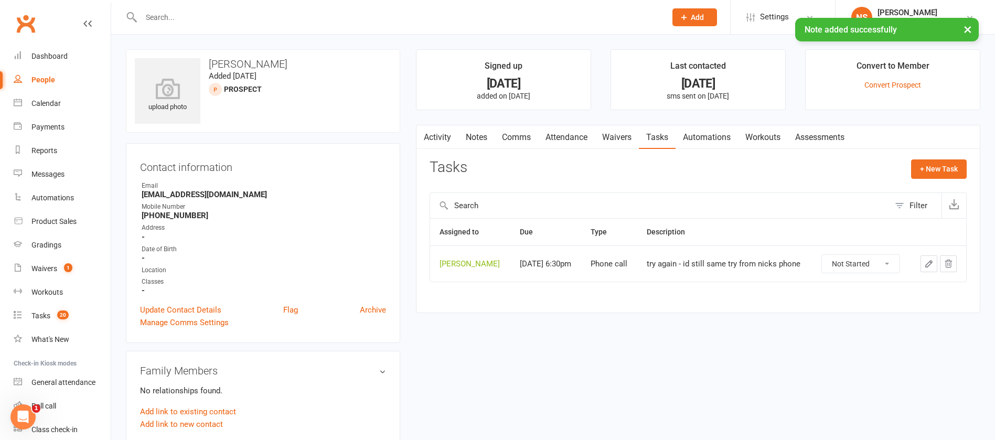
click at [925, 263] on icon "button" at bounding box center [928, 263] width 9 height 9
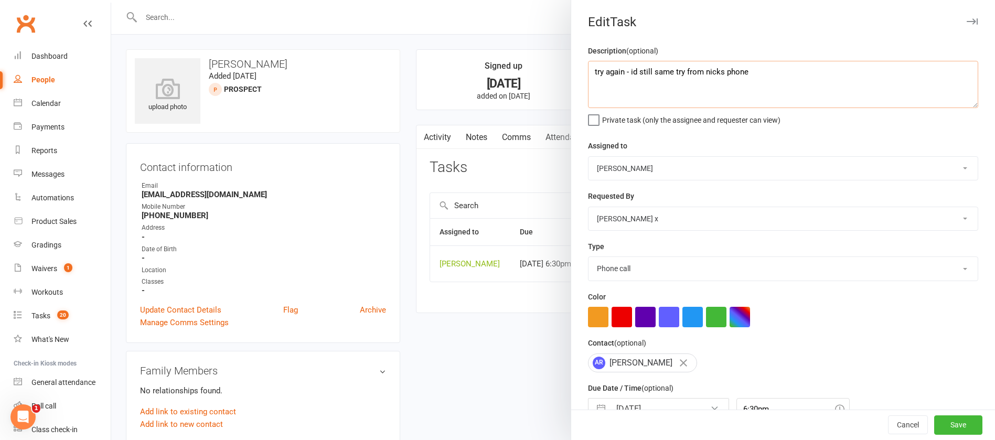
drag, startPoint x: 670, startPoint y: 76, endPoint x: 623, endPoint y: 70, distance: 47.6
click at [623, 70] on textarea "try again - id still same try from nicks phone" at bounding box center [783, 84] width 390 height 47
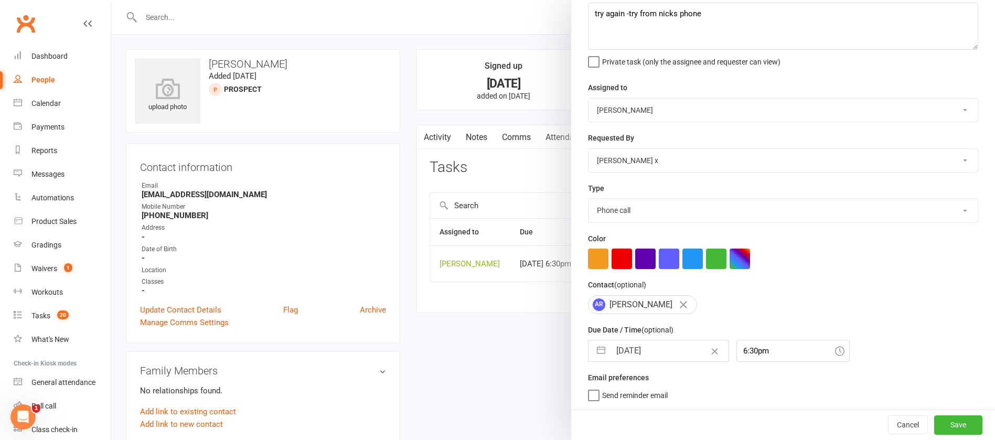
click at [672, 345] on input "[DATE]" at bounding box center [670, 351] width 118 height 21
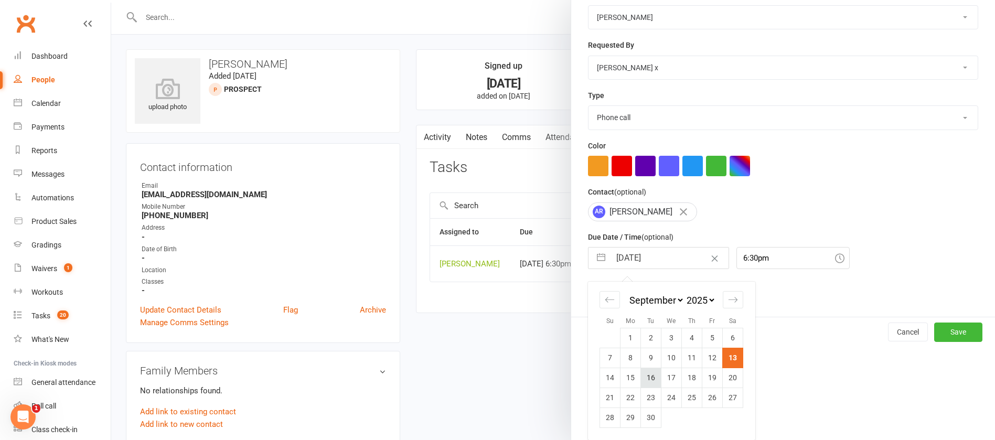
click at [647, 379] on td "16" at bounding box center [651, 378] width 20 height 20
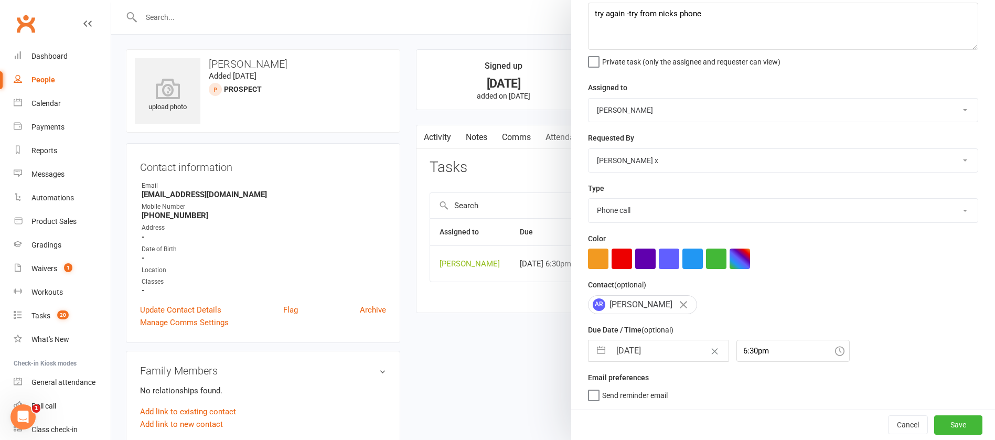
scroll to position [62, 0]
click at [934, 424] on button "Save" at bounding box center [958, 425] width 48 height 19
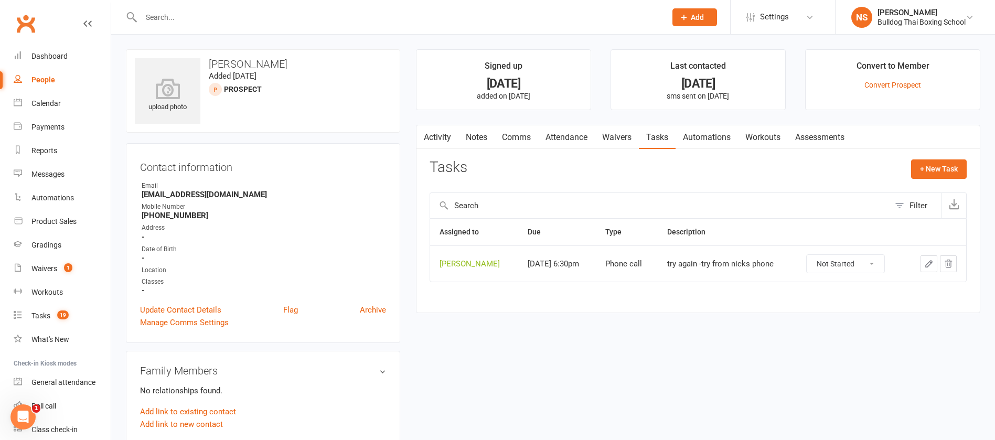
click at [447, 136] on link "Activity" at bounding box center [438, 137] width 42 height 24
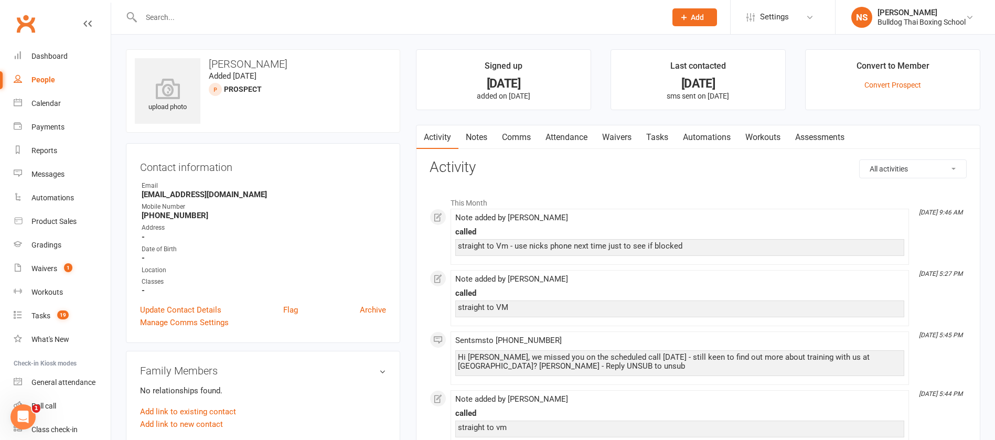
click at [518, 136] on link "Comms" at bounding box center [517, 137] width 44 height 24
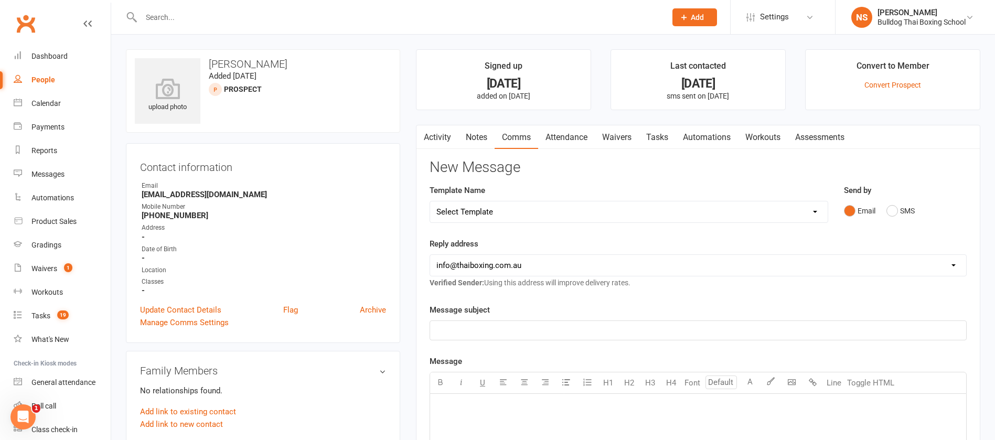
click at [513, 209] on select "Select Template [Email] Price Increase 28 Day Kick starter [SMS] 10 Pass Check …" at bounding box center [629, 211] width 398 height 21
click at [430, 201] on select "Select Template [Email] Price Increase 28 Day Kick starter [SMS] 10 Pass Check …" at bounding box center [629, 211] width 398 height 21
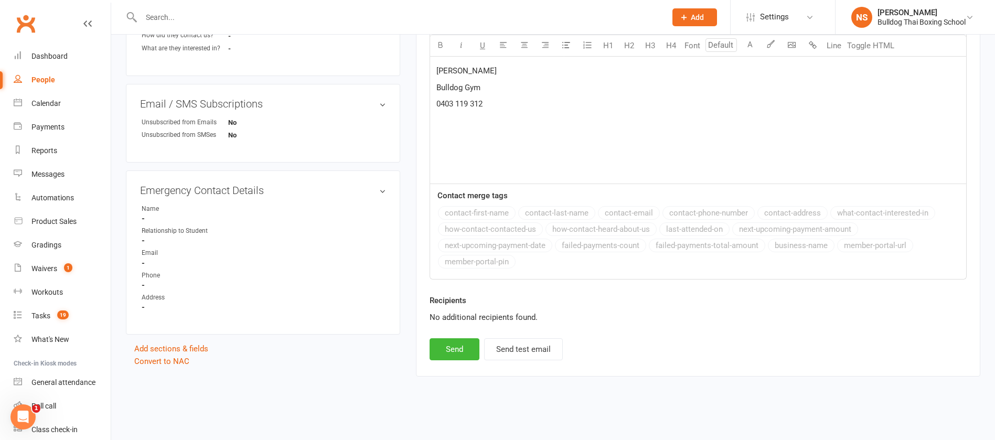
scroll to position [472, 0]
click at [448, 345] on button "Send" at bounding box center [455, 346] width 50 height 22
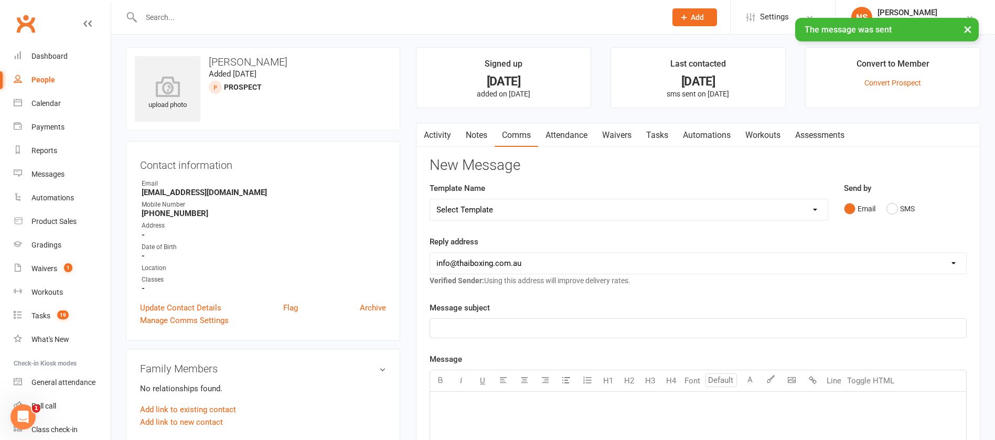
scroll to position [0, 0]
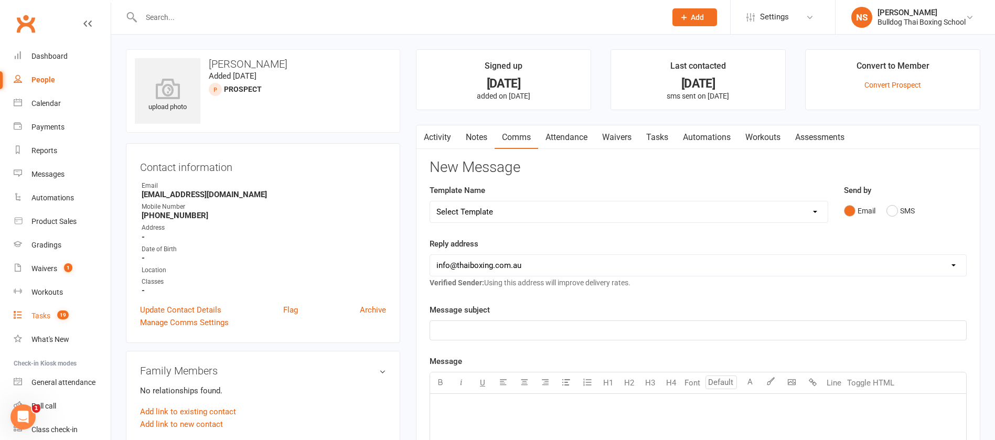
click at [35, 308] on link "Tasks 19" at bounding box center [62, 316] width 97 height 24
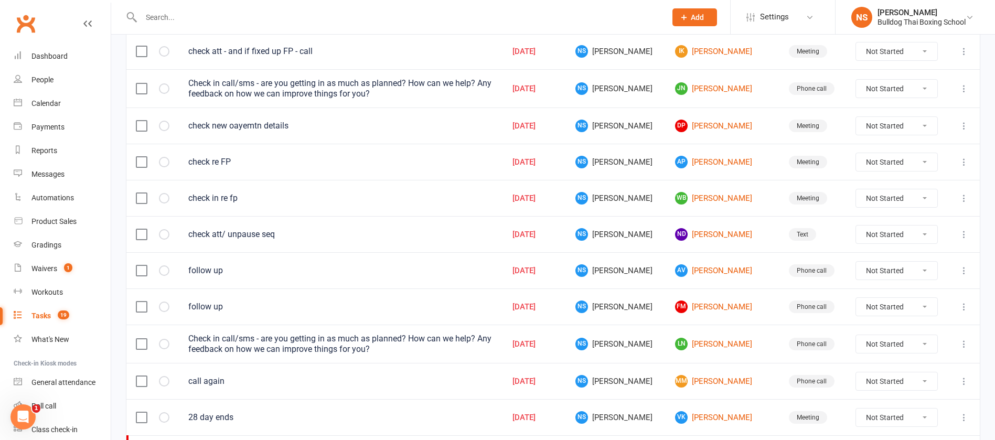
scroll to position [313, 0]
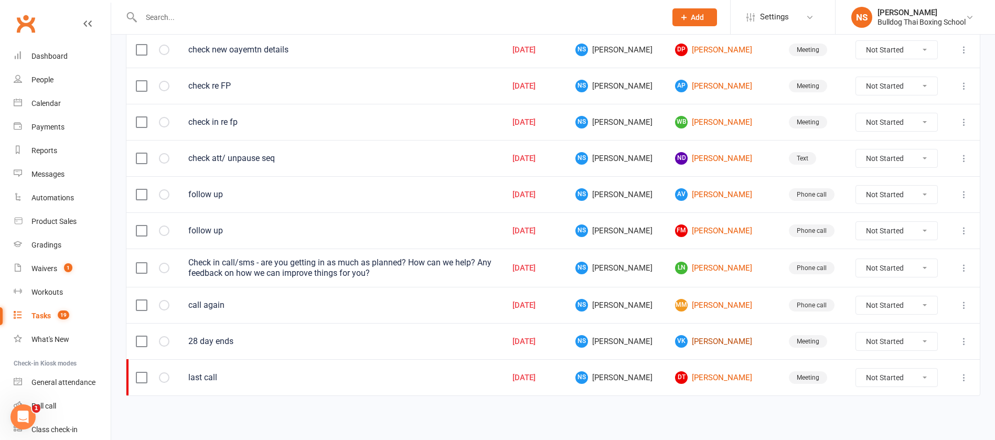
click at [698, 343] on link "[PERSON_NAME] Kha" at bounding box center [722, 341] width 95 height 13
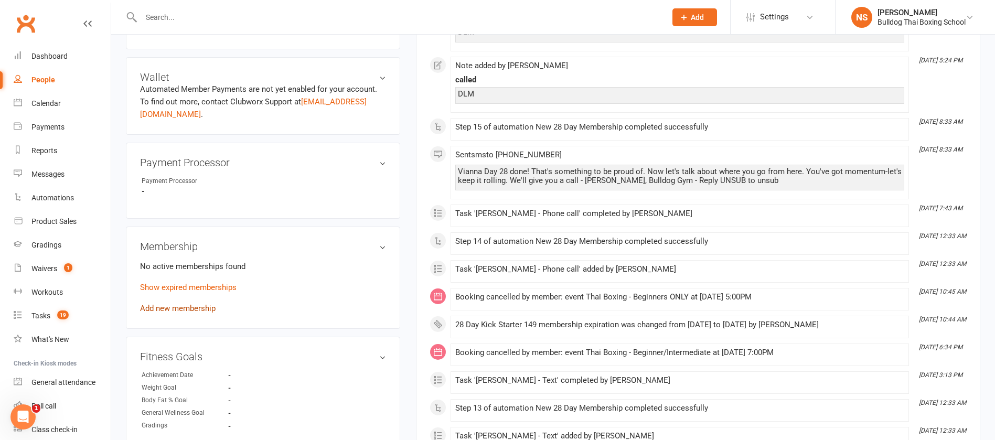
scroll to position [551, 0]
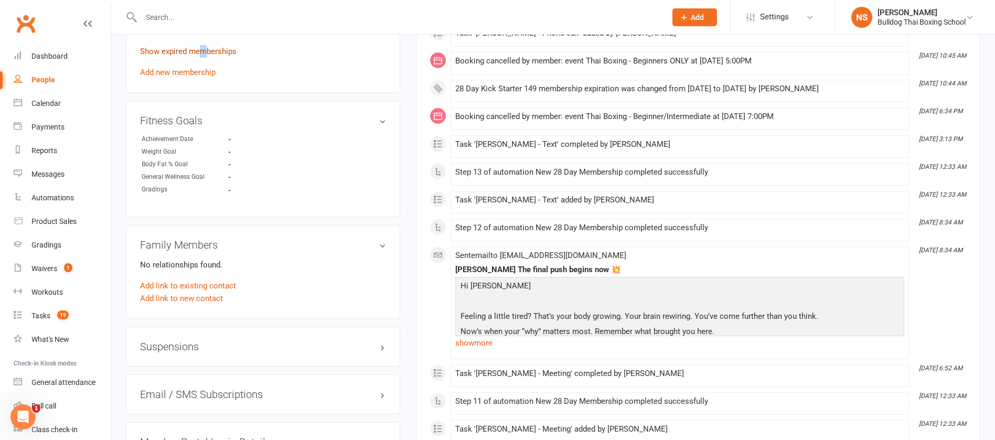
click at [203, 48] on link "Show expired memberships" at bounding box center [188, 51] width 97 height 9
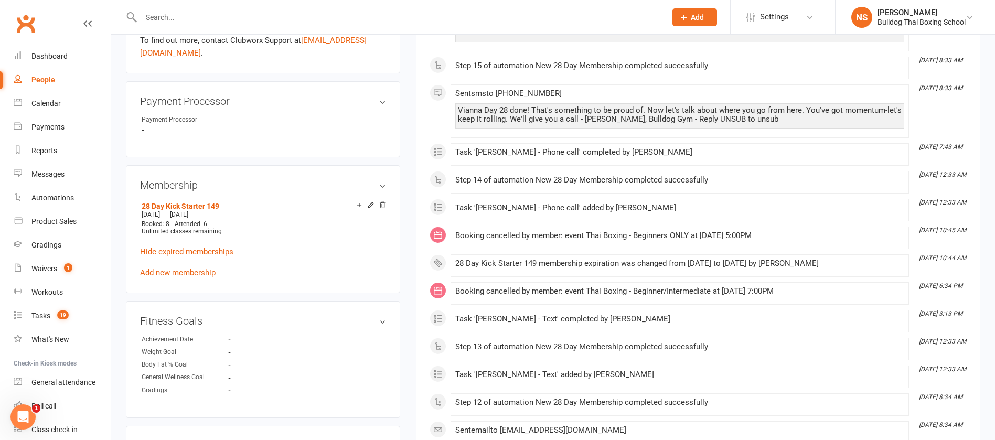
scroll to position [393, 0]
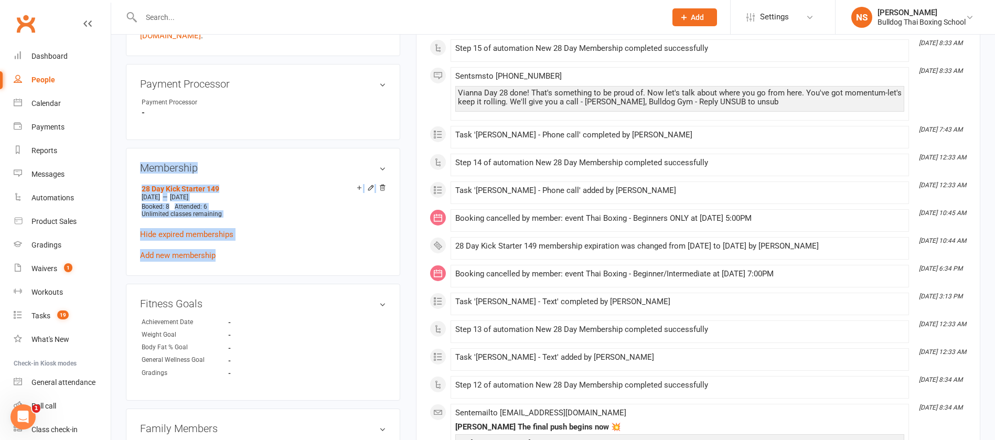
drag, startPoint x: 225, startPoint y: 245, endPoint x: 132, endPoint y: 158, distance: 127.3
click at [132, 158] on div "Membership 28 Day Kick Starter 149 [DATE] — [DATE] Booked: 8 Attended: 6 Unlimi…" at bounding box center [263, 212] width 274 height 128
click at [123, 140] on div "upload photo [PERSON_NAME] Activated [DATE] Added [DATE] Cancelled member [DEMO…" at bounding box center [263, 215] width 290 height 1119
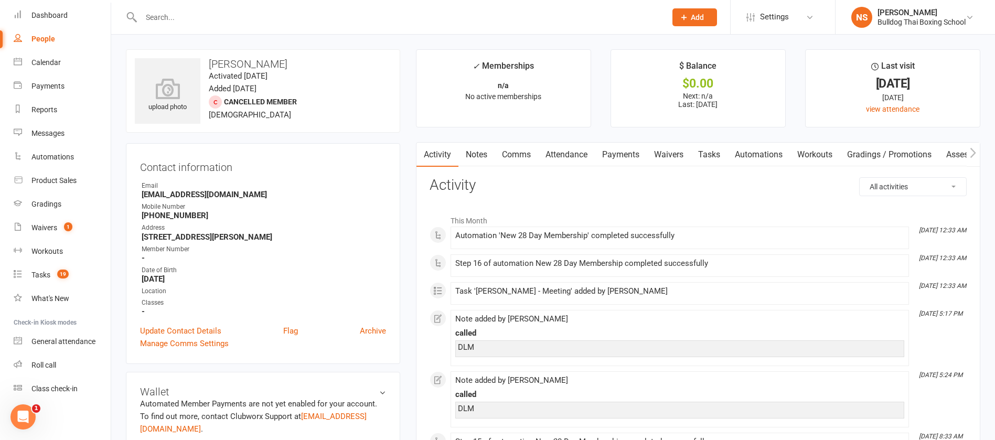
scroll to position [0, 0]
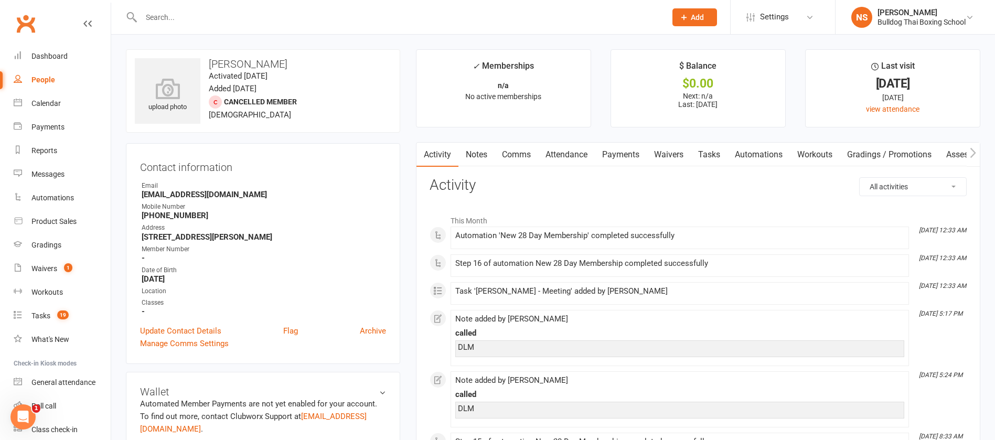
click at [482, 152] on link "Notes" at bounding box center [477, 155] width 36 height 24
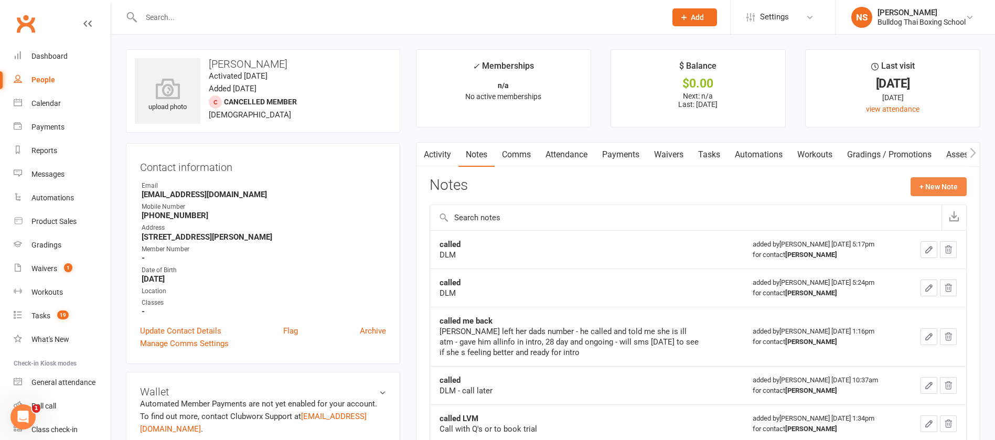
click at [926, 185] on button "+ New Note" at bounding box center [939, 186] width 56 height 19
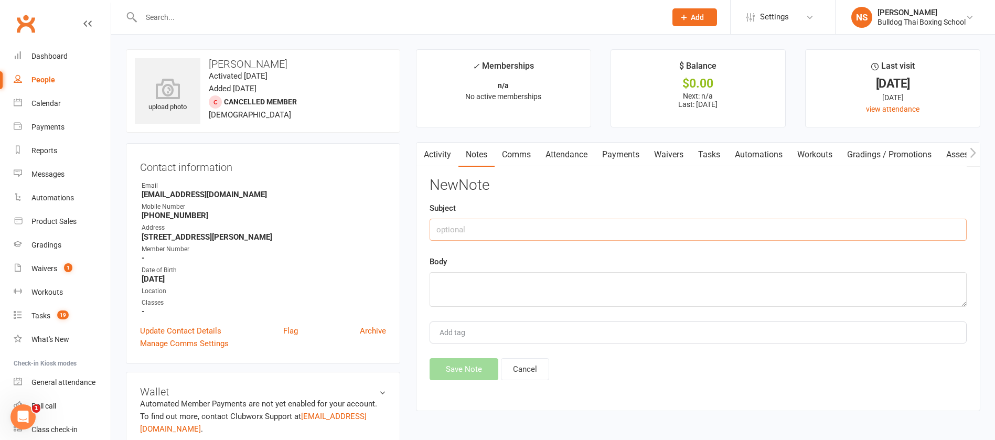
click at [459, 228] on input "text" at bounding box center [698, 230] width 537 height 22
drag, startPoint x: 446, startPoint y: 295, endPoint x: 449, endPoint y: 290, distance: 5.7
click at [446, 291] on textarea at bounding box center [698, 289] width 537 height 35
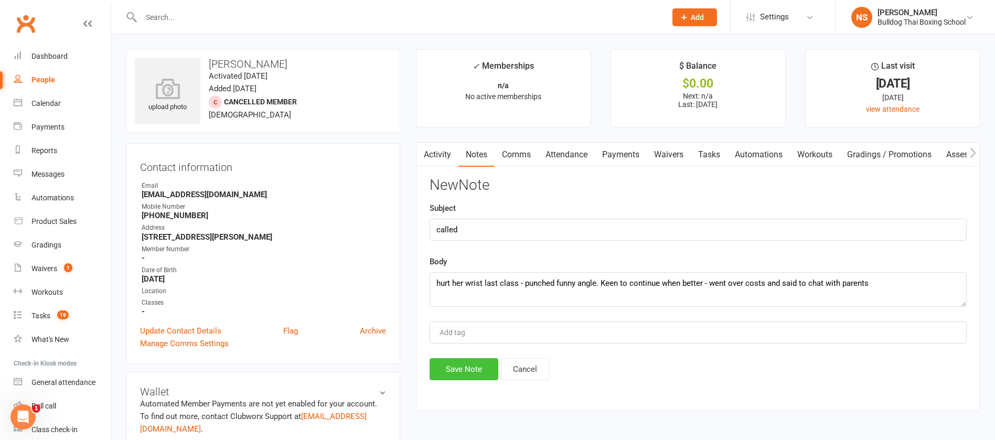
click at [456, 367] on button "Save Note" at bounding box center [464, 369] width 69 height 22
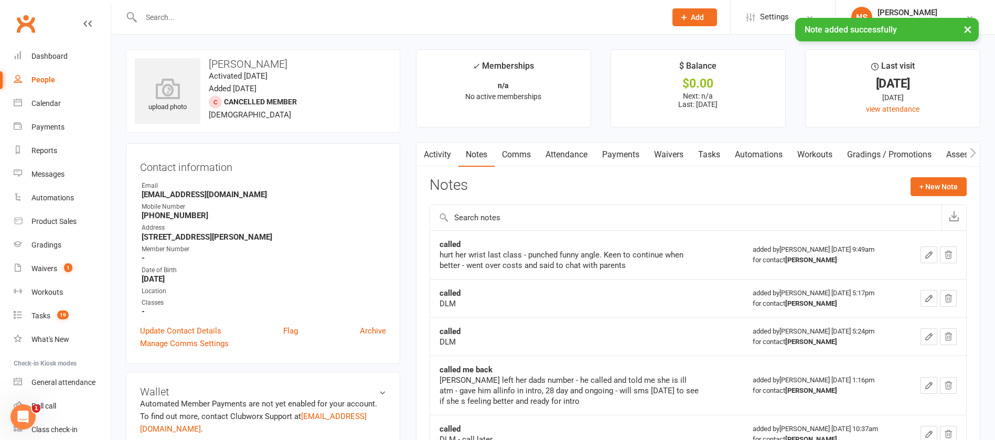
click at [707, 157] on link "Tasks" at bounding box center [709, 155] width 37 height 24
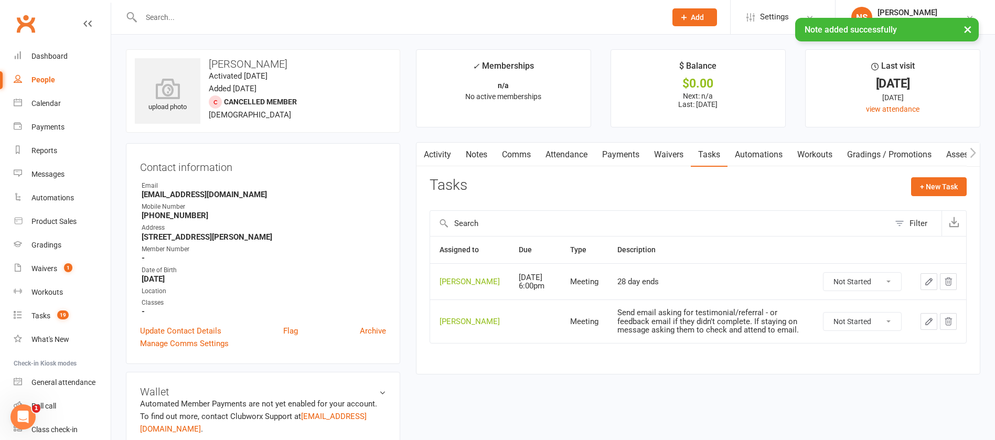
click at [889, 331] on select "Not Started In Progress Waiting Complete" at bounding box center [863, 322] width 78 height 18
click at [824, 327] on select "Not Started In Progress Waiting Complete" at bounding box center [863, 322] width 78 height 18
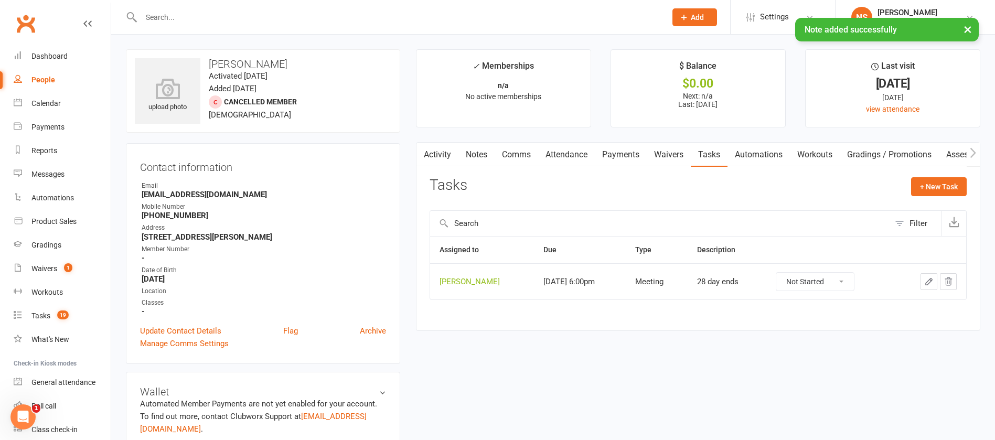
click at [931, 279] on icon "button" at bounding box center [929, 282] width 6 height 6
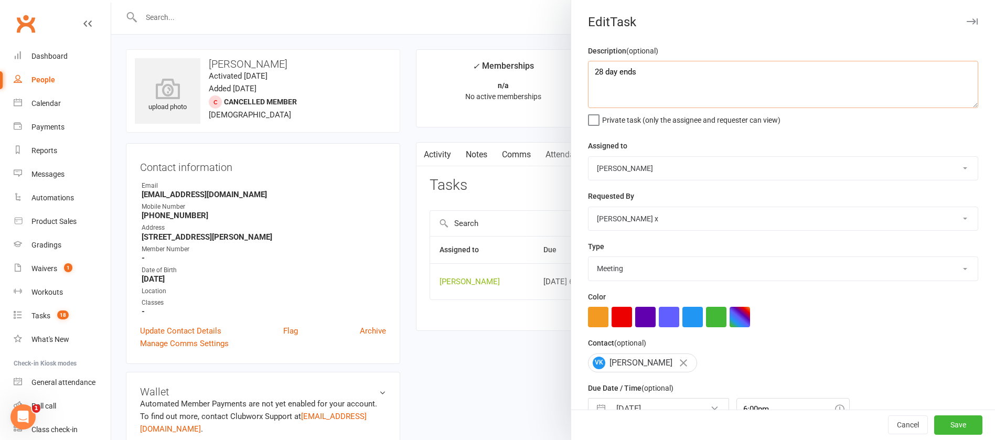
drag, startPoint x: 639, startPoint y: 76, endPoint x: 580, endPoint y: 71, distance: 59.4
click at [580, 72] on div "Description (optional) 28 day ends Private task (only the assignee and requeste…" at bounding box center [783, 256] width 424 height 423
click at [629, 264] on select "Action E-mail Meeting Phone call Text Add new task type" at bounding box center [783, 268] width 389 height 23
click at [589, 259] on select "Action E-mail Meeting Phone call Text Add new task type" at bounding box center [783, 268] width 389 height 23
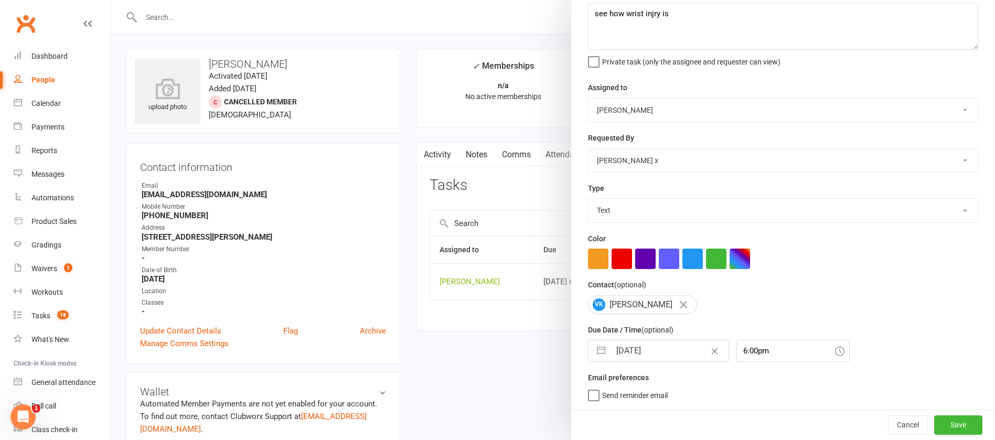
click at [635, 350] on input "[DATE]" at bounding box center [670, 351] width 118 height 21
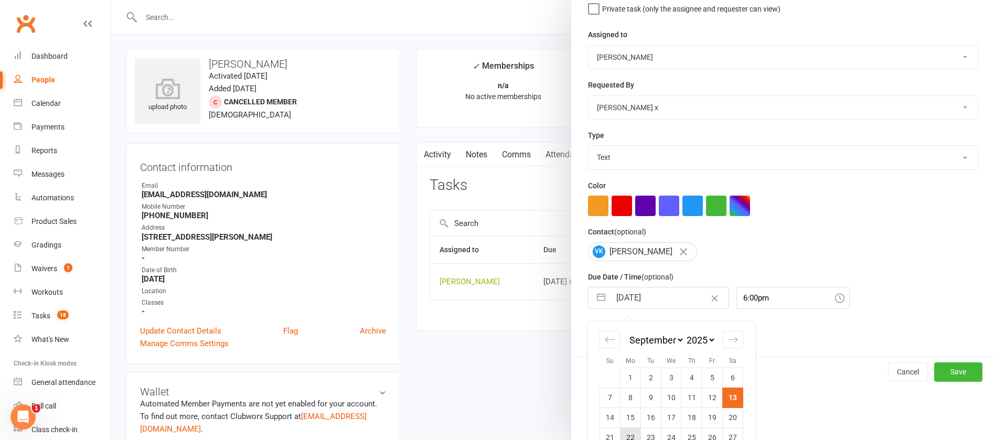
scroll to position [155, 0]
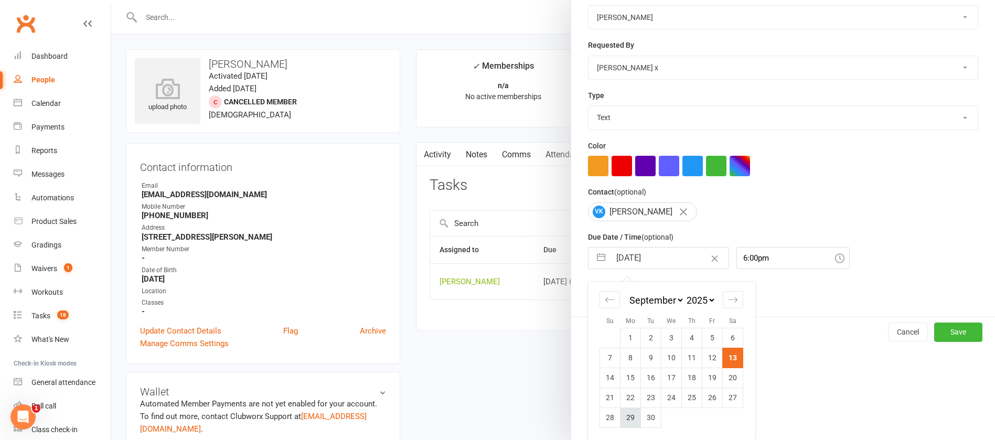
click at [621, 421] on td "29" at bounding box center [631, 418] width 20 height 20
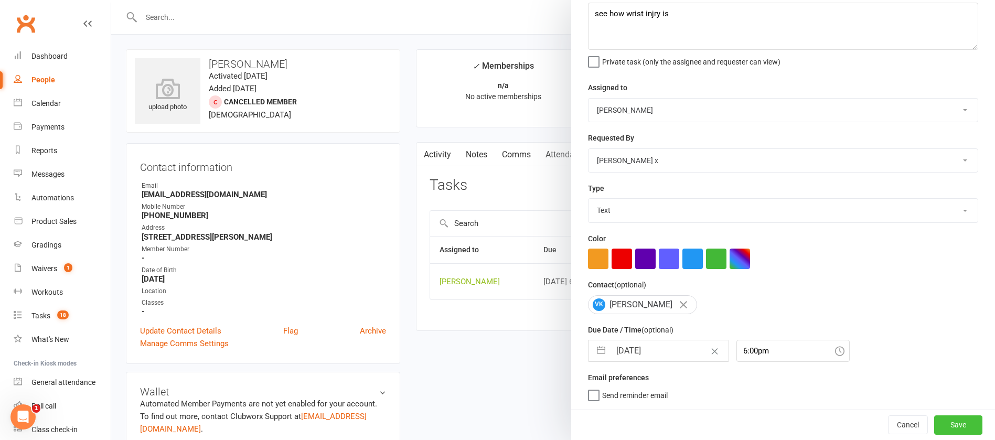
click at [942, 421] on button "Save" at bounding box center [958, 425] width 48 height 19
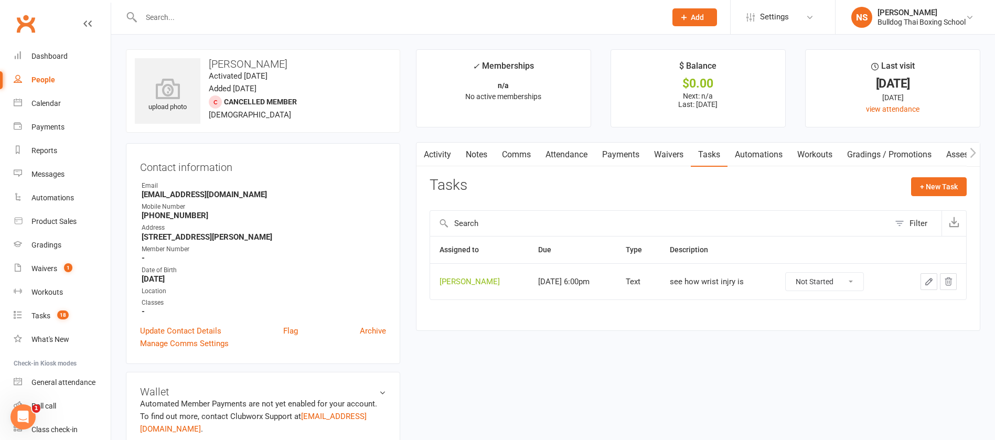
click at [436, 155] on link "Activity" at bounding box center [438, 155] width 42 height 24
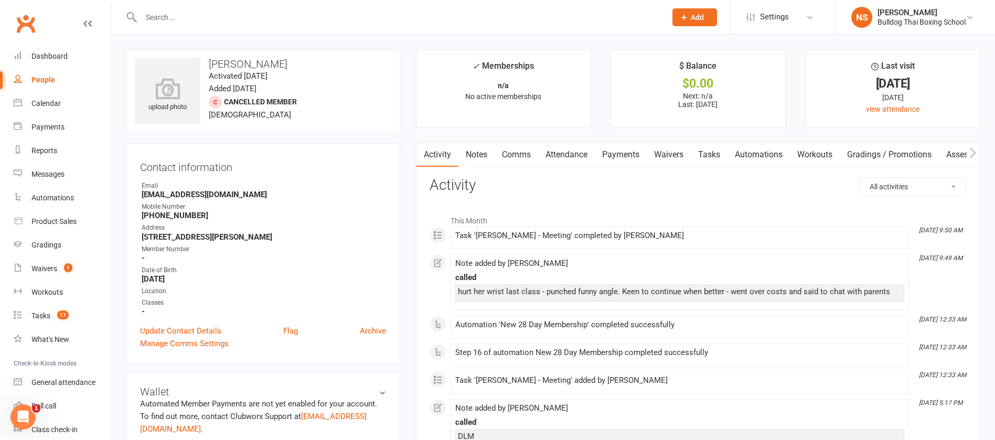
click at [572, 156] on link "Attendance" at bounding box center [566, 155] width 57 height 24
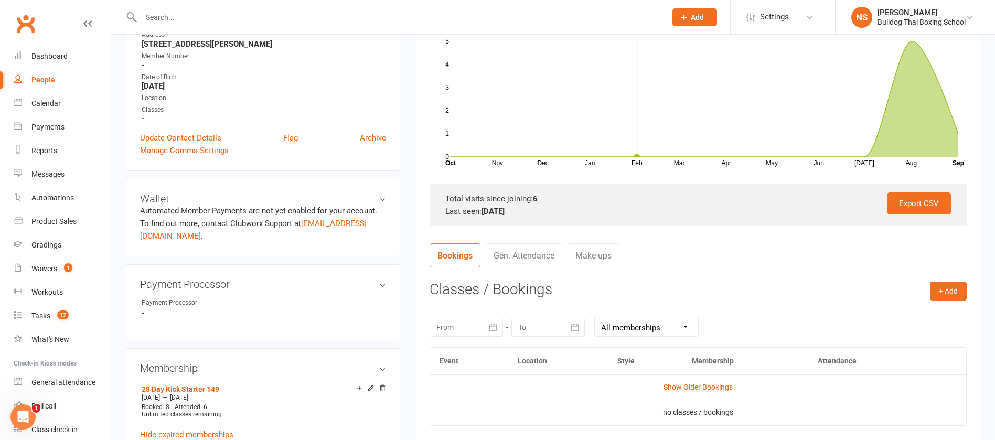
scroll to position [236, 0]
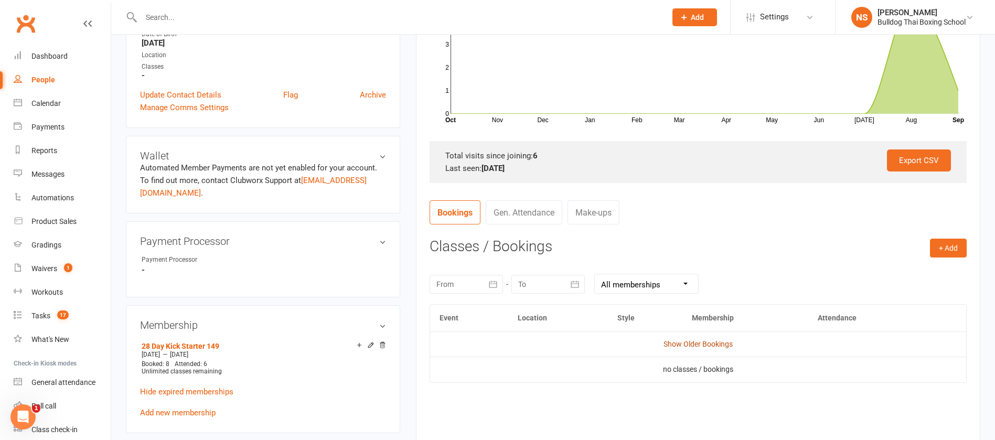
click at [716, 348] on link "Show Older Bookings" at bounding box center [698, 344] width 69 height 8
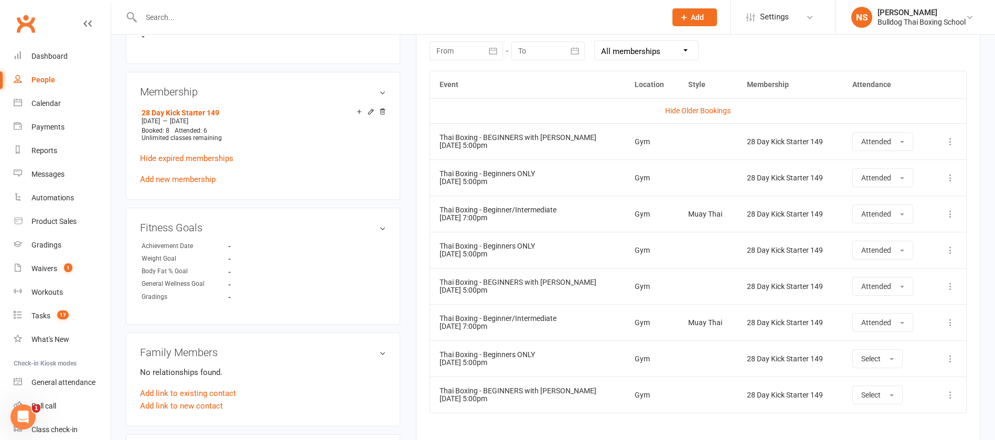
scroll to position [393, 0]
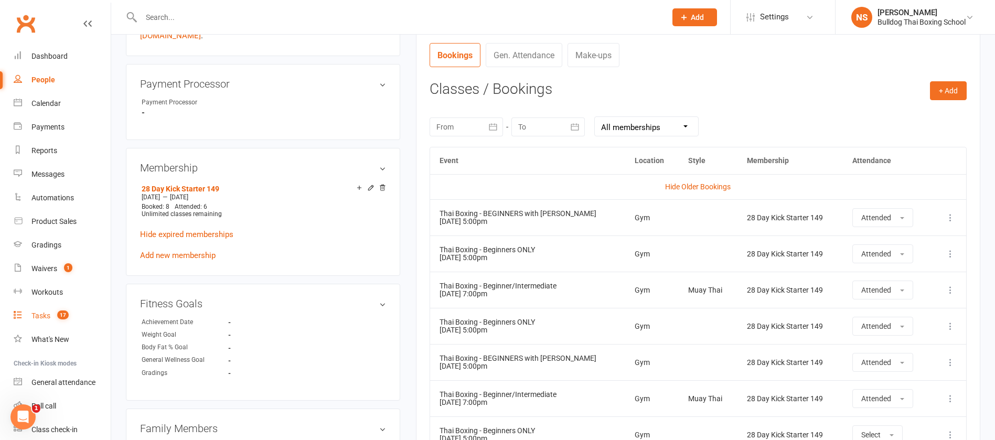
click at [38, 314] on div "Tasks" at bounding box center [40, 316] width 19 height 8
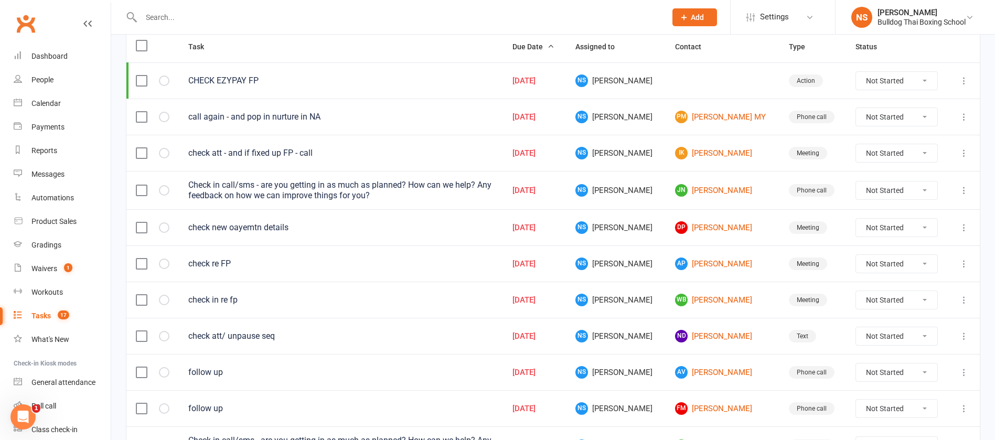
scroll to position [276, 0]
